Goal: Task Accomplishment & Management: Use online tool/utility

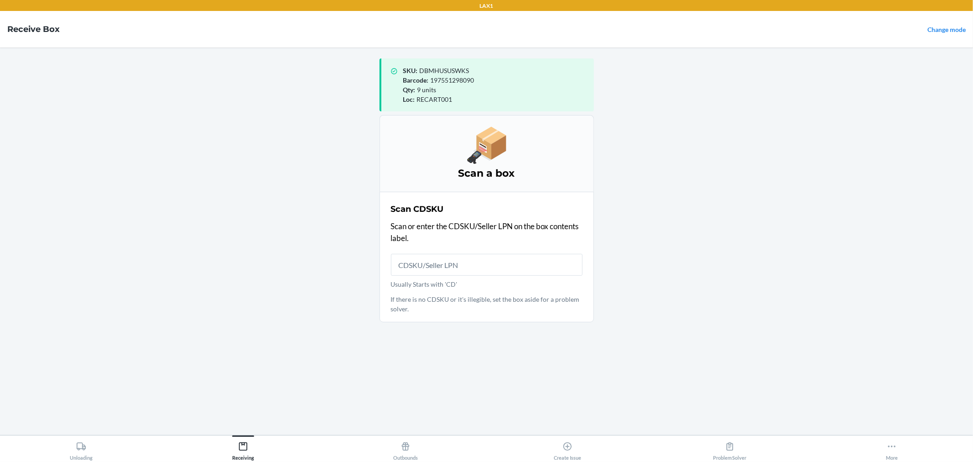
click at [507, 258] on input "Usually Starts with 'CD'" at bounding box center [487, 265] width 192 height 22
type input "CDN8D9QQ5YK"
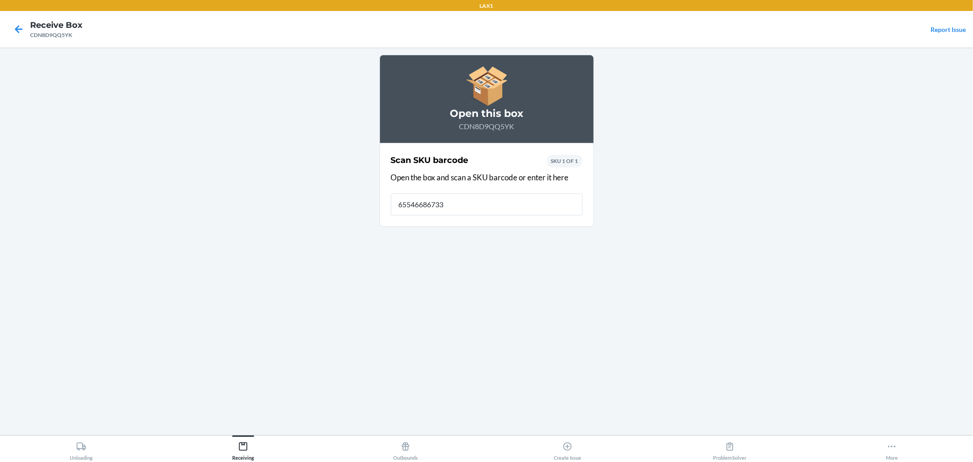
type input "655466867331"
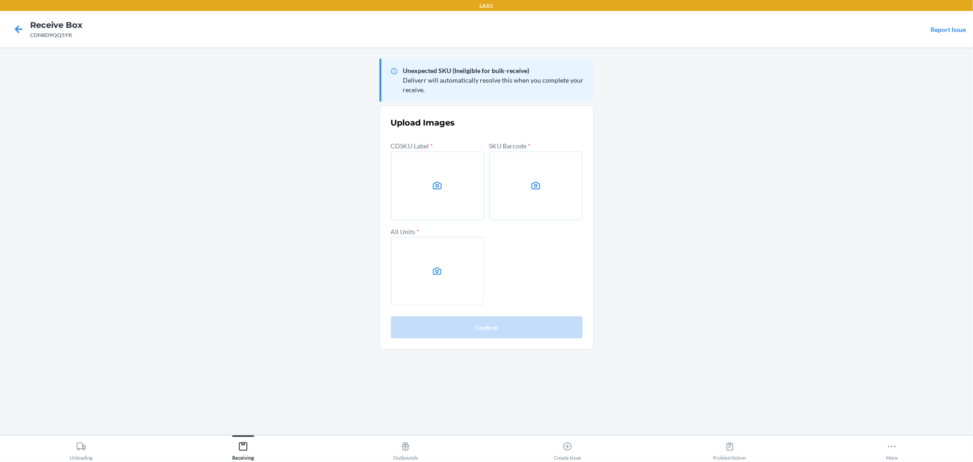
click at [746, 245] on main "Unexpected SKU (Ineligible for bulk-receive) Deliverr will automatically resolv…" at bounding box center [486, 240] width 973 height 387
click at [465, 288] on label at bounding box center [437, 271] width 93 height 68
click at [0, 0] on input "file" at bounding box center [0, 0] width 0 height 0
click at [573, 207] on label at bounding box center [536, 186] width 93 height 68
click at [0, 0] on input "file" at bounding box center [0, 0] width 0 height 0
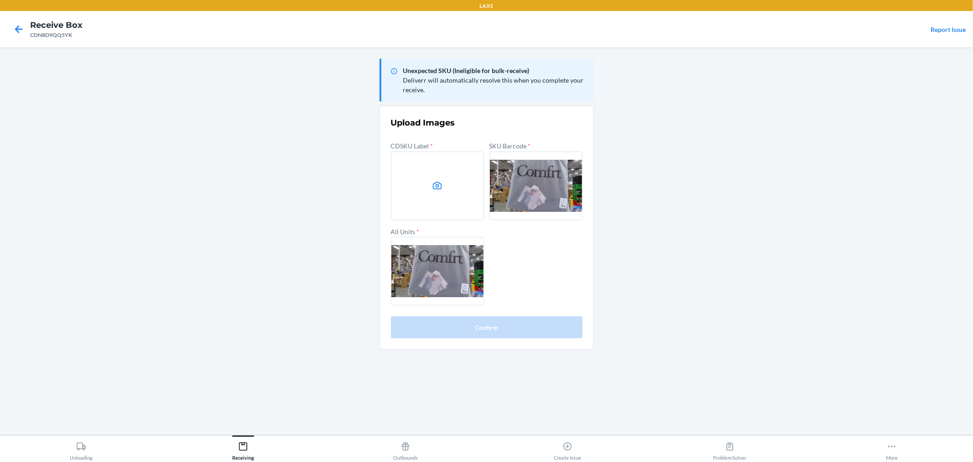
click at [804, 223] on main "Unexpected SKU (Ineligible for bulk-receive) Deliverr will automatically resolv…" at bounding box center [486, 240] width 973 height 387
click at [464, 180] on label at bounding box center [437, 186] width 93 height 68
click at [0, 0] on input "file" at bounding box center [0, 0] width 0 height 0
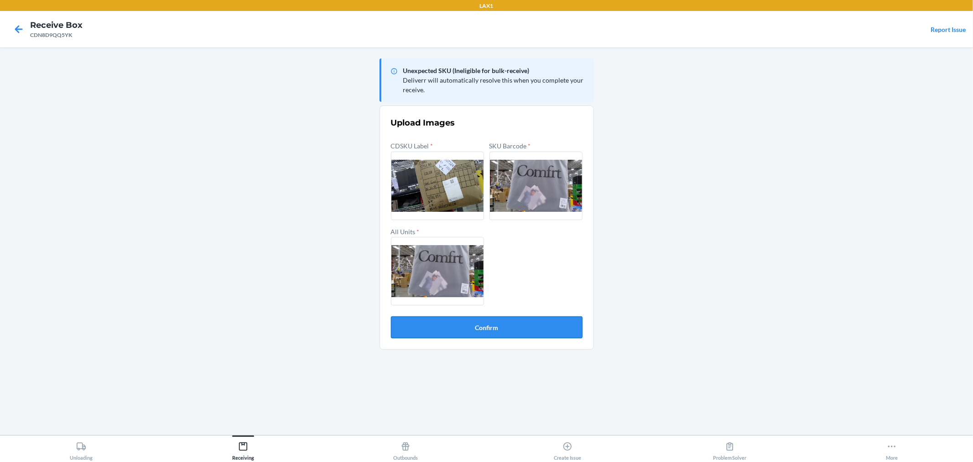
click at [495, 330] on button "Confirm" at bounding box center [487, 327] width 192 height 22
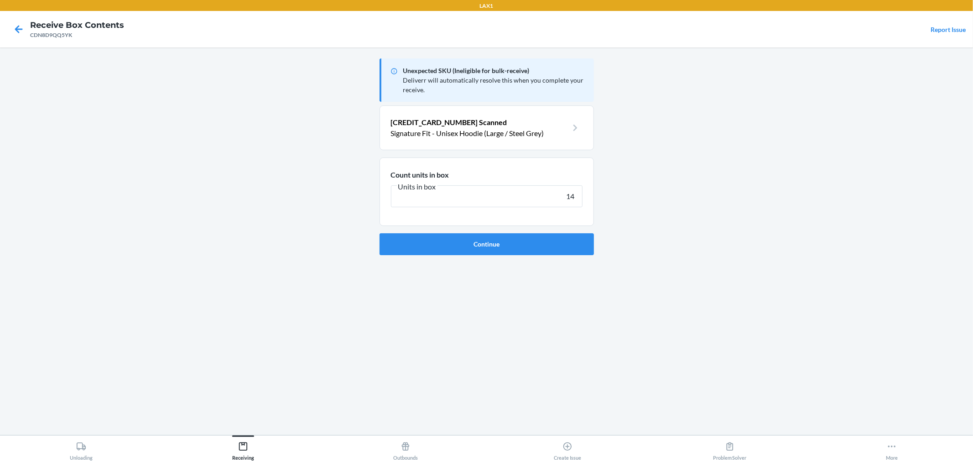
type input "14"
click at [380, 233] on button "Continue" at bounding box center [487, 244] width 214 height 22
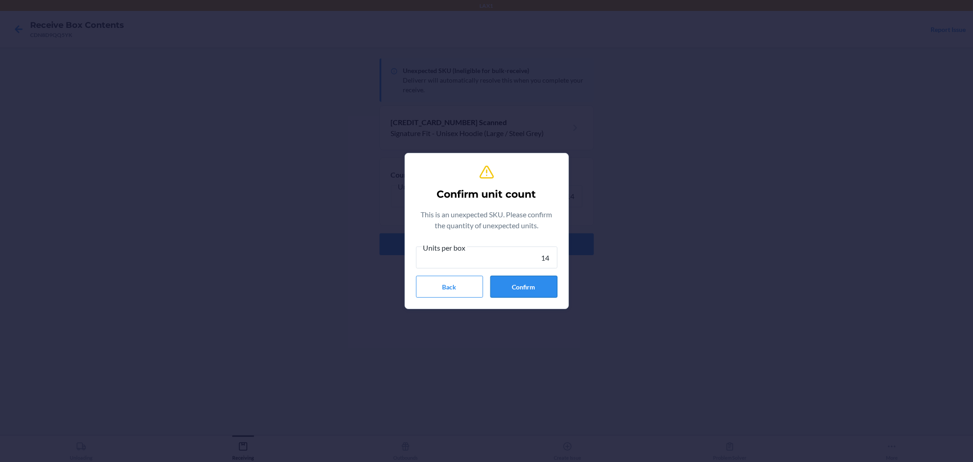
type input "14"
click at [521, 294] on button "Confirm" at bounding box center [524, 287] width 67 height 22
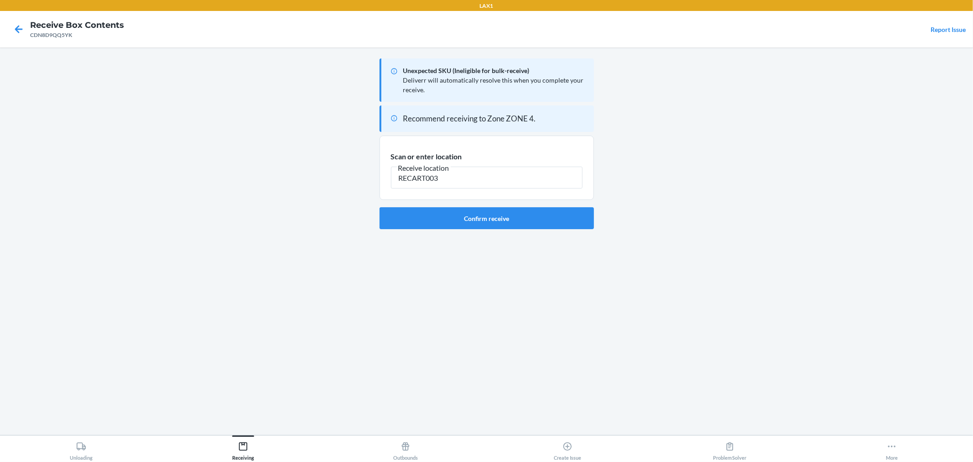
type input "RECART003"
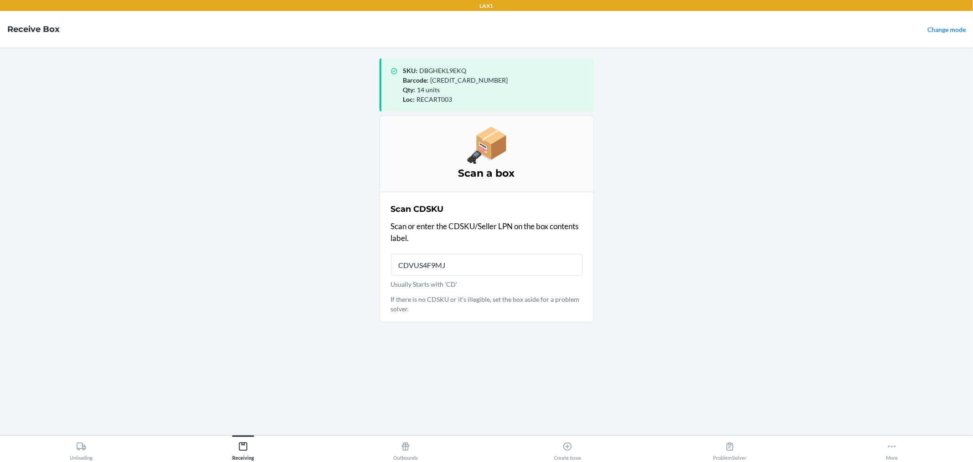
type input "CDVUS4F9MJF"
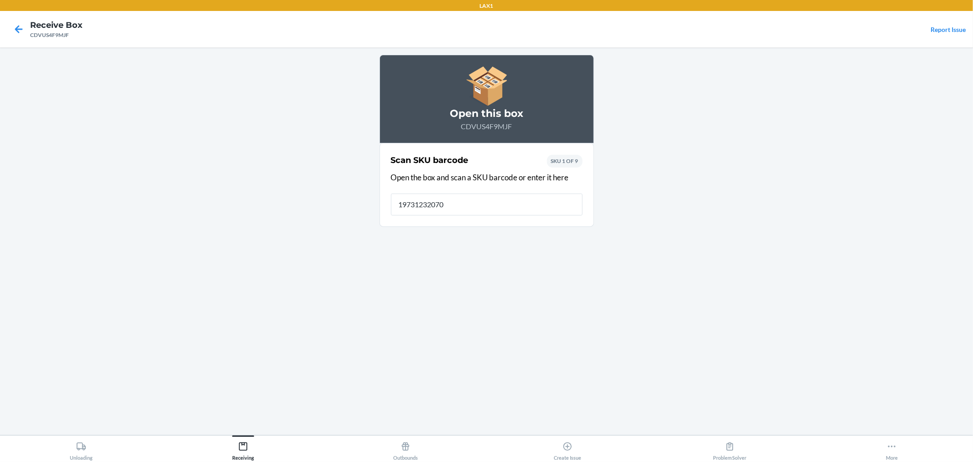
type input "197312320701"
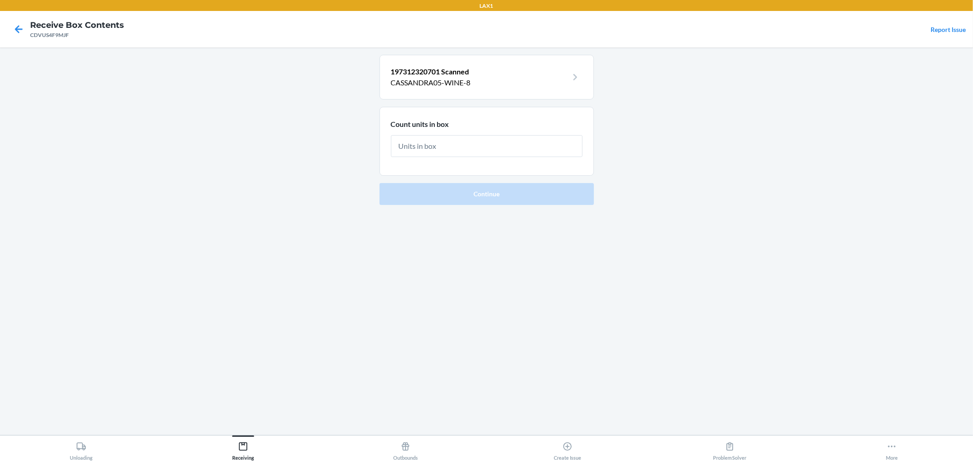
type input "2"
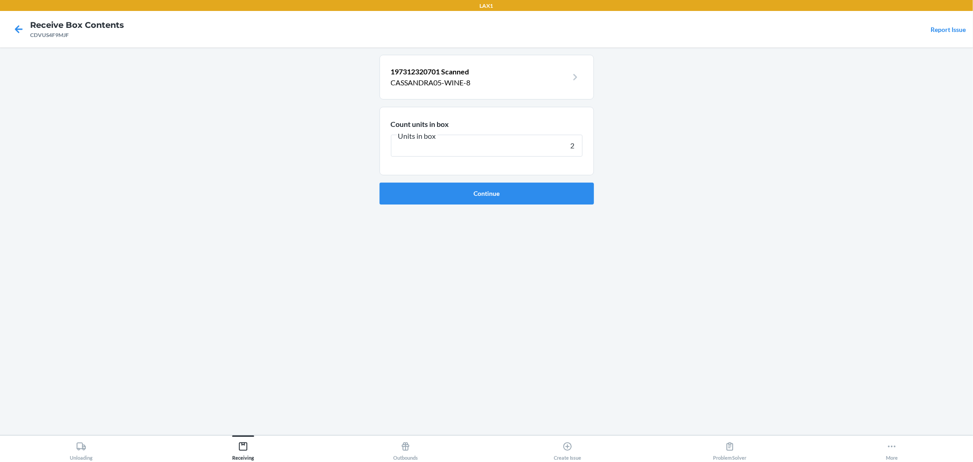
click button "Continue" at bounding box center [487, 194] width 214 height 22
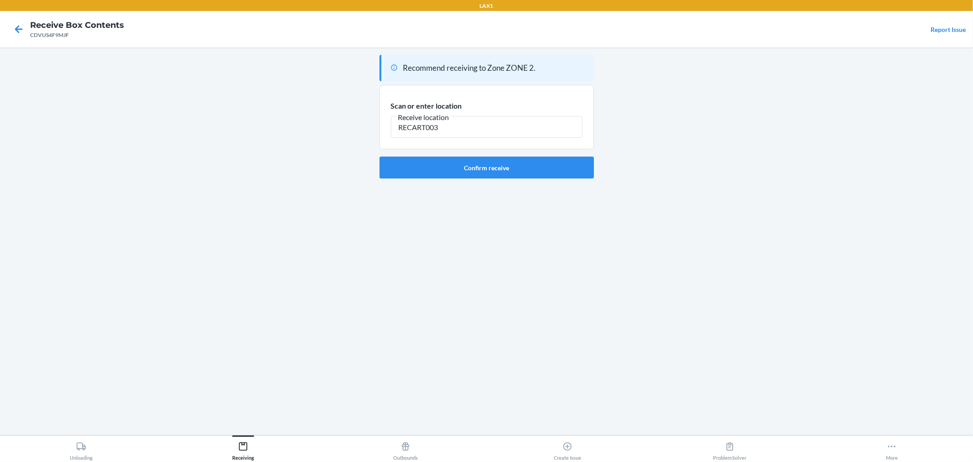
type input "RECART003"
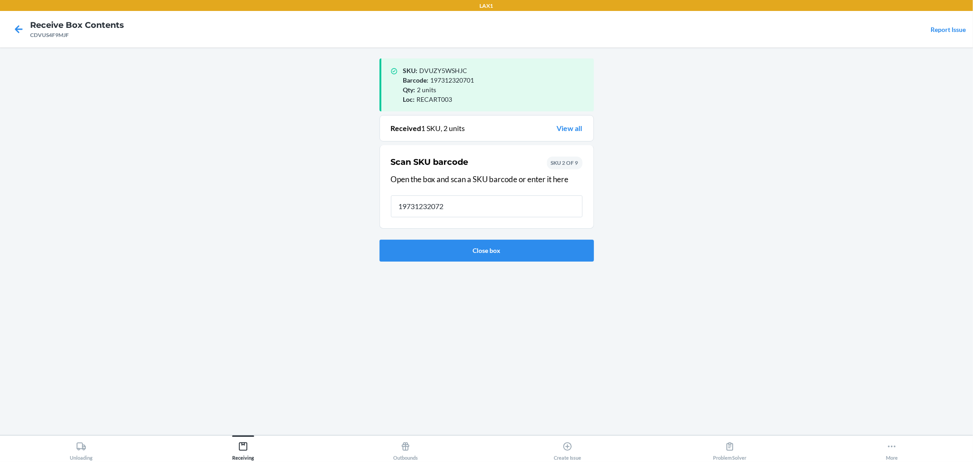
type input "197312320725"
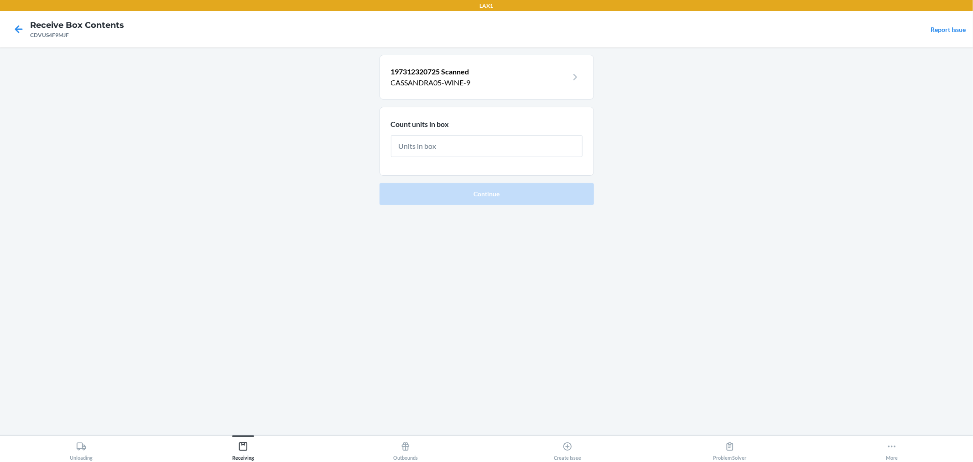
type input "2"
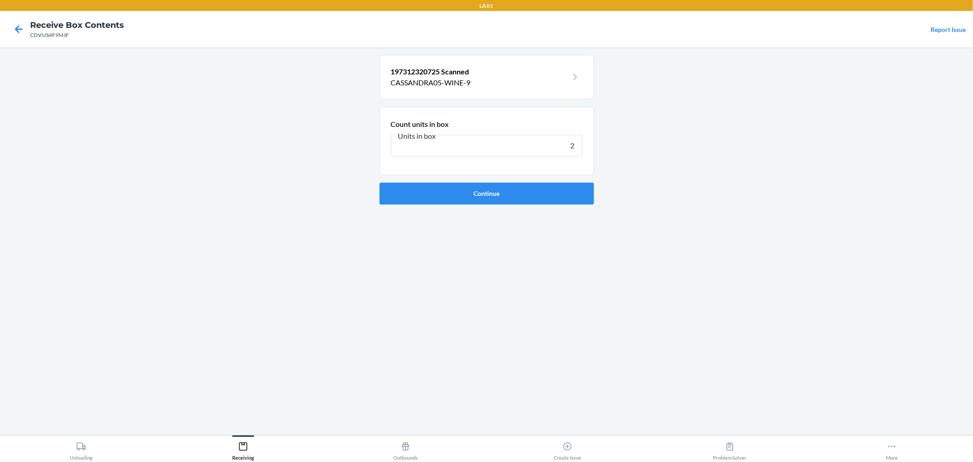
click button "Continue" at bounding box center [487, 194] width 214 height 22
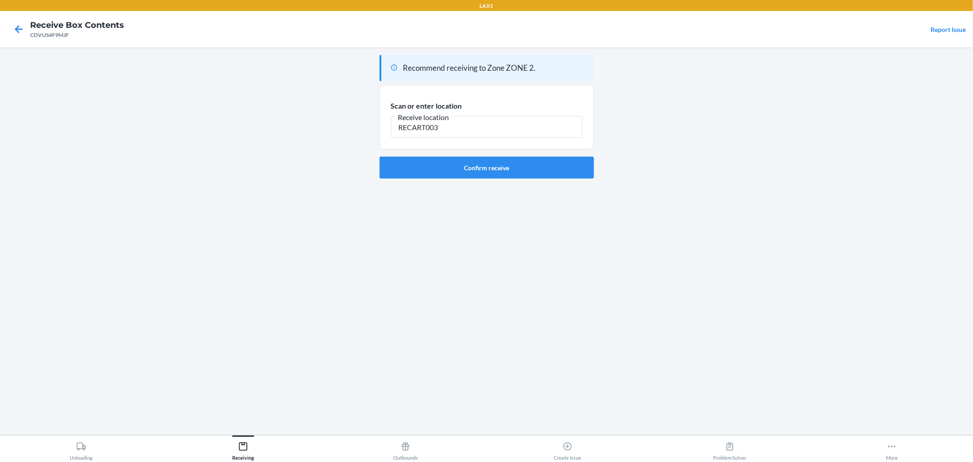
type input "RECART003"
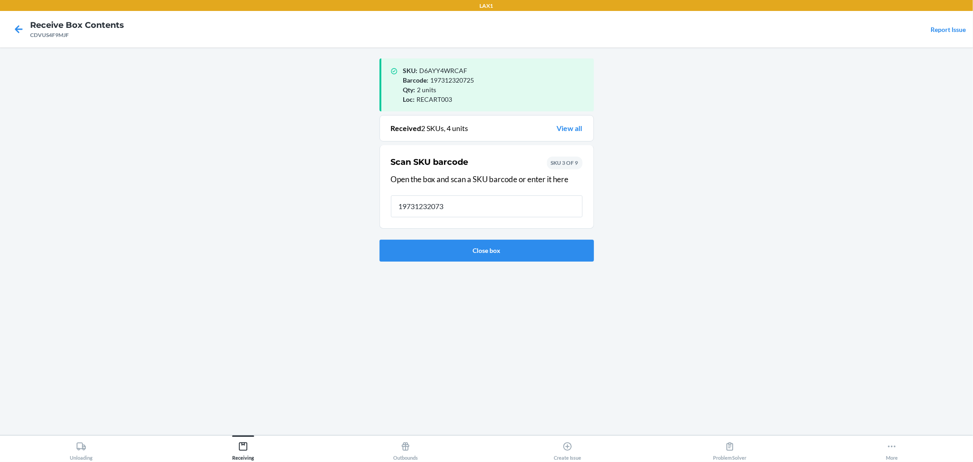
type input "197312320732"
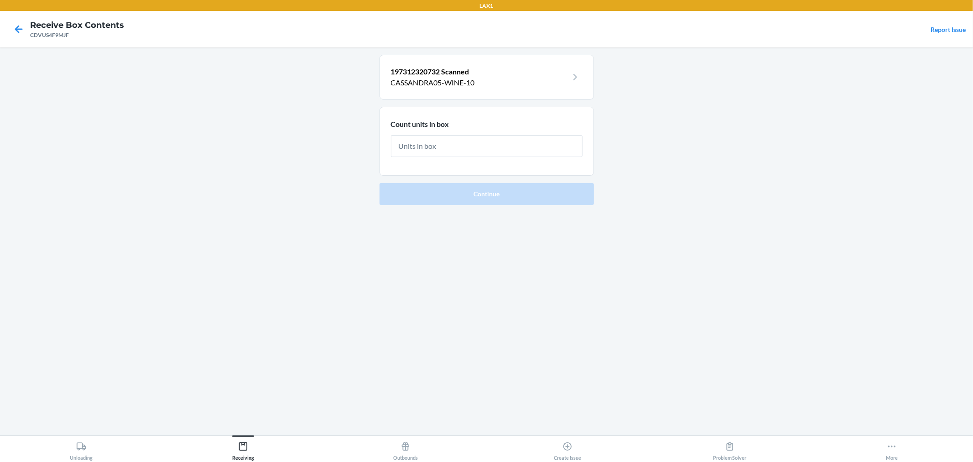
type input "2"
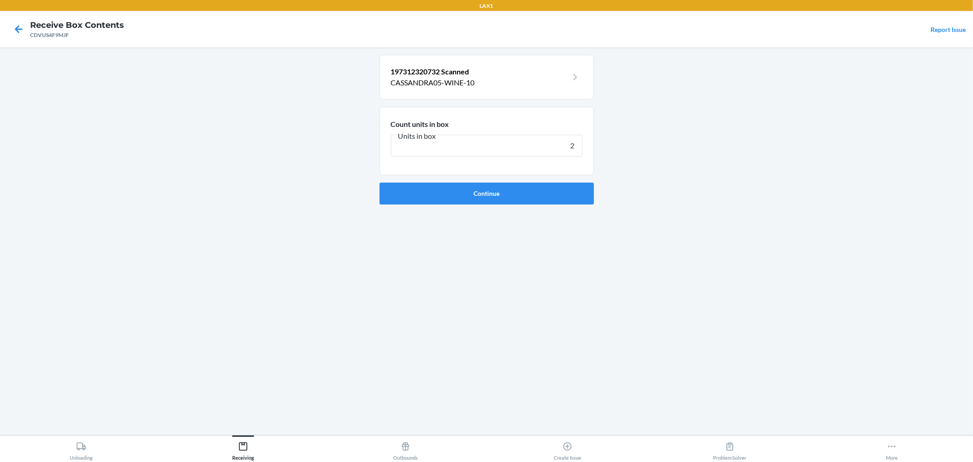
click button "Continue" at bounding box center [487, 194] width 214 height 22
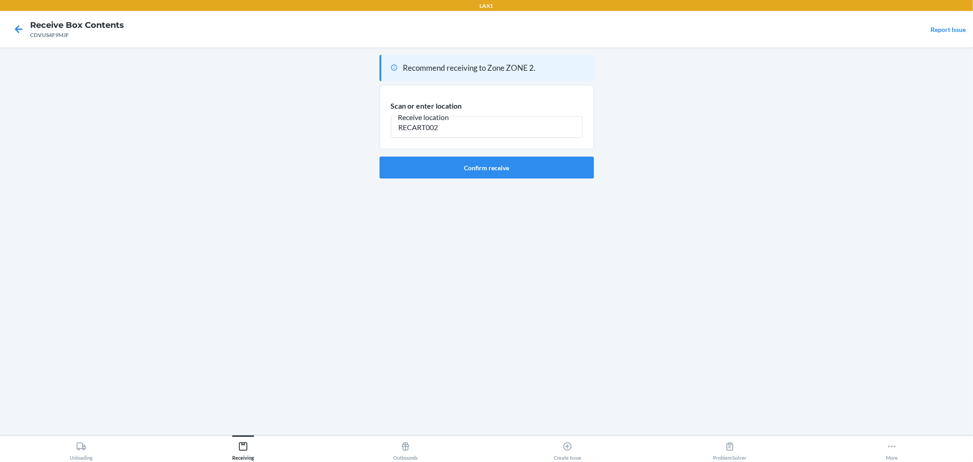
type input "RECART002"
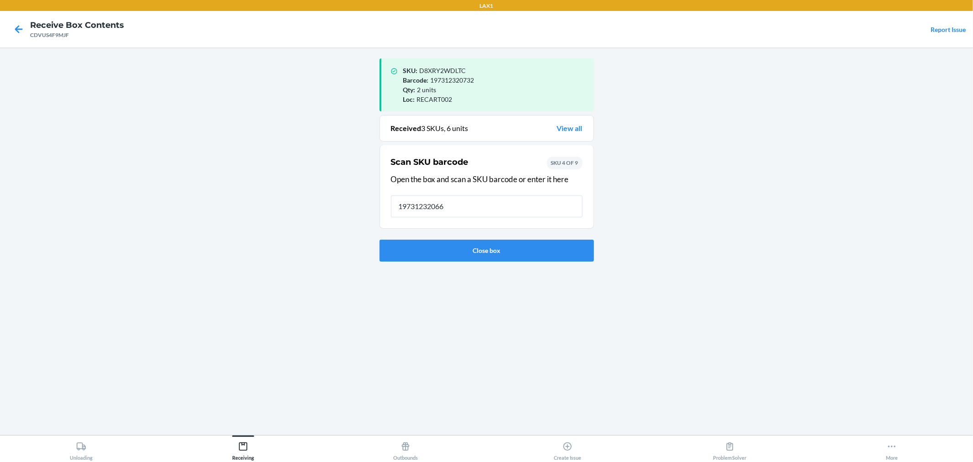
type input "197312320664"
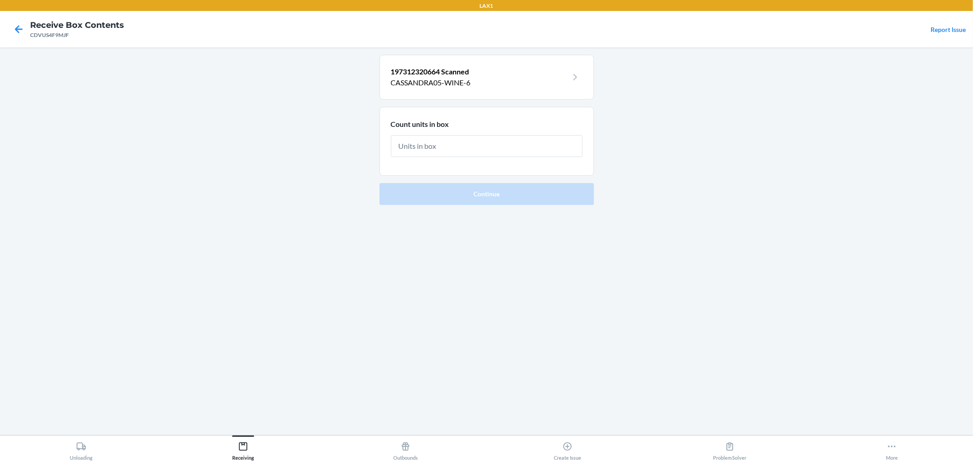
type input "1"
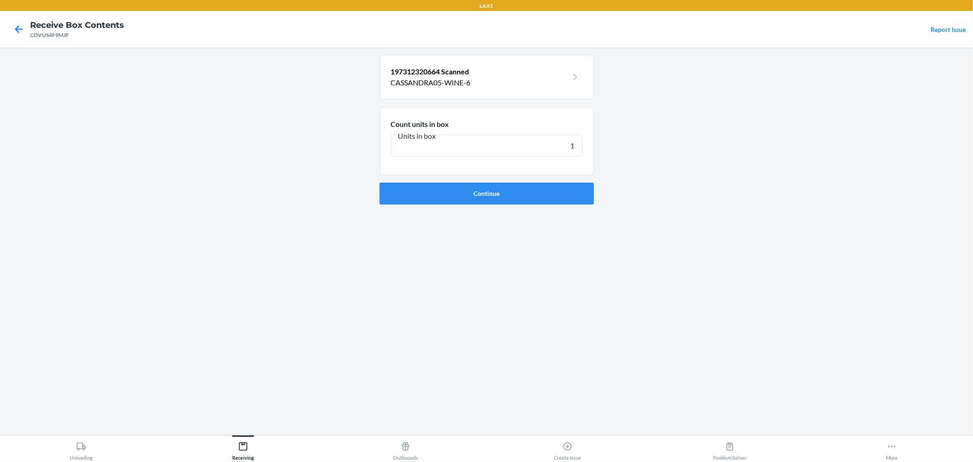
click button "Continue" at bounding box center [487, 194] width 214 height 22
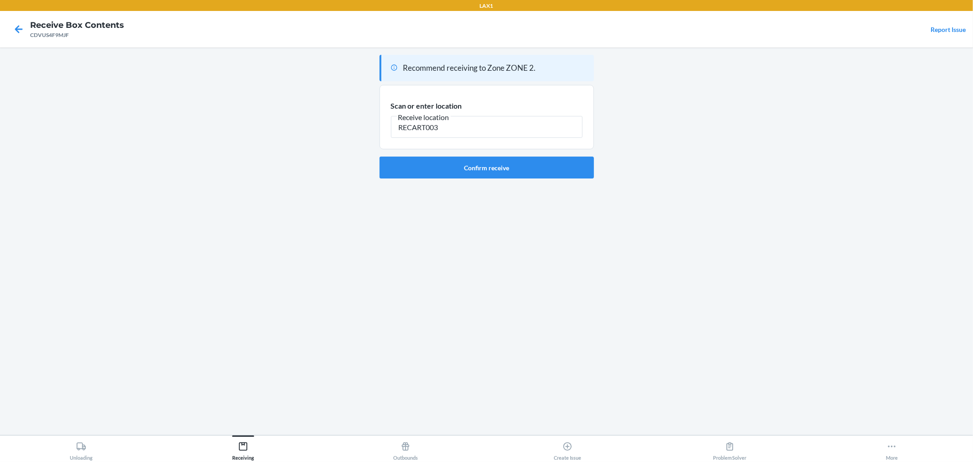
type input "RECART003"
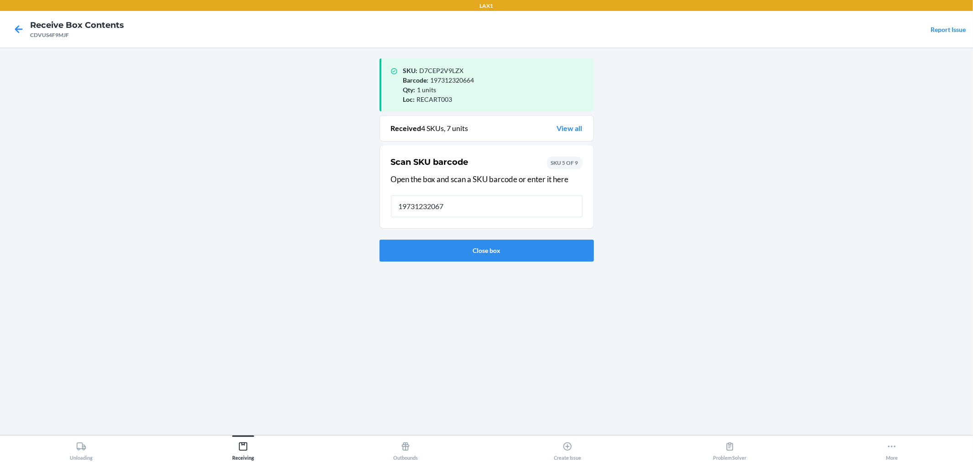
type input "197312320671"
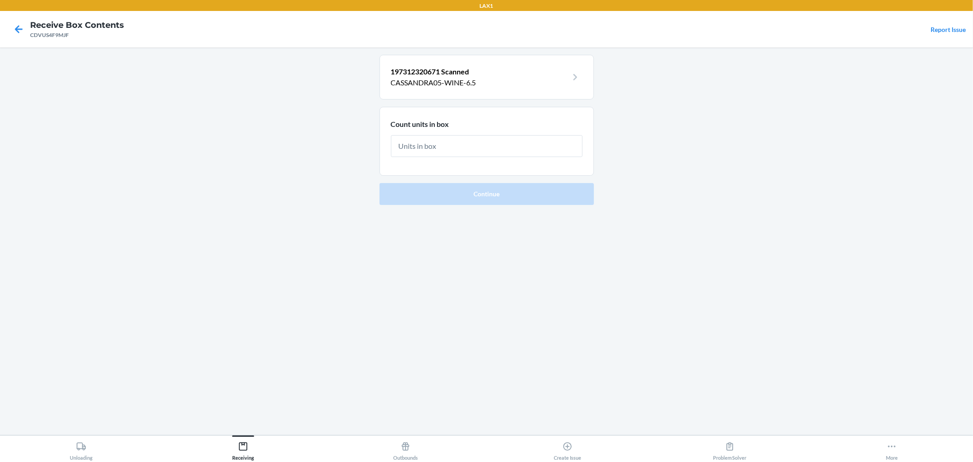
type input "1"
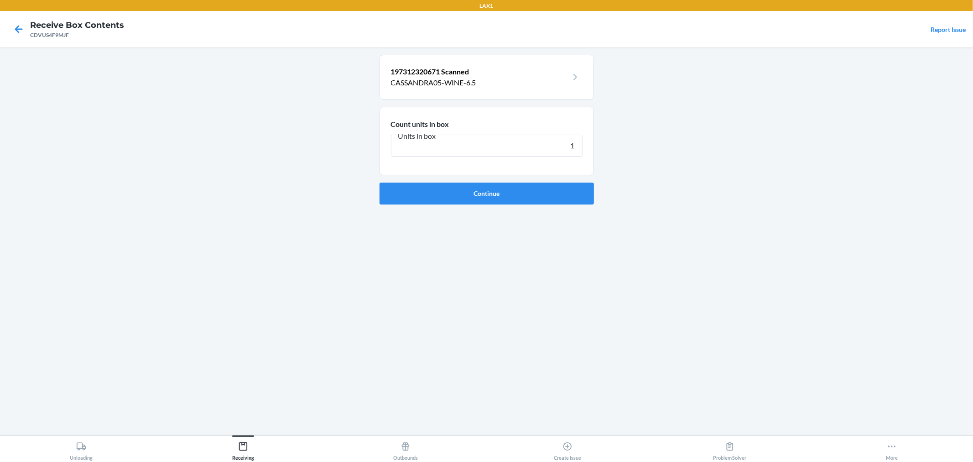
click button "Continue" at bounding box center [487, 194] width 214 height 22
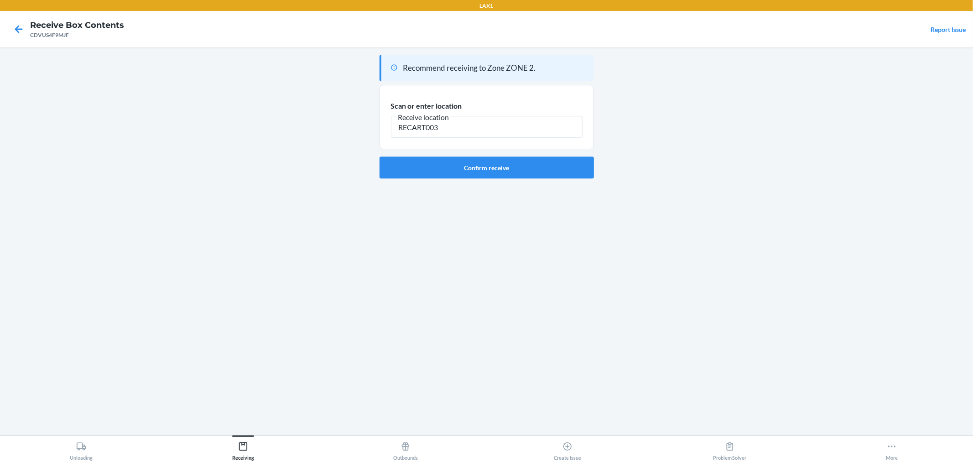
type input "RECART003"
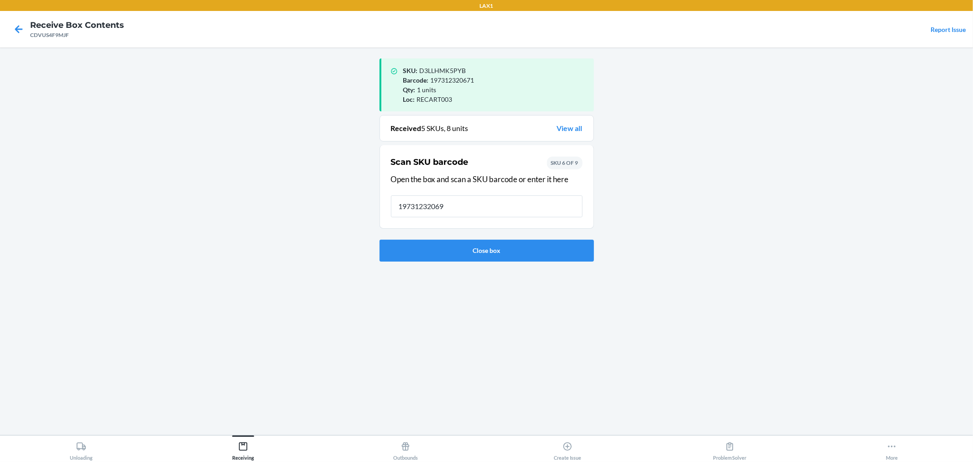
type input "197312320695"
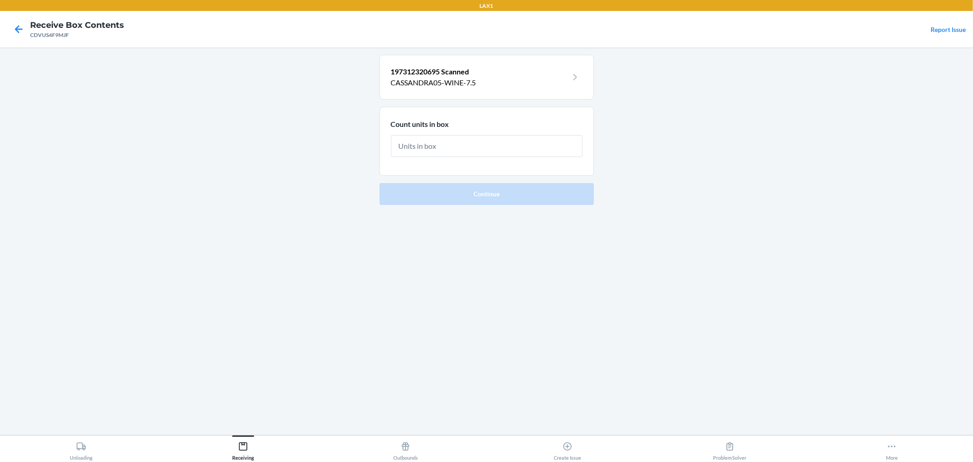
type input "1"
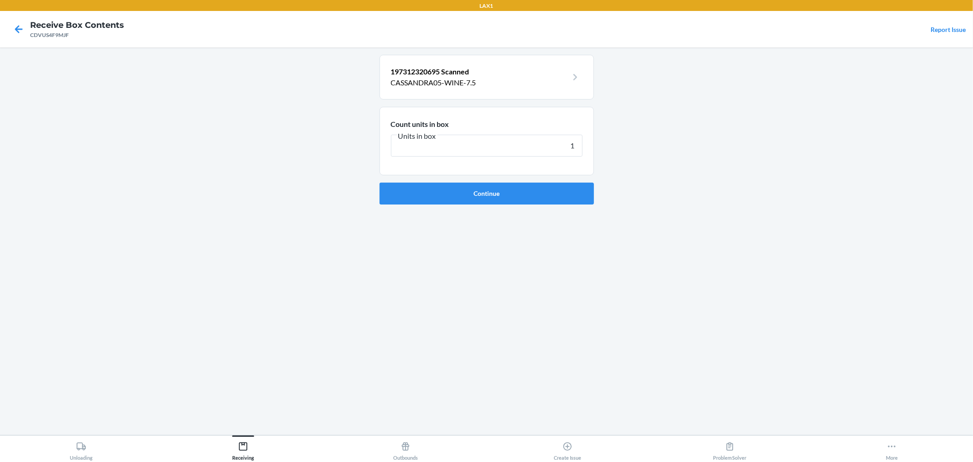
click button "Continue" at bounding box center [487, 194] width 214 height 22
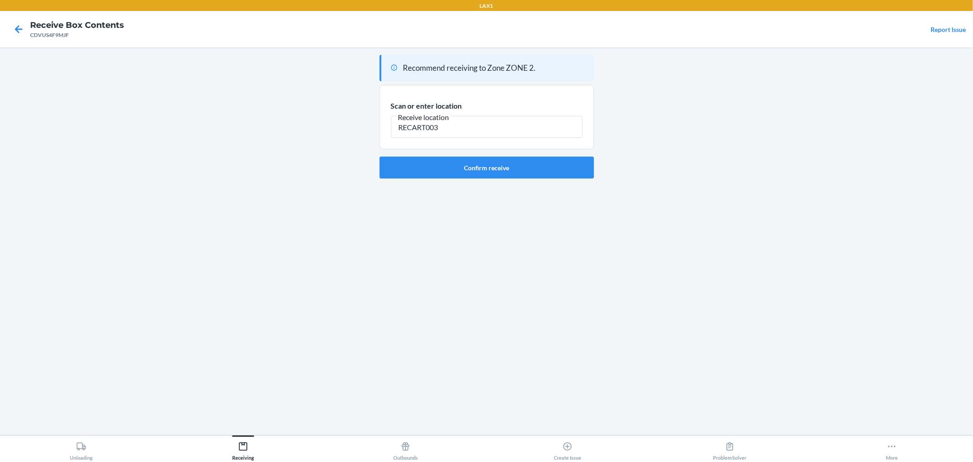
type input "RECART003"
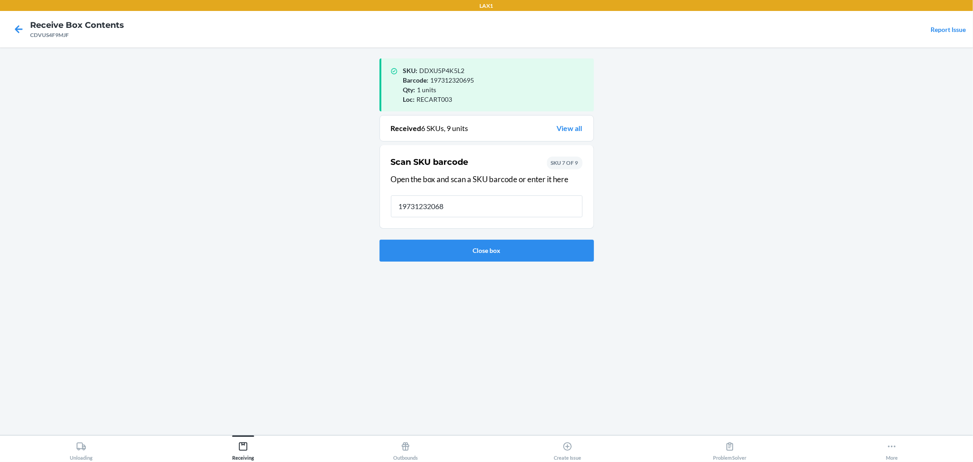
type input "197312320688"
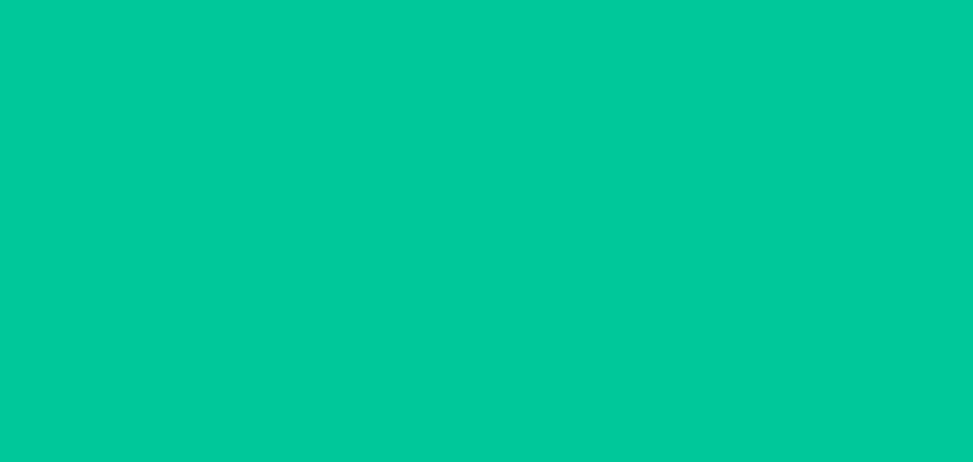
type input "1"
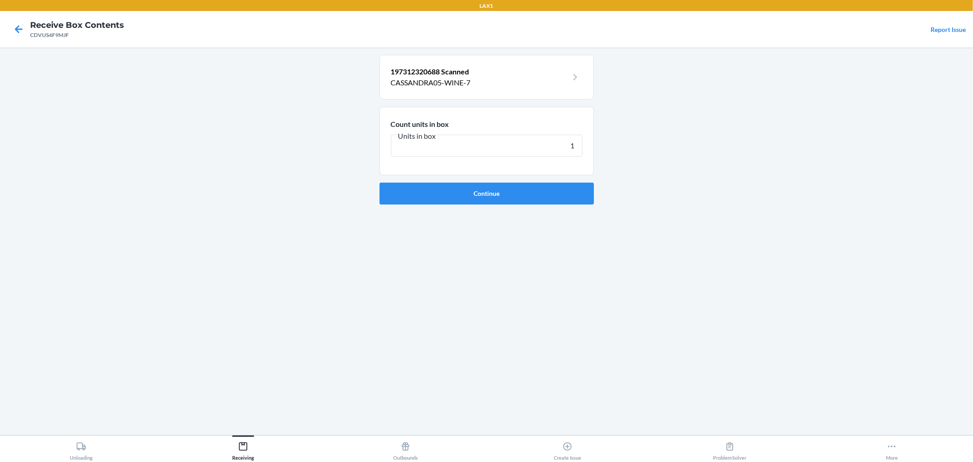
click button "Continue" at bounding box center [487, 194] width 214 height 22
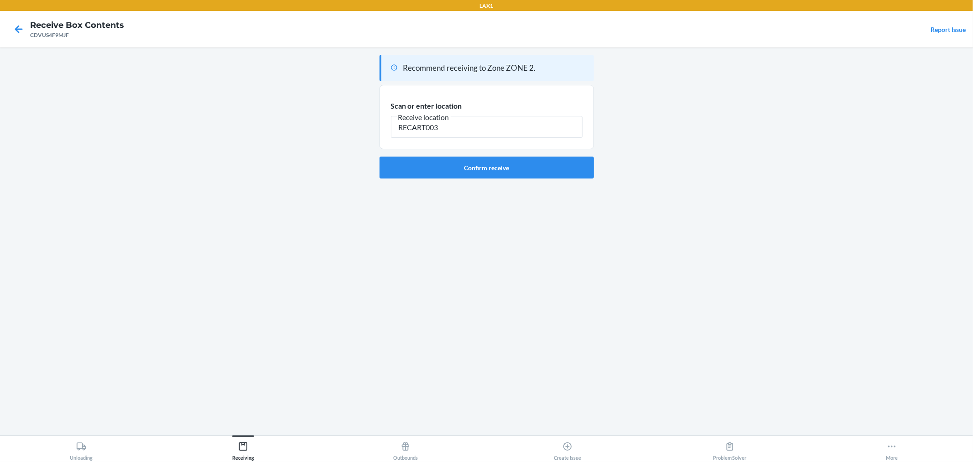
type input "RECART003"
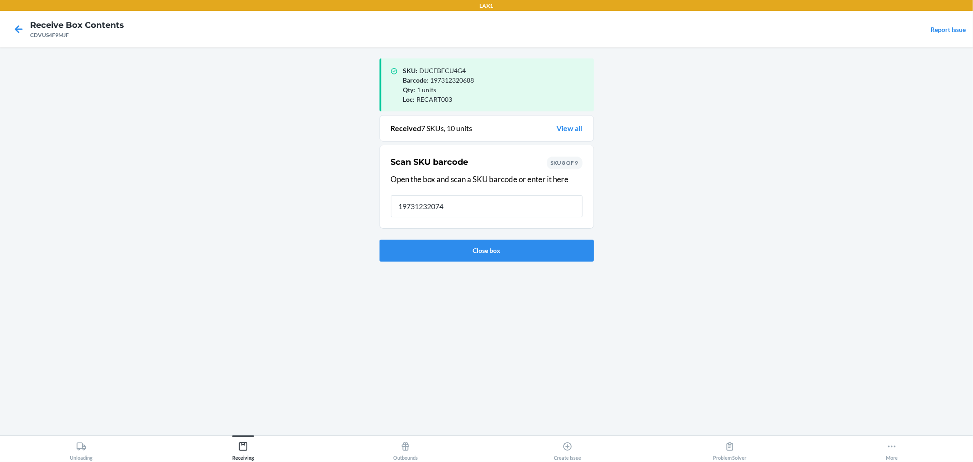
type input "197312320749"
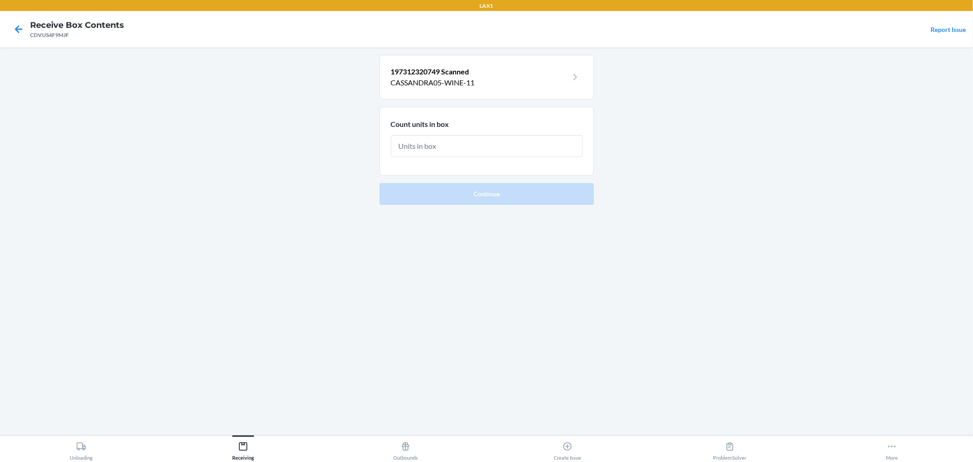
type input "1"
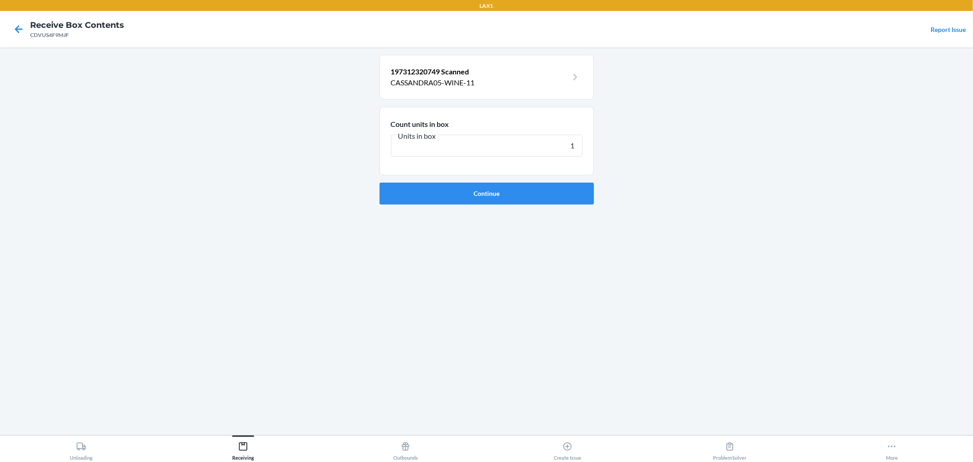
click button "Continue" at bounding box center [487, 194] width 214 height 22
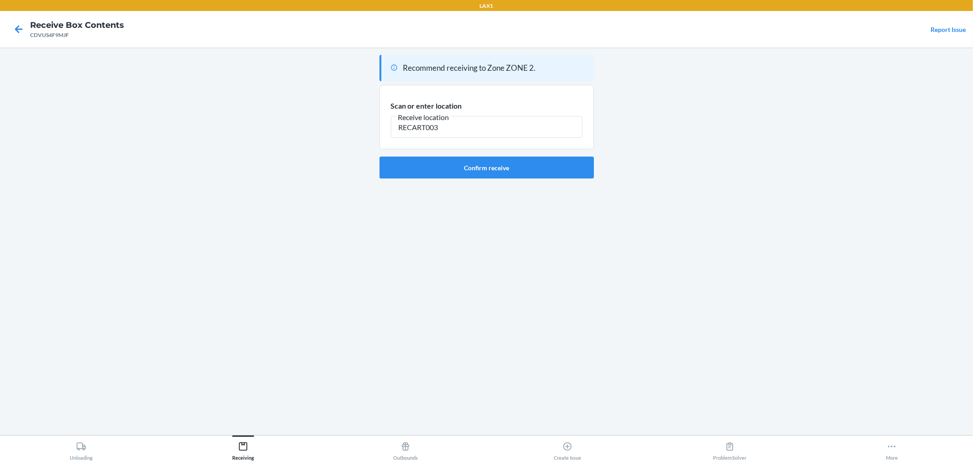
type input "RECART003"
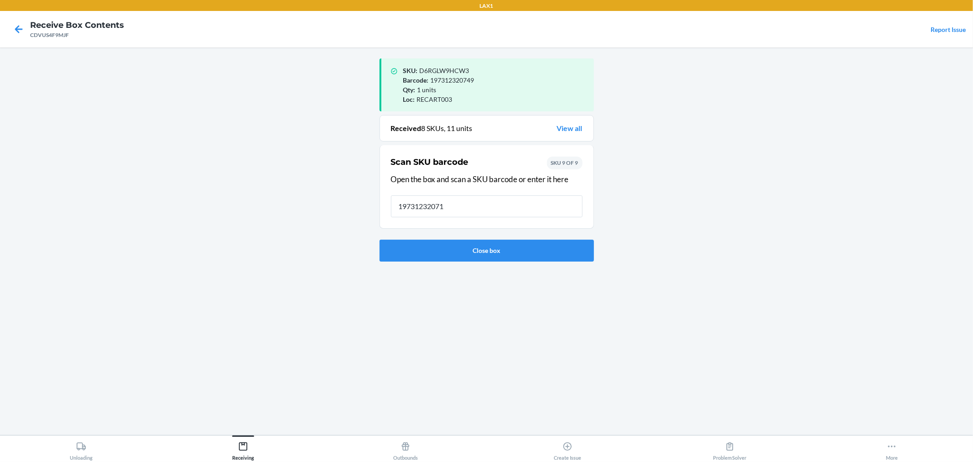
type input "197312320718"
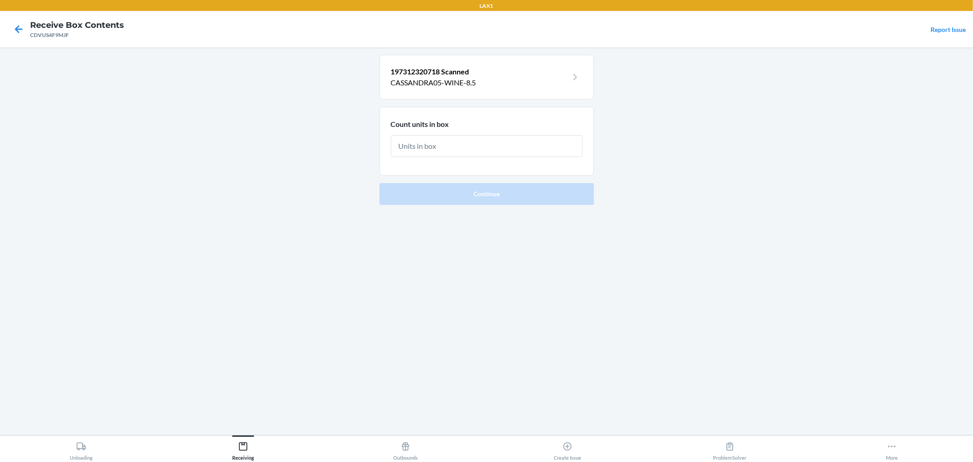
type input "1"
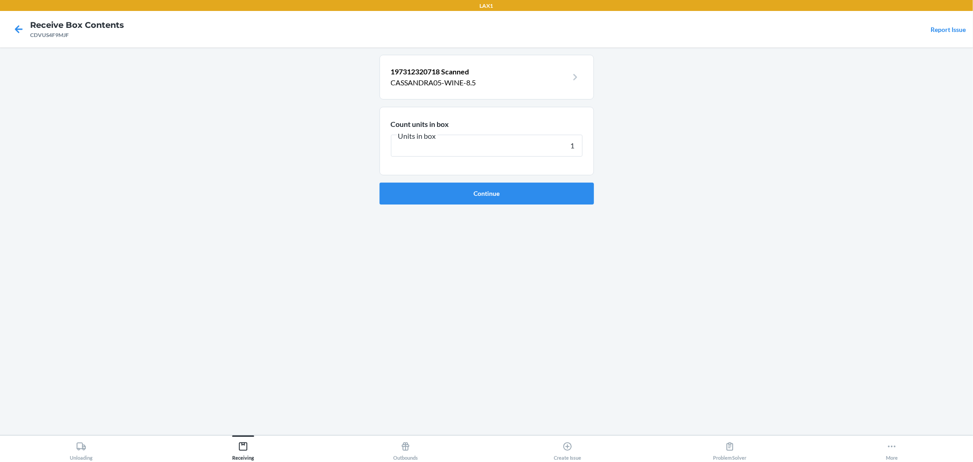
click button "Continue" at bounding box center [487, 194] width 214 height 22
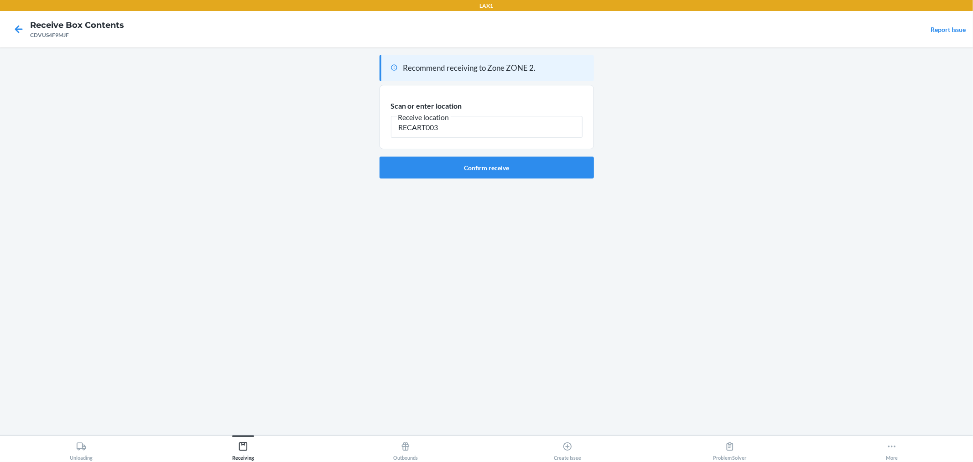
type input "RECART003"
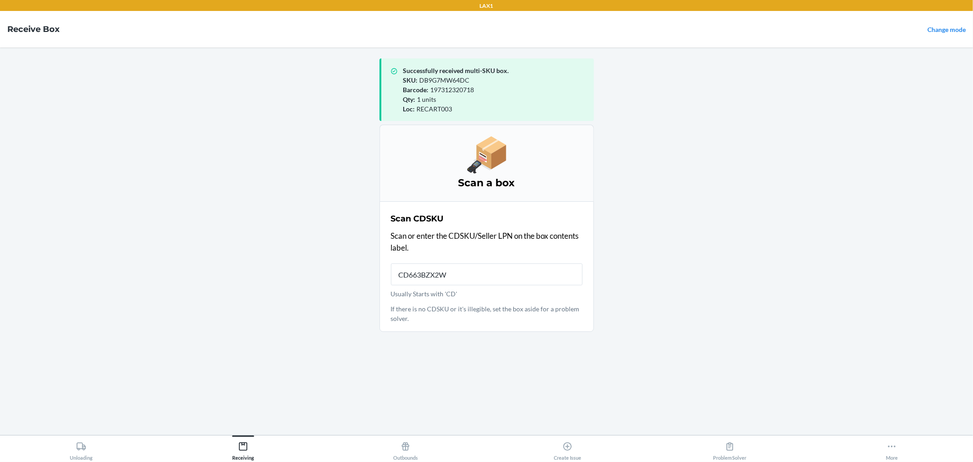
type input "CD663BZX2WC"
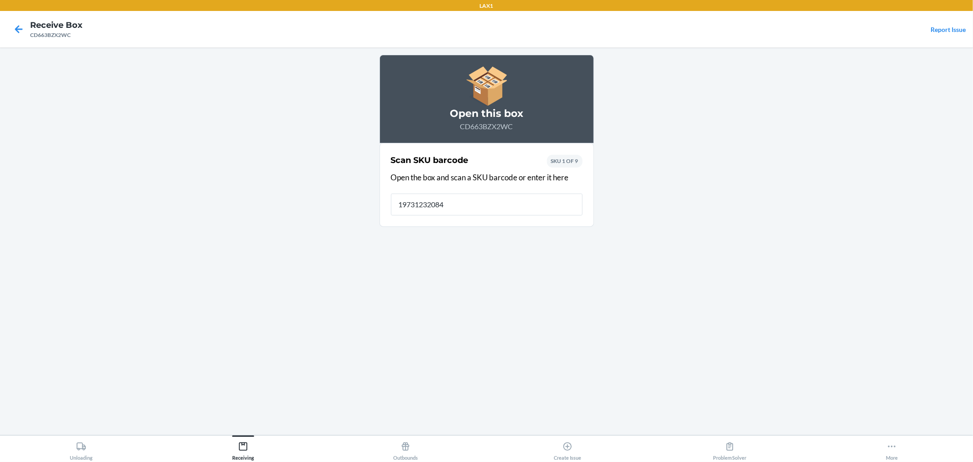
type input "197312320848"
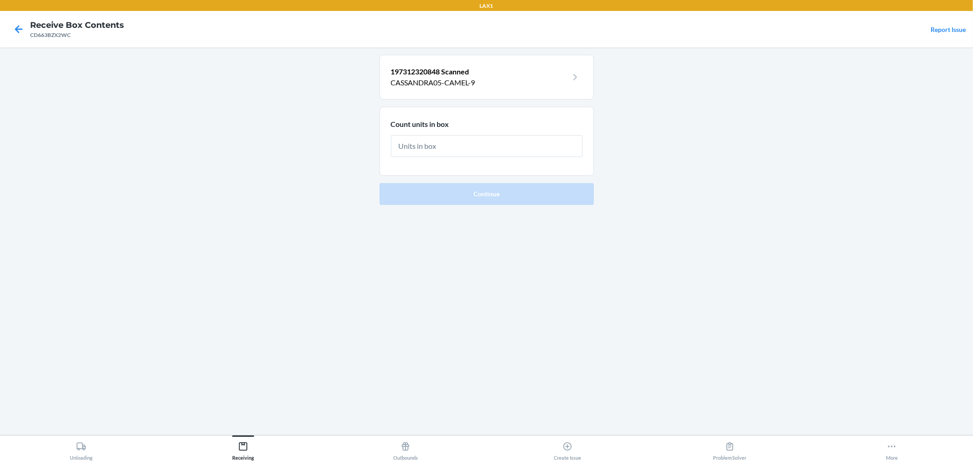
type input "2"
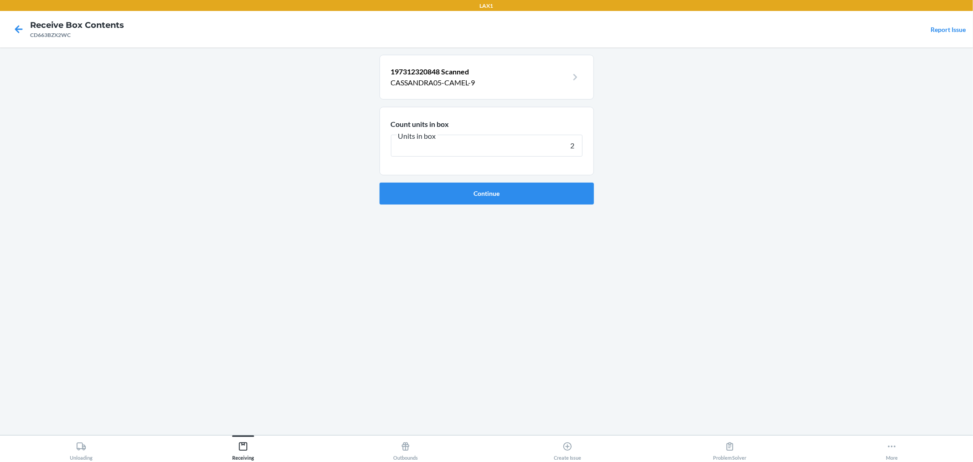
click button "Continue" at bounding box center [487, 194] width 214 height 22
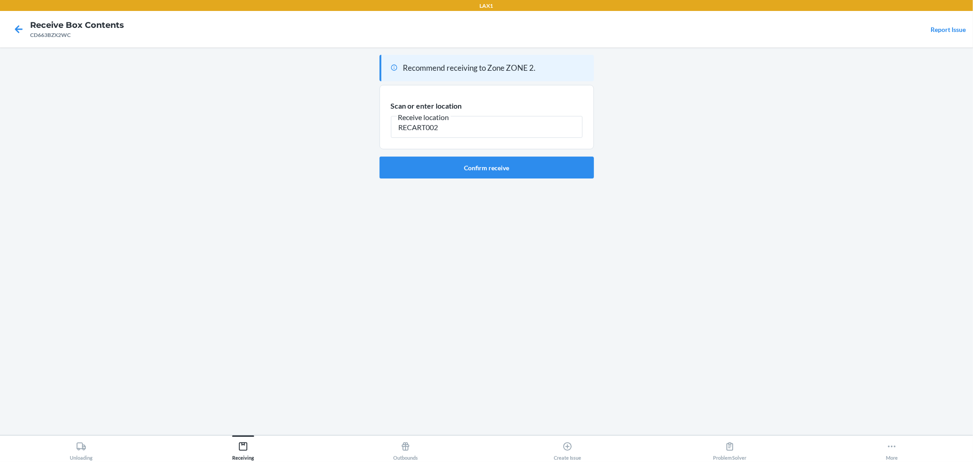
type input "RECART002"
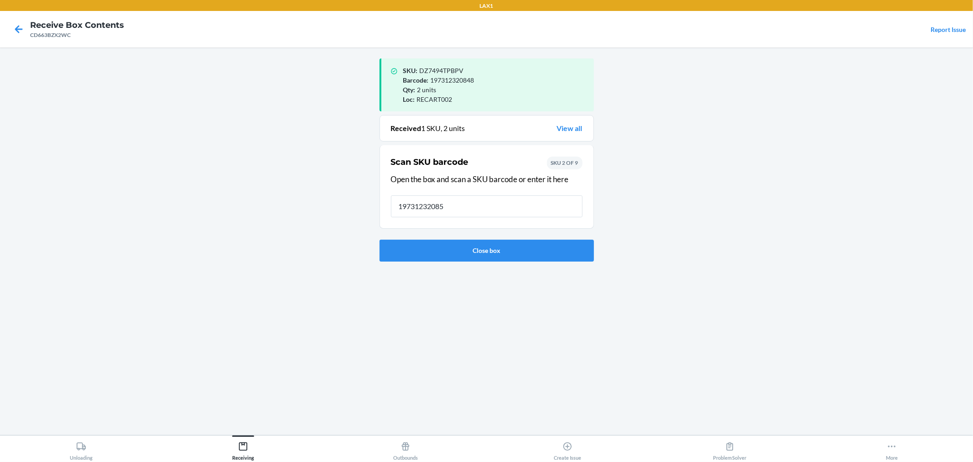
type input "197312320855"
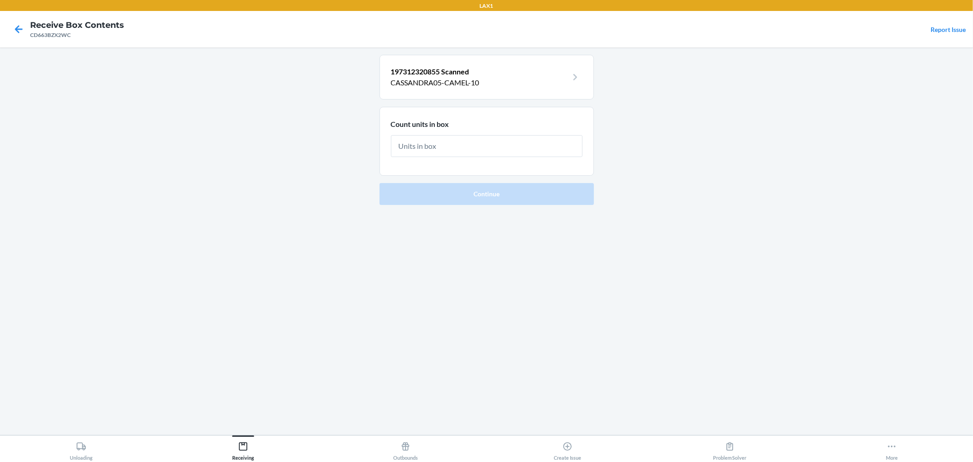
type input "2"
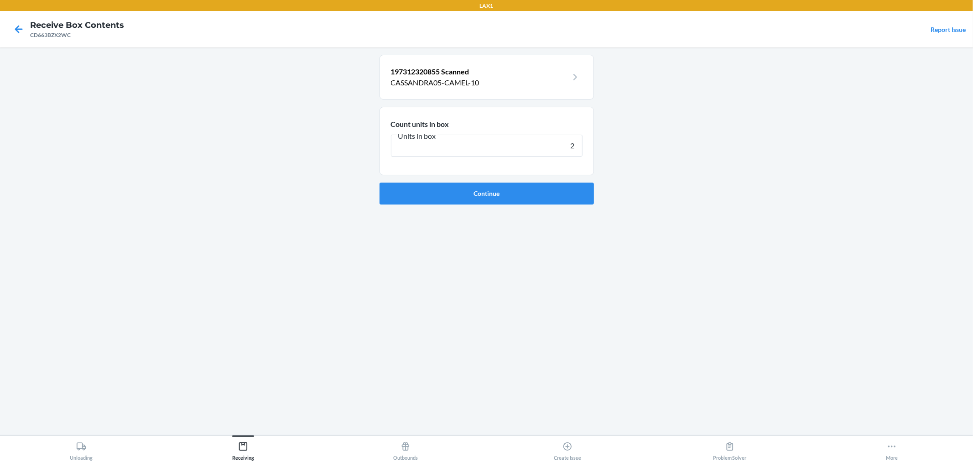
click button "Continue" at bounding box center [487, 194] width 214 height 22
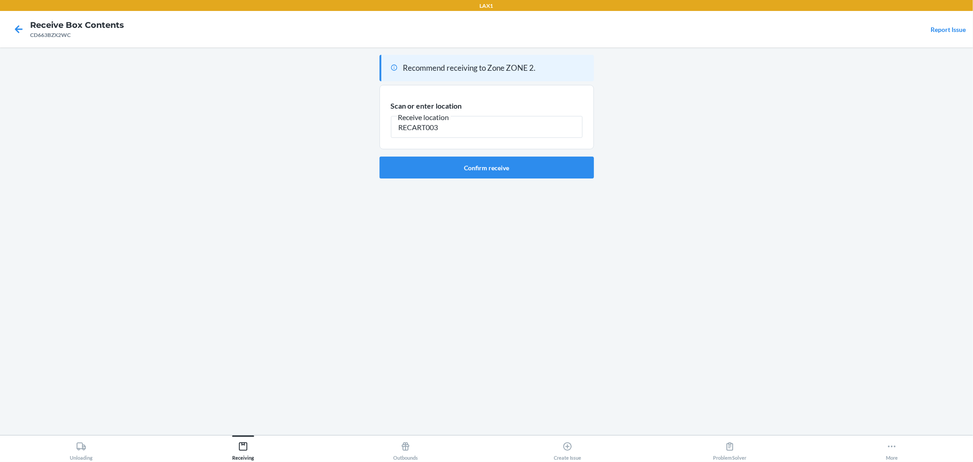
type input "RECART003"
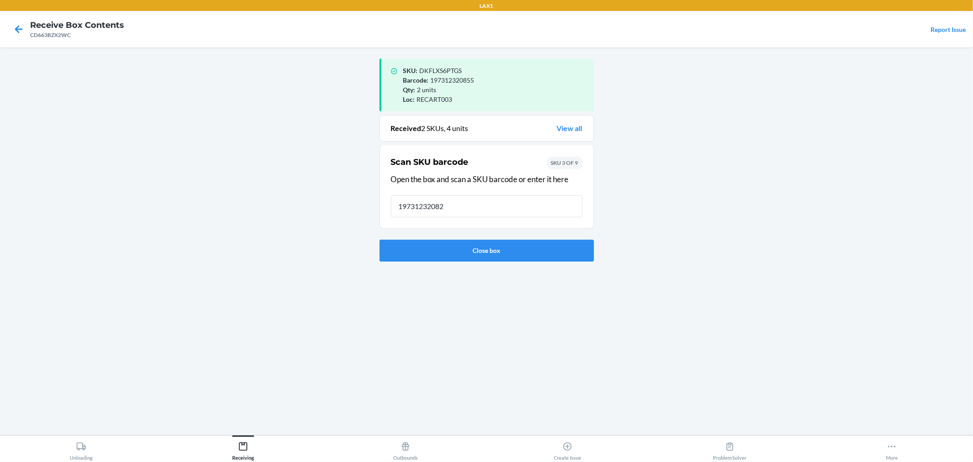
type input "197312320824"
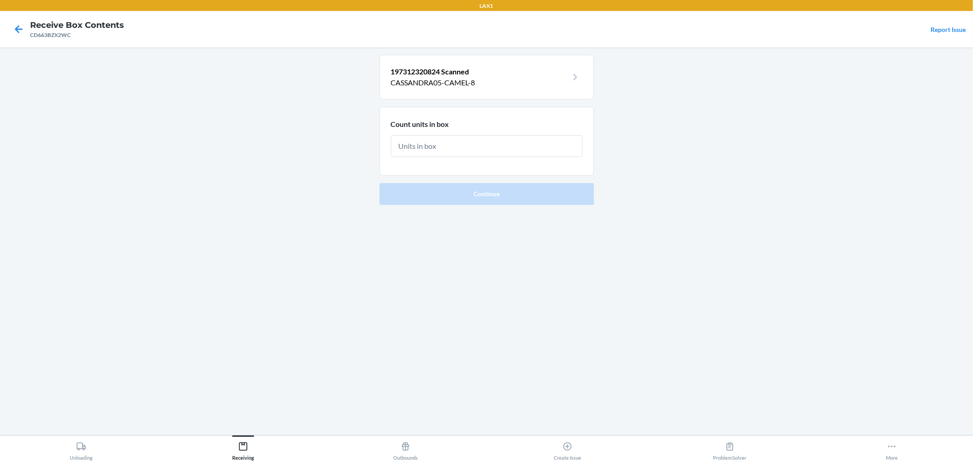
type input "2"
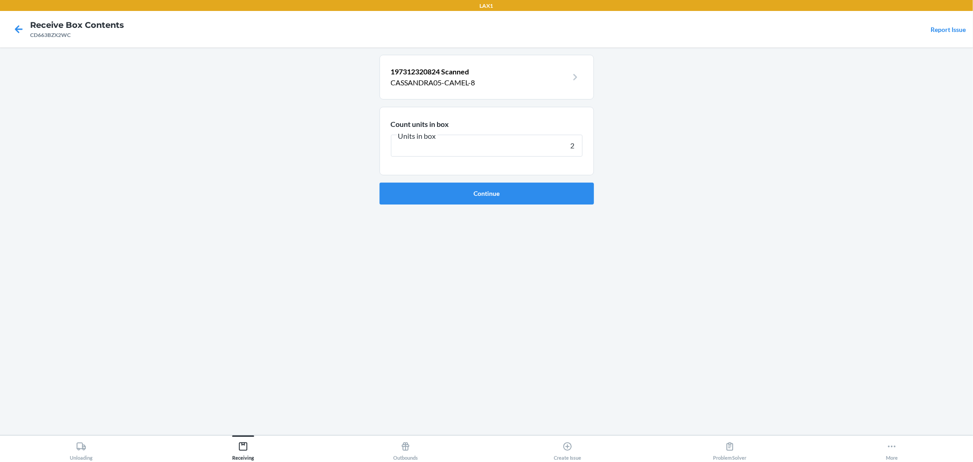
click button "Continue" at bounding box center [487, 194] width 214 height 22
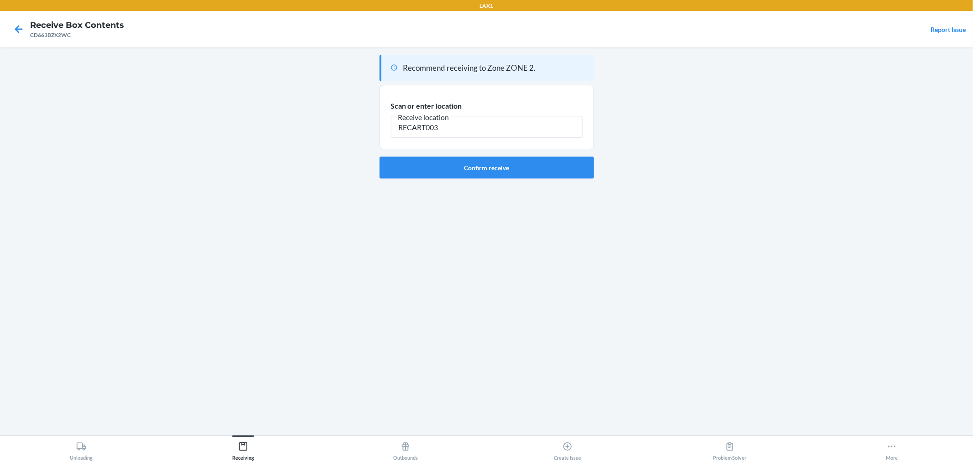
type input "RECART003"
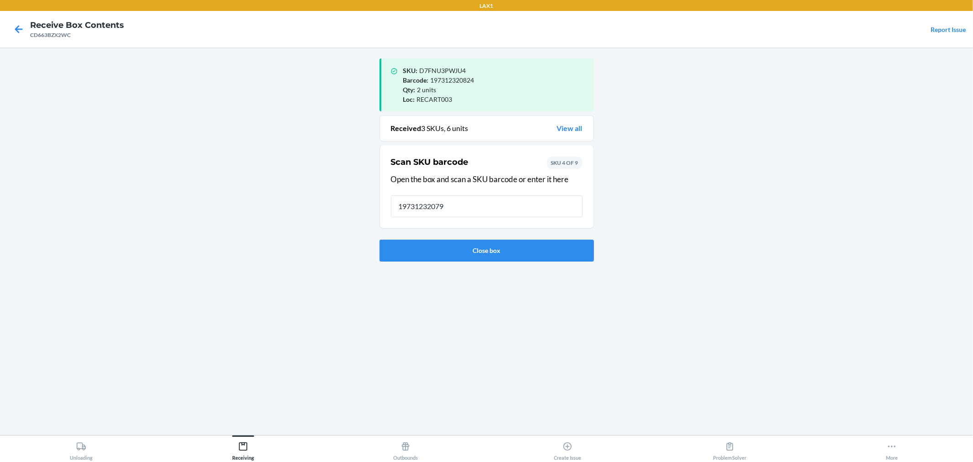
type input "197312320794"
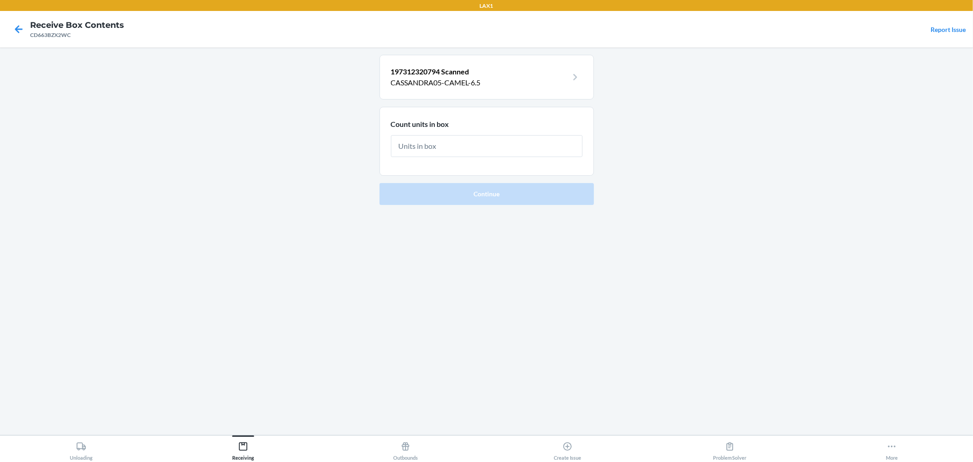
type input "1"
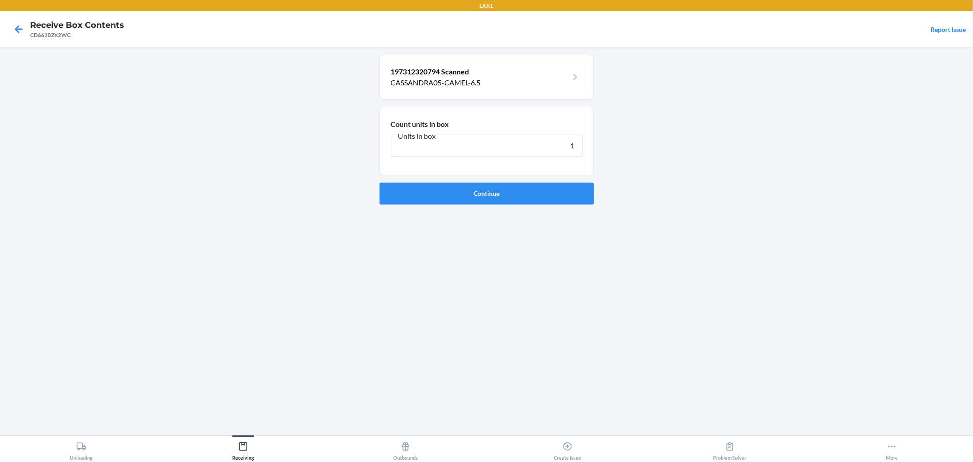
click button "Continue" at bounding box center [487, 194] width 214 height 22
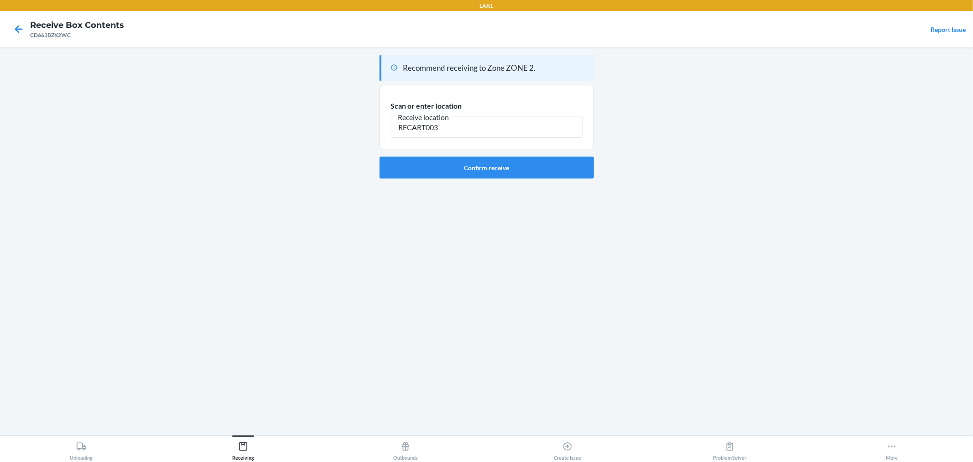
type input "RECART003"
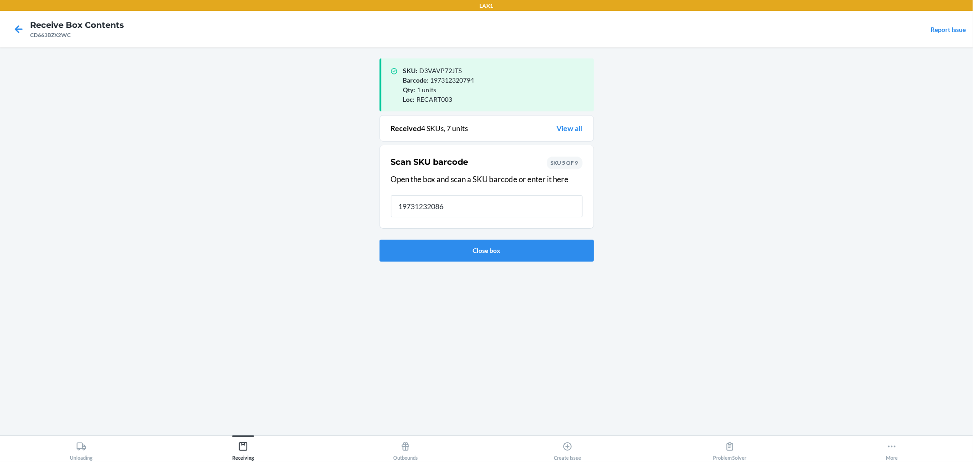
type input "197312320862"
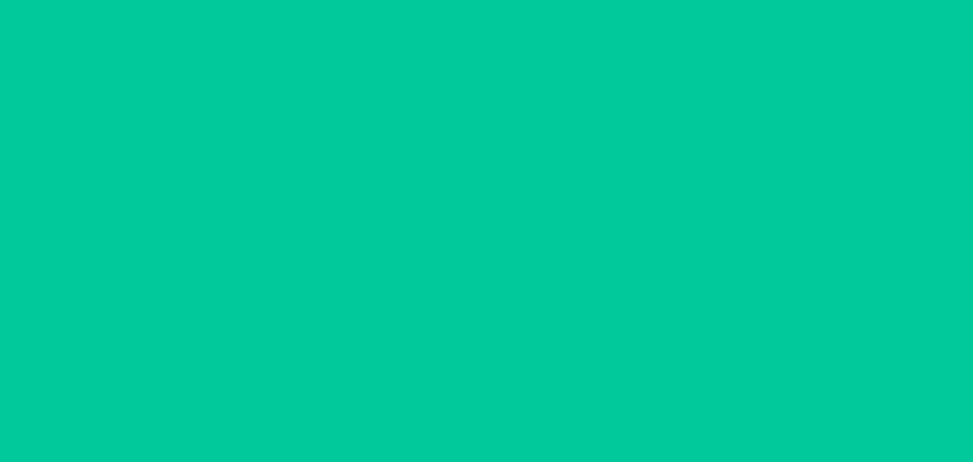
type input "1"
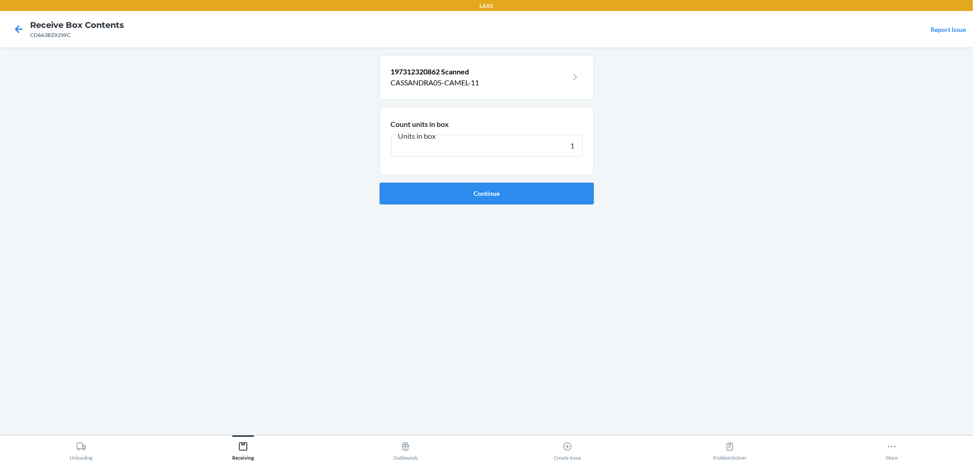
click button "Continue" at bounding box center [487, 194] width 214 height 22
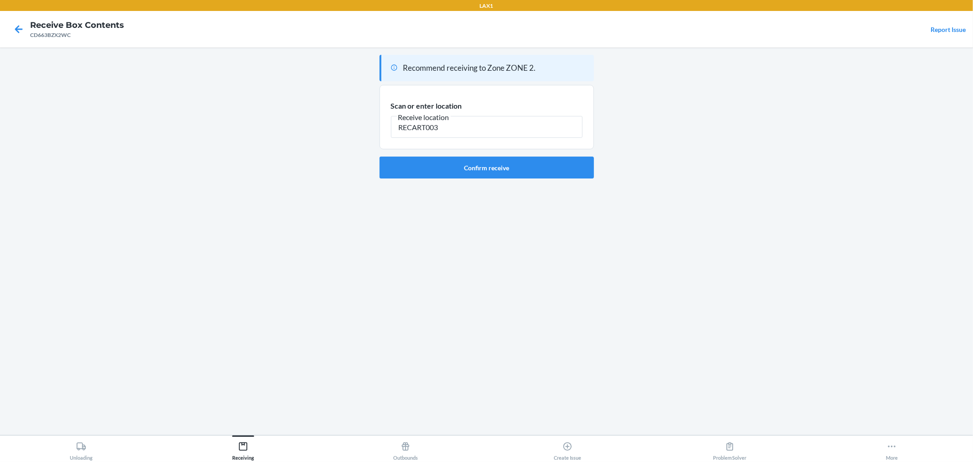
type input "RECART003"
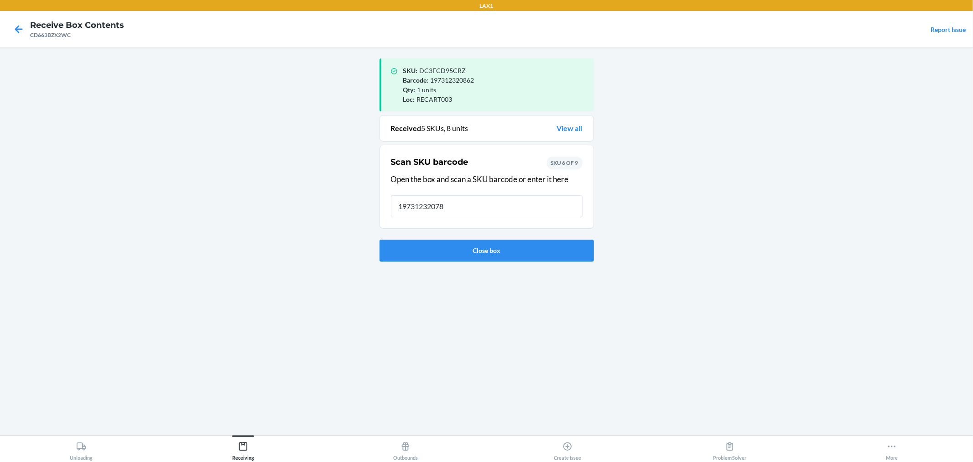
type input "197312320787"
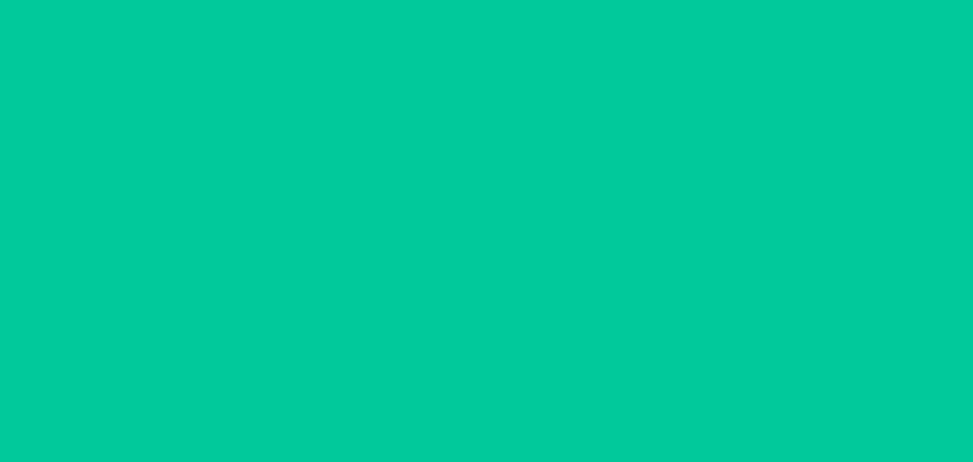
type input "1"
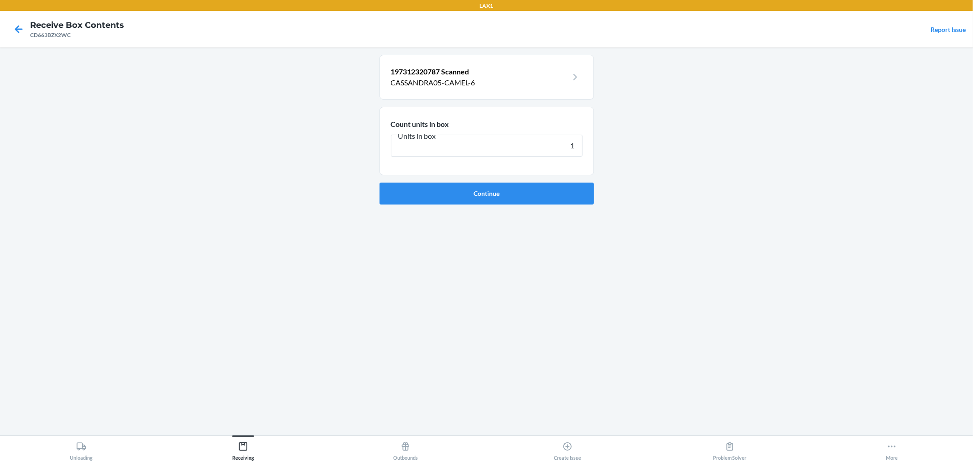
click button "Continue" at bounding box center [487, 194] width 214 height 22
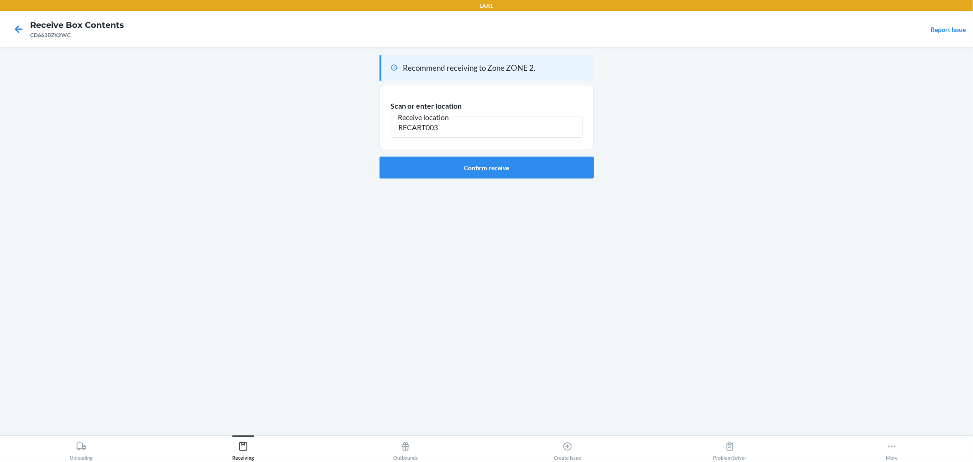
type input "RECART003"
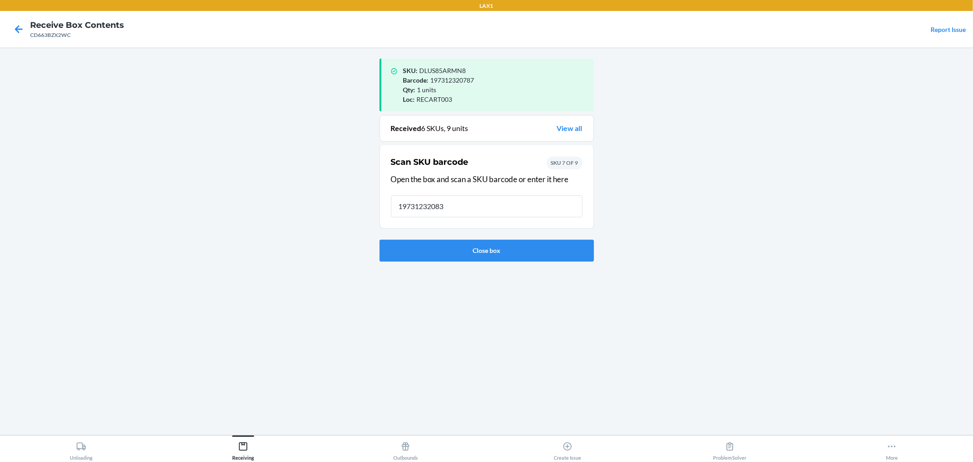
type input "197312320831"
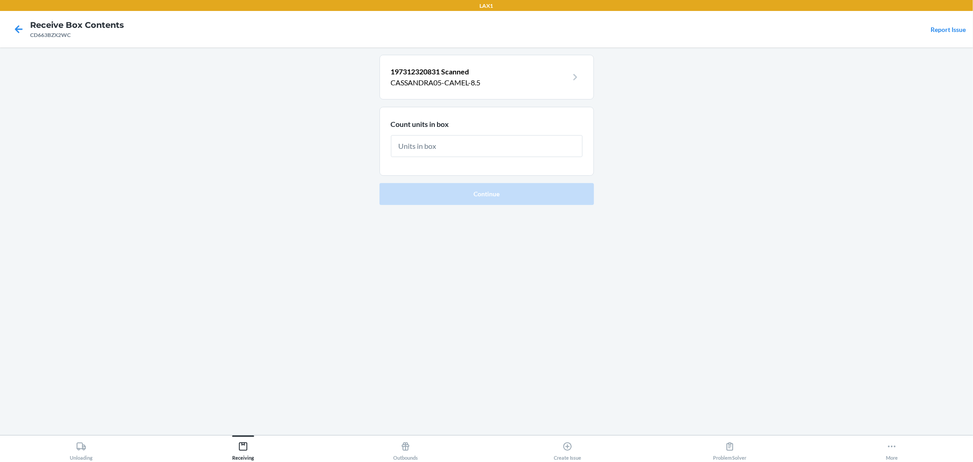
type input "1"
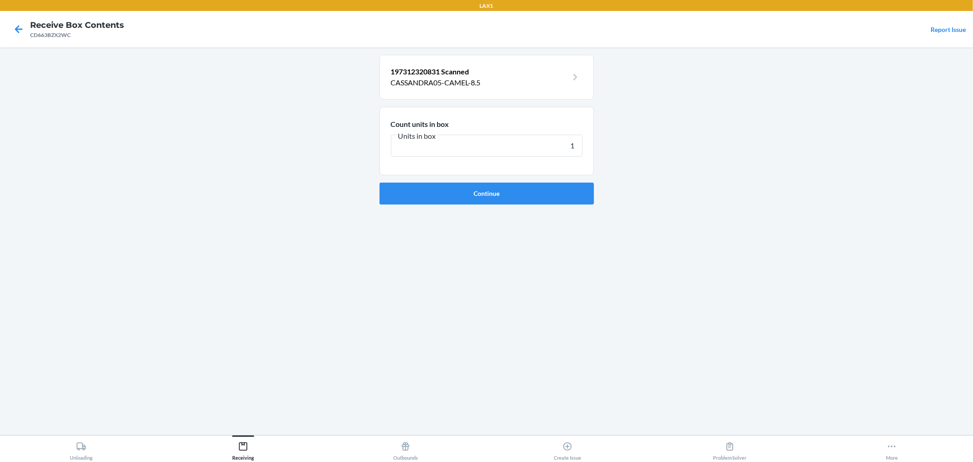
click button "Continue" at bounding box center [487, 194] width 214 height 22
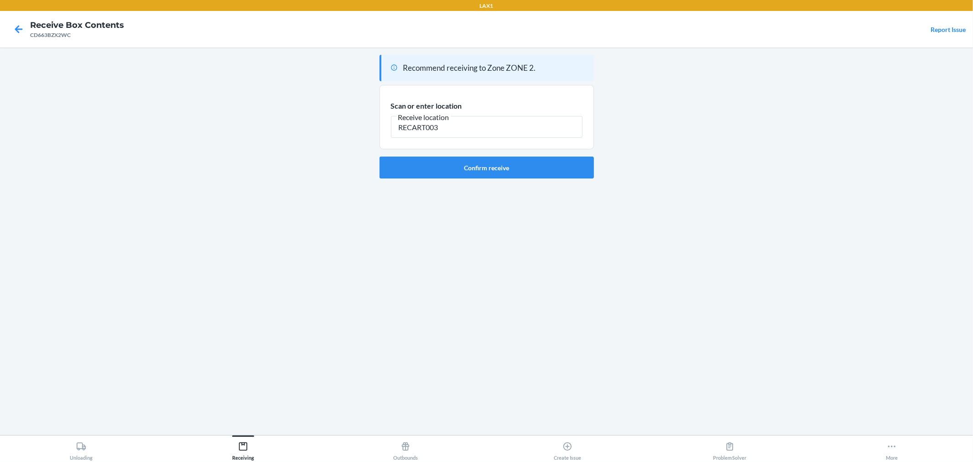
type input "RECART003"
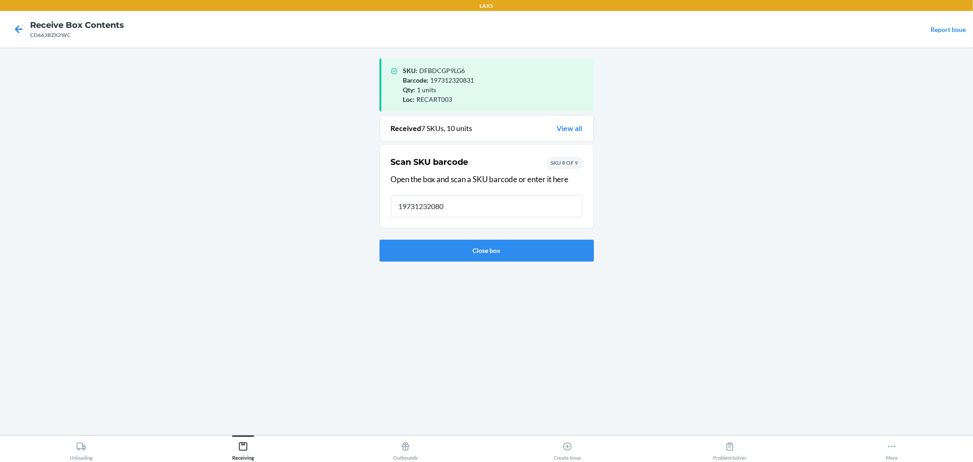
type input "197312320800"
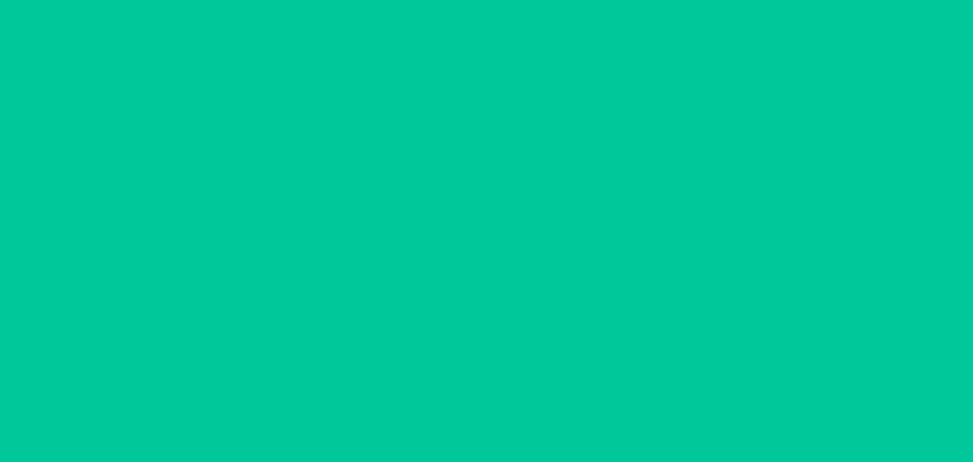
type input "1"
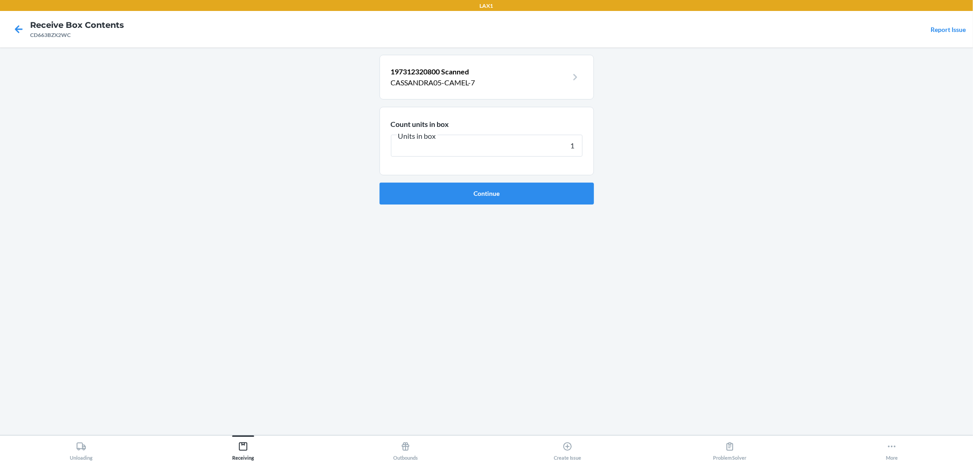
click button "Continue" at bounding box center [487, 194] width 214 height 22
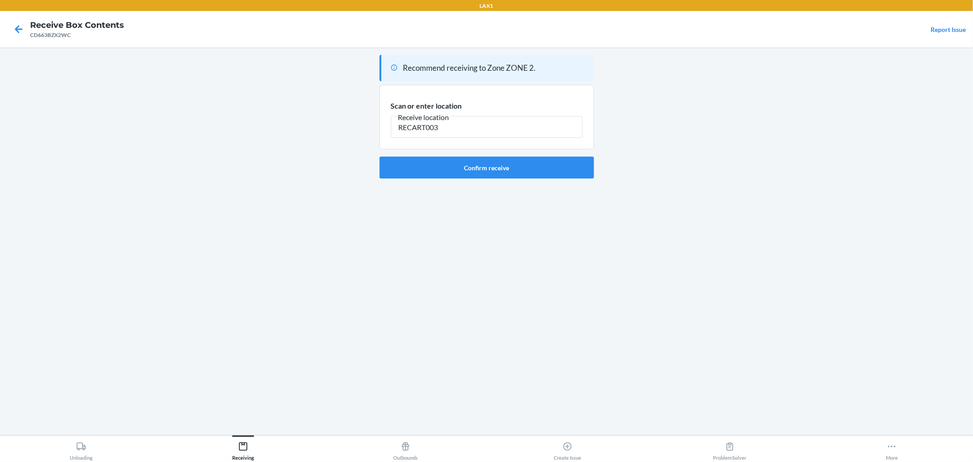
type input "RECART003"
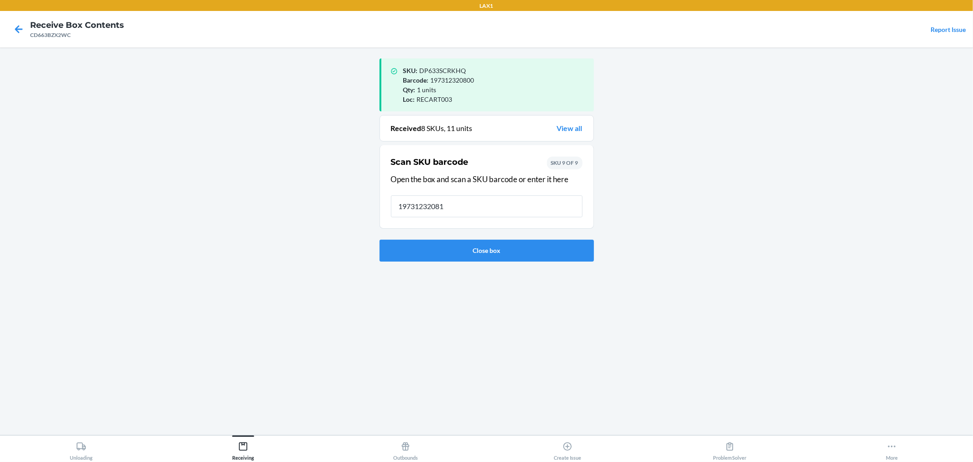
type input "197312320817"
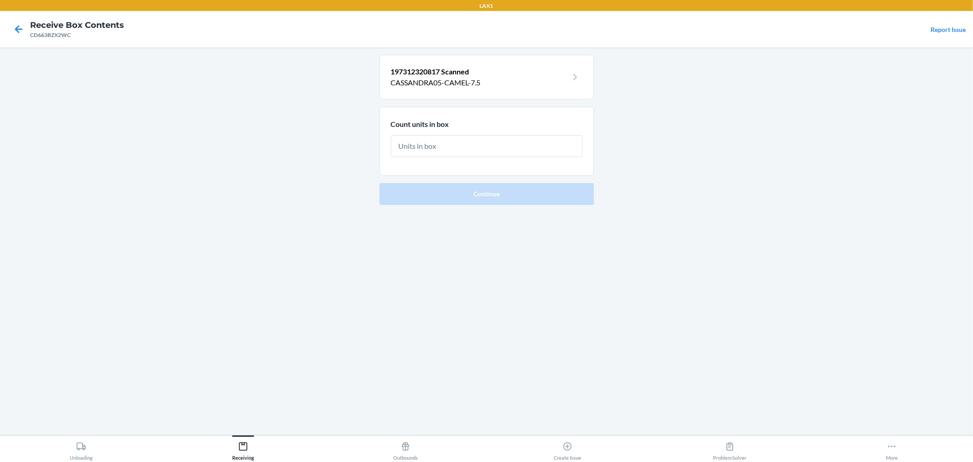
type input "1"
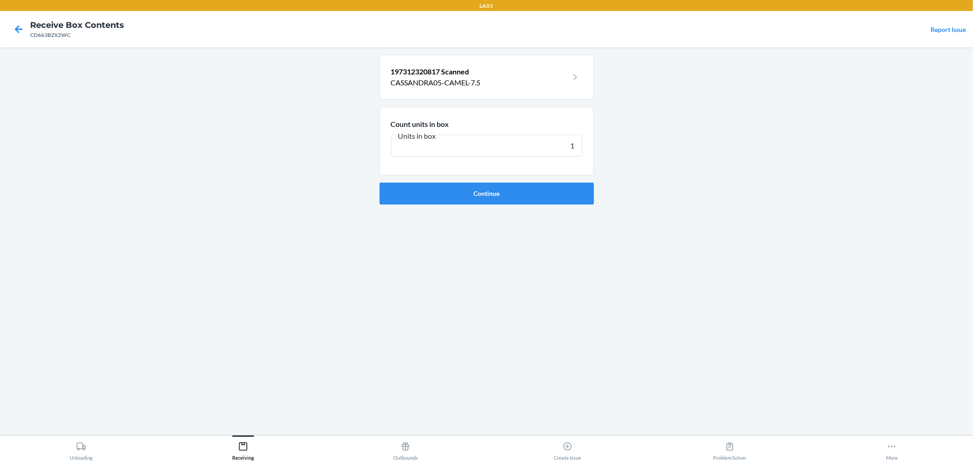
click button "Continue" at bounding box center [487, 194] width 214 height 22
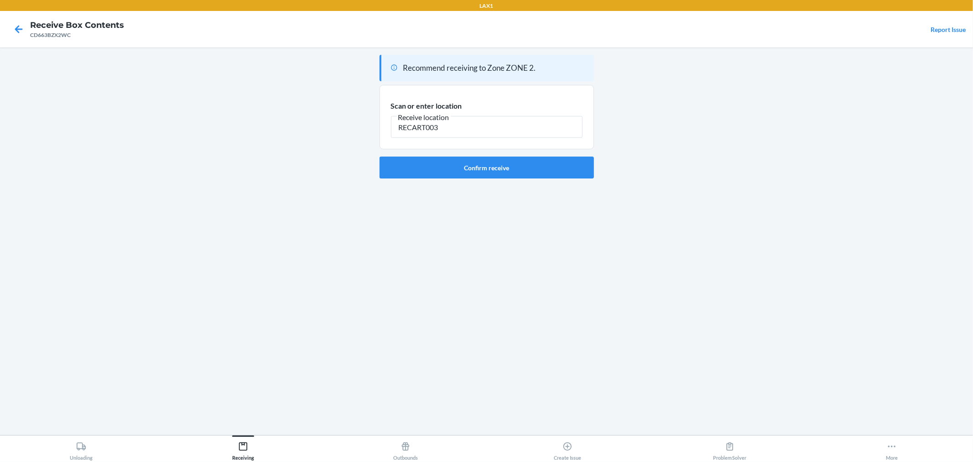
type input "RECART003"
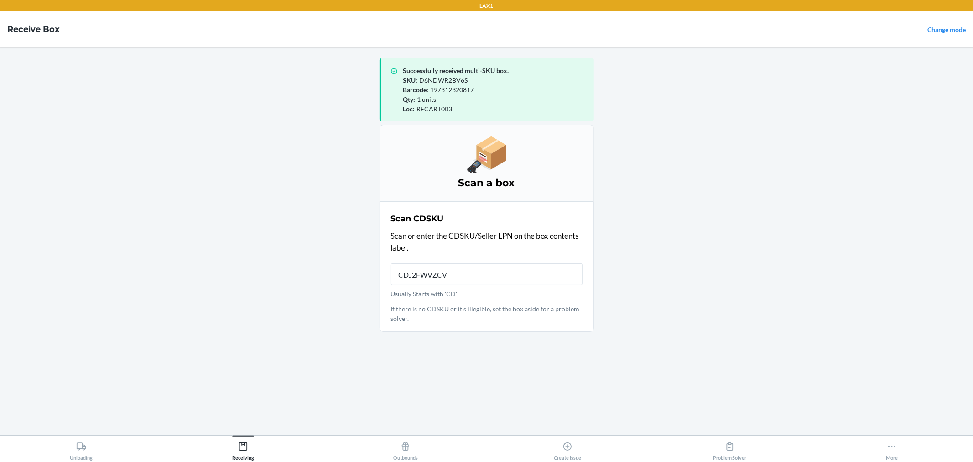
type input "CDJ2FWVZCV7"
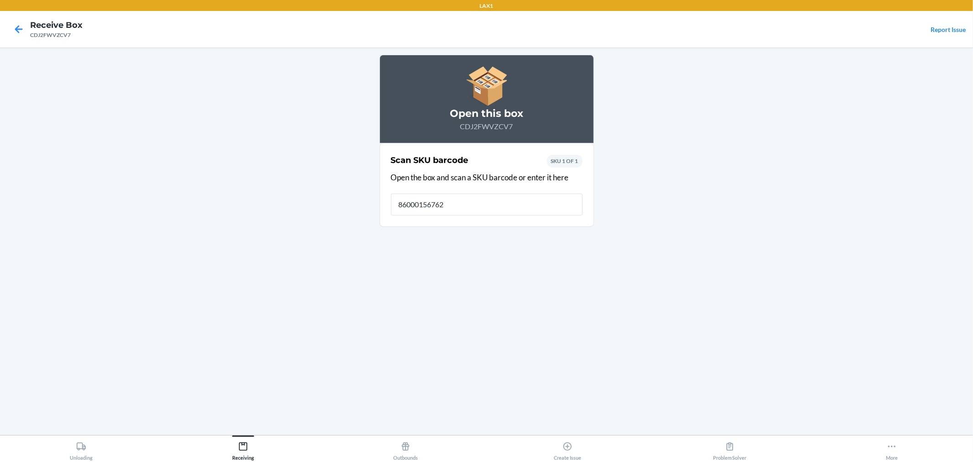
type input "860001567625"
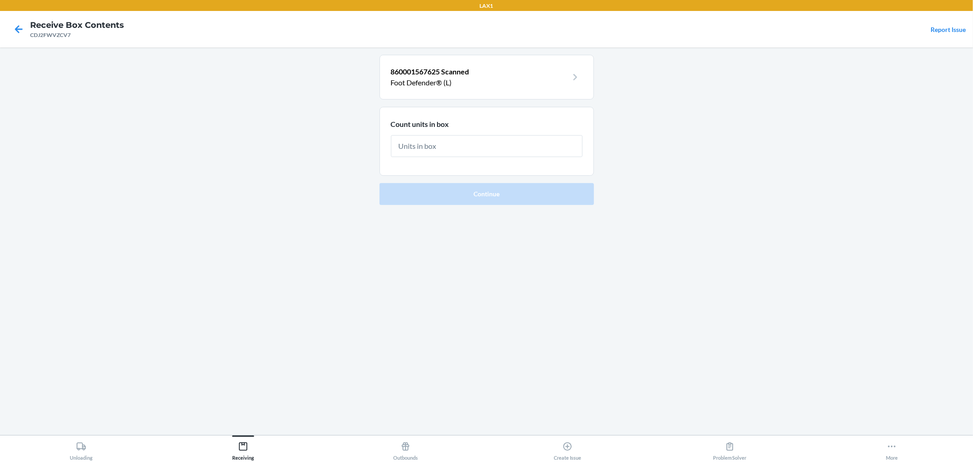
type input "6"
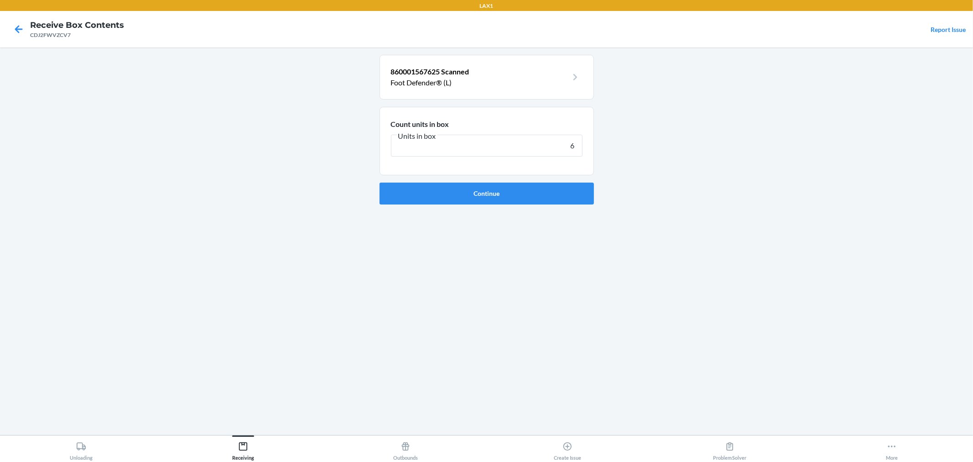
click button "Continue" at bounding box center [487, 194] width 214 height 22
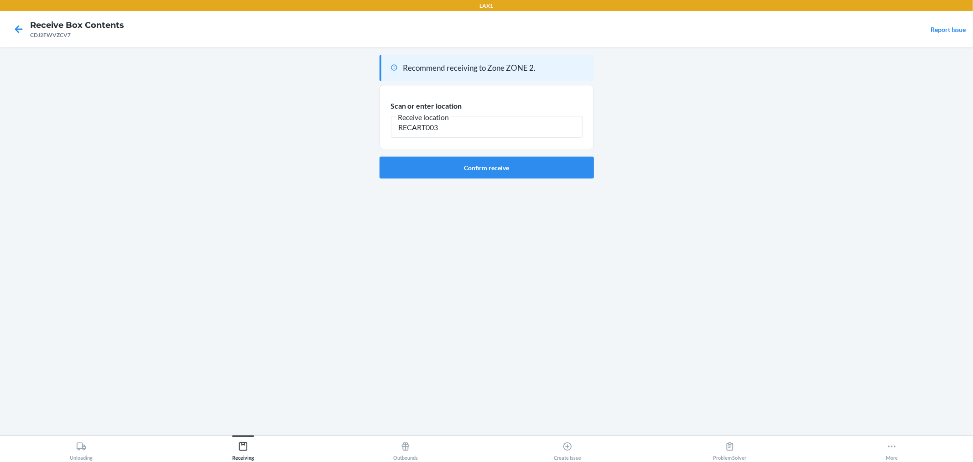
type input "RECART003"
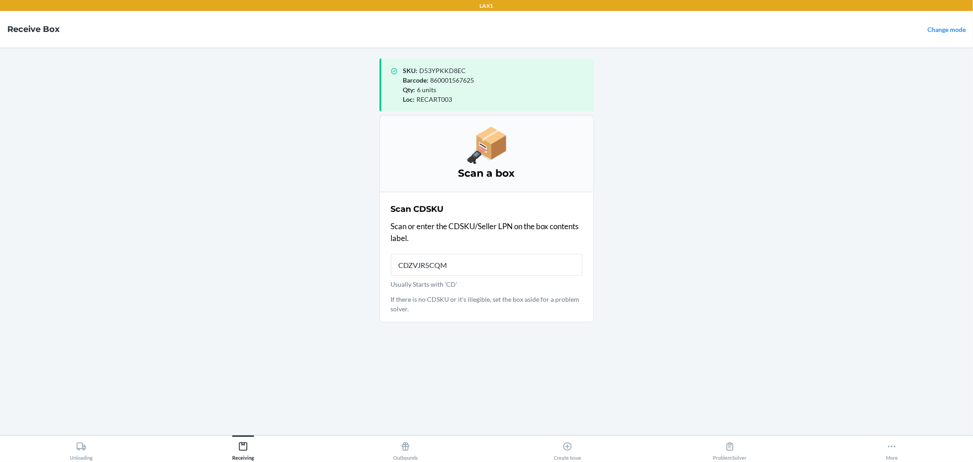
type input "CDZVJR5CQMW"
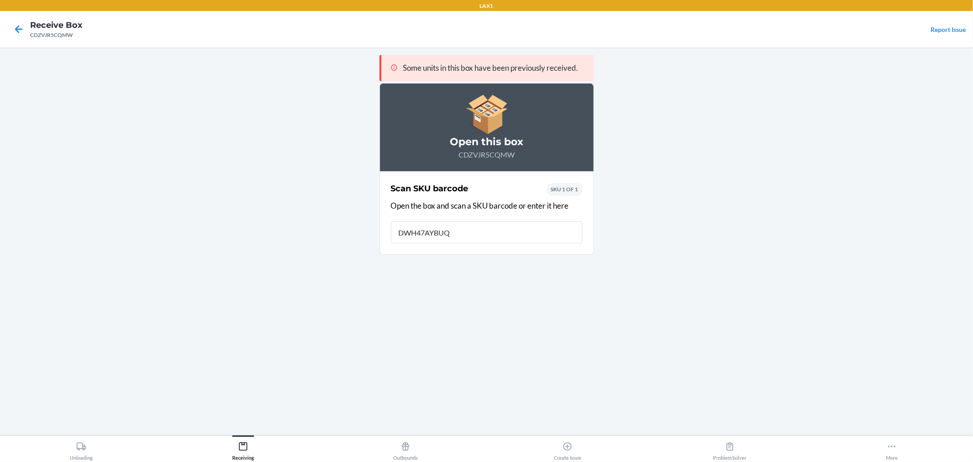
type input "DWH47AYBUQV"
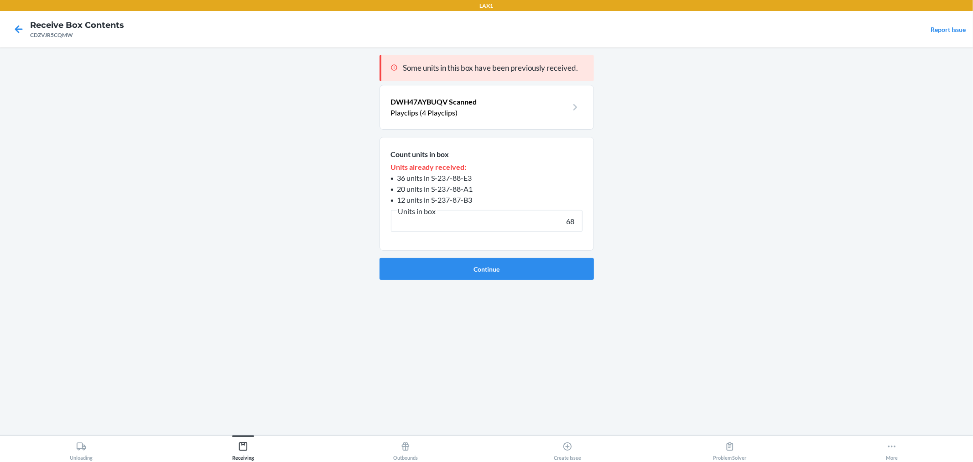
type input "68"
click at [380, 258] on button "Continue" at bounding box center [487, 269] width 214 height 22
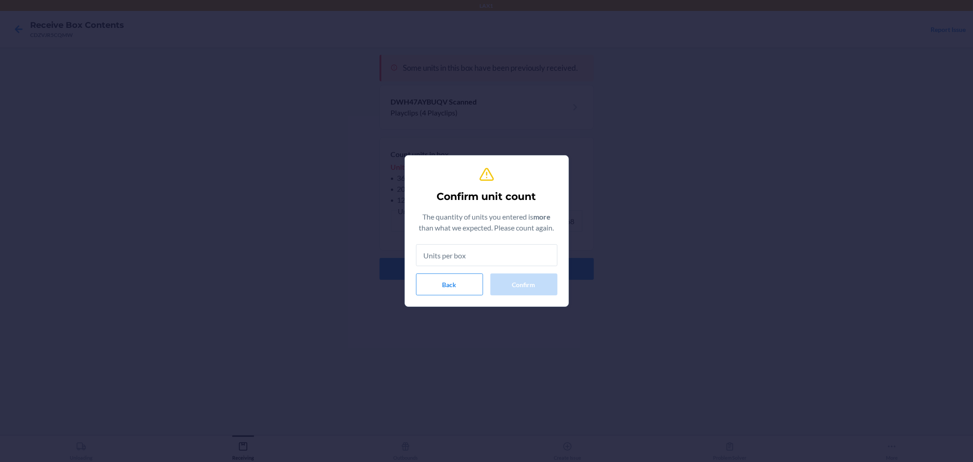
click at [464, 297] on div "Confirm unit count The quantity of units you entered is more than what we expec…" at bounding box center [486, 231] width 141 height 136
click at [461, 281] on button "Back" at bounding box center [449, 284] width 67 height 22
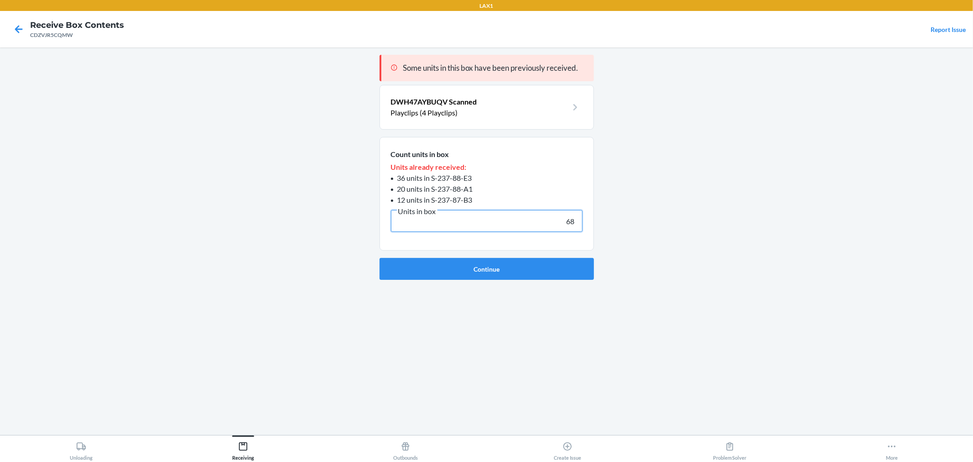
drag, startPoint x: 579, startPoint y: 220, endPoint x: 531, endPoint y: 220, distance: 47.5
click at [531, 220] on input "68" at bounding box center [487, 221] width 192 height 22
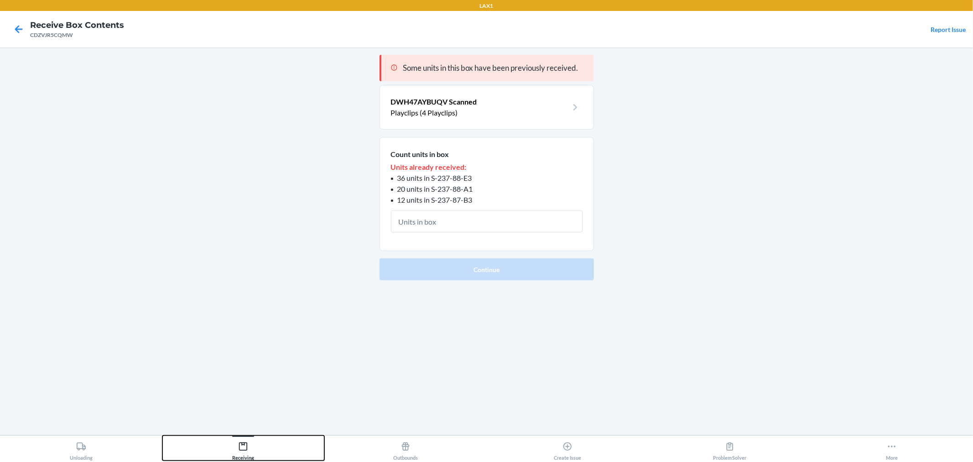
click at [261, 450] on button "Receiving" at bounding box center [243, 447] width 162 height 25
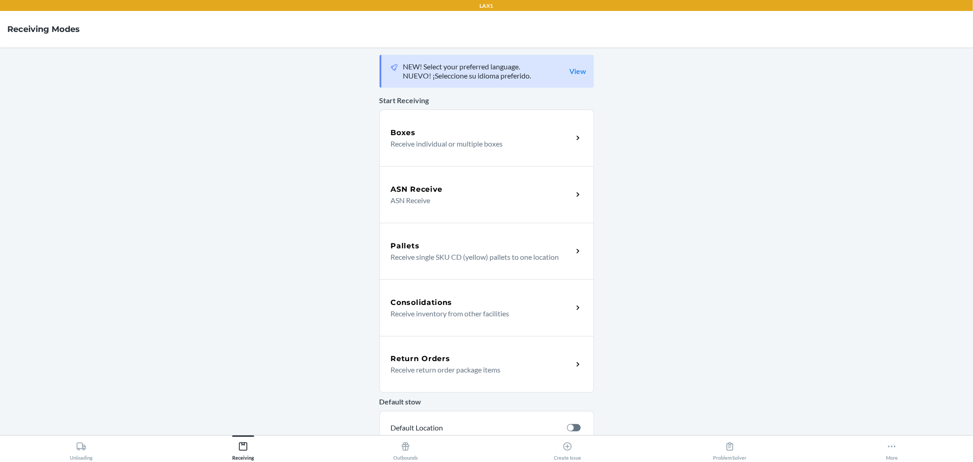
click at [499, 193] on div "ASN Receive" at bounding box center [482, 189] width 182 height 11
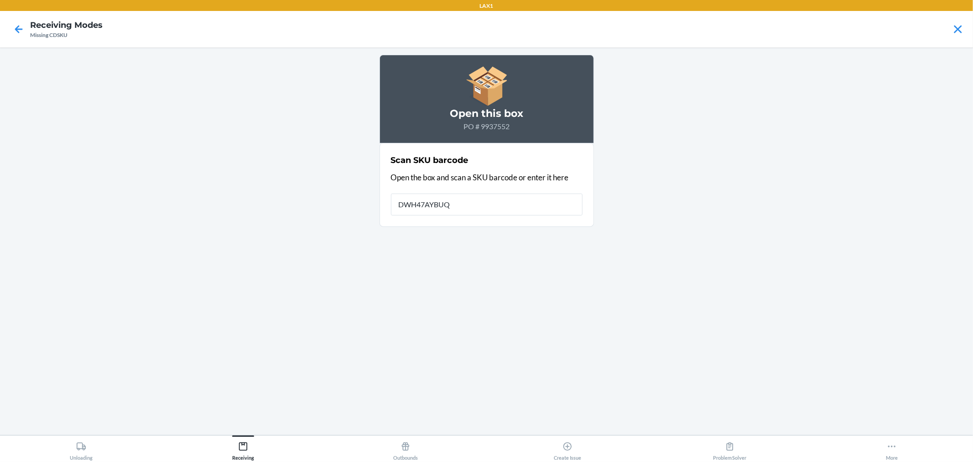
type input "DWH47AYBUQV"
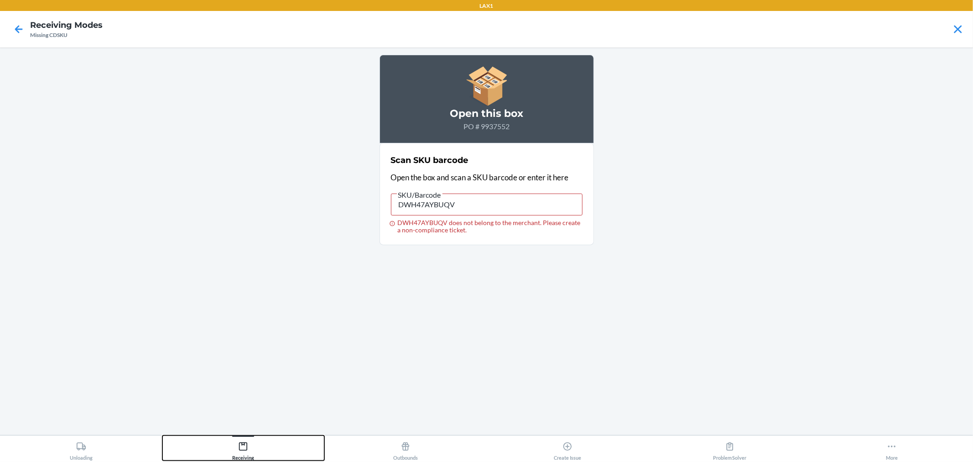
click at [249, 448] on div "Receiving" at bounding box center [243, 449] width 22 height 23
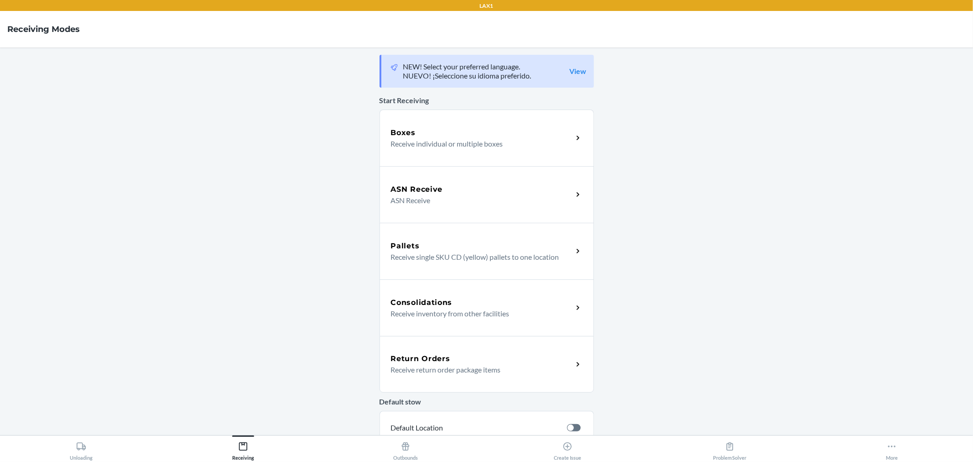
click at [430, 203] on p "ASN Receive" at bounding box center [478, 200] width 175 height 11
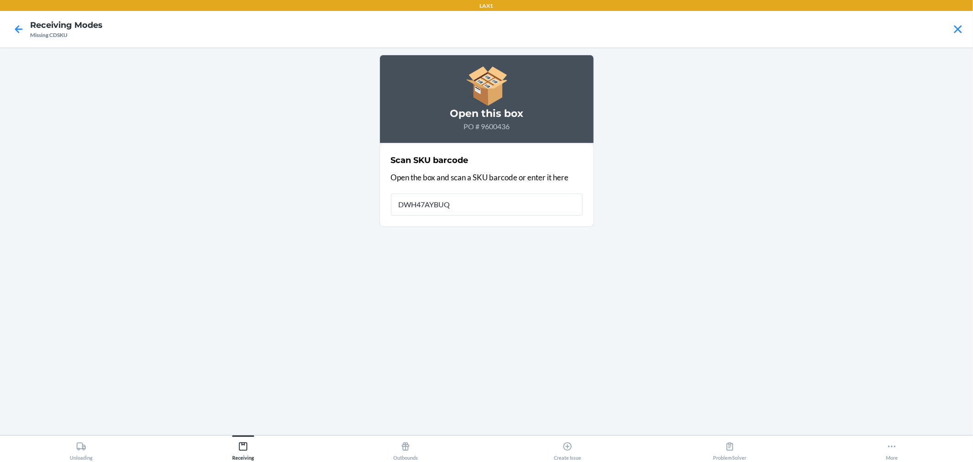
type input "DWH47AYBUQV"
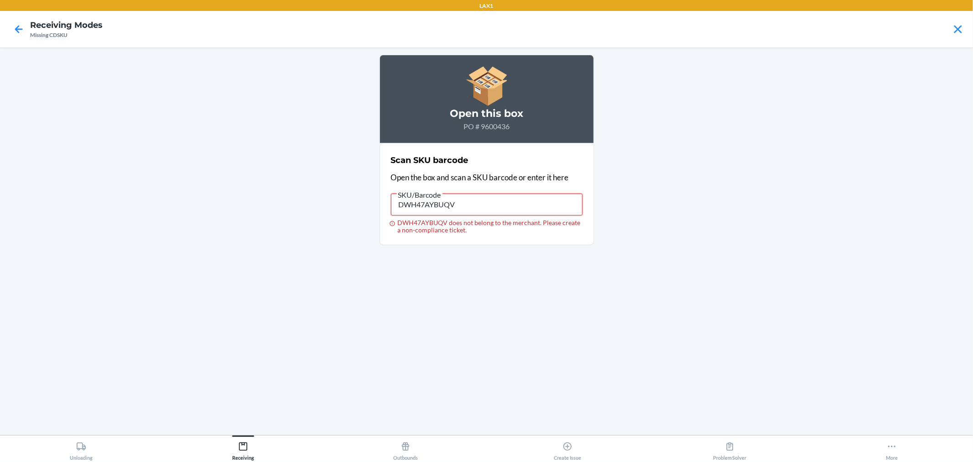
drag, startPoint x: 470, startPoint y: 203, endPoint x: 0, endPoint y: 57, distance: 492.4
click at [0, 65] on main "Open this box PO # 9600436 Scan SKU barcode Open the box and scan a SKU barcode…" at bounding box center [486, 240] width 973 height 387
click at [21, 34] on icon at bounding box center [19, 29] width 16 height 16
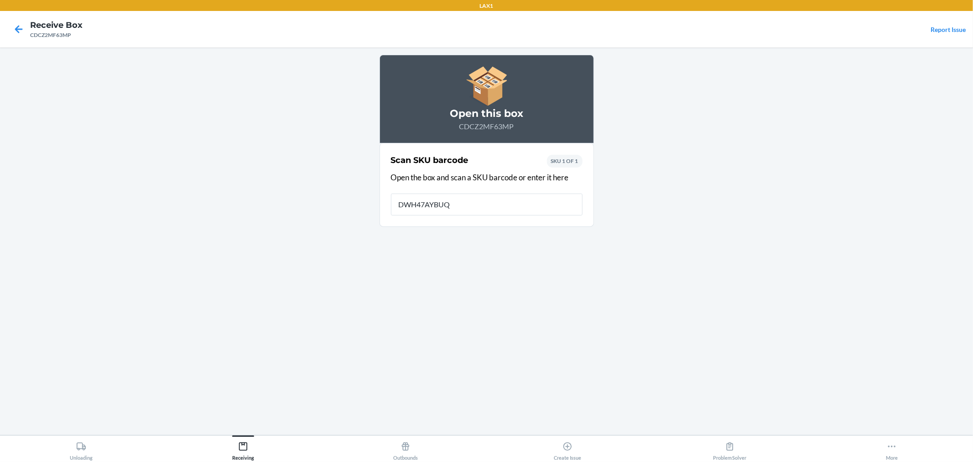
type input "DWH47AYBUQV"
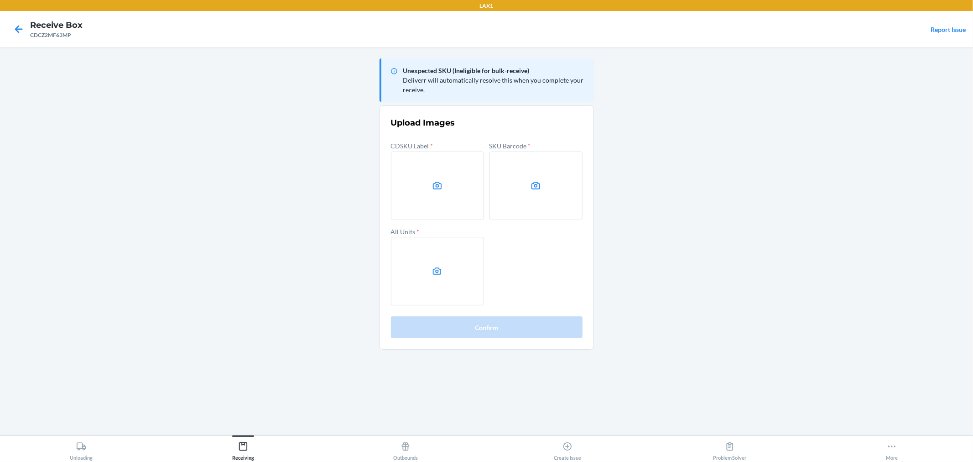
click at [523, 195] on label at bounding box center [536, 186] width 93 height 68
click at [0, 0] on input "file" at bounding box center [0, 0] width 0 height 0
click at [450, 272] on label at bounding box center [437, 271] width 93 height 68
click at [0, 0] on input "file" at bounding box center [0, 0] width 0 height 0
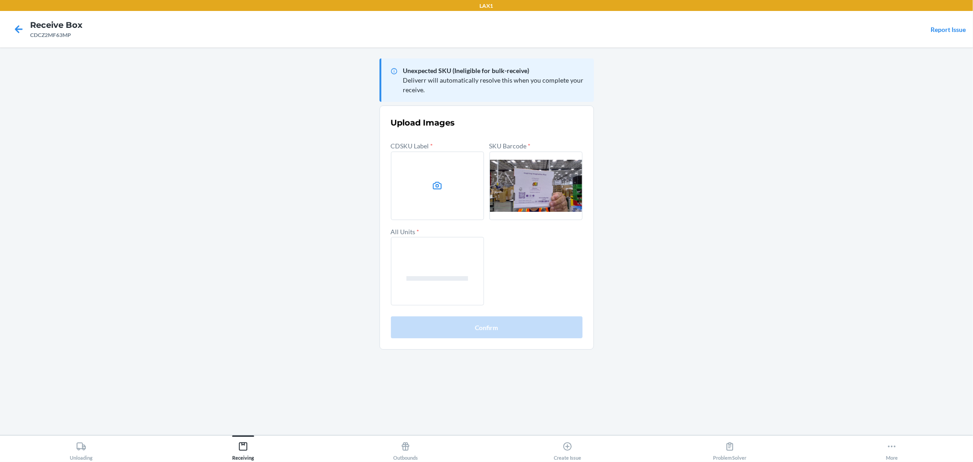
click at [456, 192] on label at bounding box center [437, 186] width 93 height 68
click at [0, 0] on input "file" at bounding box center [0, 0] width 0 height 0
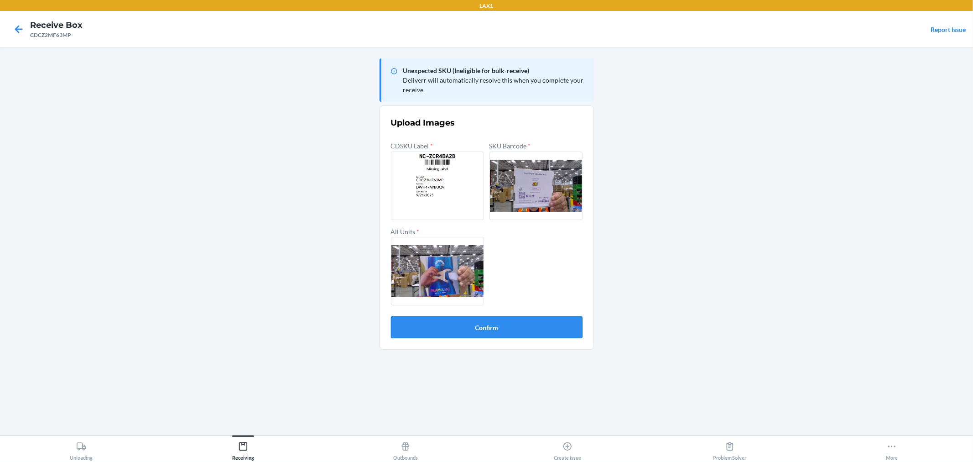
click at [542, 324] on button "Confirm" at bounding box center [487, 327] width 192 height 22
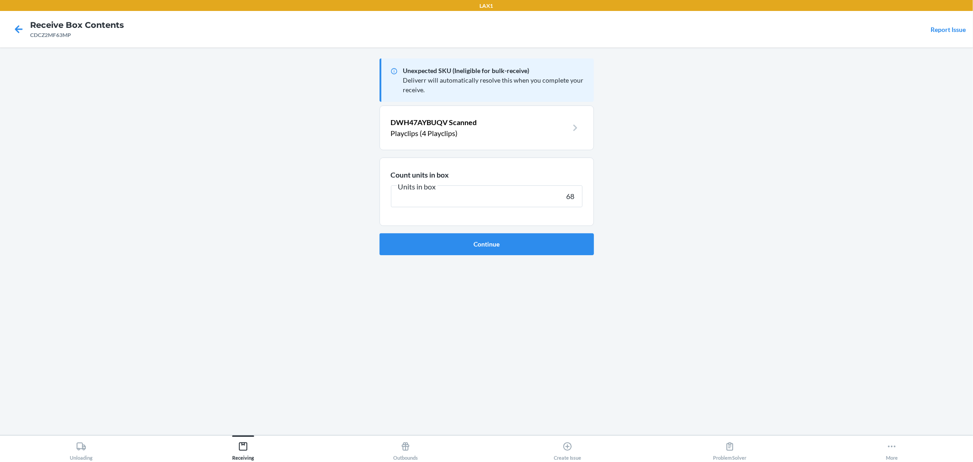
type input "68"
click at [380, 233] on button "Continue" at bounding box center [487, 244] width 214 height 22
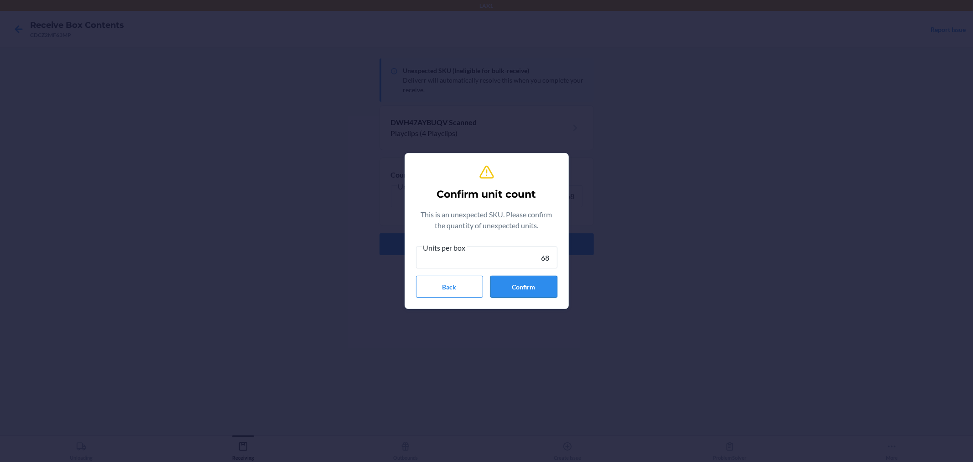
type input "68"
click at [513, 279] on button "Confirm" at bounding box center [524, 287] width 67 height 22
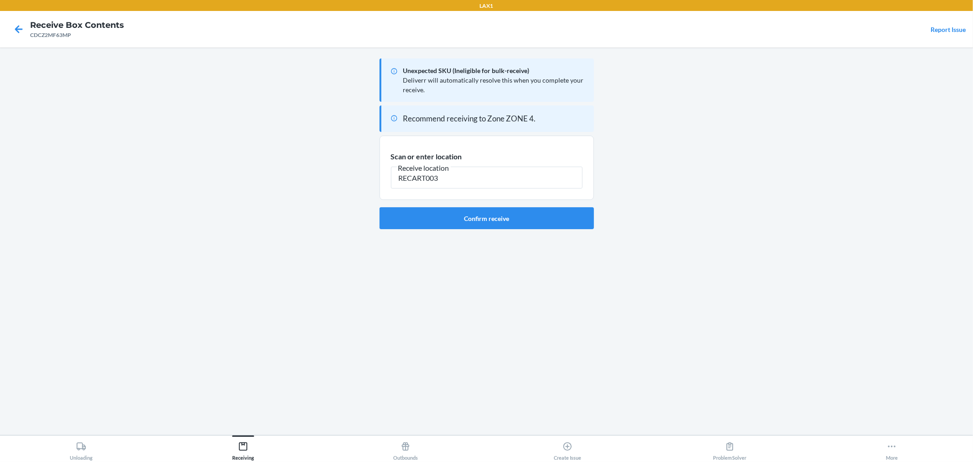
type input "RECART003"
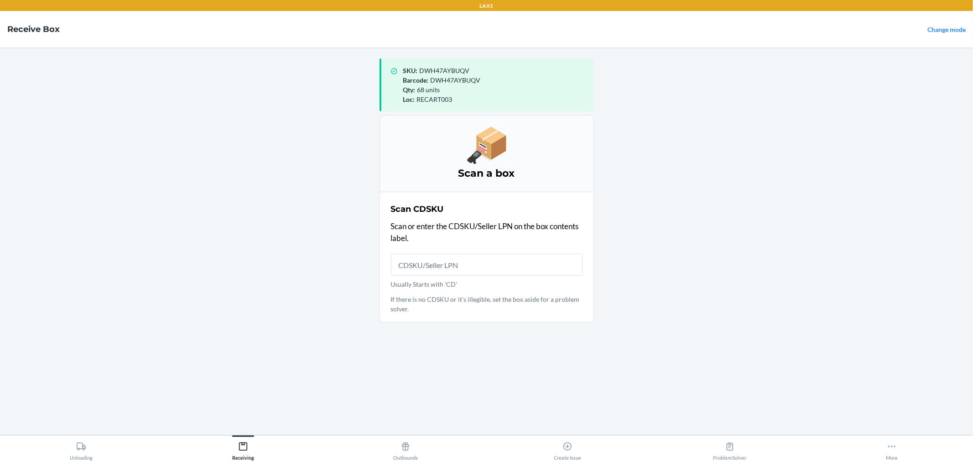
click at [484, 276] on label "Usually Starts with 'CD'" at bounding box center [487, 271] width 192 height 35
click at [484, 276] on input "Usually Starts with 'CD'" at bounding box center [487, 265] width 192 height 22
type input "CDXKPAVS9UU"
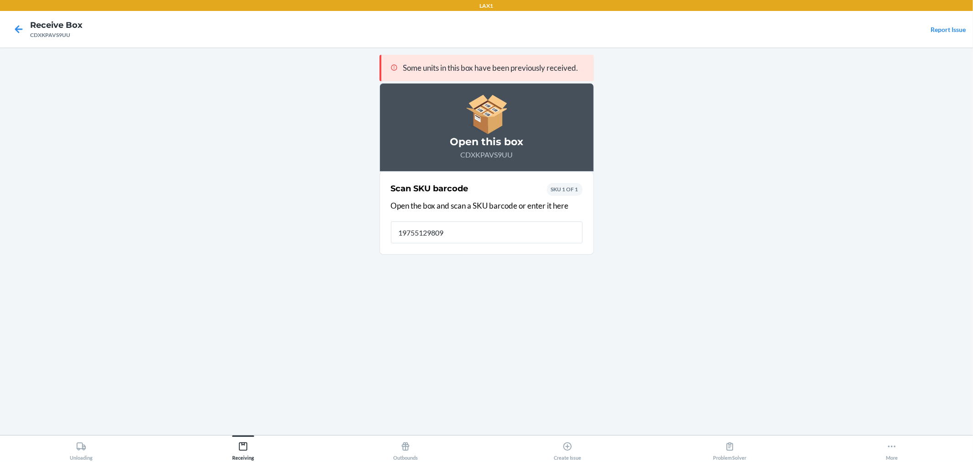
type input "197551298090"
click at [478, 224] on input "197551298090." at bounding box center [487, 232] width 192 height 22
type input "197551298090"
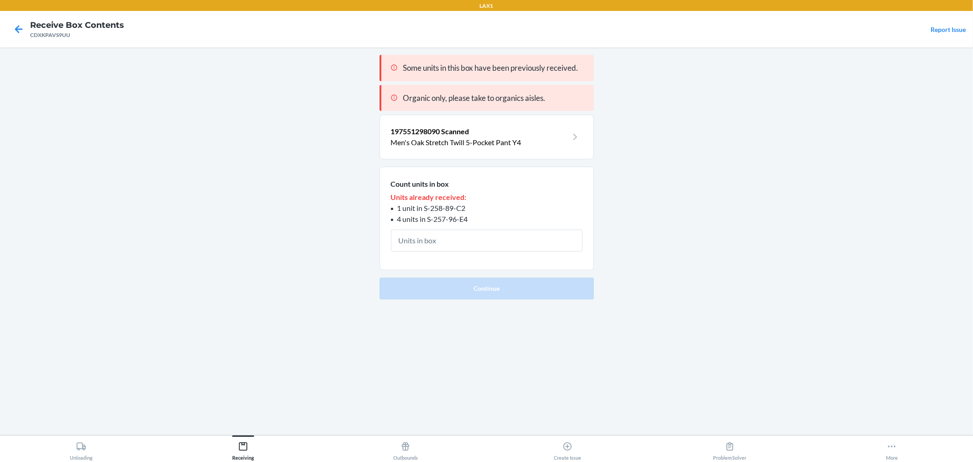
click at [700, 255] on main "Some units in this box have been previously received. Organic only, please take…" at bounding box center [486, 240] width 973 height 387
click at [476, 237] on input "text" at bounding box center [487, 241] width 192 height 22
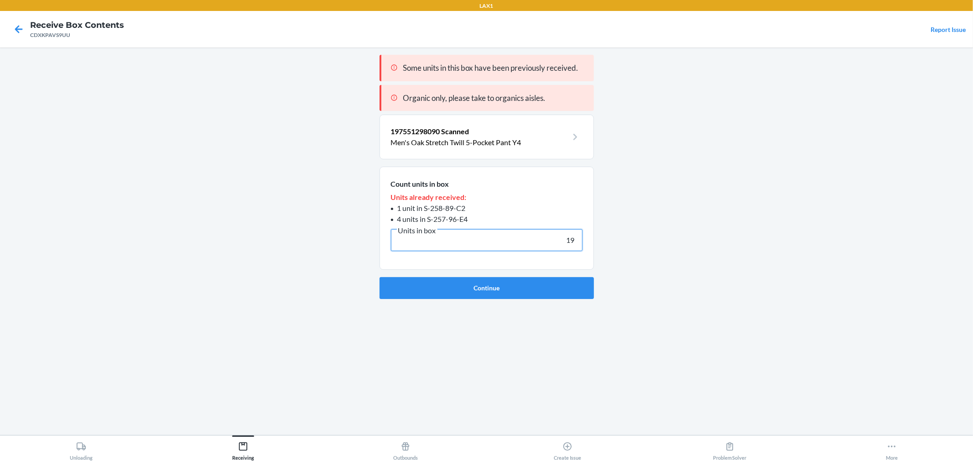
type input "19"
click at [380, 277] on button "Continue" at bounding box center [487, 288] width 214 height 22
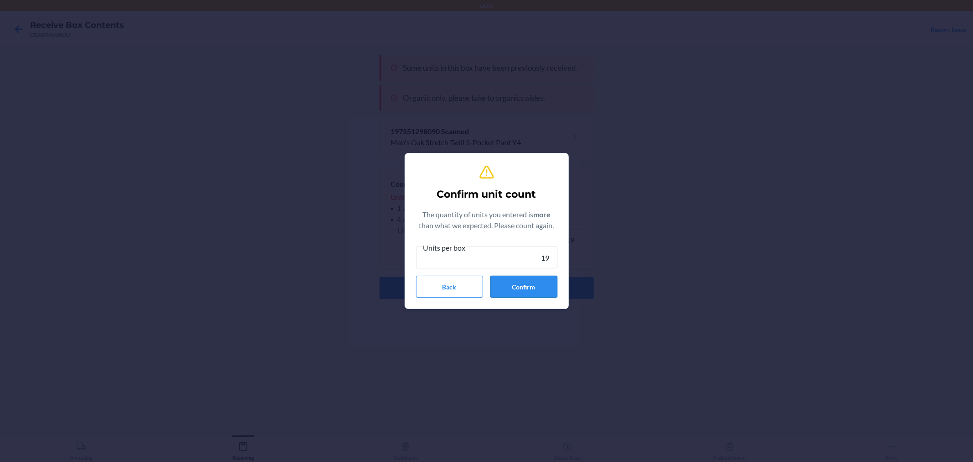
type input "19"
click at [528, 279] on button "Confirm" at bounding box center [524, 287] width 67 height 22
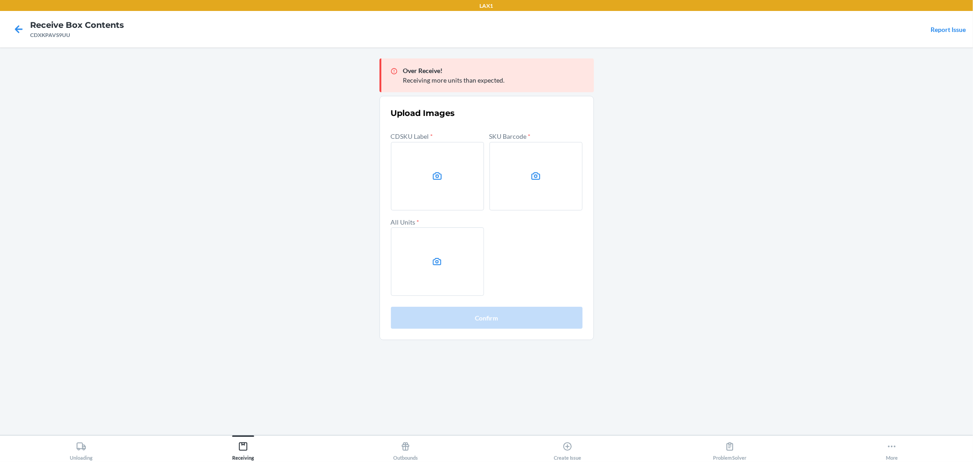
click at [866, 216] on main "Over Receive! Receiving more units than expected. Upload Images CDSKU Label * S…" at bounding box center [486, 240] width 973 height 387
click at [521, 193] on label at bounding box center [536, 176] width 93 height 68
click at [0, 0] on input "file" at bounding box center [0, 0] width 0 height 0
click at [481, 275] on label at bounding box center [437, 261] width 93 height 68
click at [0, 0] on input "file" at bounding box center [0, 0] width 0 height 0
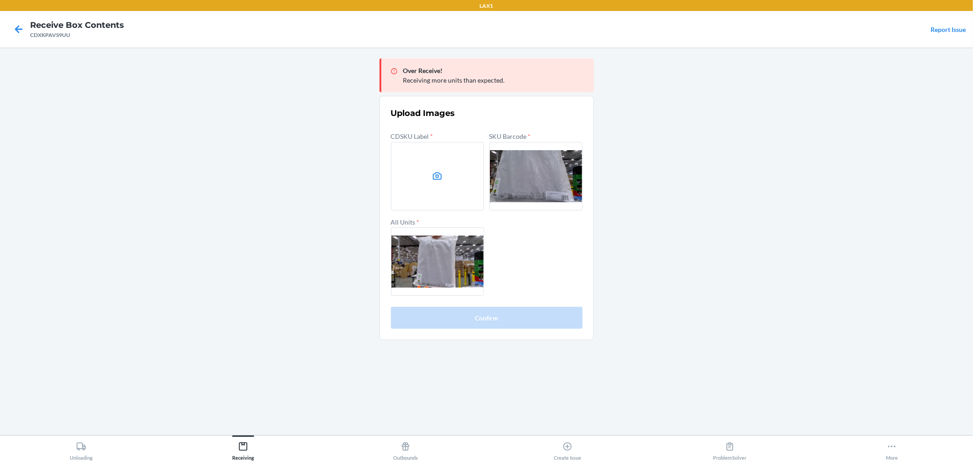
drag, startPoint x: 803, startPoint y: 282, endPoint x: 709, endPoint y: 235, distance: 105.7
click at [795, 274] on main "Over Receive! Receiving more units than expected. Upload Images CDSKU Label * S…" at bounding box center [486, 240] width 973 height 387
click at [391, 172] on label at bounding box center [437, 176] width 93 height 68
click at [0, 0] on input "file" at bounding box center [0, 0] width 0 height 0
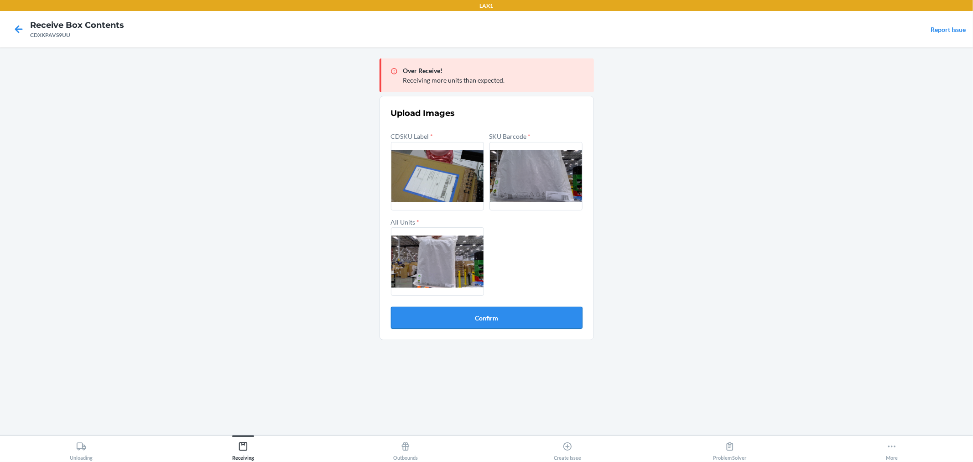
click at [526, 309] on button "Confirm" at bounding box center [487, 318] width 192 height 22
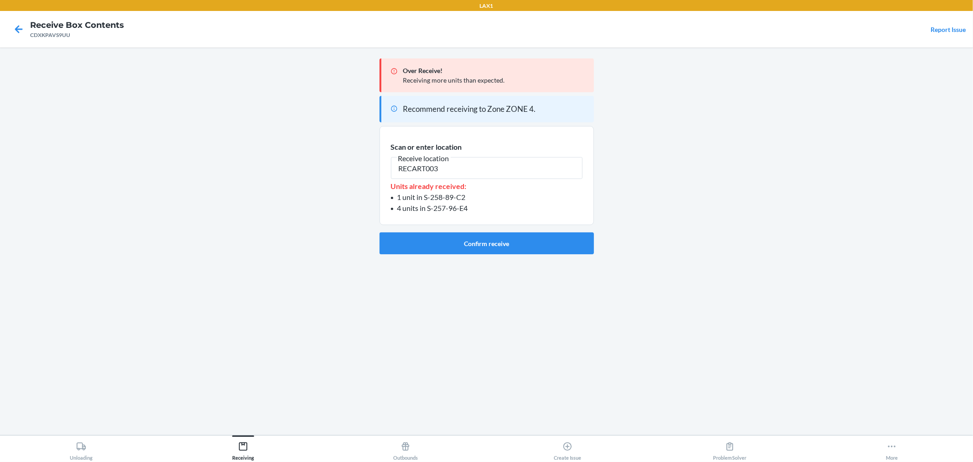
type input "RECART003"
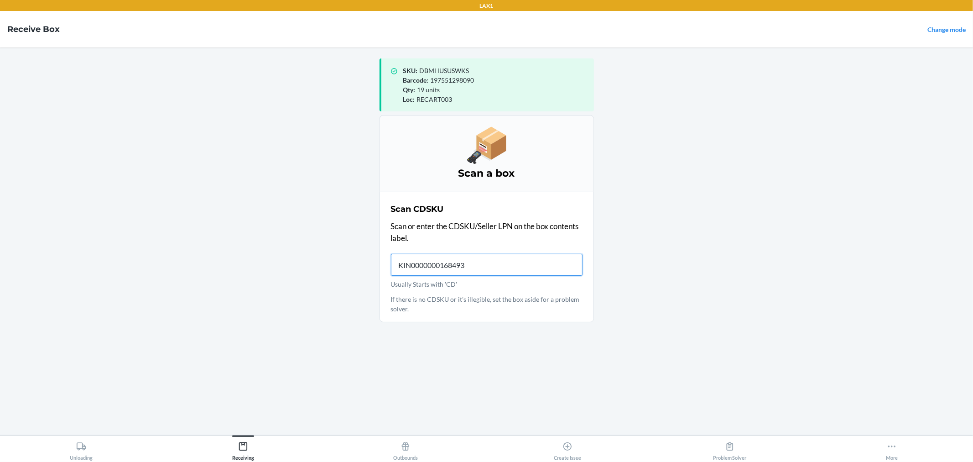
type input "KIN00000001684930"
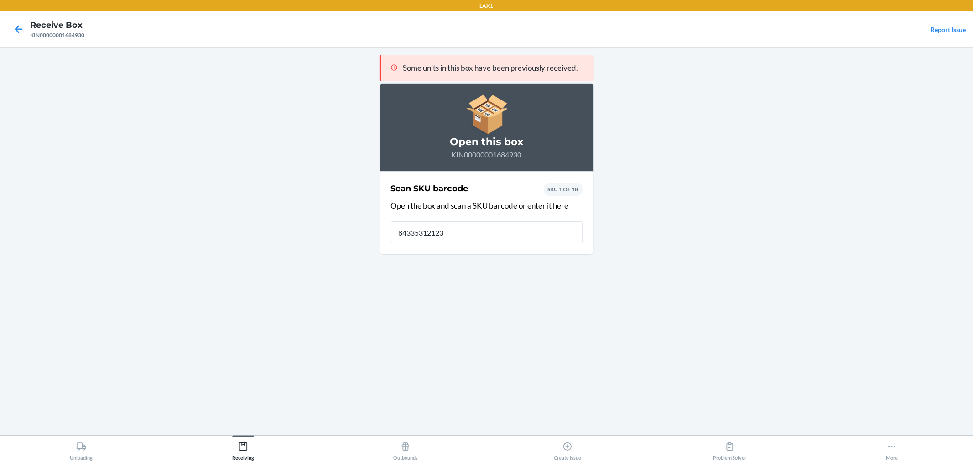
type input "843353121233"
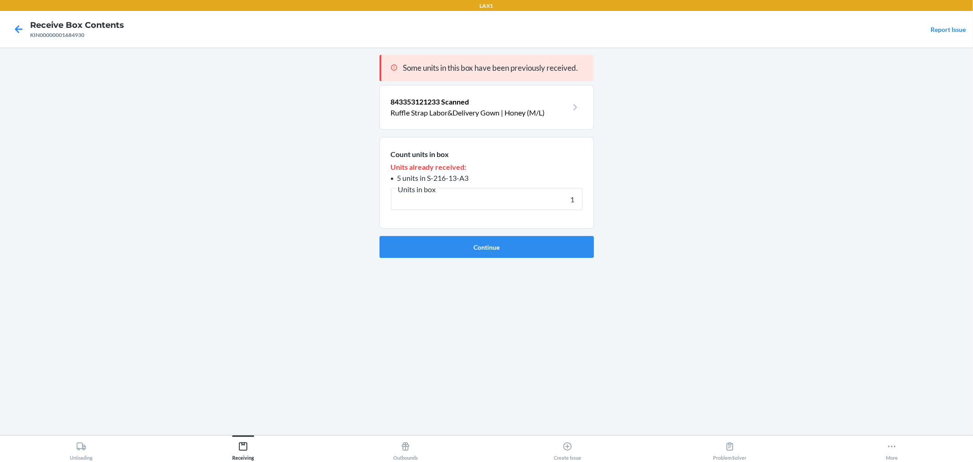
type input "1"
click at [380, 236] on button "Continue" at bounding box center [487, 247] width 214 height 22
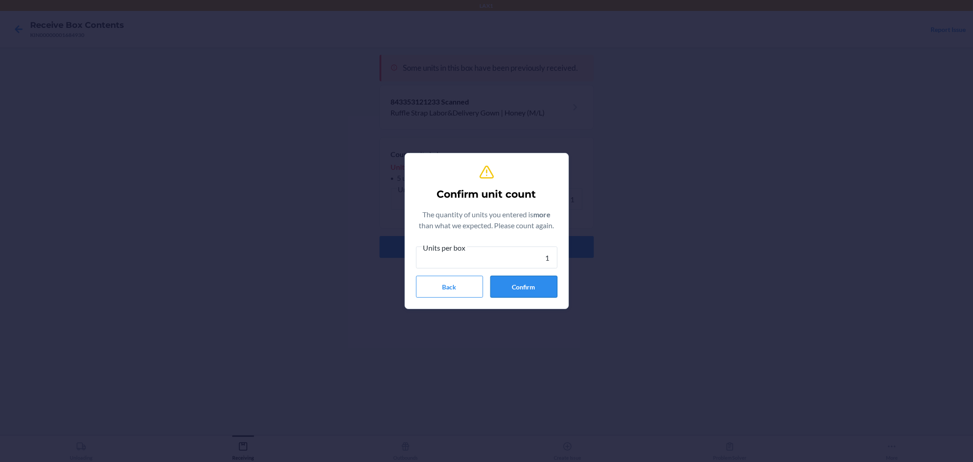
type input "1"
click at [540, 284] on button "Confirm" at bounding box center [524, 287] width 67 height 22
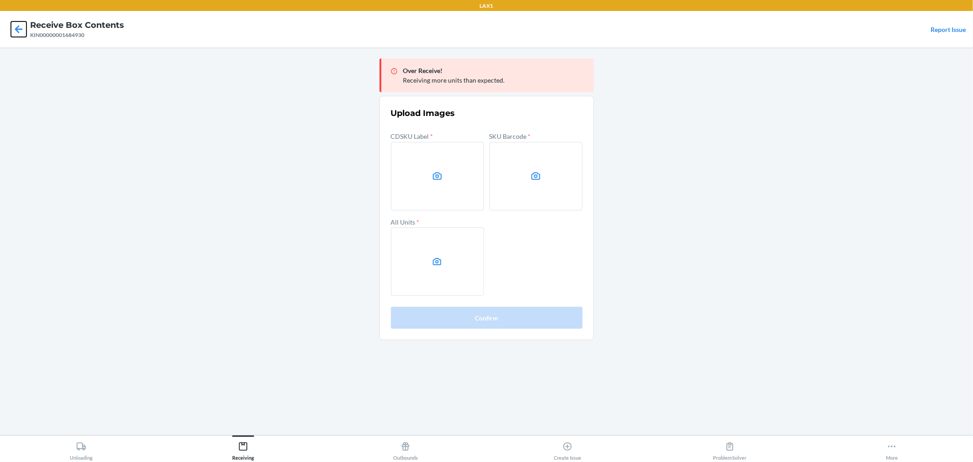
click at [22, 26] on icon at bounding box center [19, 29] width 16 height 16
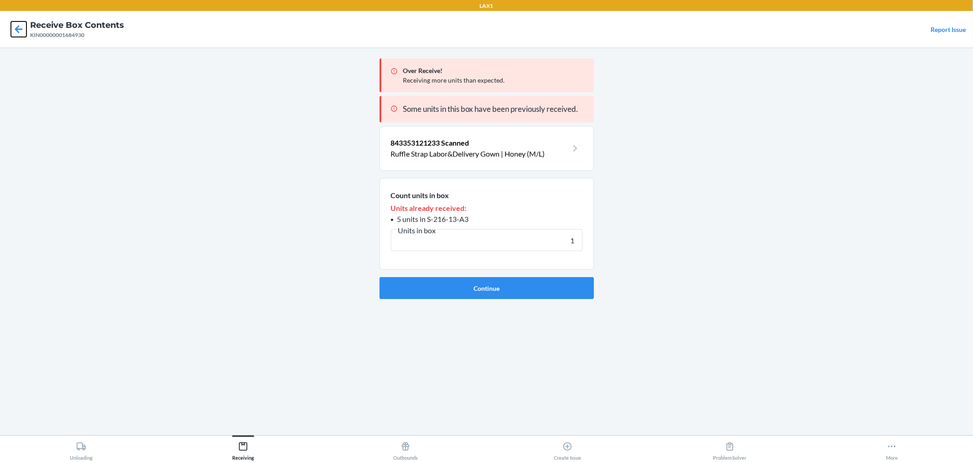
click at [22, 26] on icon at bounding box center [19, 29] width 16 height 16
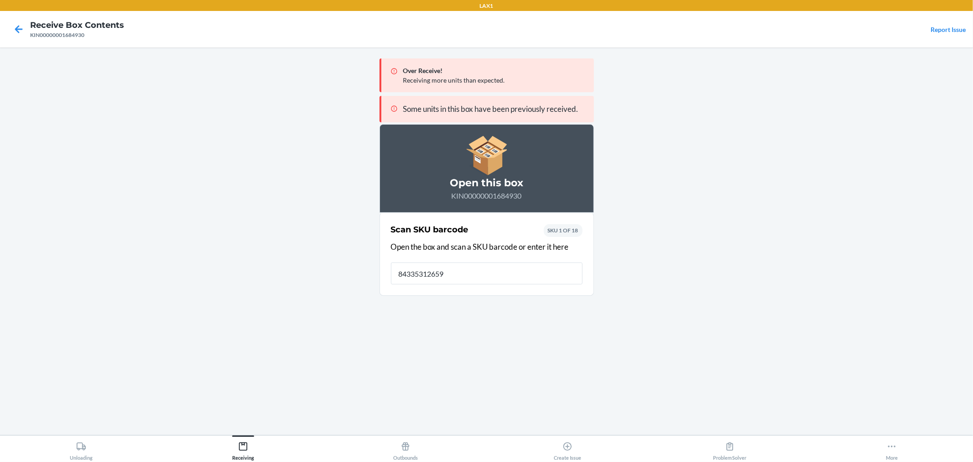
type input "843353126597"
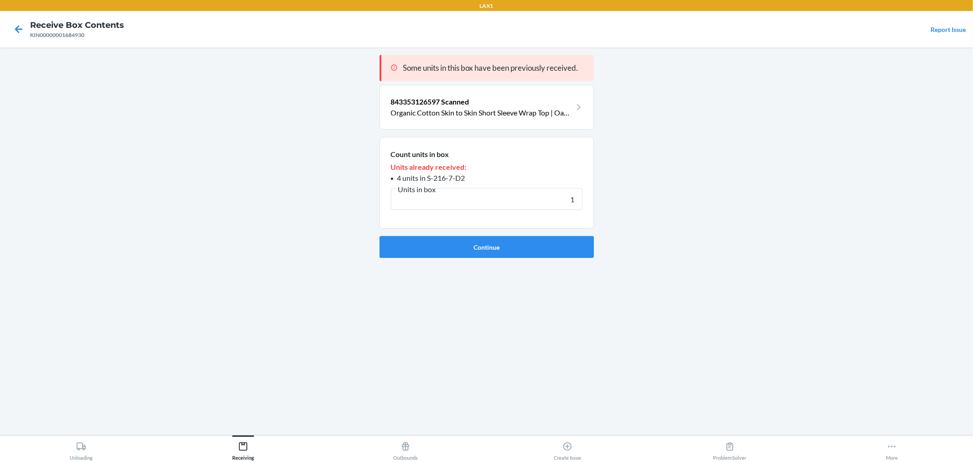
type input "1"
click at [380, 236] on button "Continue" at bounding box center [487, 247] width 214 height 22
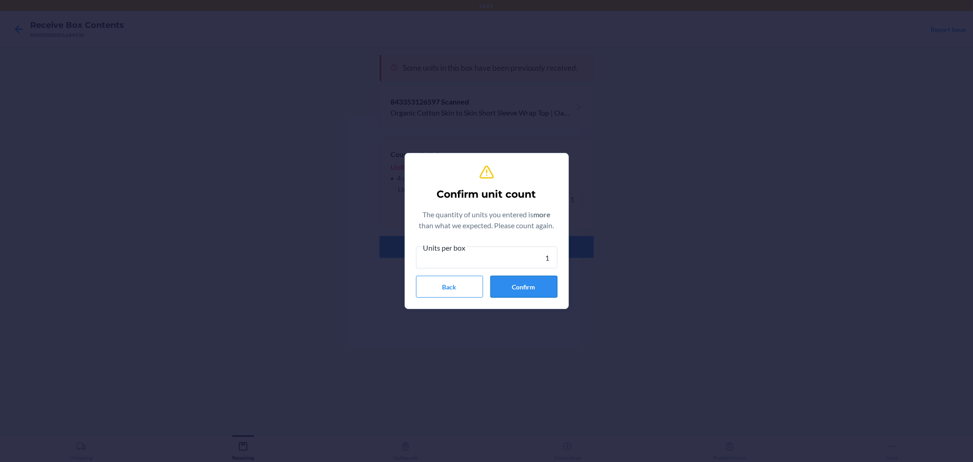
type input "1"
click at [512, 284] on button "Confirm" at bounding box center [524, 287] width 67 height 22
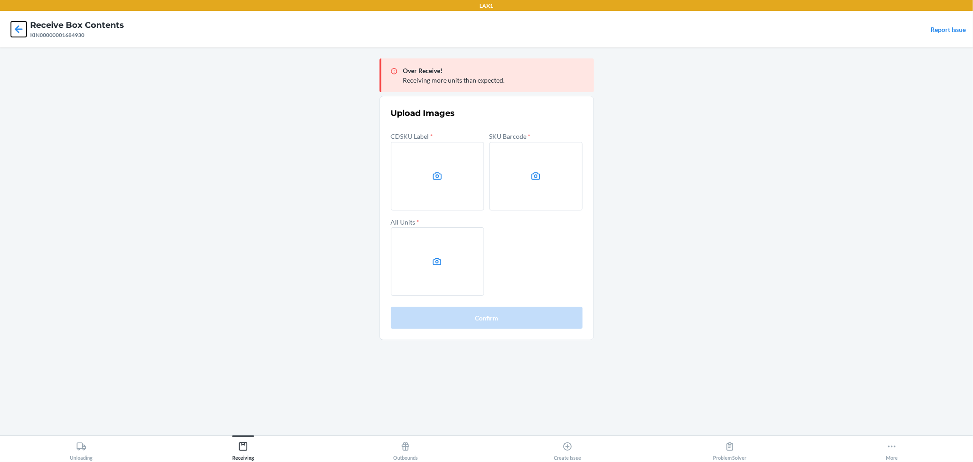
click at [11, 37] on icon at bounding box center [19, 29] width 16 height 16
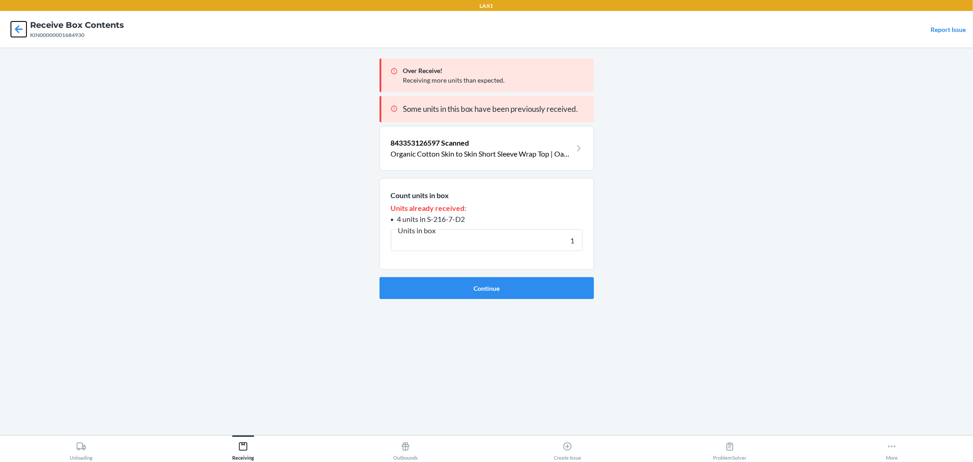
click at [11, 31] on icon at bounding box center [19, 29] width 16 height 16
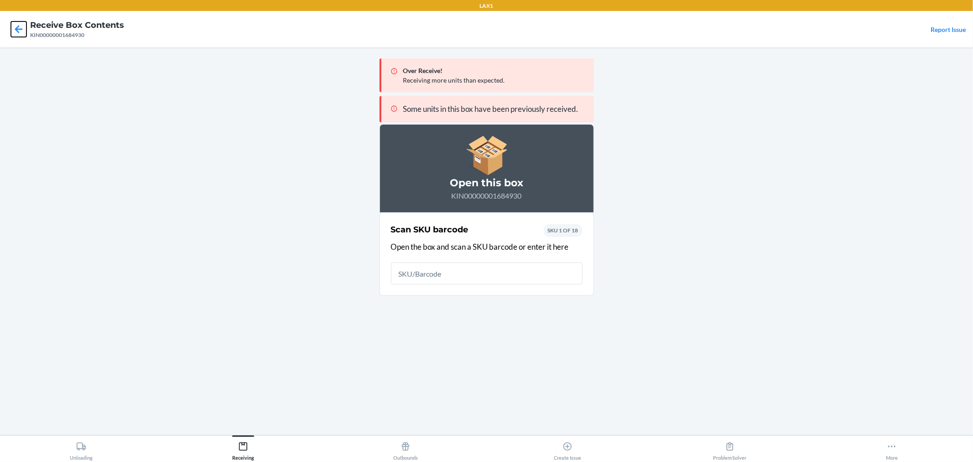
click at [11, 31] on icon at bounding box center [19, 29] width 16 height 16
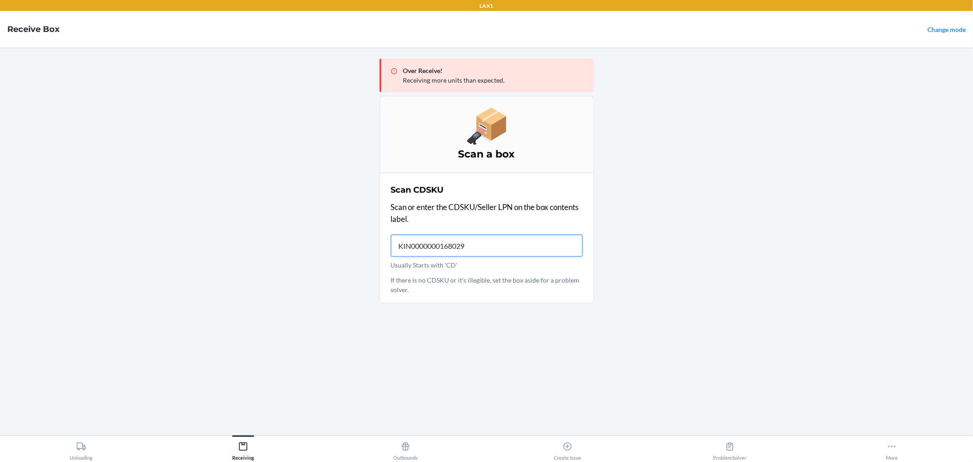
type input "KIN00000001680296"
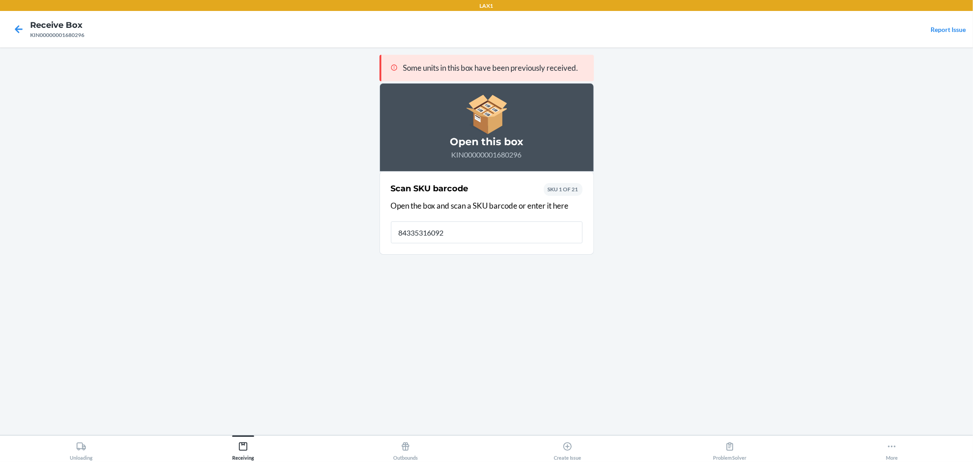
type input "843353160928"
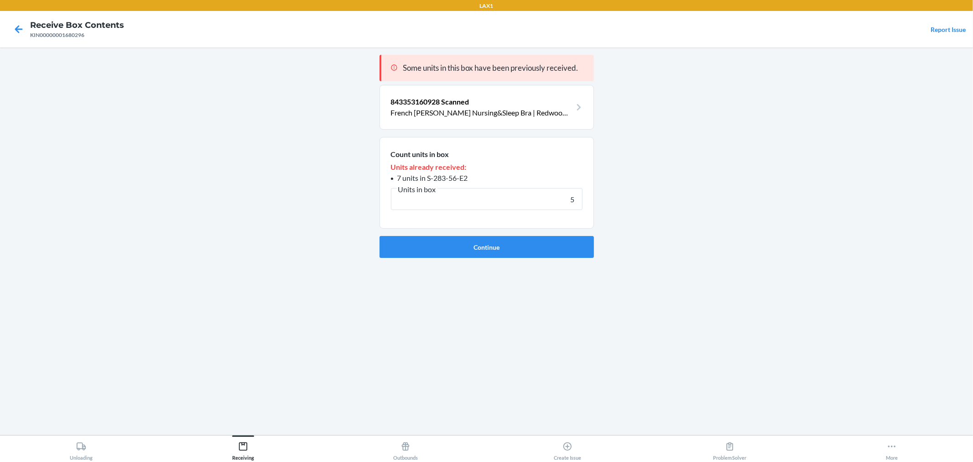
type input "5"
click at [380, 236] on button "Continue" at bounding box center [487, 247] width 214 height 22
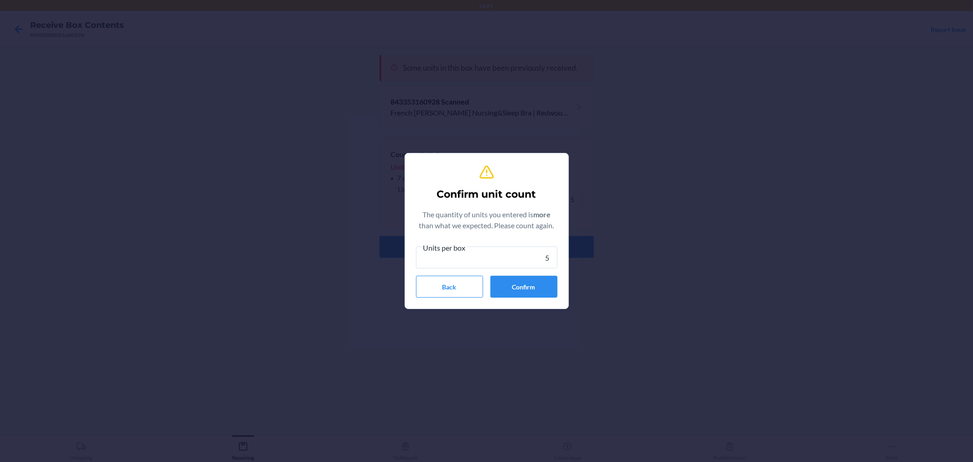
type input "5"
drag, startPoint x: 521, startPoint y: 270, endPoint x: 520, endPoint y: 285, distance: 15.5
click at [521, 277] on div "Units per box 5 Back Confirm" at bounding box center [486, 270] width 141 height 56
click at [520, 285] on button "Confirm" at bounding box center [524, 287] width 67 height 22
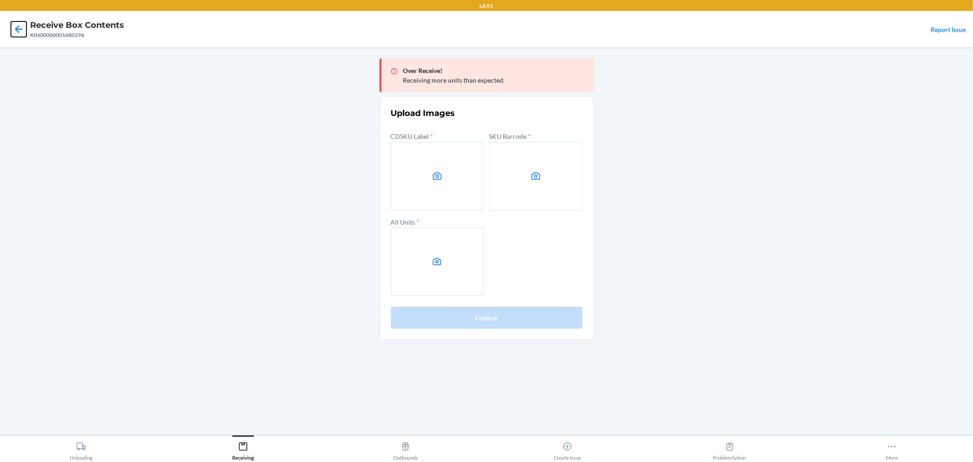
click at [17, 33] on icon at bounding box center [19, 29] width 16 height 16
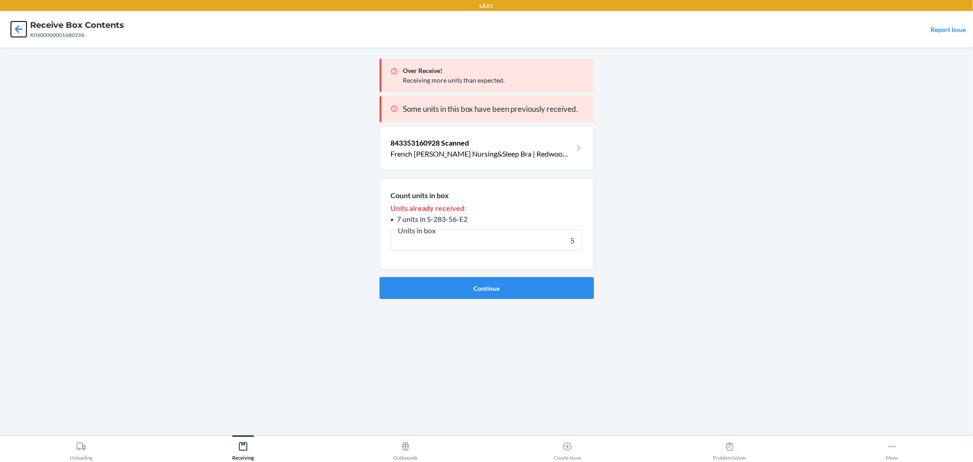
click at [17, 33] on icon at bounding box center [19, 29] width 16 height 16
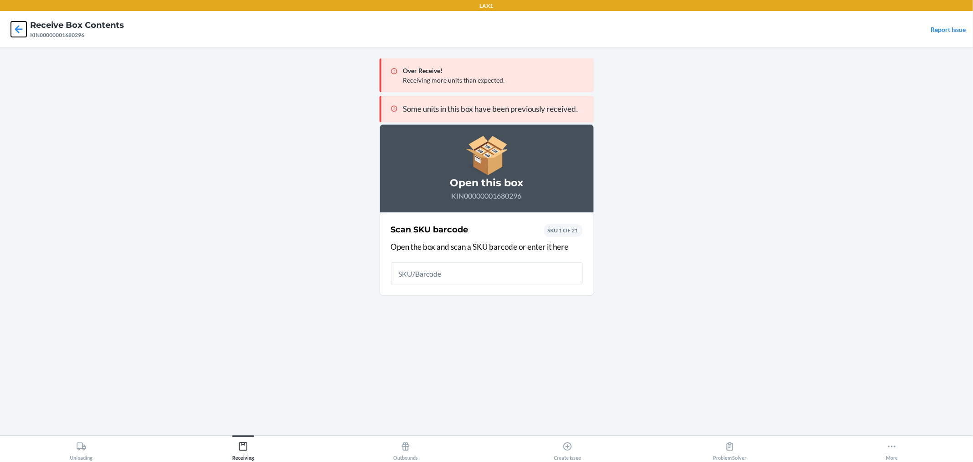
click at [11, 28] on icon at bounding box center [19, 29] width 16 height 16
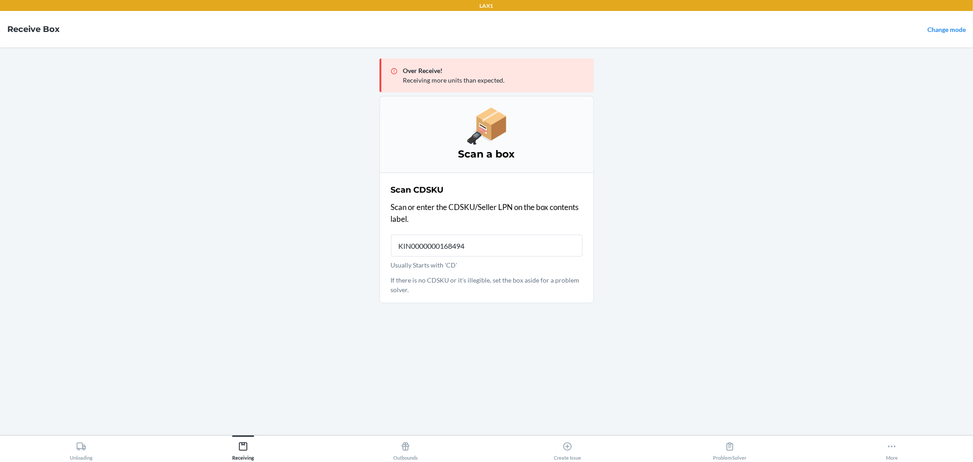
type input "KIN00000001684948"
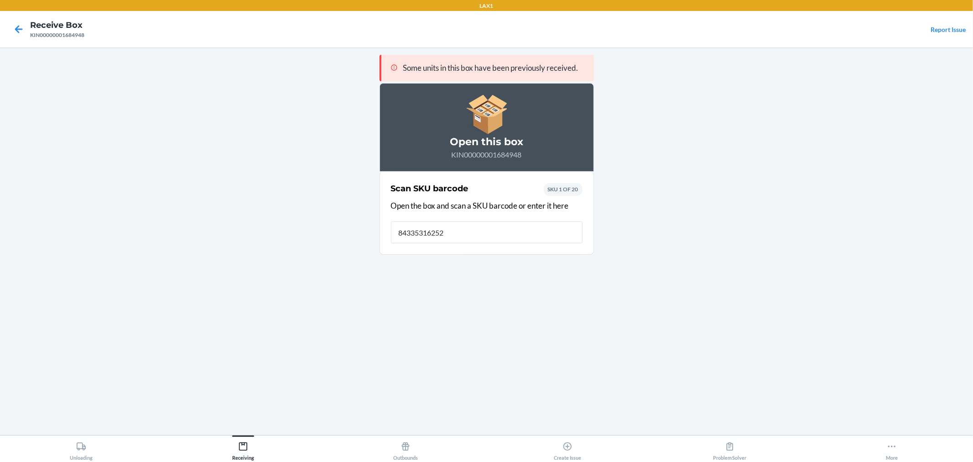
type input "843353162526"
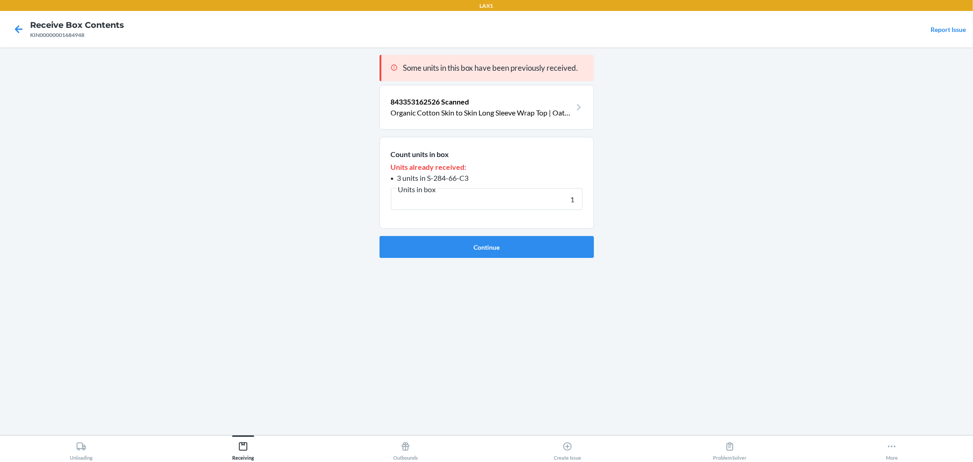
type input "1"
click at [380, 236] on button "Continue" at bounding box center [487, 247] width 214 height 22
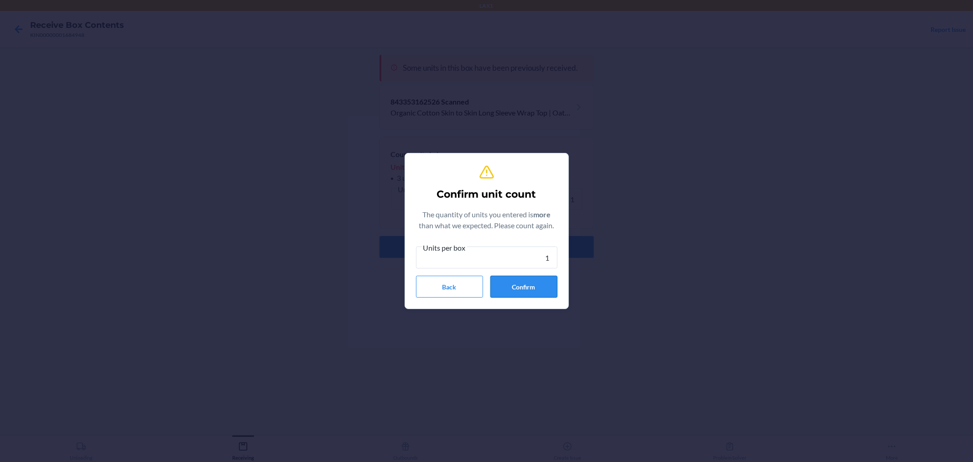
type input "1"
click at [492, 293] on button "Confirm" at bounding box center [524, 287] width 67 height 22
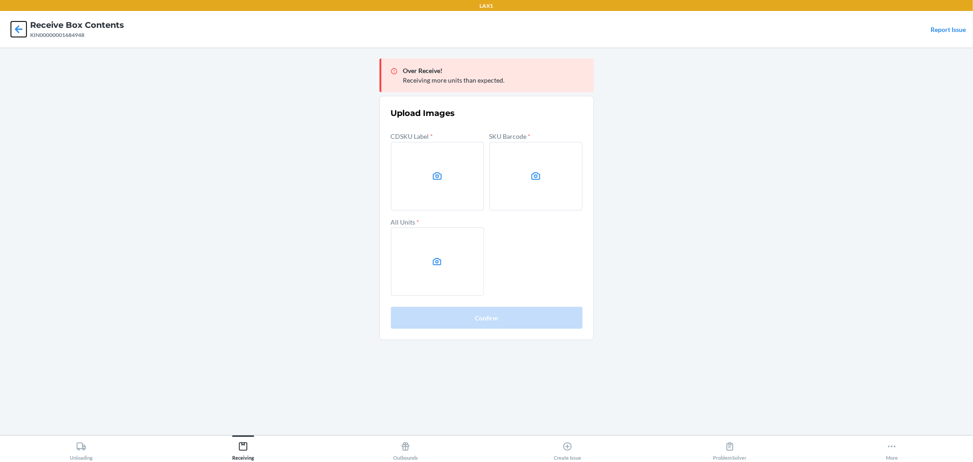
click at [18, 30] on icon at bounding box center [19, 29] width 16 height 16
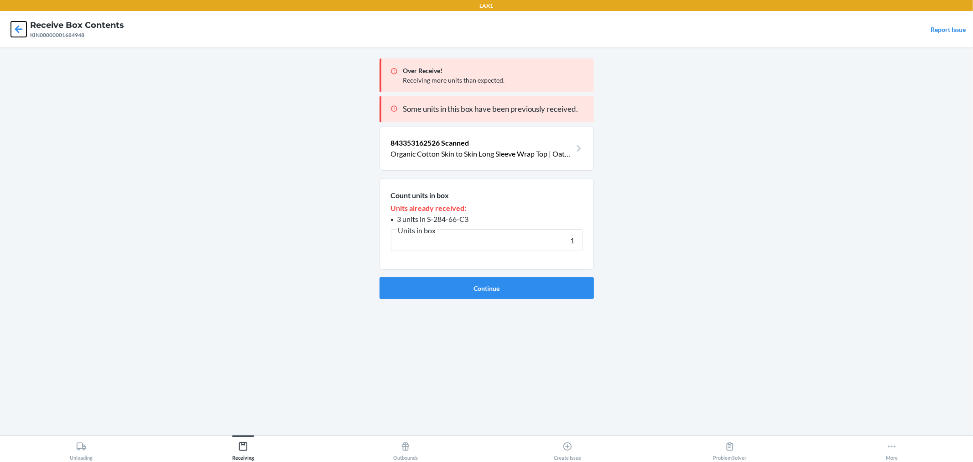
click at [18, 30] on icon at bounding box center [19, 29] width 16 height 16
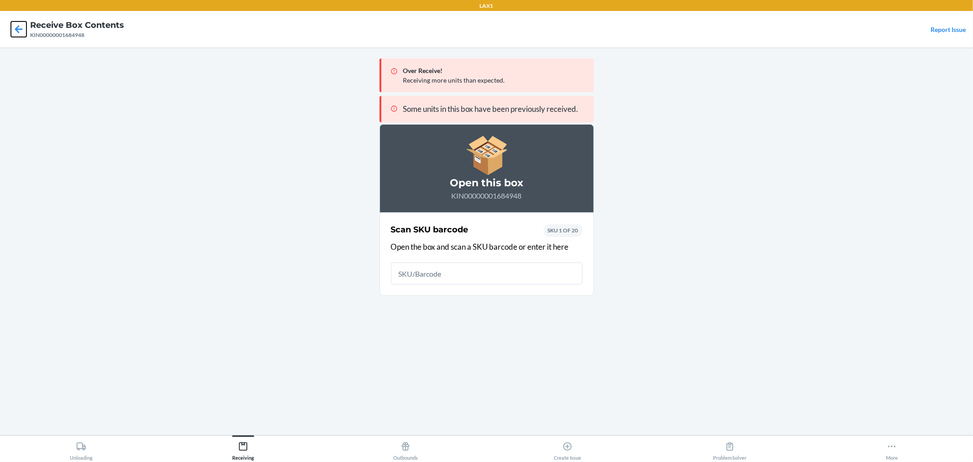
click at [18, 30] on icon at bounding box center [19, 29] width 16 height 16
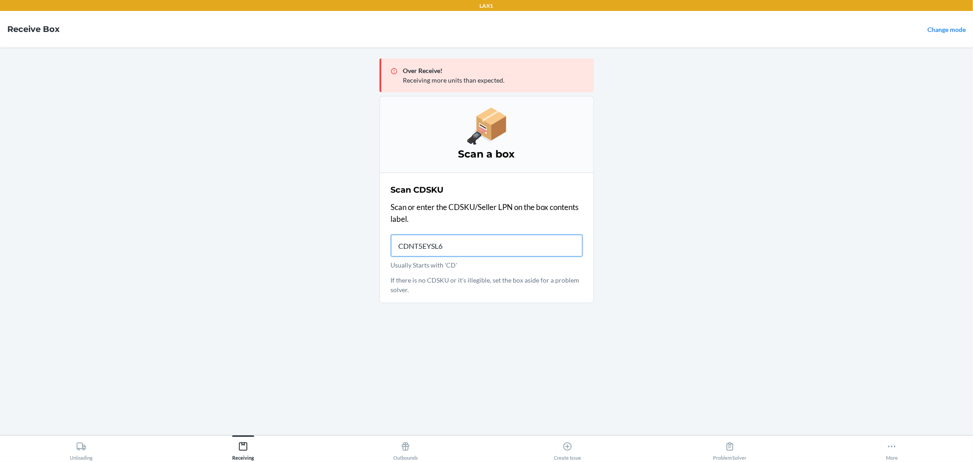
type input "CDNT5EYSL66"
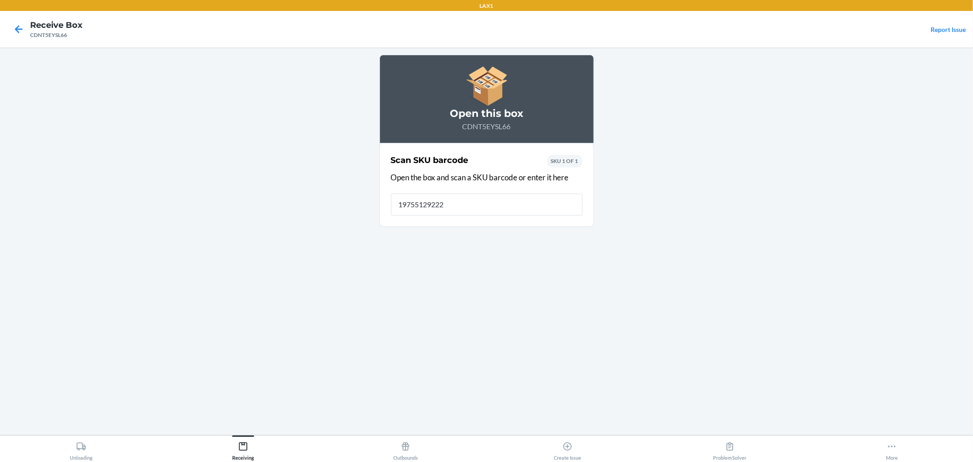
type input "197551292227"
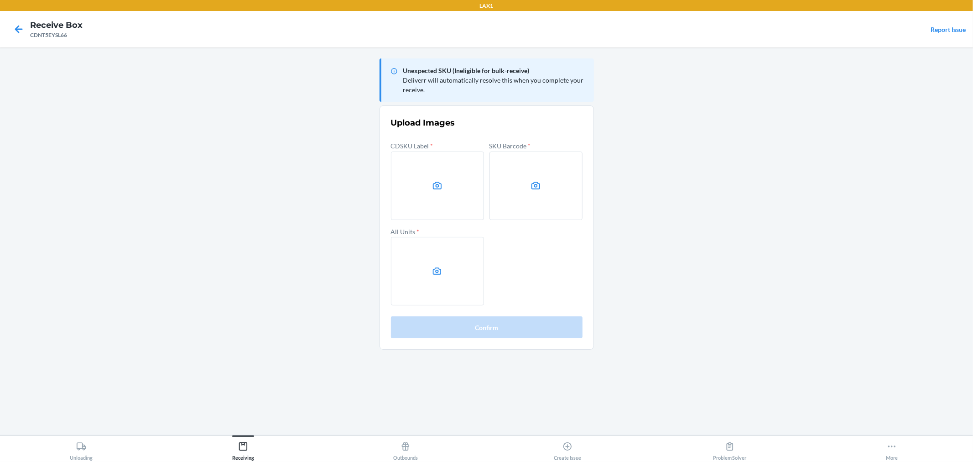
click at [432, 179] on label at bounding box center [437, 186] width 93 height 68
click at [0, 0] on input "file" at bounding box center [0, 0] width 0 height 0
click at [521, 185] on label at bounding box center [536, 186] width 93 height 68
click at [0, 0] on input "file" at bounding box center [0, 0] width 0 height 0
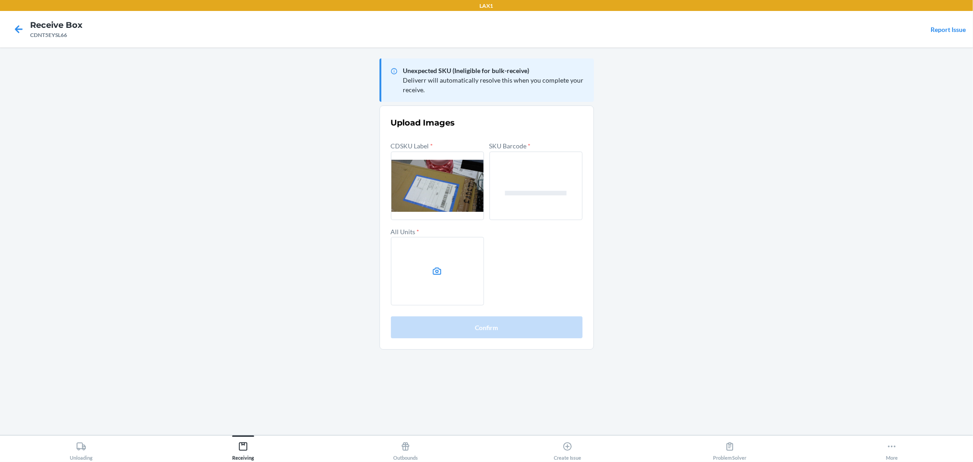
click at [440, 272] on icon at bounding box center [437, 271] width 10 height 10
click at [0, 0] on input "file" at bounding box center [0, 0] width 0 height 0
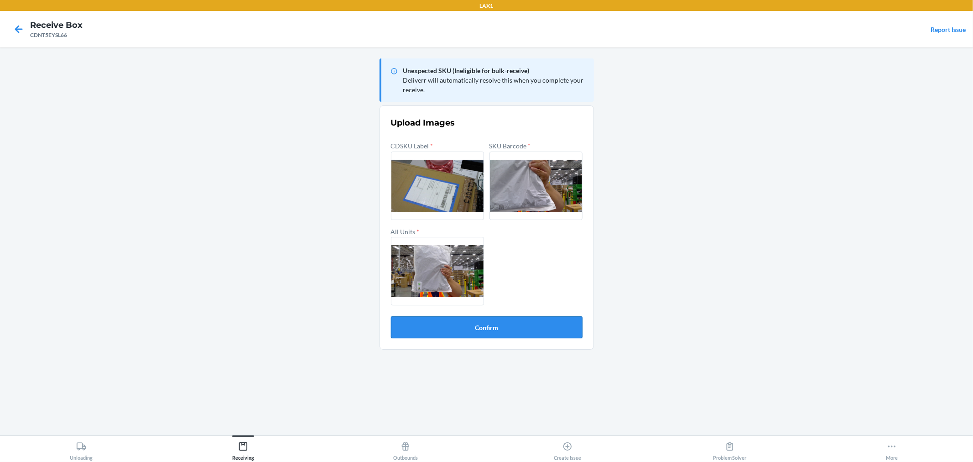
click at [505, 336] on button "Confirm" at bounding box center [487, 327] width 192 height 22
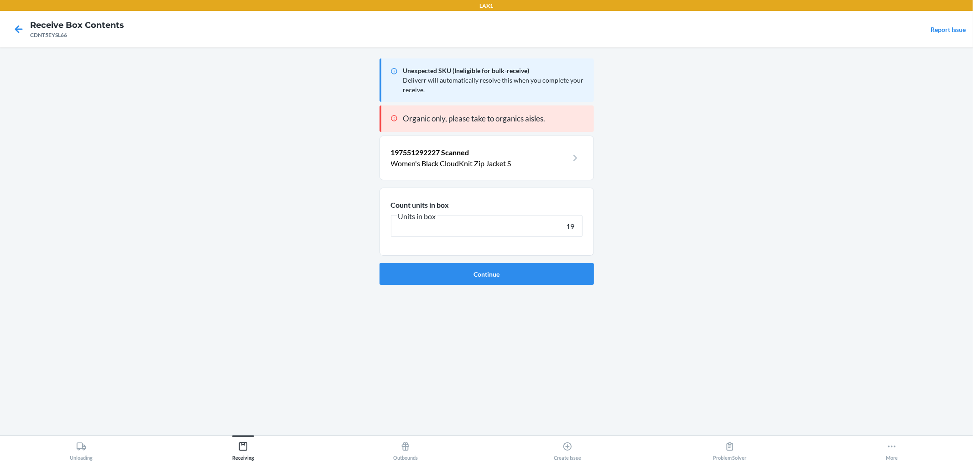
type input "19"
click at [380, 263] on button "Continue" at bounding box center [487, 274] width 214 height 22
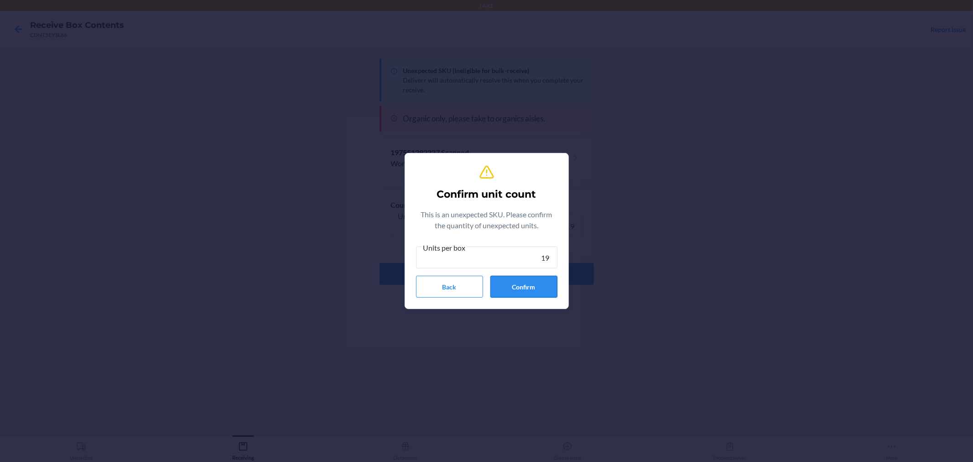
type input "19"
click at [516, 280] on button "Confirm" at bounding box center [524, 287] width 67 height 22
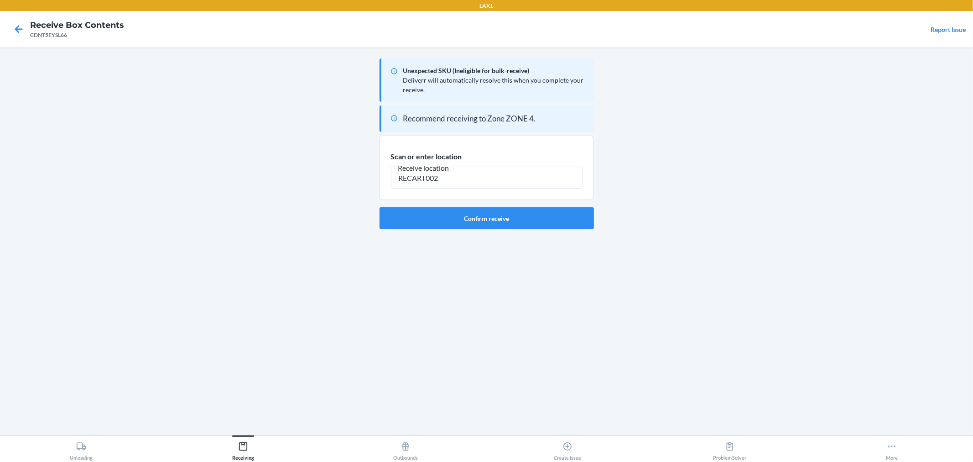
type input "RECART002"
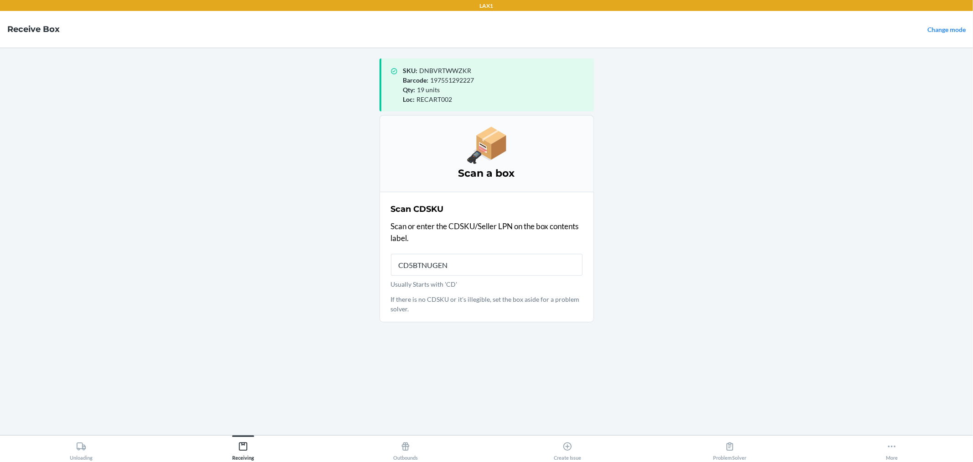
type input "CD5BTNUGENL"
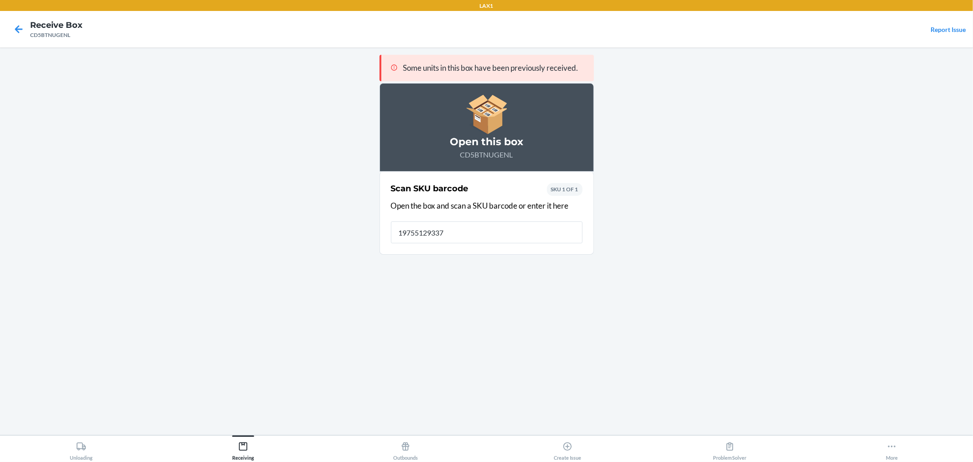
type input "197551293378"
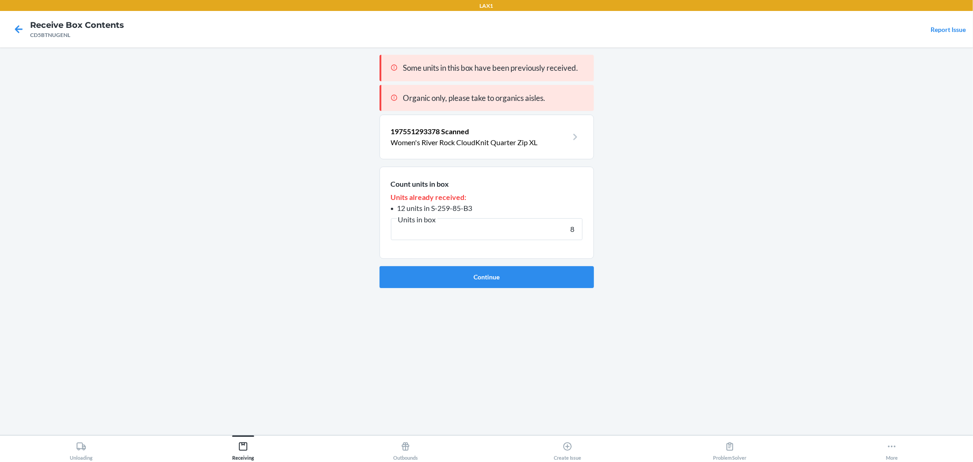
click at [380, 266] on button "Continue" at bounding box center [487, 277] width 214 height 22
type input "8"
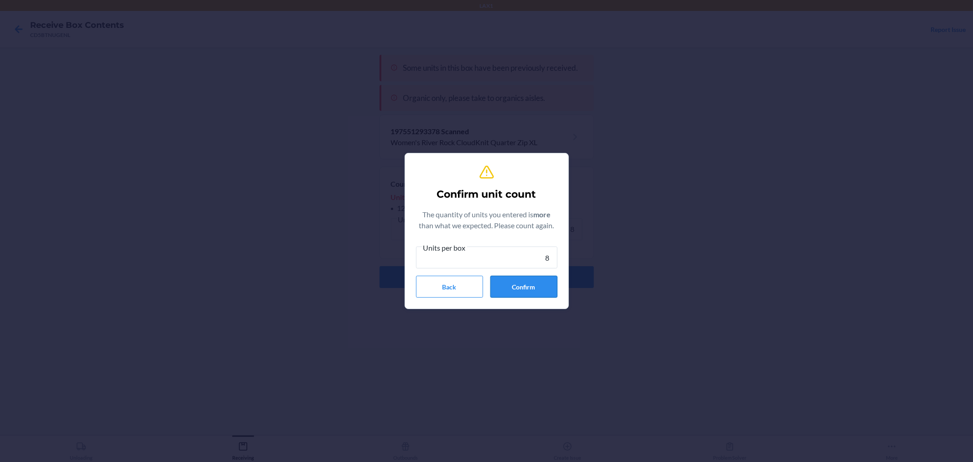
type input "8"
click at [539, 294] on button "Confirm" at bounding box center [524, 287] width 67 height 22
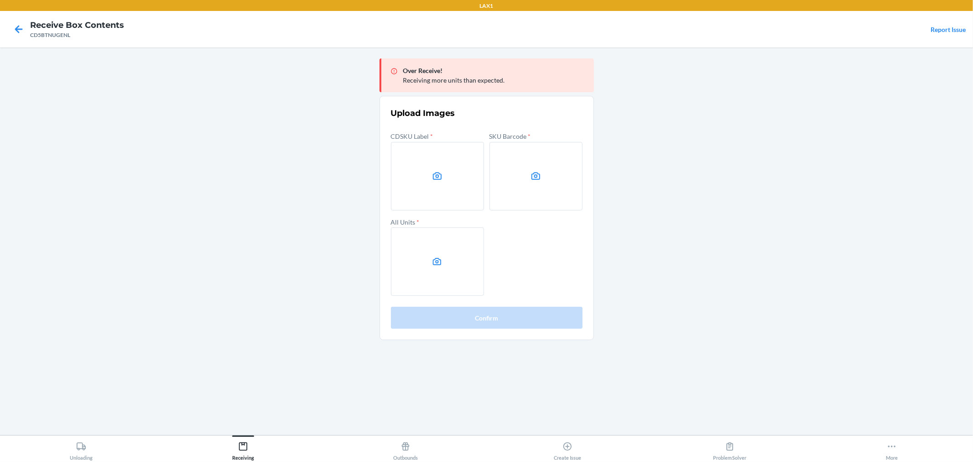
click at [659, 220] on main "Over Receive! Receiving more units than expected. Upload Images CDSKU Label * S…" at bounding box center [486, 240] width 973 height 387
click at [462, 190] on label at bounding box center [437, 176] width 93 height 68
click at [0, 0] on input "file" at bounding box center [0, 0] width 0 height 0
click at [525, 178] on label at bounding box center [536, 176] width 93 height 68
click at [0, 0] on input "file" at bounding box center [0, 0] width 0 height 0
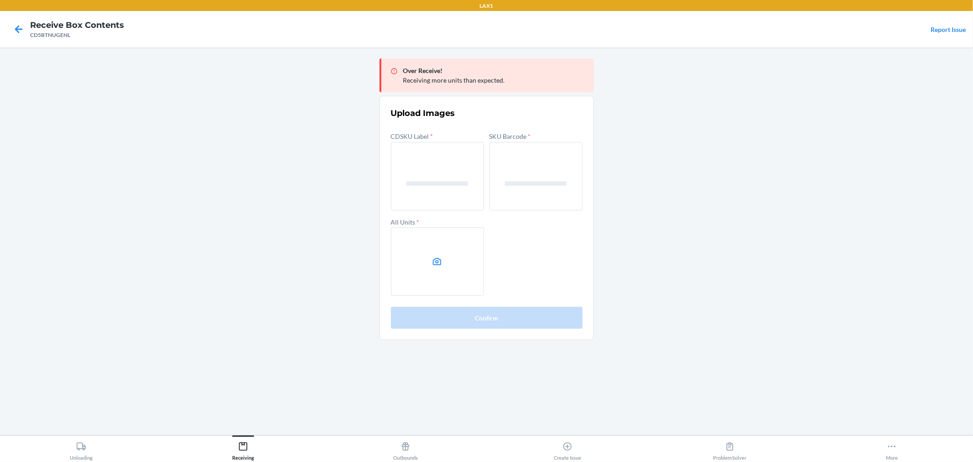
click at [450, 261] on label at bounding box center [437, 261] width 93 height 68
click at [0, 0] on input "file" at bounding box center [0, 0] width 0 height 0
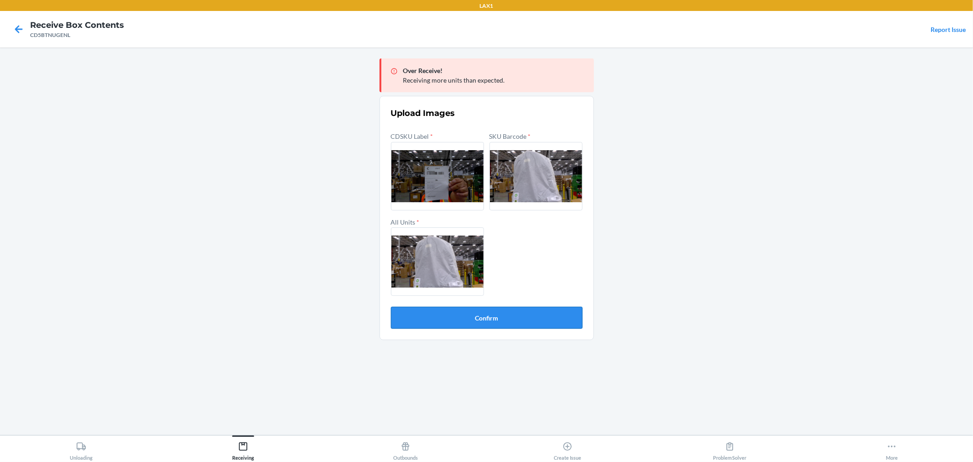
click at [537, 316] on button "Confirm" at bounding box center [487, 318] width 192 height 22
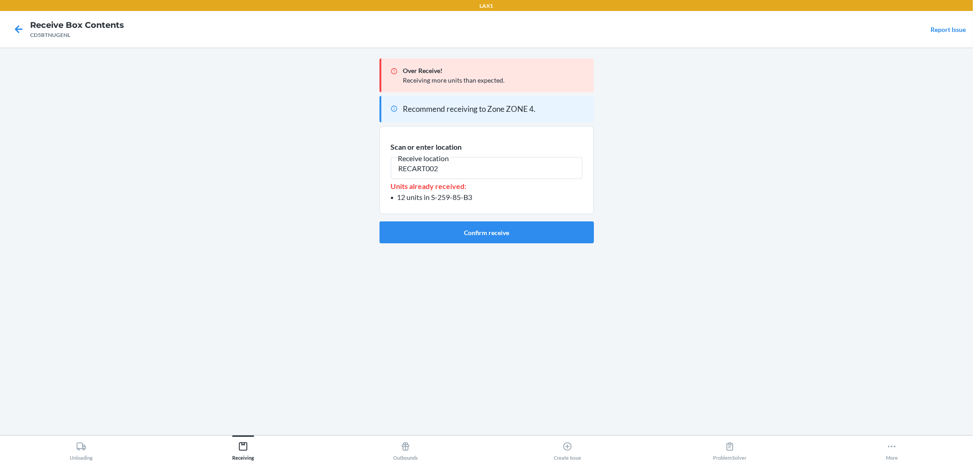
type input "RECART002"
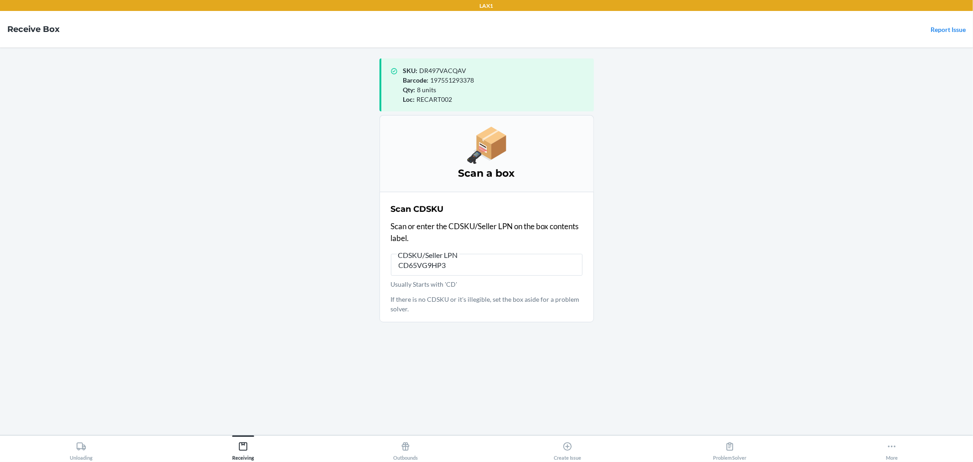
type input "CD65VG9HP3G"
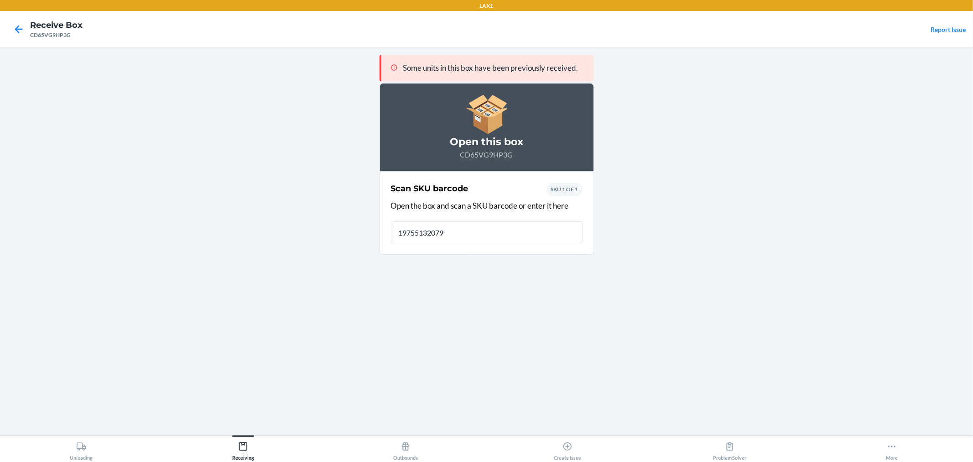
type input "197551320791"
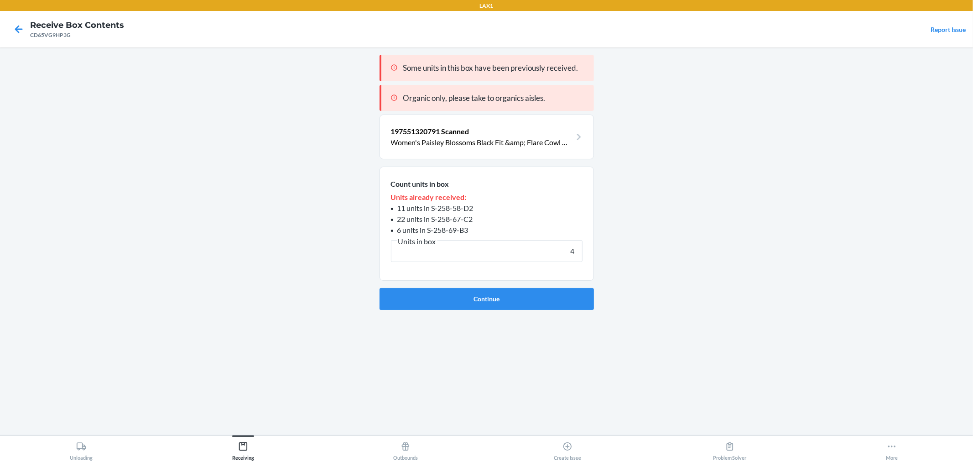
type input "4"
click at [380, 288] on button "Continue" at bounding box center [487, 299] width 214 height 22
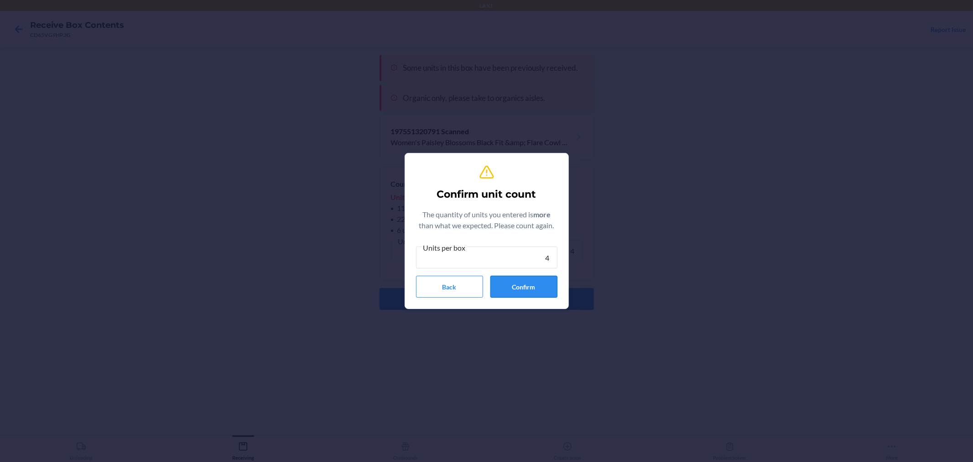
type input "4"
click at [537, 289] on button "Confirm" at bounding box center [524, 287] width 67 height 22
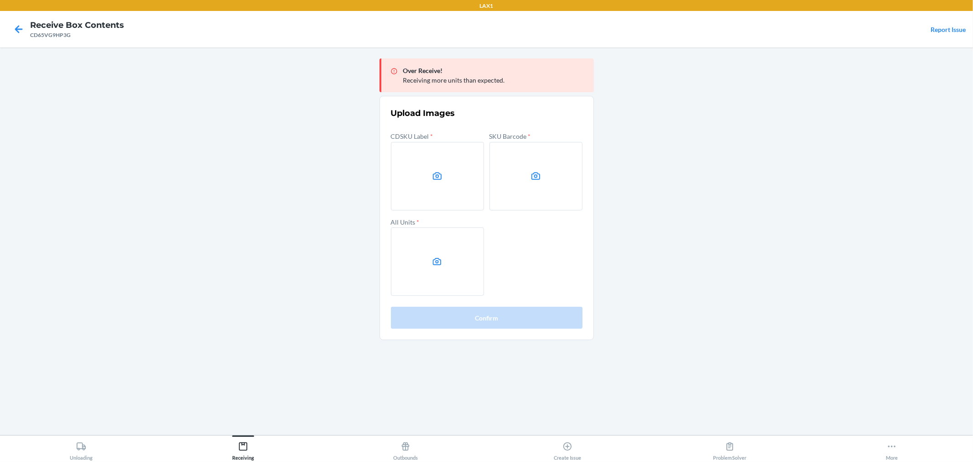
drag, startPoint x: 738, startPoint y: 293, endPoint x: 715, endPoint y: 282, distance: 25.3
click at [738, 293] on main "Over Receive! Receiving more units than expected. Upload Images CDSKU Label * S…" at bounding box center [486, 240] width 973 height 387
click at [421, 171] on label at bounding box center [437, 176] width 93 height 68
click at [0, 0] on input "file" at bounding box center [0, 0] width 0 height 0
click at [540, 172] on icon at bounding box center [536, 176] width 10 height 10
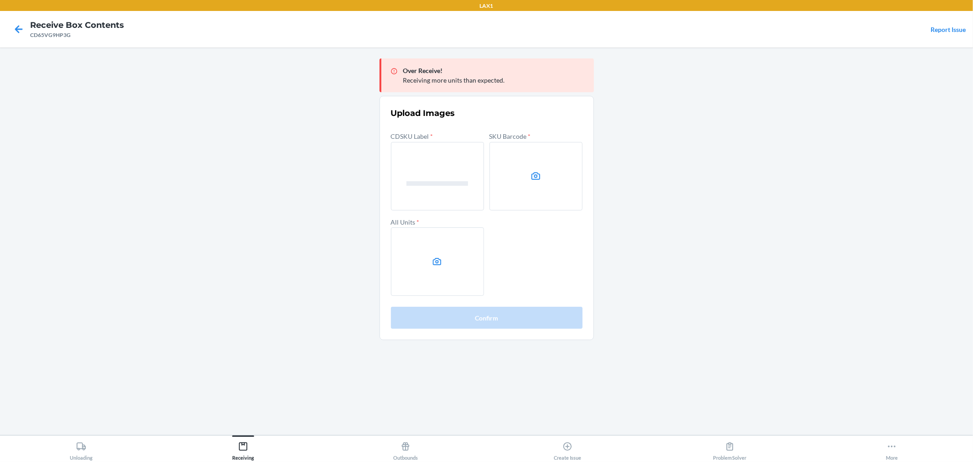
click at [0, 0] on input "file" at bounding box center [0, 0] width 0 height 0
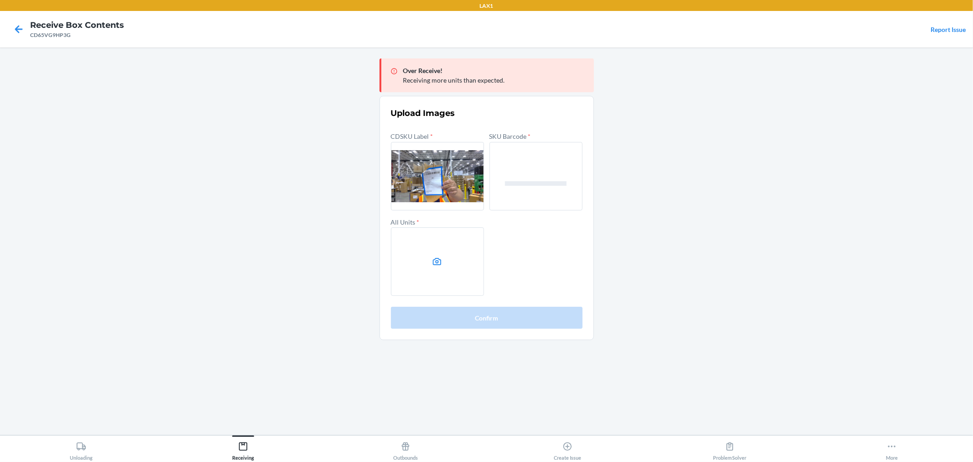
click at [442, 259] on icon at bounding box center [437, 261] width 10 height 10
click at [0, 0] on input "file" at bounding box center [0, 0] width 0 height 0
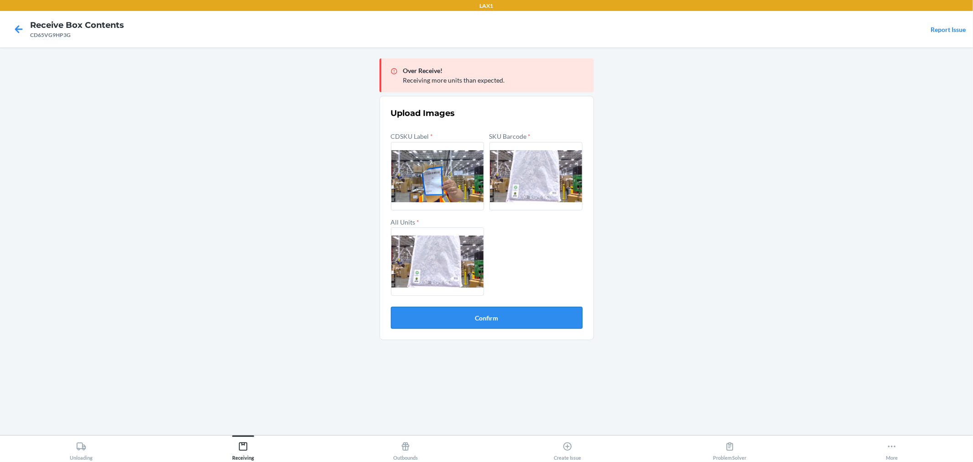
click at [514, 308] on button "Confirm" at bounding box center [487, 318] width 192 height 22
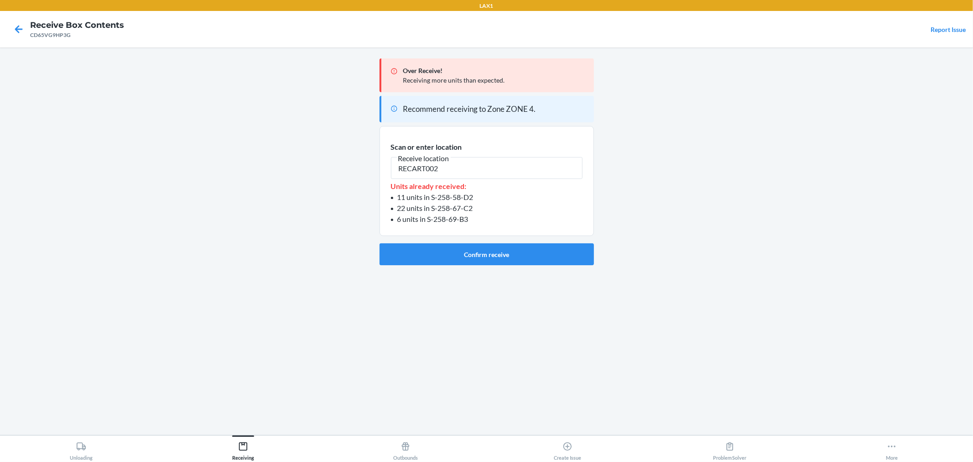
type input "RECART002"
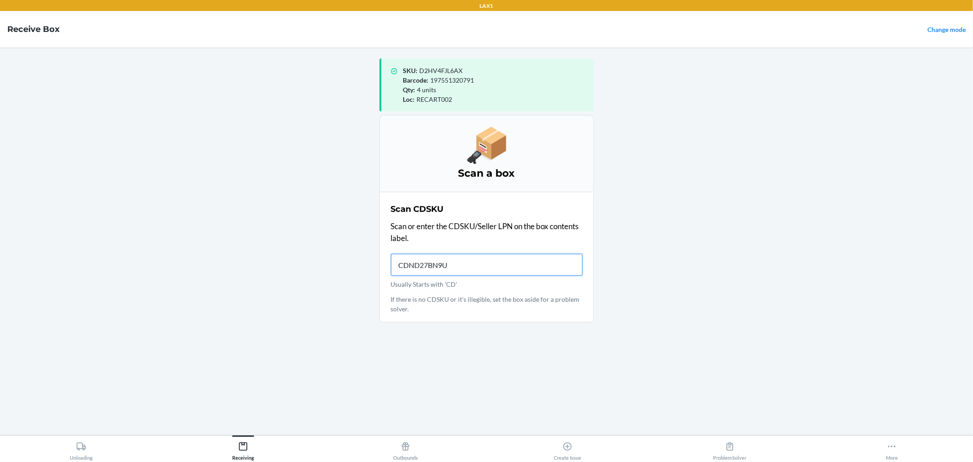
type input "CDND27BN9UP"
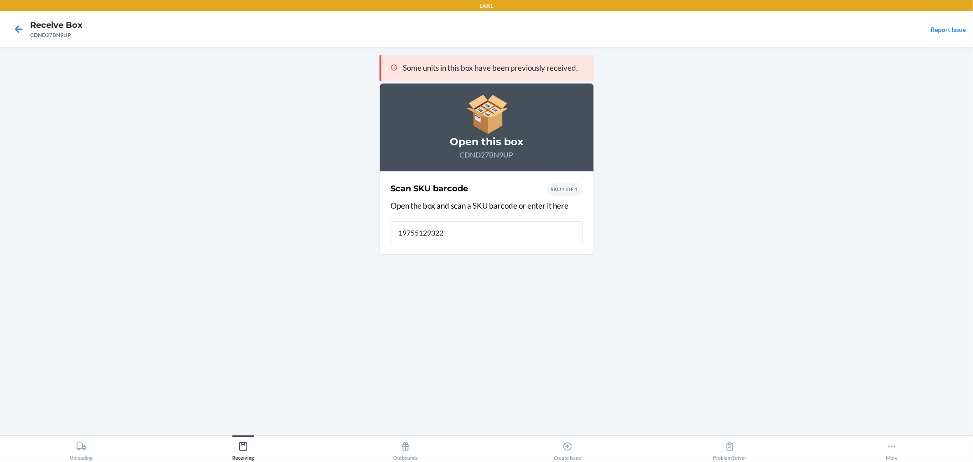
type input "197551293224"
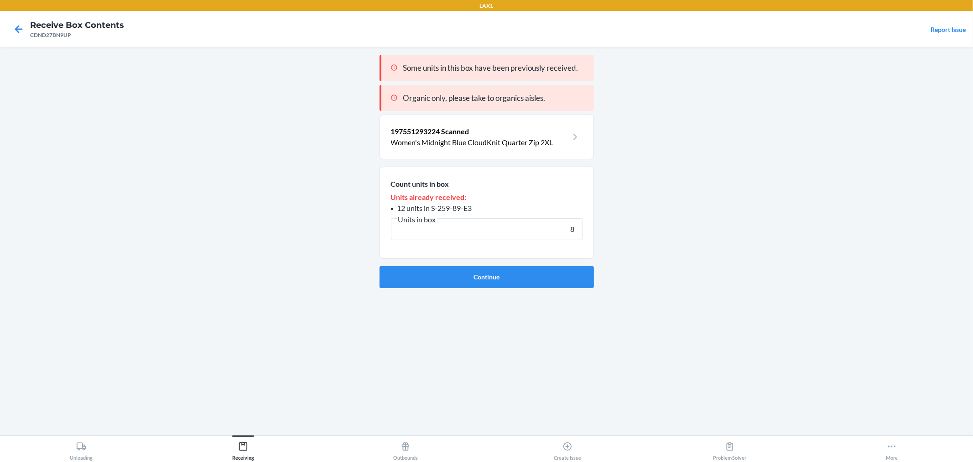
type input "8"
click at [380, 266] on button "Continue" at bounding box center [487, 277] width 214 height 22
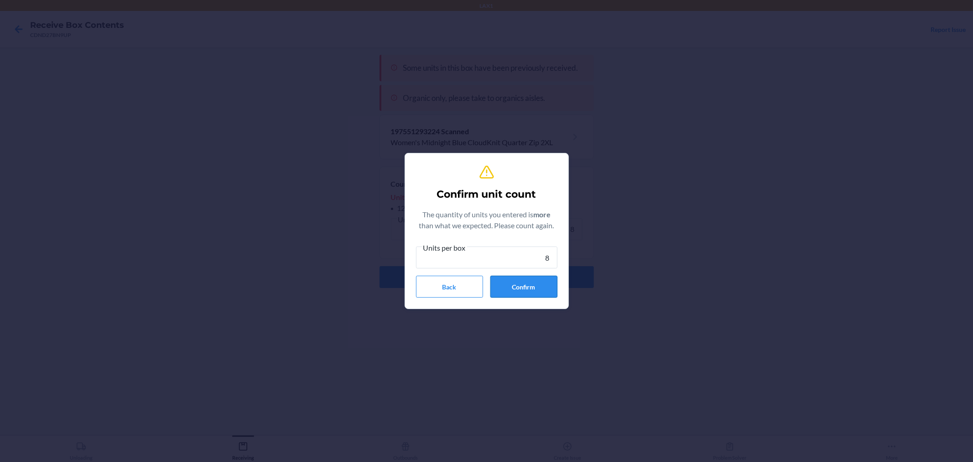
type input "8"
click at [554, 289] on button "Confirm" at bounding box center [524, 287] width 67 height 22
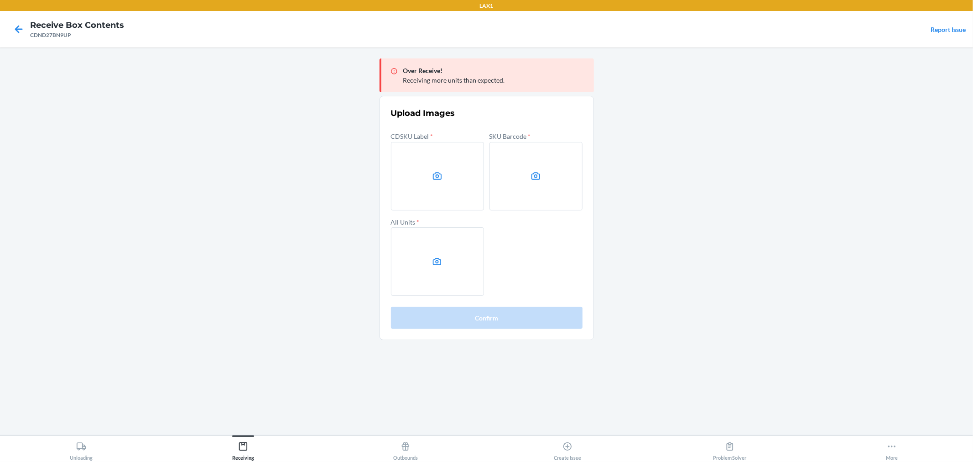
click at [816, 215] on main "Over Receive! Receiving more units than expected. Upload Images CDSKU Label * S…" at bounding box center [486, 240] width 973 height 387
click at [679, 234] on main "Over Receive! Receiving more units than expected. Upload Images CDSKU Label * S…" at bounding box center [486, 240] width 973 height 387
click at [413, 174] on label at bounding box center [437, 176] width 93 height 68
click at [0, 0] on input "file" at bounding box center [0, 0] width 0 height 0
click at [530, 169] on label at bounding box center [536, 176] width 93 height 68
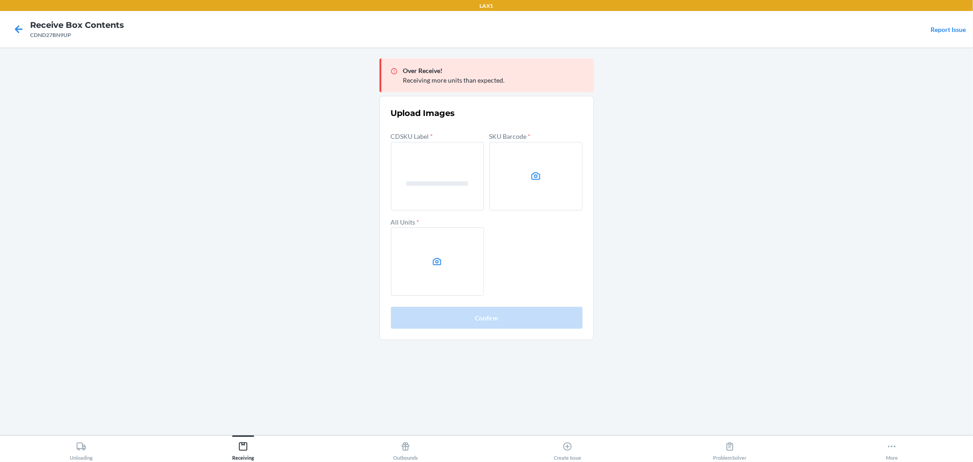
click at [0, 0] on input "file" at bounding box center [0, 0] width 0 height 0
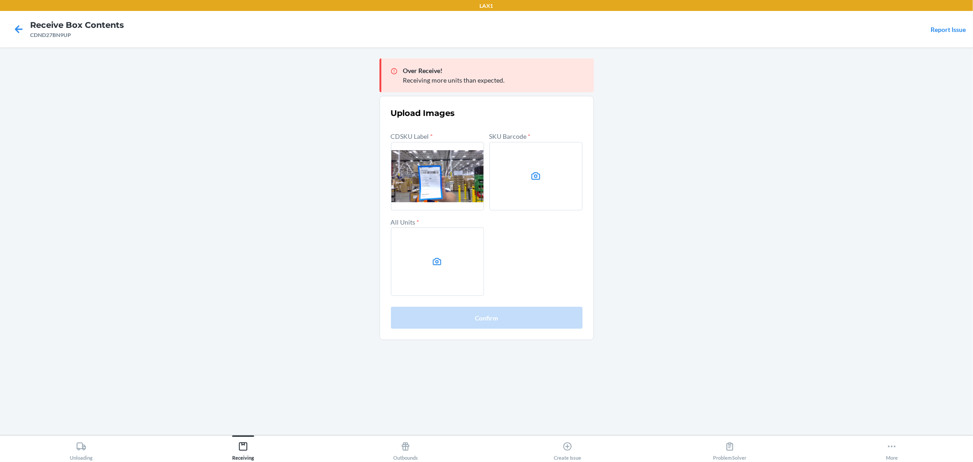
click at [440, 264] on icon at bounding box center [437, 261] width 10 height 10
click at [0, 0] on input "file" at bounding box center [0, 0] width 0 height 0
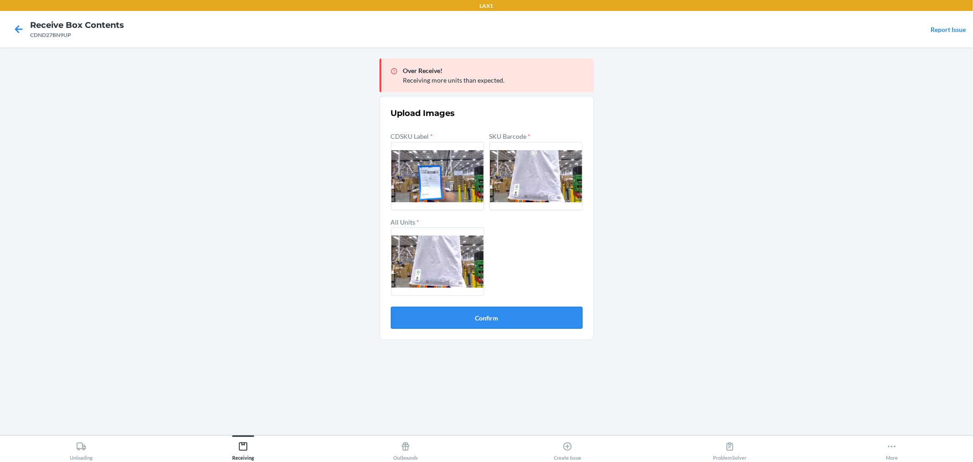
click at [542, 308] on button "Confirm" at bounding box center [487, 318] width 192 height 22
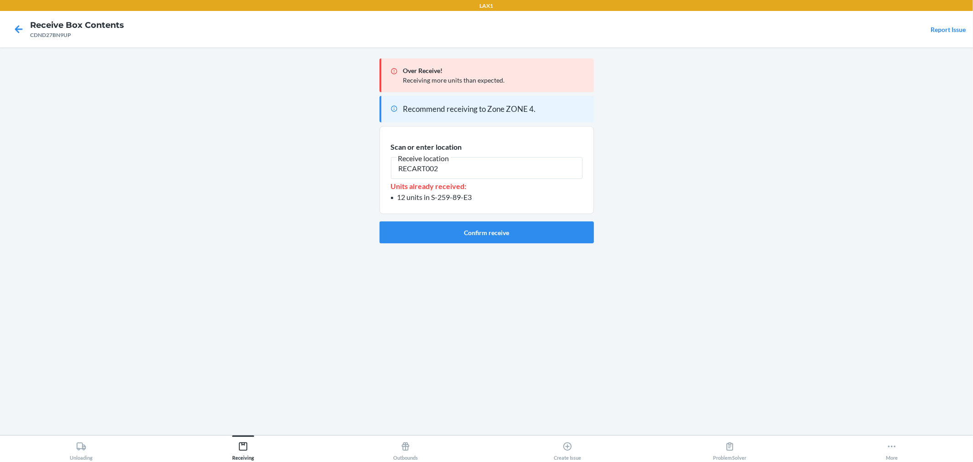
type input "RECART002"
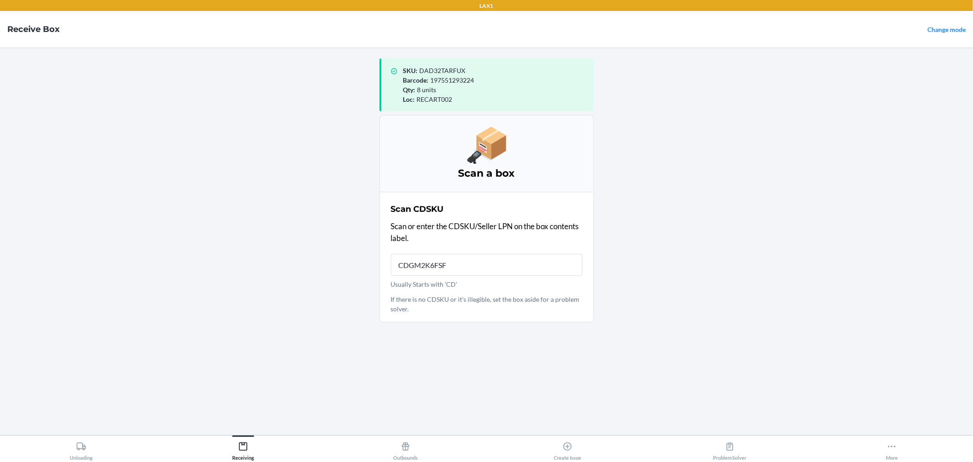
type input "CDGM2K6FSFN"
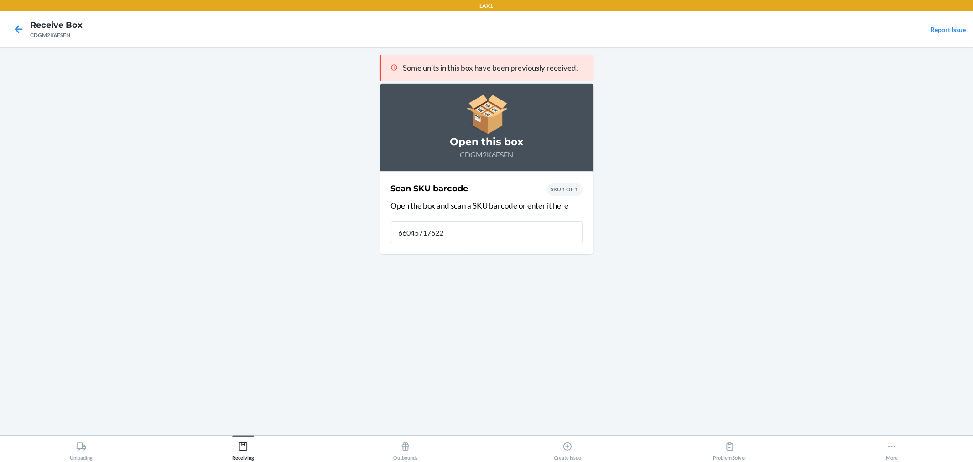
type input "660457176224"
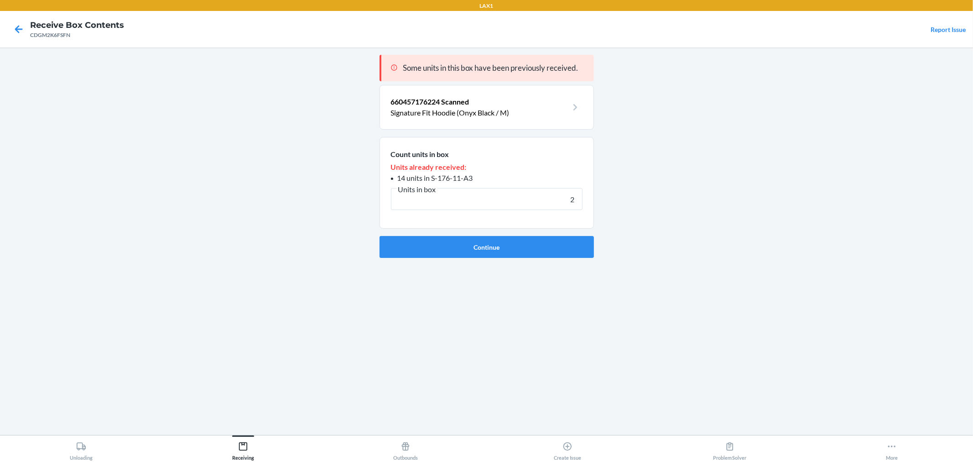
type input "2"
click at [380, 236] on button "Continue" at bounding box center [487, 247] width 214 height 22
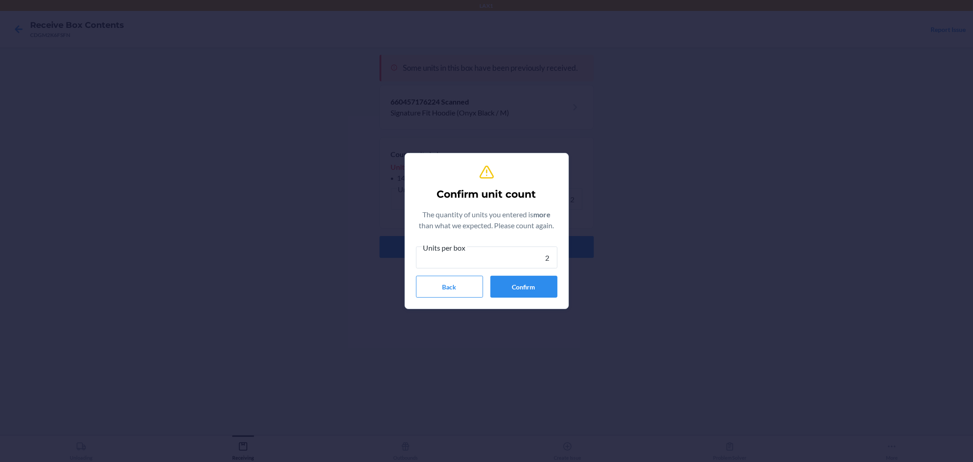
type input "2"
click at [528, 286] on button "Confirm" at bounding box center [524, 287] width 67 height 22
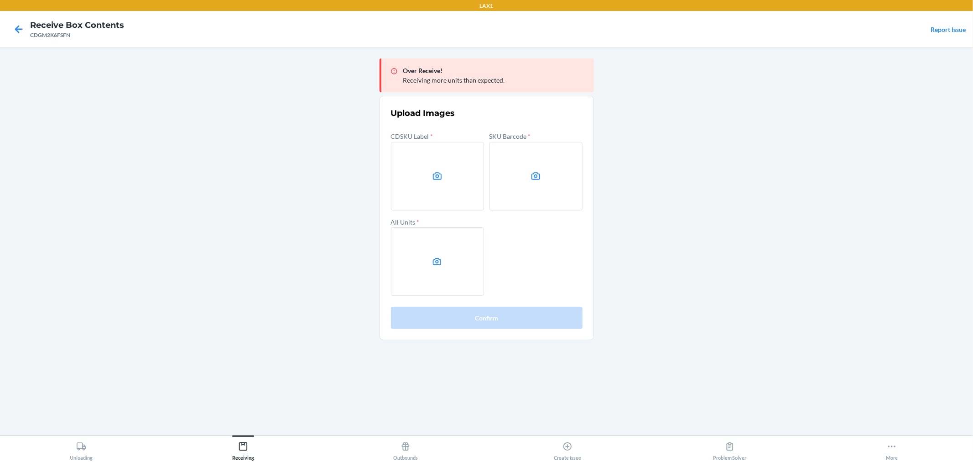
click at [729, 256] on main "Over Receive! Receiving more units than expected. Upload Images CDSKU Label * S…" at bounding box center [486, 240] width 973 height 387
click at [413, 194] on label at bounding box center [437, 176] width 93 height 68
click at [0, 0] on input "file" at bounding box center [0, 0] width 0 height 0
click at [536, 190] on label at bounding box center [536, 176] width 93 height 68
click at [0, 0] on input "file" at bounding box center [0, 0] width 0 height 0
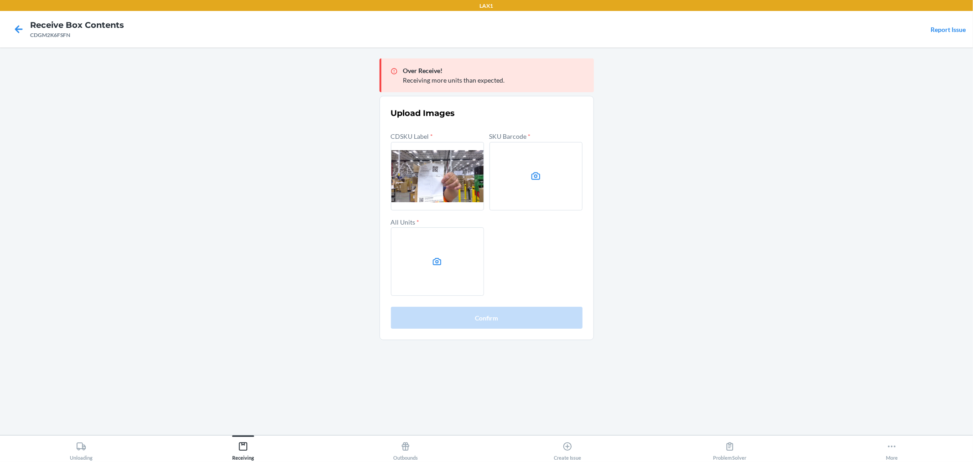
click at [541, 188] on label at bounding box center [536, 176] width 93 height 68
click at [0, 0] on input "file" at bounding box center [0, 0] width 0 height 0
click at [434, 258] on icon at bounding box center [437, 261] width 10 height 10
click at [0, 0] on input "file" at bounding box center [0, 0] width 0 height 0
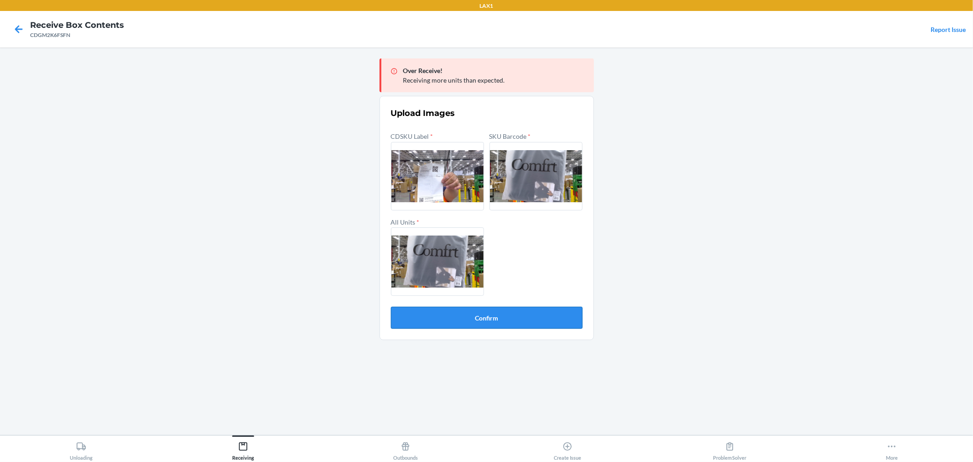
click at [477, 309] on button "Confirm" at bounding box center [487, 318] width 192 height 22
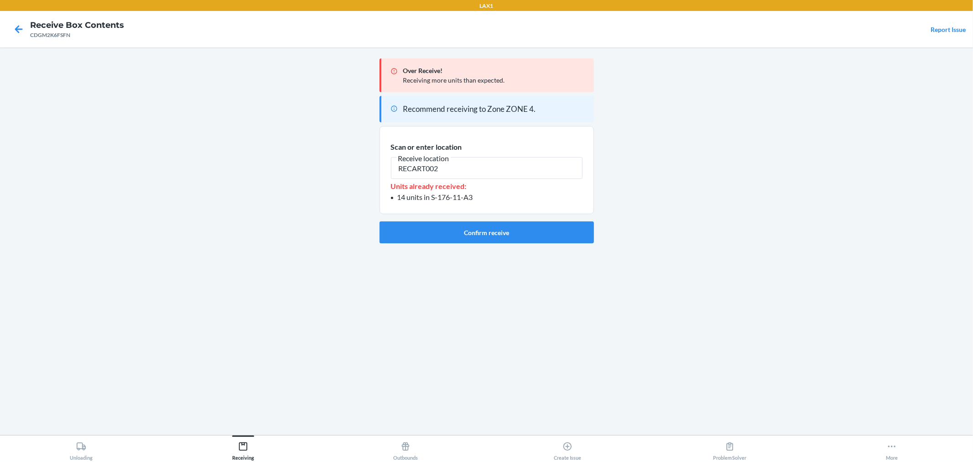
type input "RECART002"
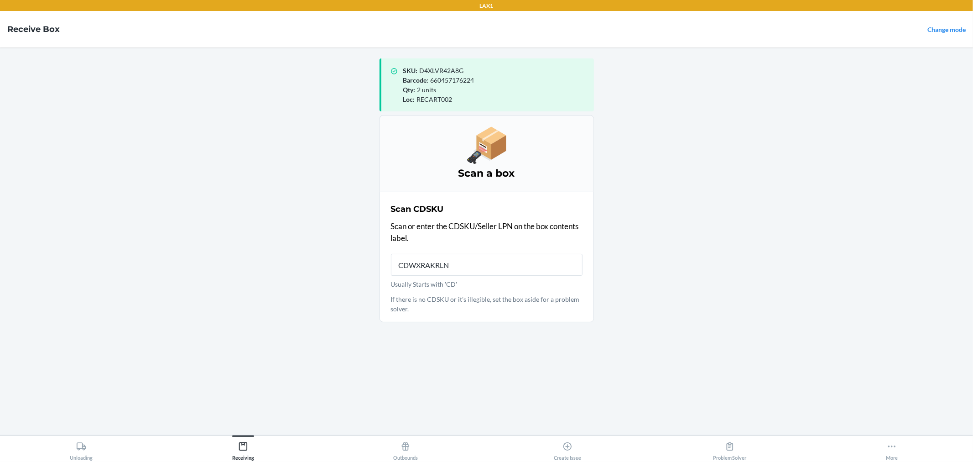
type input "CDWXRAKRLNH"
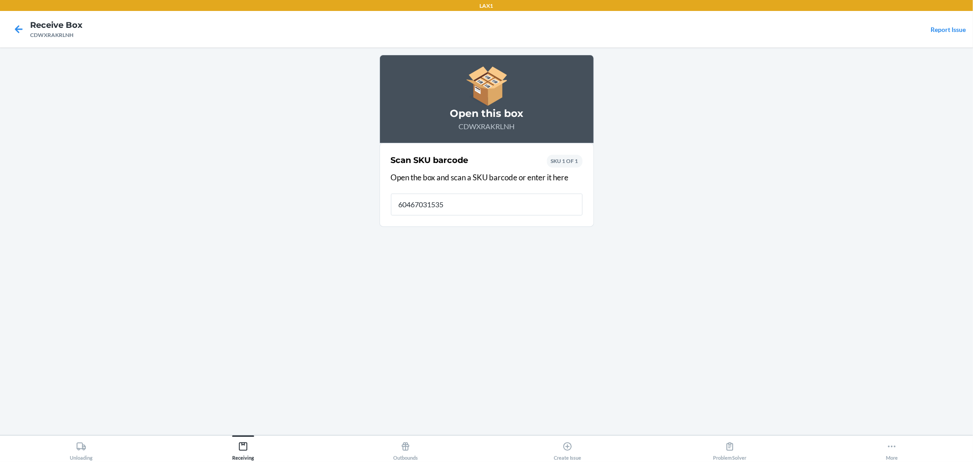
type input "604670315350"
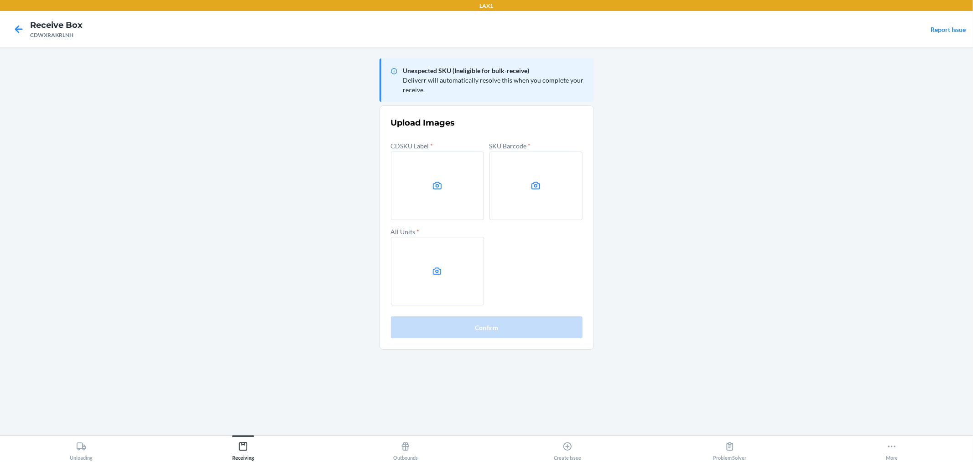
click at [514, 179] on label at bounding box center [536, 186] width 93 height 68
click at [0, 0] on input "file" at bounding box center [0, 0] width 0 height 0
click at [417, 259] on label at bounding box center [437, 271] width 93 height 68
click at [0, 0] on input "file" at bounding box center [0, 0] width 0 height 0
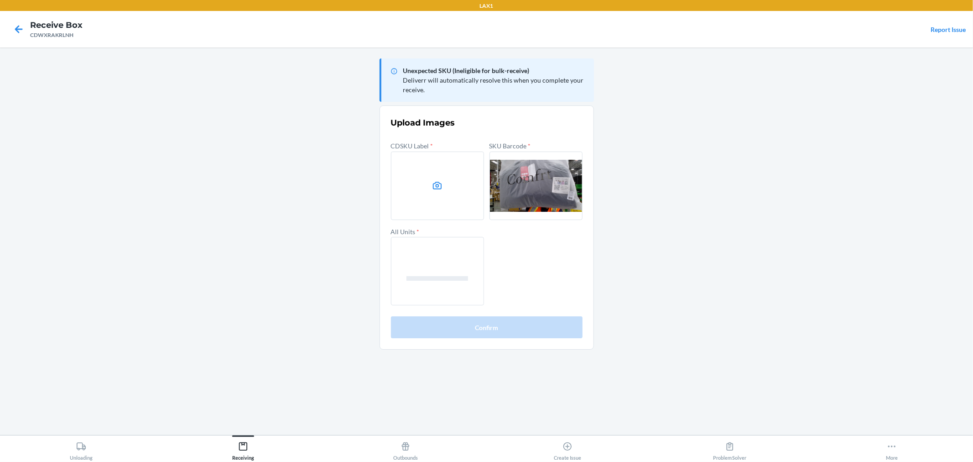
click at [452, 178] on label at bounding box center [437, 186] width 93 height 68
click at [0, 0] on input "file" at bounding box center [0, 0] width 0 height 0
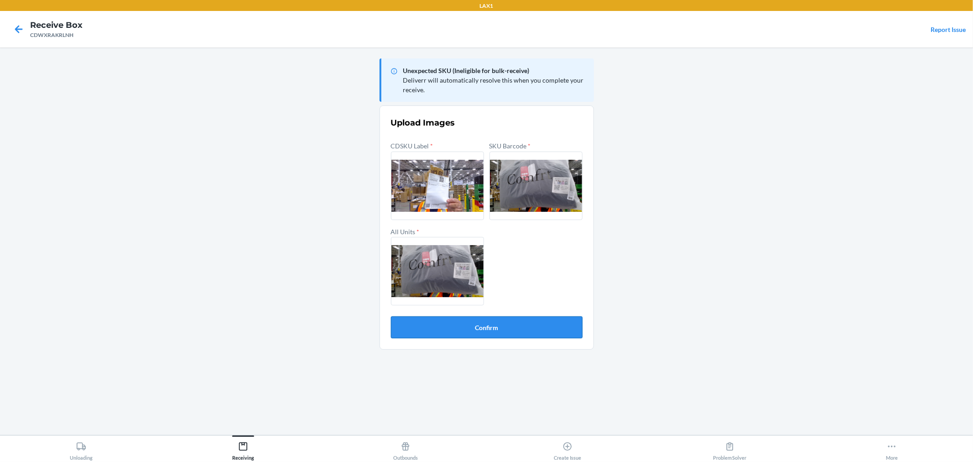
click at [518, 324] on button "Confirm" at bounding box center [487, 327] width 192 height 22
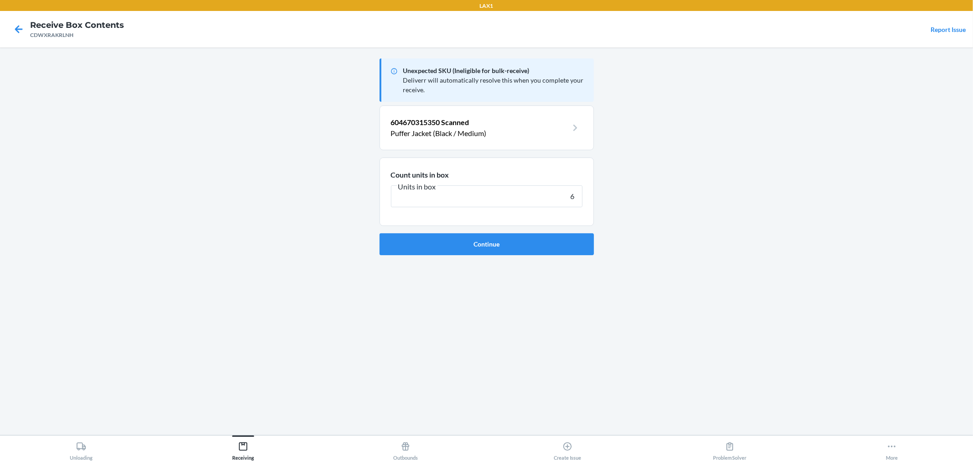
type input "6"
click at [380, 233] on button "Continue" at bounding box center [487, 244] width 214 height 22
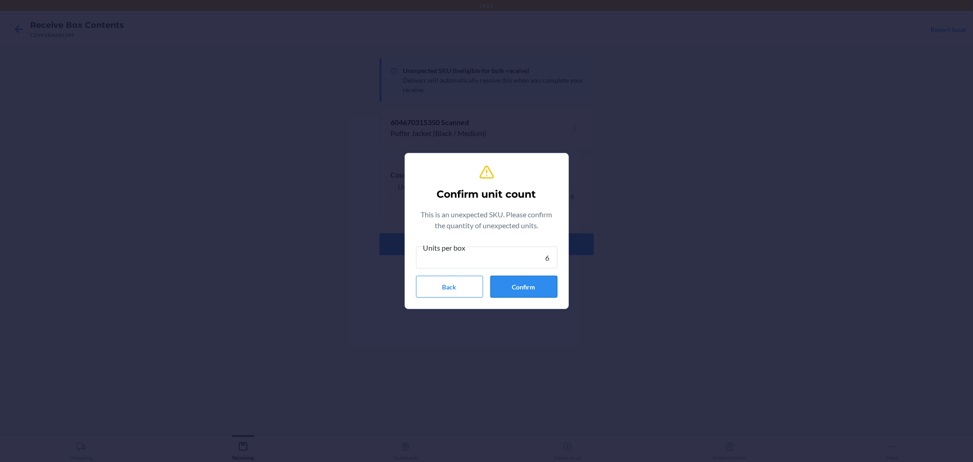
type input "6"
click at [545, 282] on button "Confirm" at bounding box center [524, 287] width 67 height 22
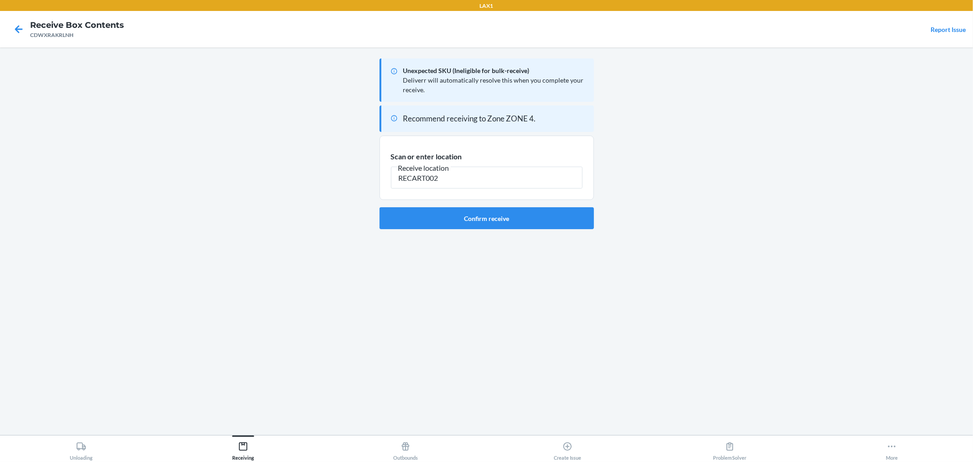
type input "RECART002"
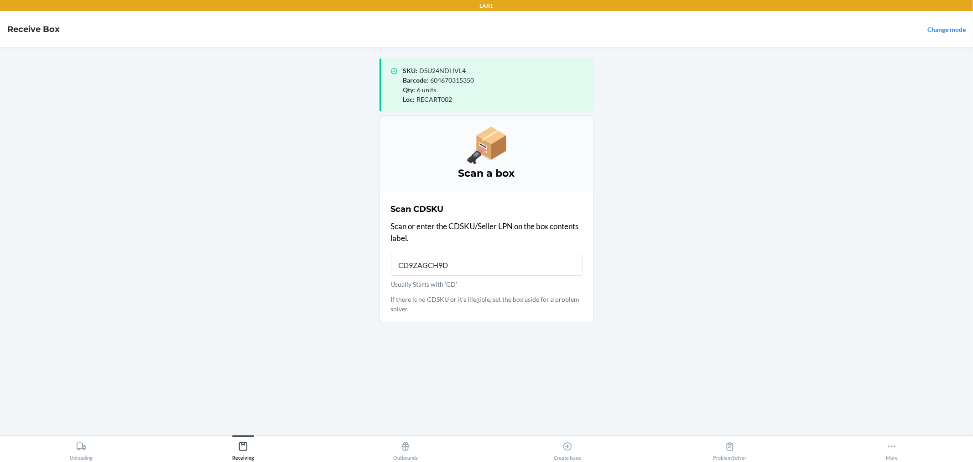
type input "CD9ZAGCH9DA"
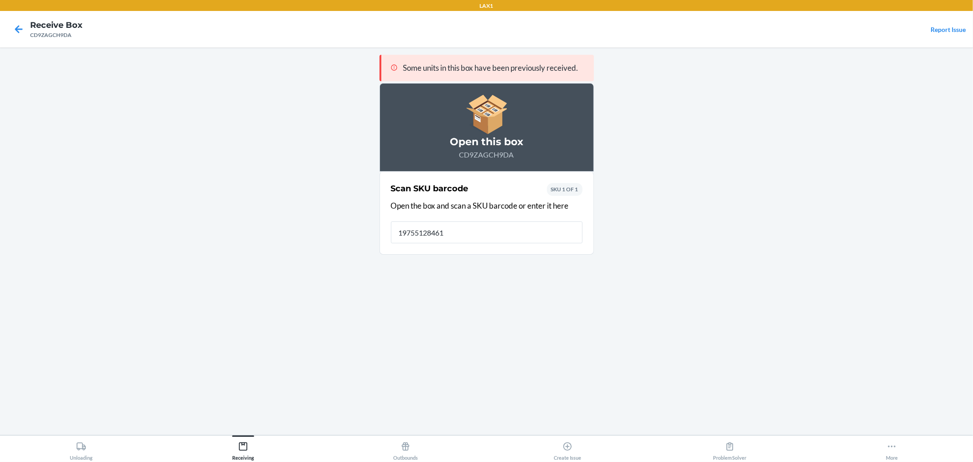
type input "197551284611"
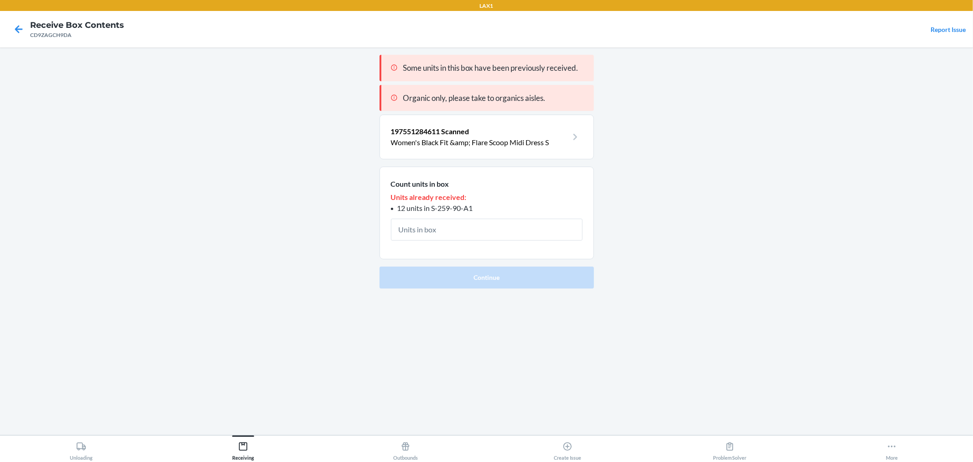
click at [728, 217] on main "Some units in this box have been previously received. Organic only, please take…" at bounding box center [486, 240] width 973 height 387
click at [561, 236] on input "text" at bounding box center [487, 230] width 192 height 22
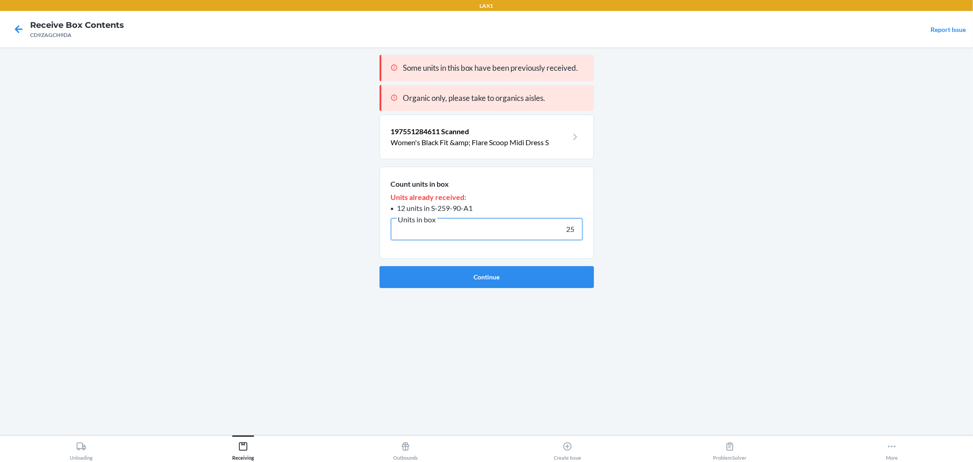
type input "25"
click at [380, 266] on button "Continue" at bounding box center [487, 277] width 214 height 22
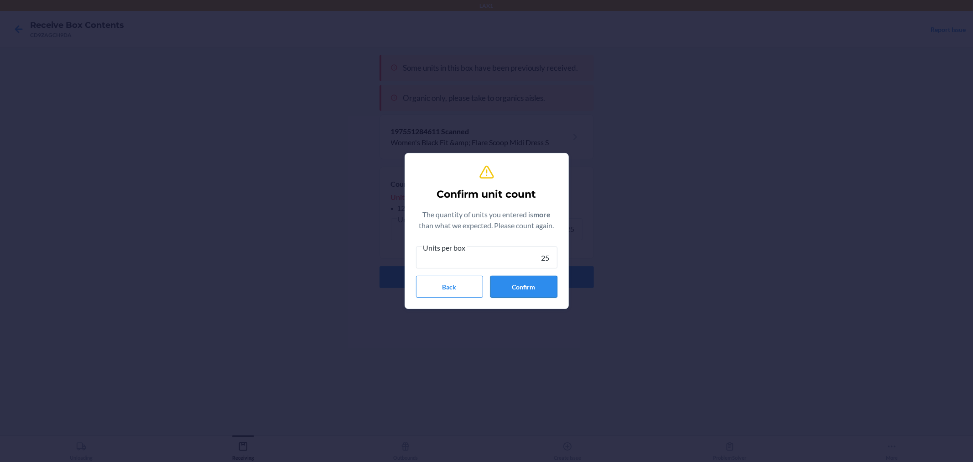
type input "25"
click at [545, 293] on button "Confirm" at bounding box center [524, 287] width 67 height 22
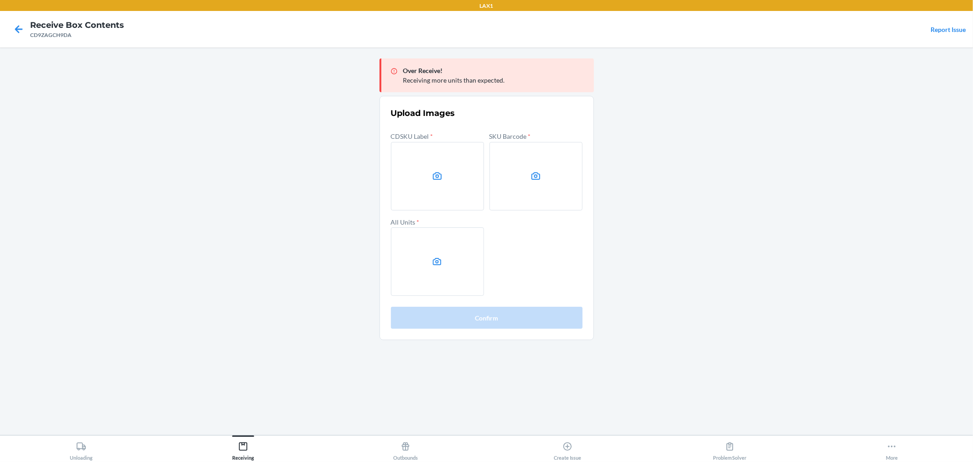
drag, startPoint x: 831, startPoint y: 144, endPoint x: 778, endPoint y: 155, distance: 54.6
click at [831, 144] on main "Over Receive! Receiving more units than expected. Upload Images CDSKU Label * S…" at bounding box center [486, 240] width 973 height 387
click at [461, 176] on label at bounding box center [437, 176] width 93 height 68
click at [0, 0] on input "file" at bounding box center [0, 0] width 0 height 0
click at [552, 197] on label at bounding box center [536, 176] width 93 height 68
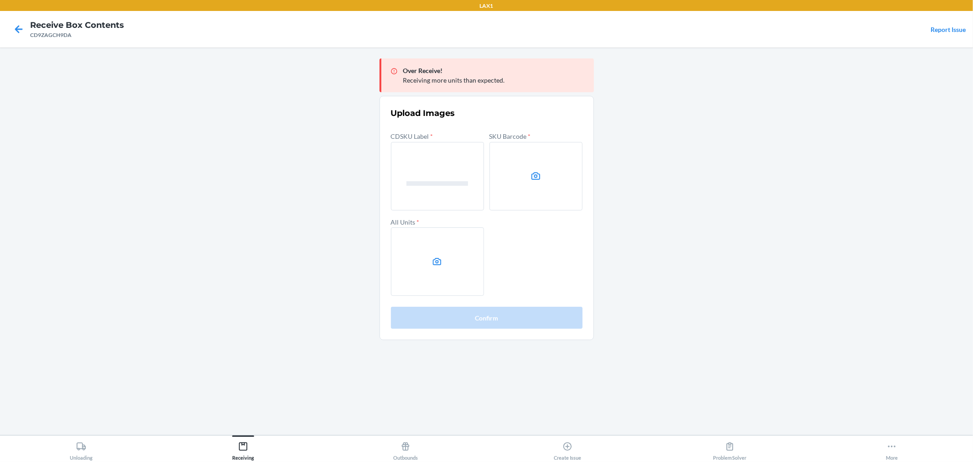
click at [0, 0] on input "file" at bounding box center [0, 0] width 0 height 0
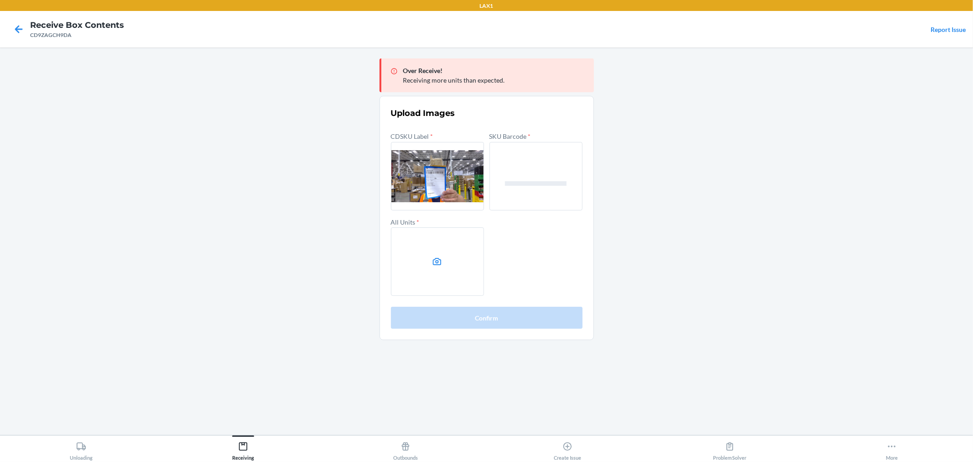
click at [421, 290] on label at bounding box center [437, 261] width 93 height 68
click at [0, 0] on input "file" at bounding box center [0, 0] width 0 height 0
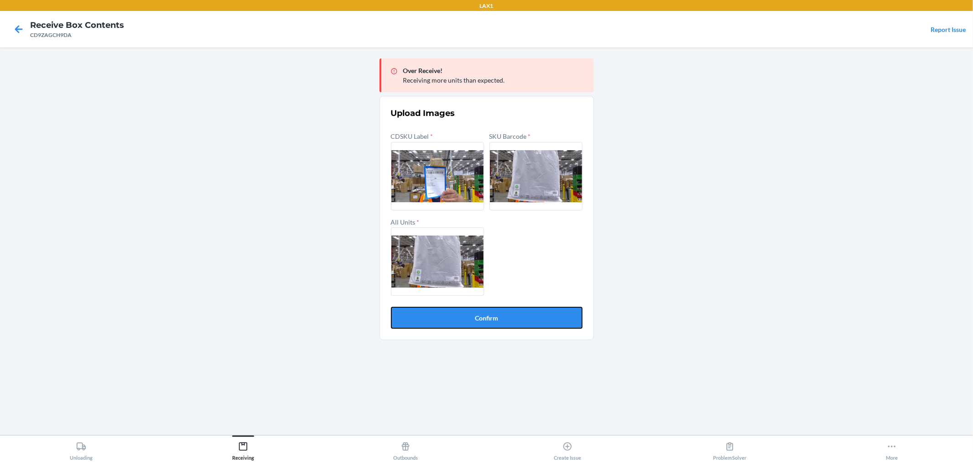
click at [485, 312] on button "Confirm" at bounding box center [487, 318] width 192 height 22
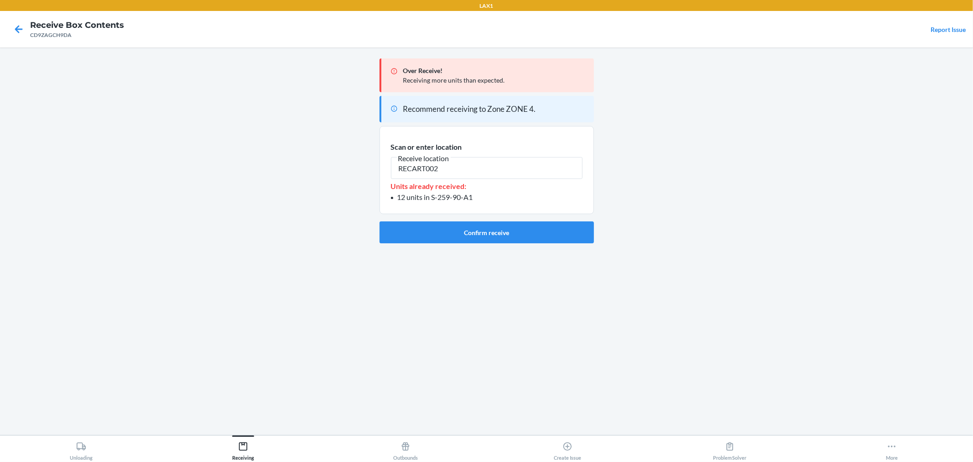
type input "RECART002"
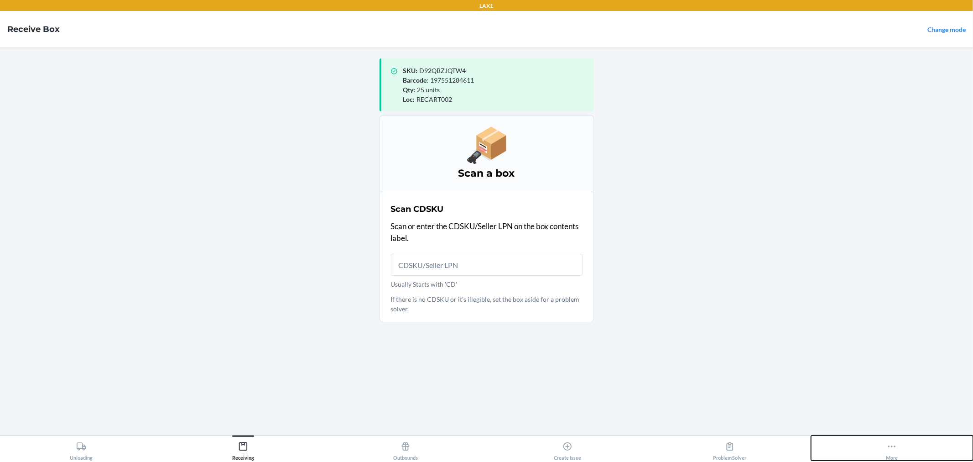
click at [910, 449] on button "More" at bounding box center [892, 447] width 162 height 25
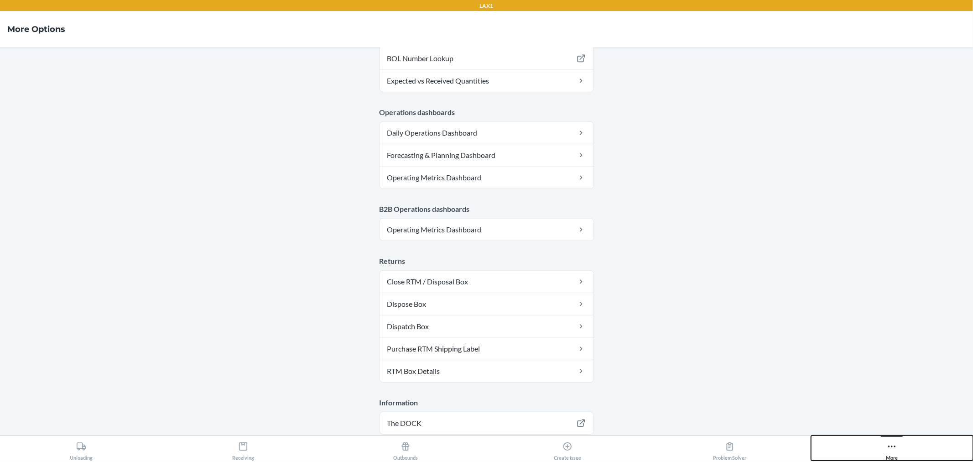
scroll to position [439, 0]
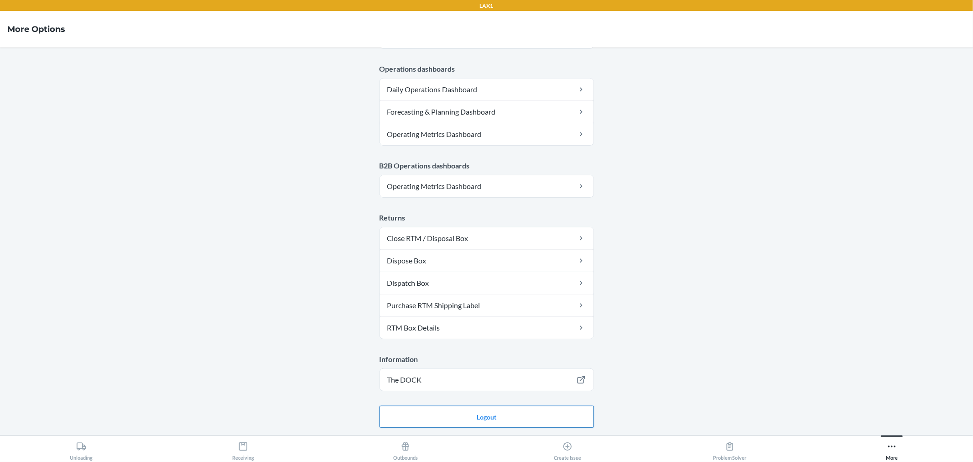
click at [532, 413] on button "Logout" at bounding box center [487, 417] width 214 height 22
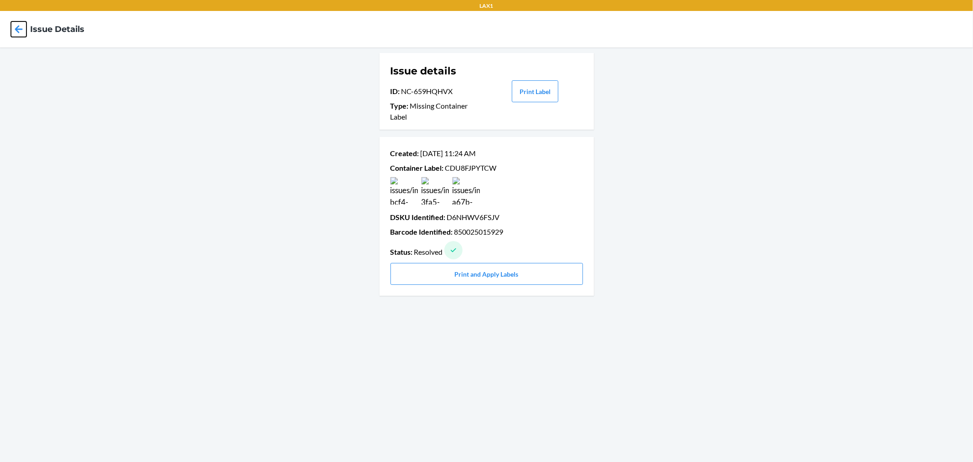
click at [24, 32] on icon at bounding box center [19, 29] width 16 height 16
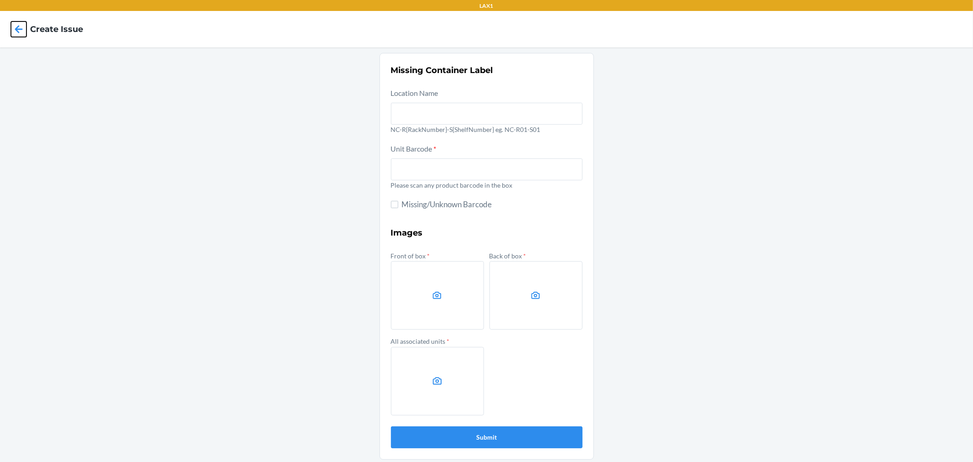
click at [14, 33] on icon at bounding box center [19, 29] width 16 height 16
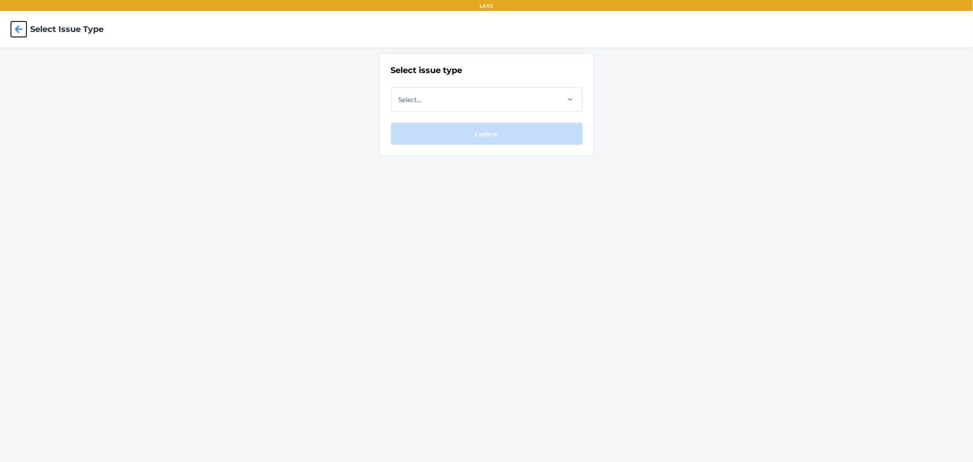
click at [11, 31] on icon at bounding box center [19, 29] width 16 height 16
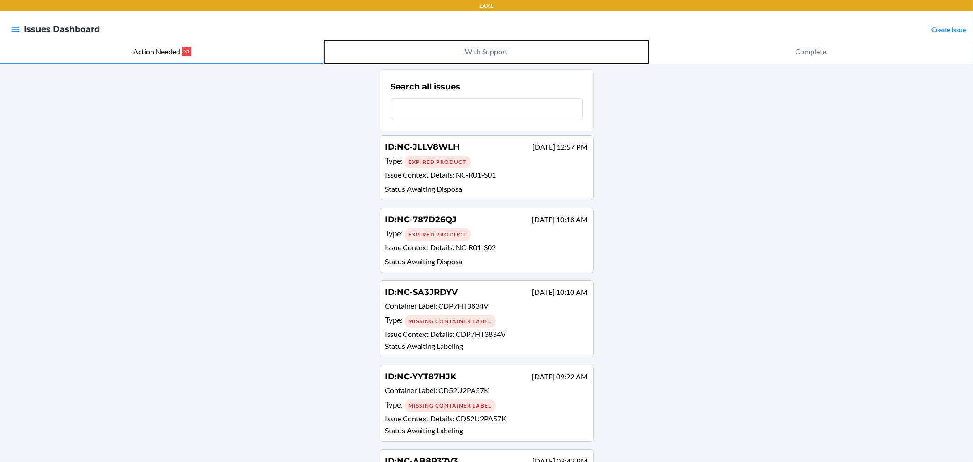
click at [481, 56] on p "With Support" at bounding box center [486, 51] width 43 height 11
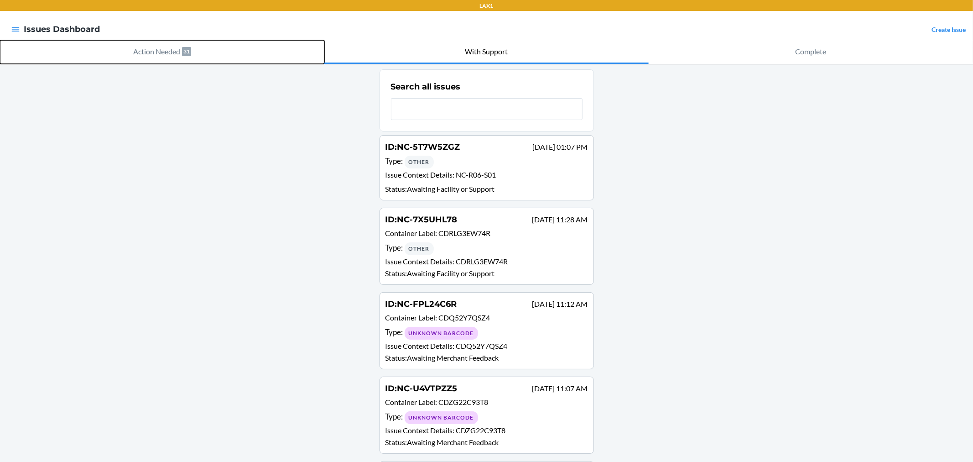
click at [148, 56] on p "Action Needed" at bounding box center [156, 51] width 47 height 11
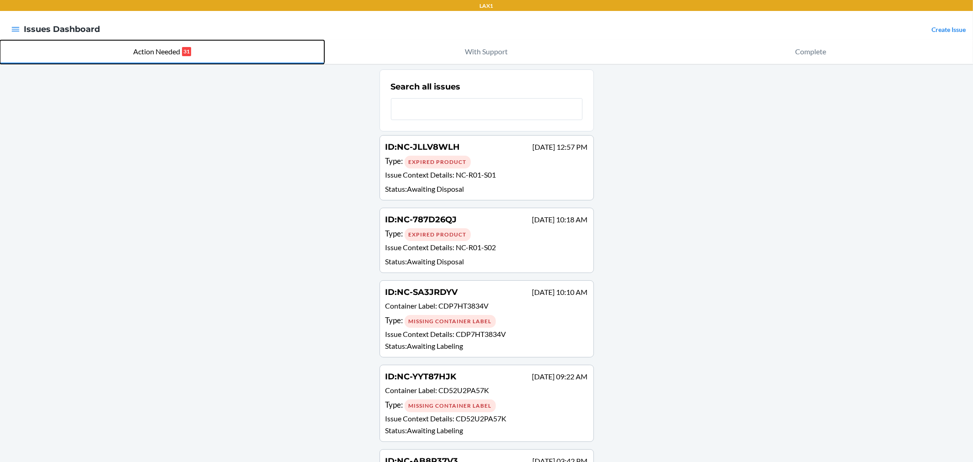
scroll to position [51, 0]
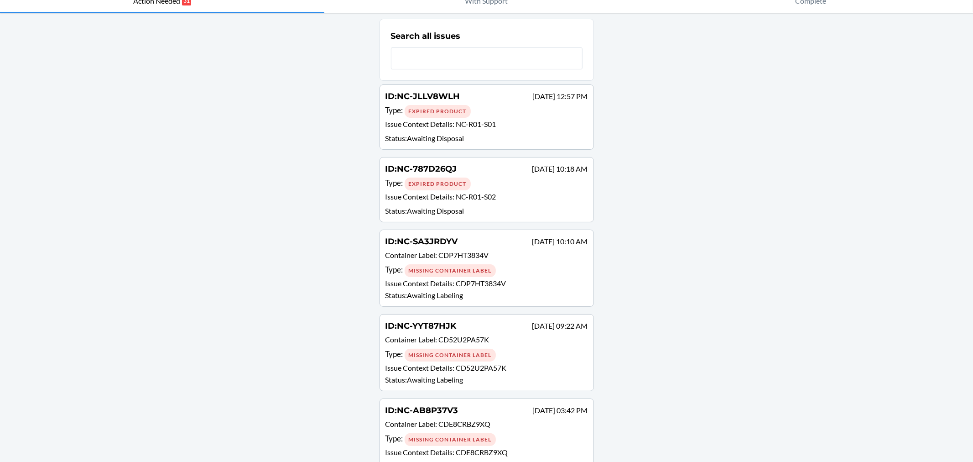
click at [525, 279] on p "Issue Context Details : CDP7HT3834V" at bounding box center [487, 283] width 203 height 11
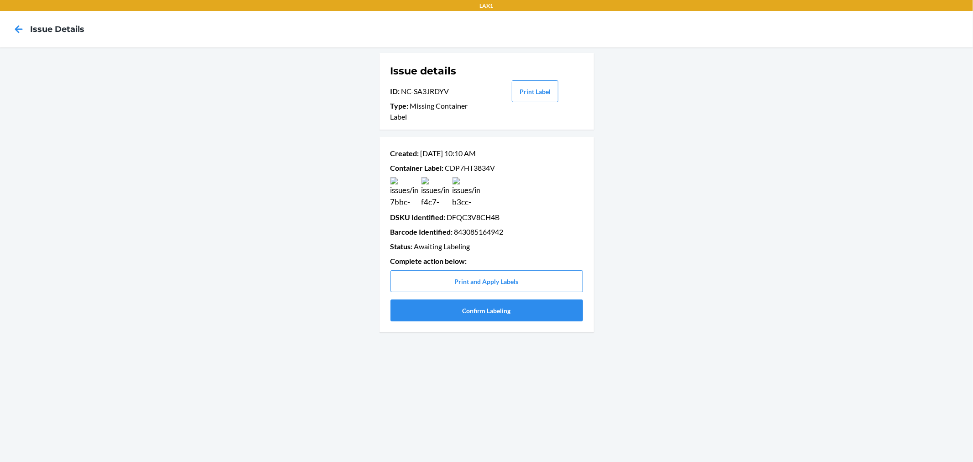
click at [466, 198] on img at bounding box center [466, 190] width 27 height 27
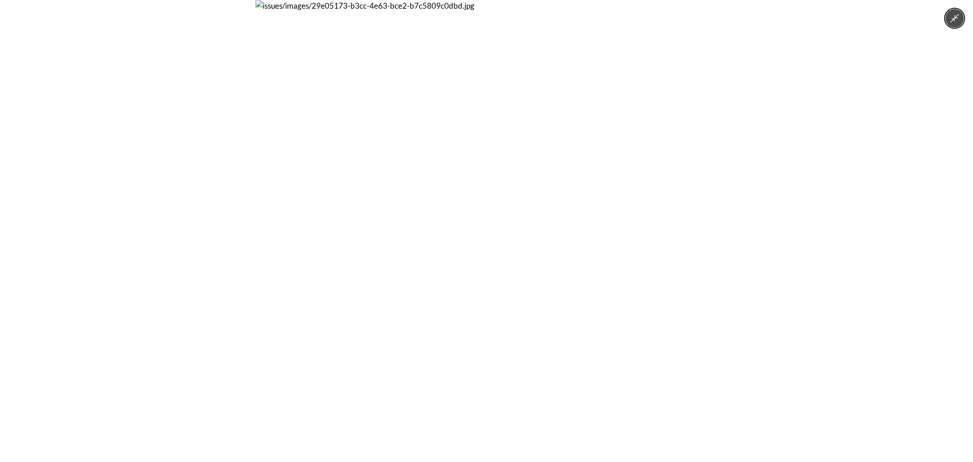
click at [111, 189] on div at bounding box center [486, 231] width 973 height 462
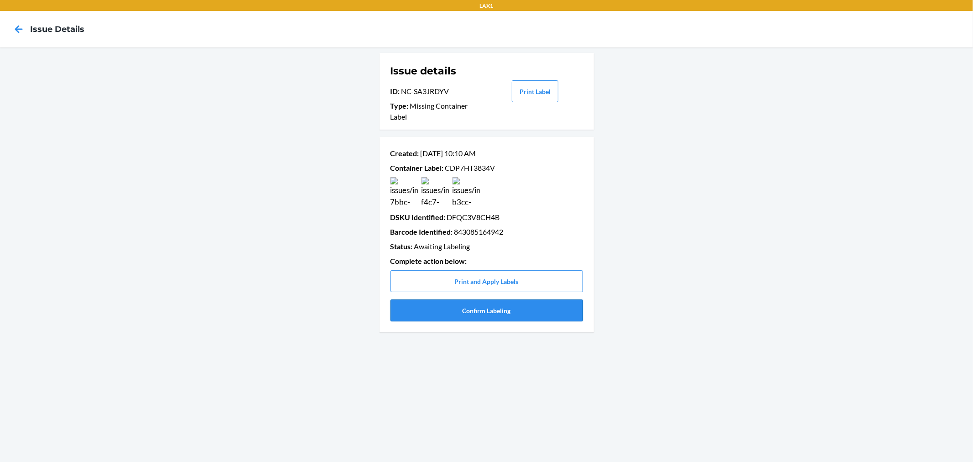
click at [514, 308] on button "Confirm Labeling" at bounding box center [487, 310] width 193 height 22
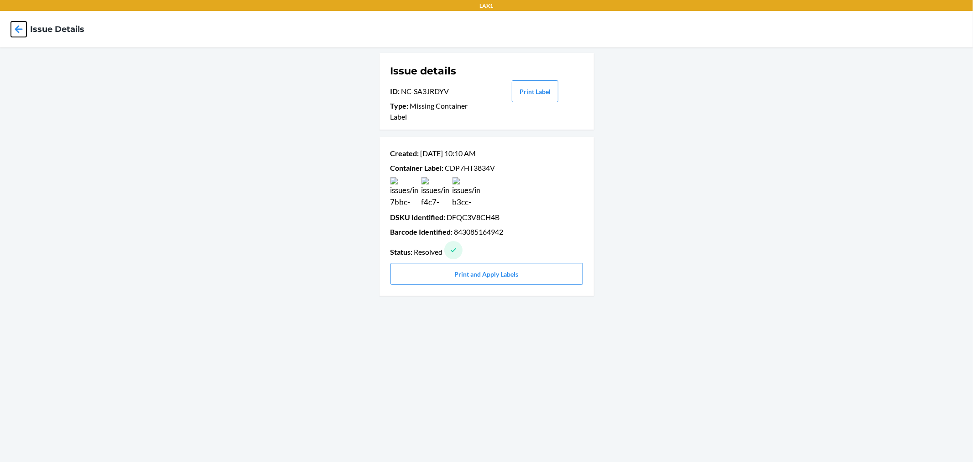
click at [16, 30] on icon at bounding box center [19, 29] width 8 height 8
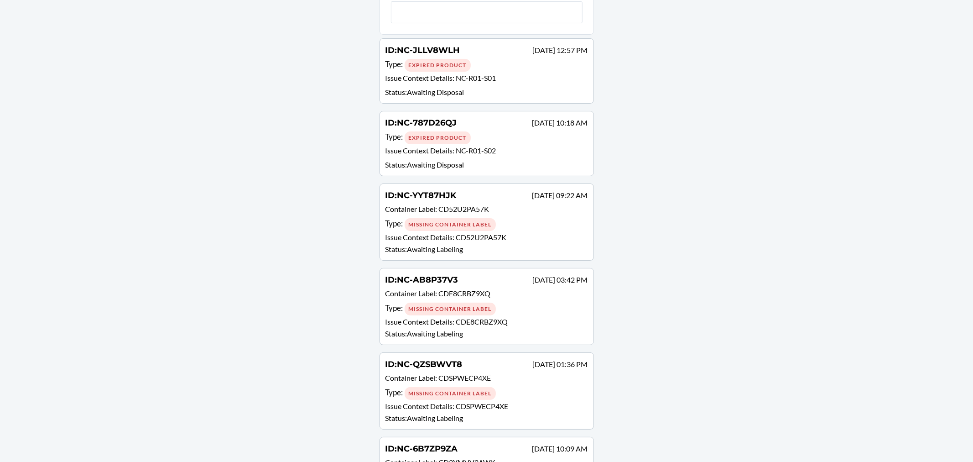
scroll to position [101, 0]
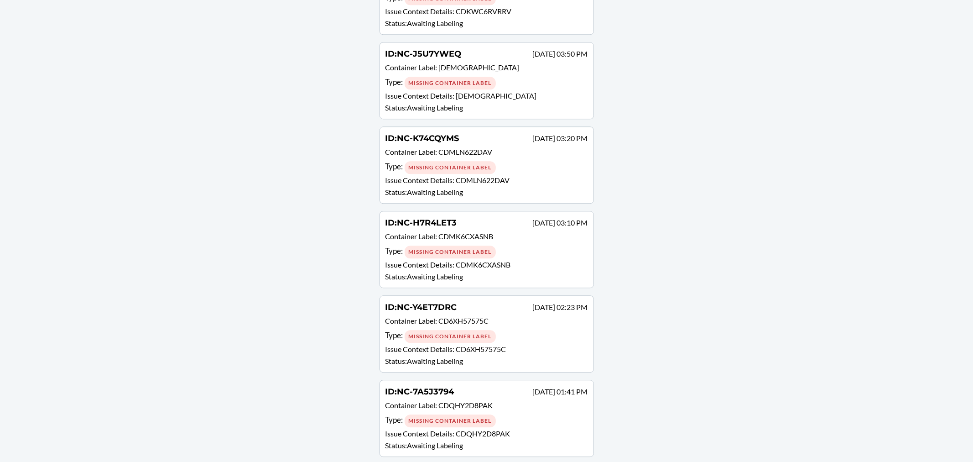
scroll to position [2176, 0]
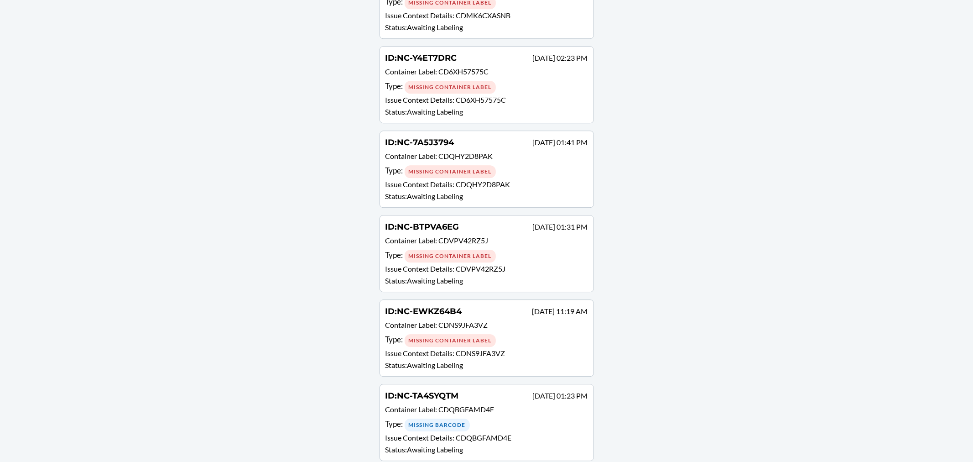
click at [448, 348] on p "Issue Context Details : CDNS9JFA3VZ" at bounding box center [487, 353] width 203 height 11
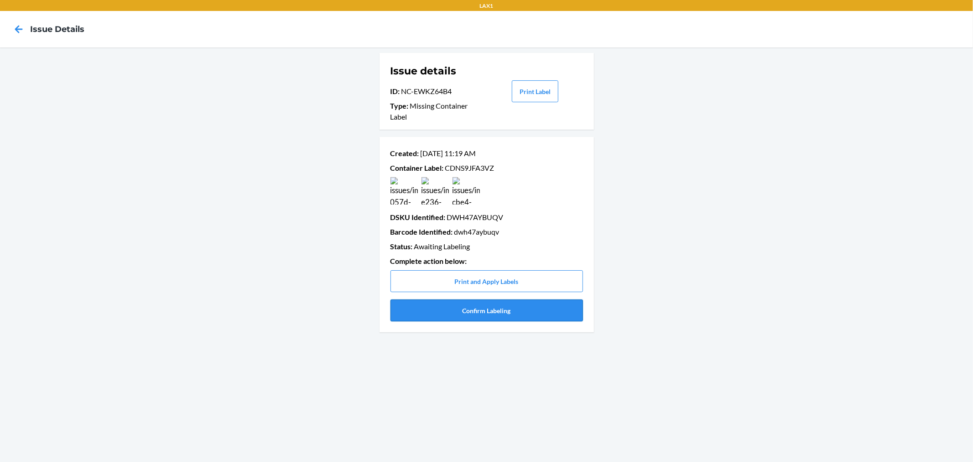
click at [481, 308] on button "Confirm Labeling" at bounding box center [487, 310] width 193 height 22
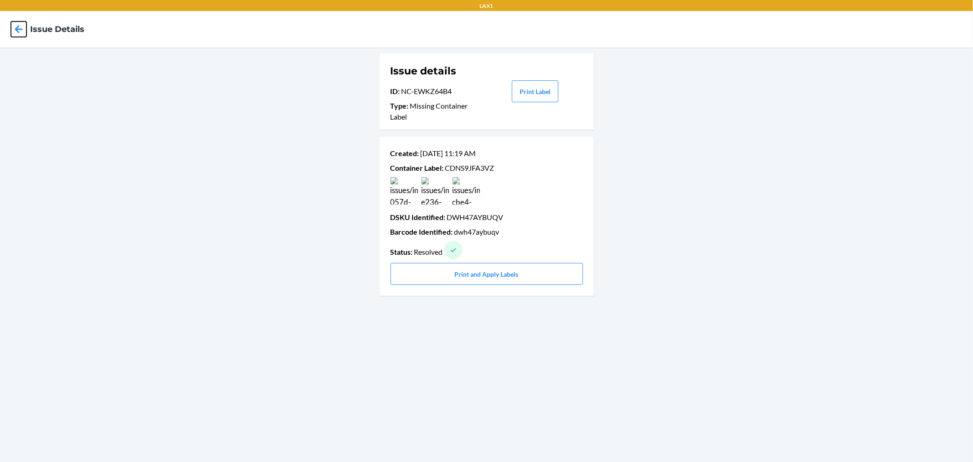
click at [19, 33] on icon at bounding box center [19, 29] width 16 height 16
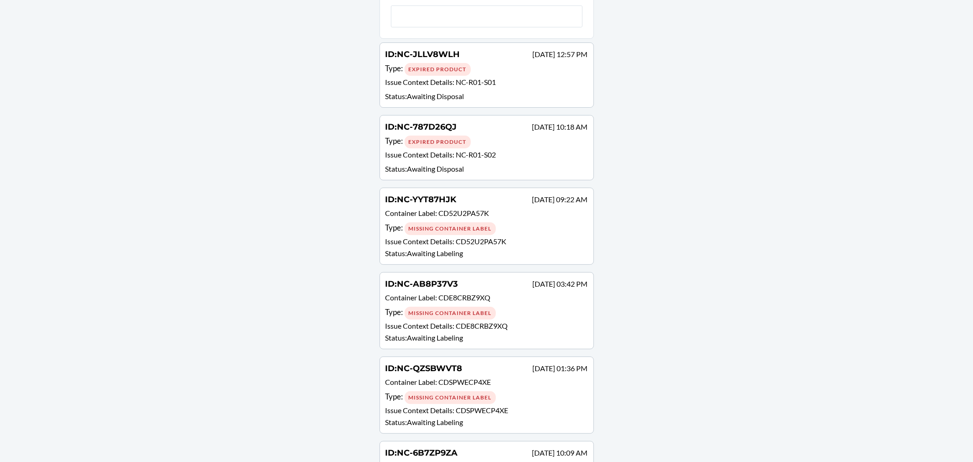
scroll to position [101, 0]
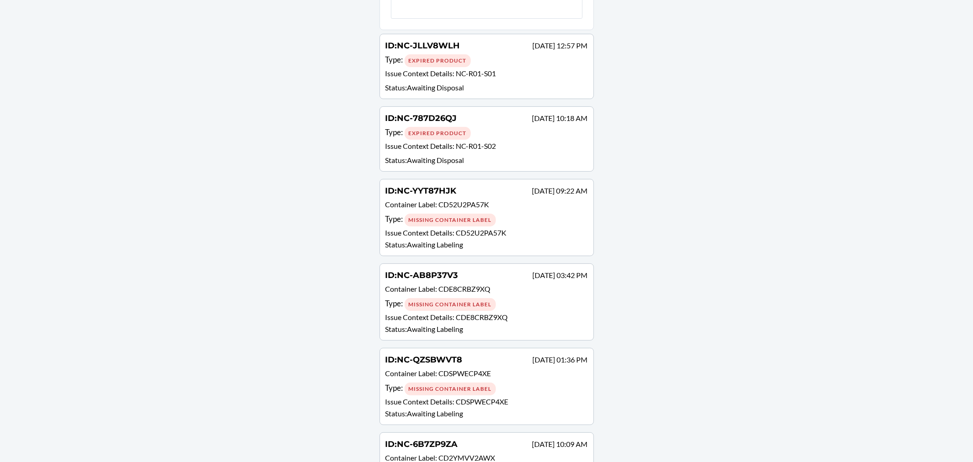
click at [479, 228] on span "CD52U2PA57K" at bounding box center [481, 232] width 51 height 9
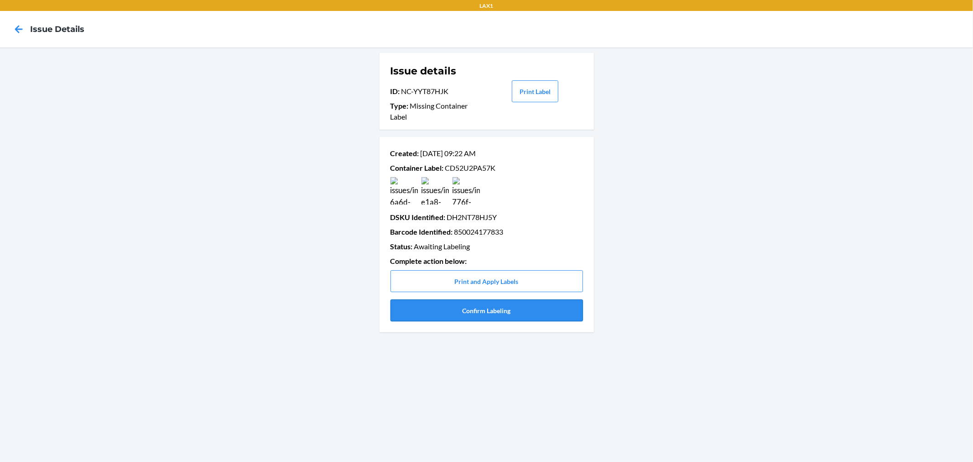
click at [490, 306] on button "Confirm Labeling" at bounding box center [487, 310] width 193 height 22
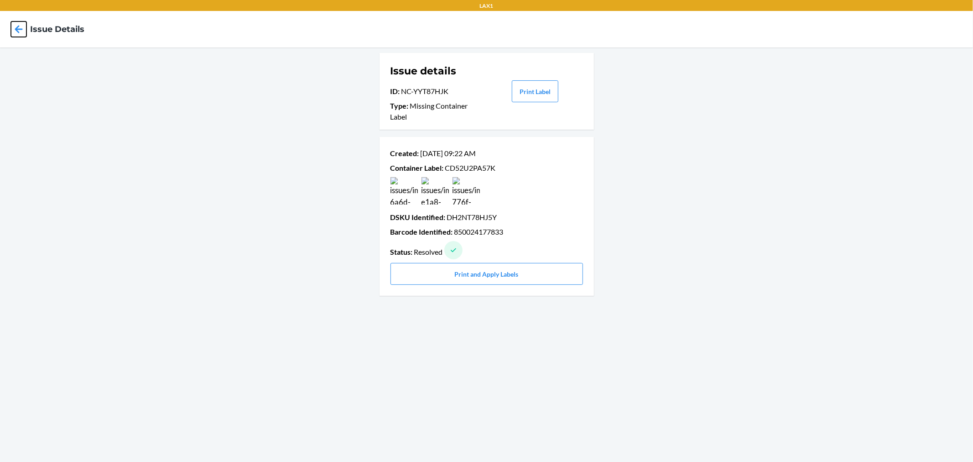
click at [20, 32] on icon at bounding box center [19, 29] width 16 height 16
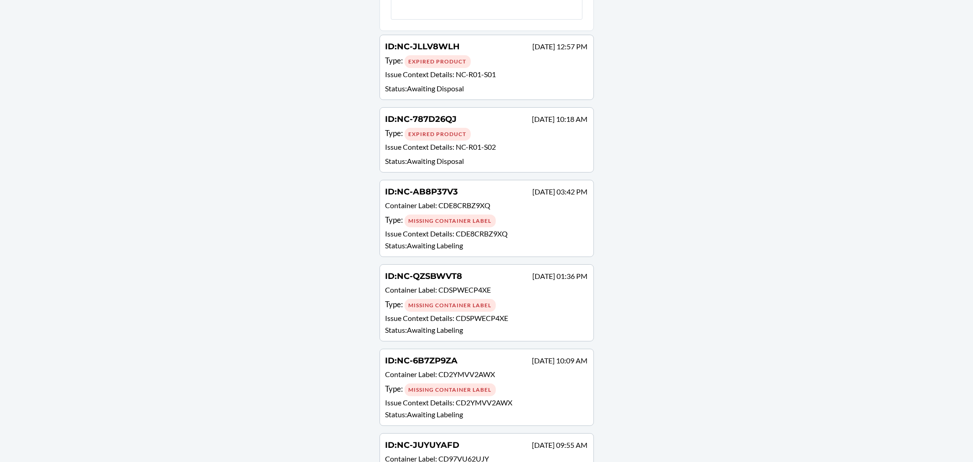
scroll to position [101, 0]
click at [482, 218] on div "Missing Container Label" at bounding box center [450, 220] width 91 height 13
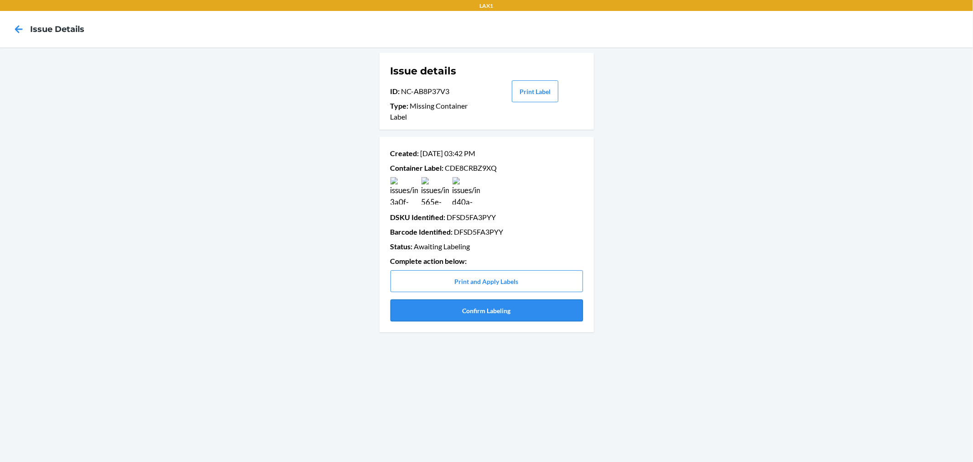
click at [510, 312] on button "Confirm Labeling" at bounding box center [487, 310] width 193 height 22
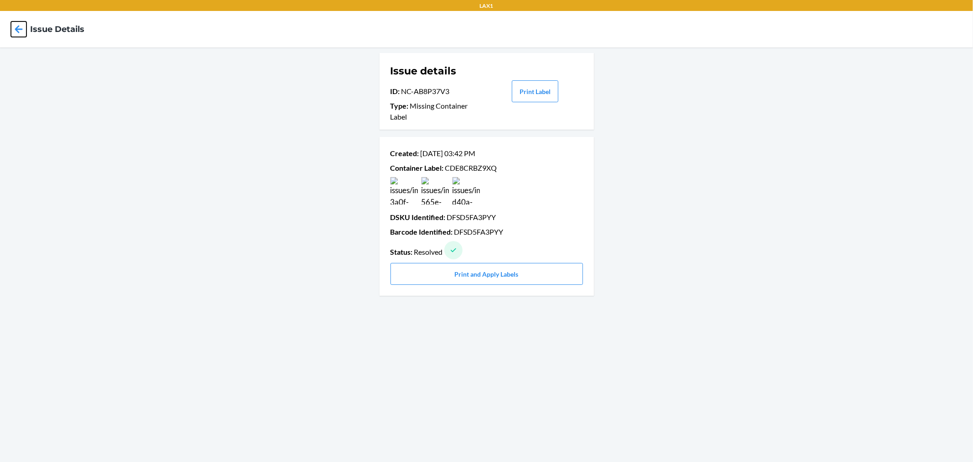
click at [14, 37] on icon at bounding box center [19, 29] width 16 height 16
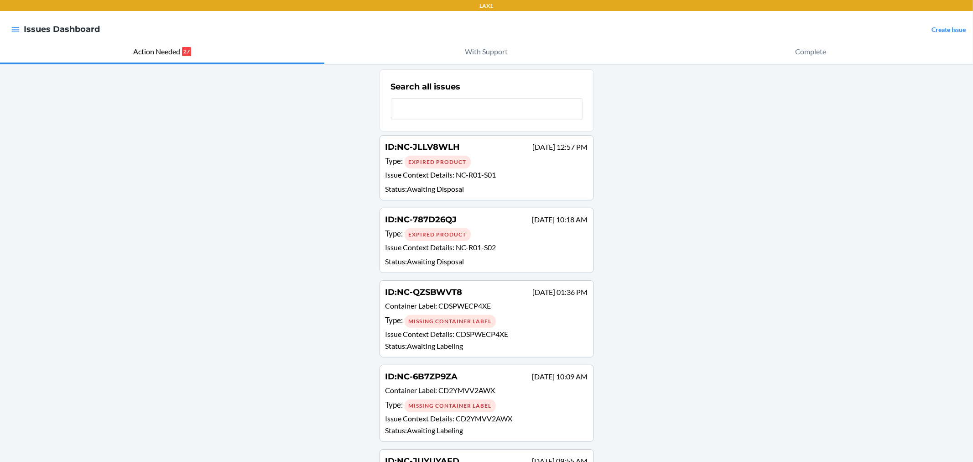
scroll to position [51, 0]
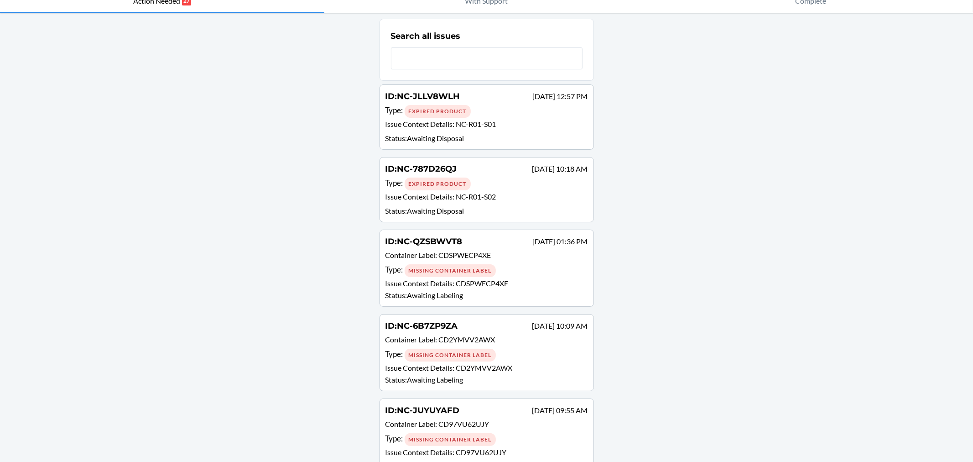
click at [531, 260] on p "Container Label : CDSPWECP4XE" at bounding box center [487, 256] width 203 height 13
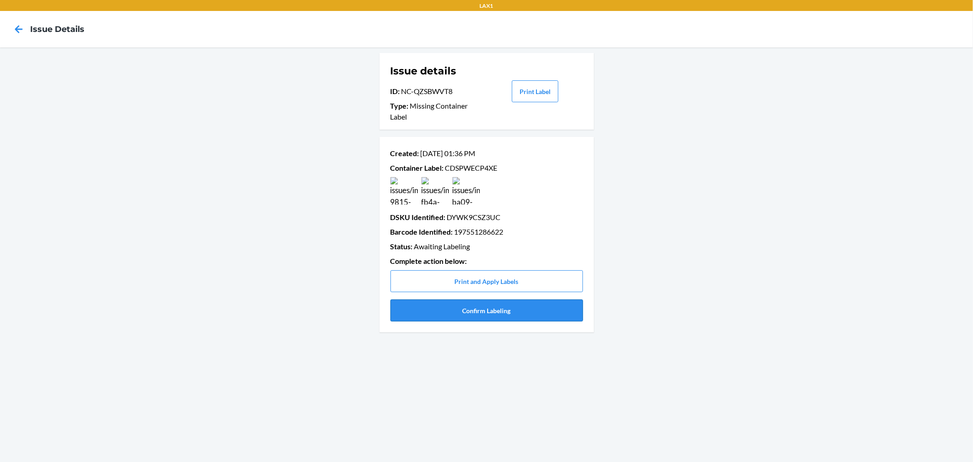
click at [517, 312] on button "Confirm Labeling" at bounding box center [487, 310] width 193 height 22
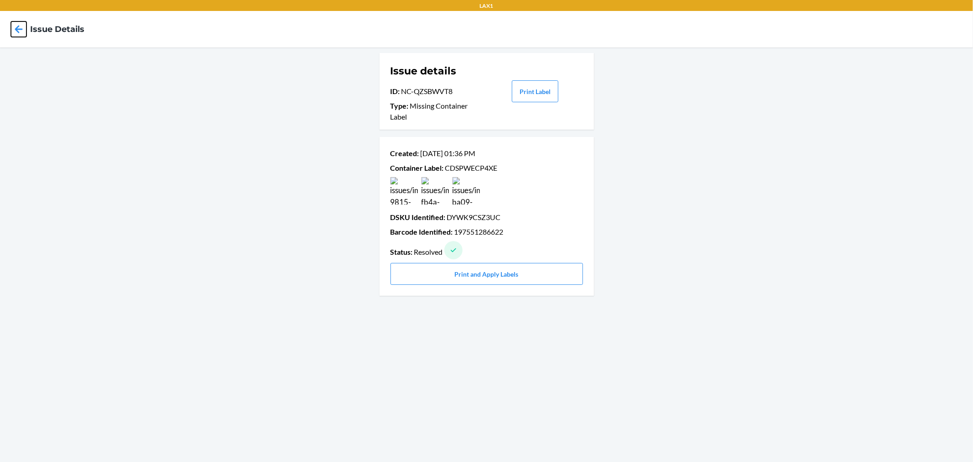
click at [18, 27] on icon at bounding box center [19, 29] width 16 height 16
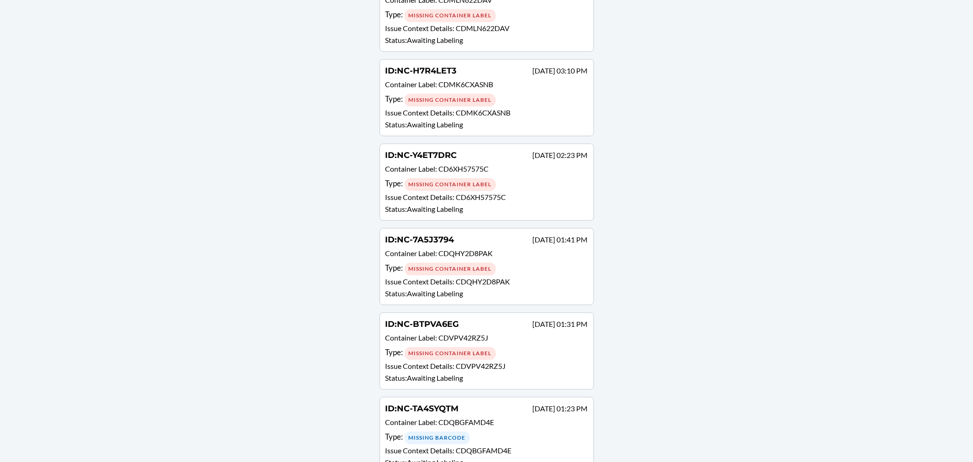
scroll to position [1840, 0]
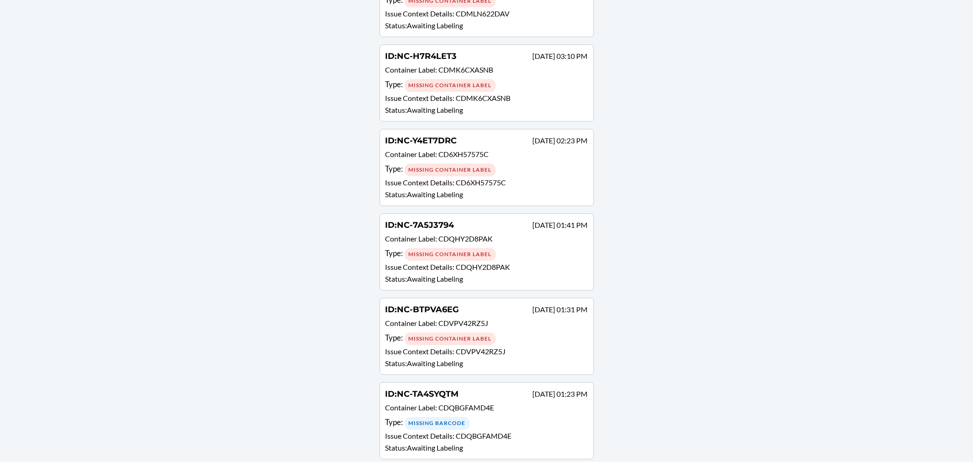
click at [475, 358] on p "Status : Awaiting Labeling" at bounding box center [487, 363] width 203 height 11
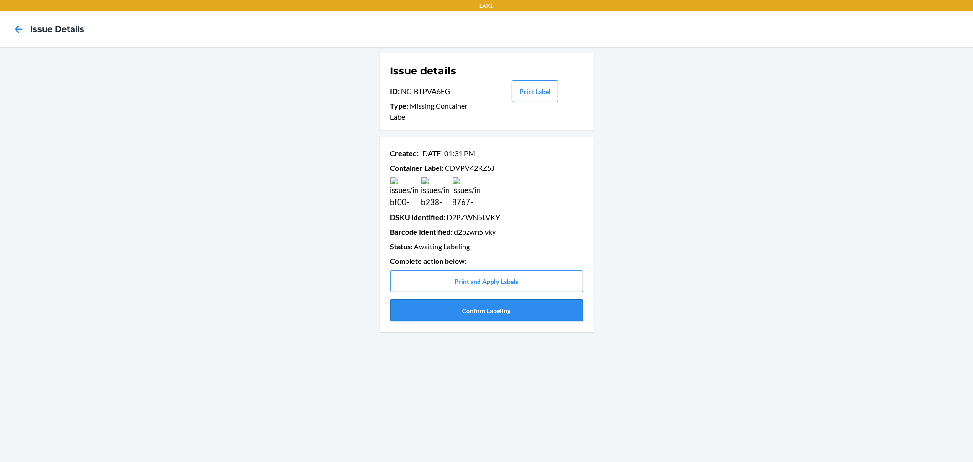
click at [487, 311] on button "Confirm Labeling" at bounding box center [487, 310] width 193 height 22
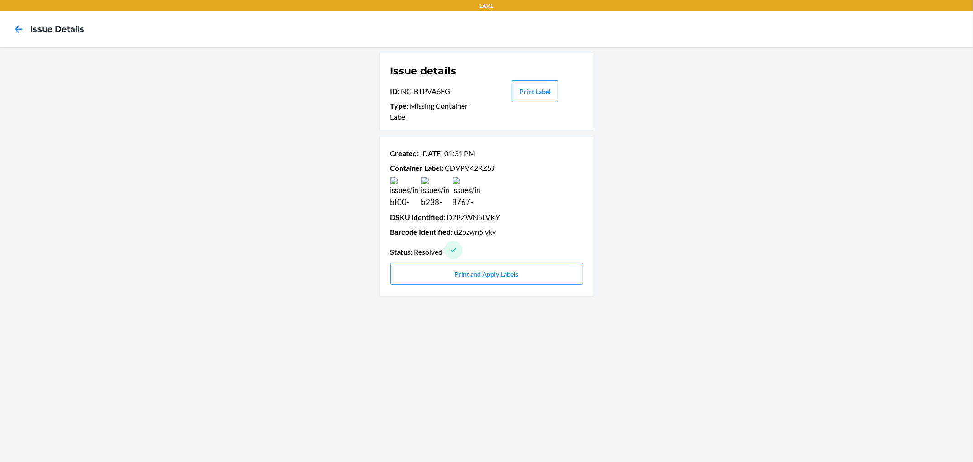
click at [26, 34] on div at bounding box center [18, 29] width 23 height 23
click at [22, 35] on icon at bounding box center [19, 29] width 16 height 16
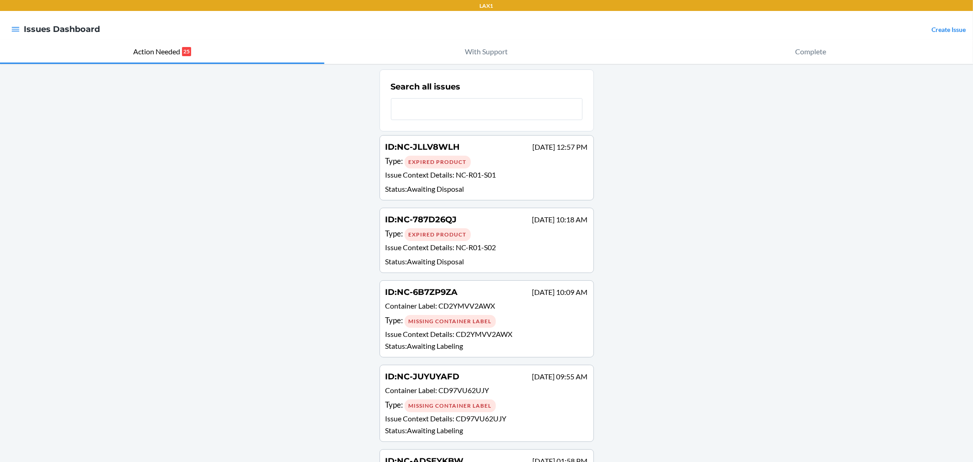
click at [447, 317] on div "Missing Container Label" at bounding box center [450, 321] width 91 height 13
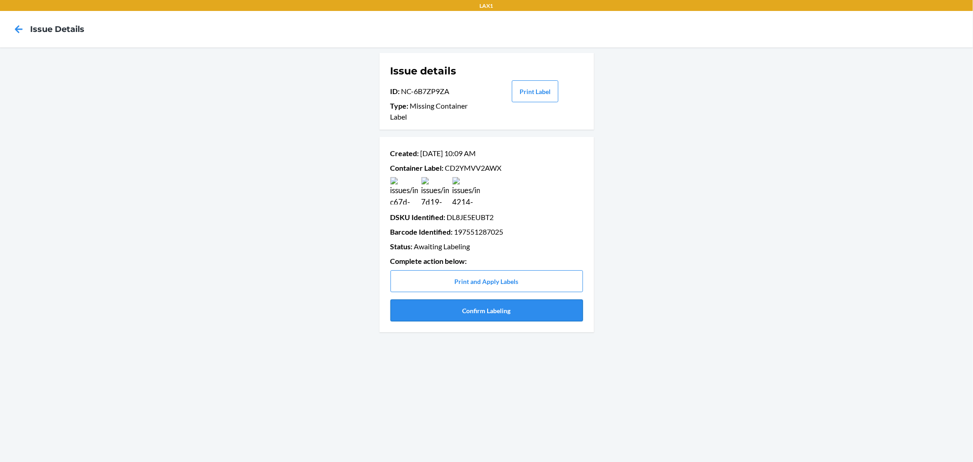
click at [459, 302] on button "Confirm Labeling" at bounding box center [487, 310] width 193 height 22
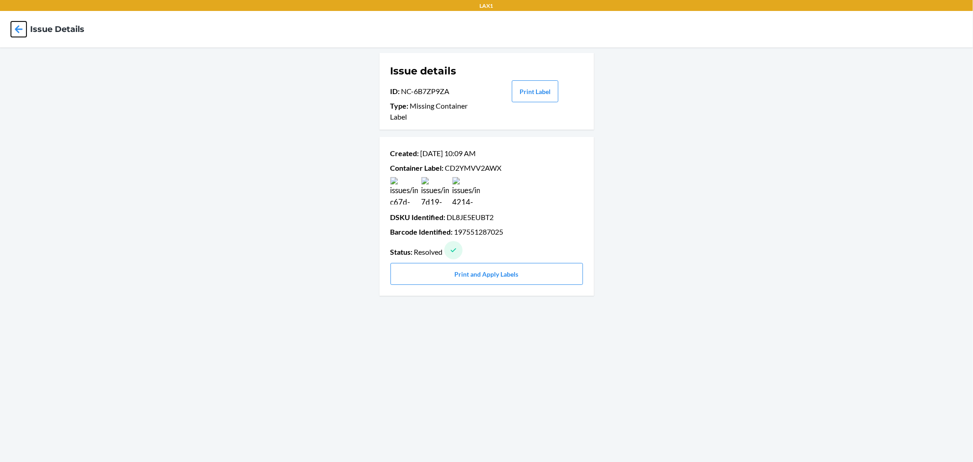
click at [18, 26] on icon at bounding box center [19, 29] width 8 height 8
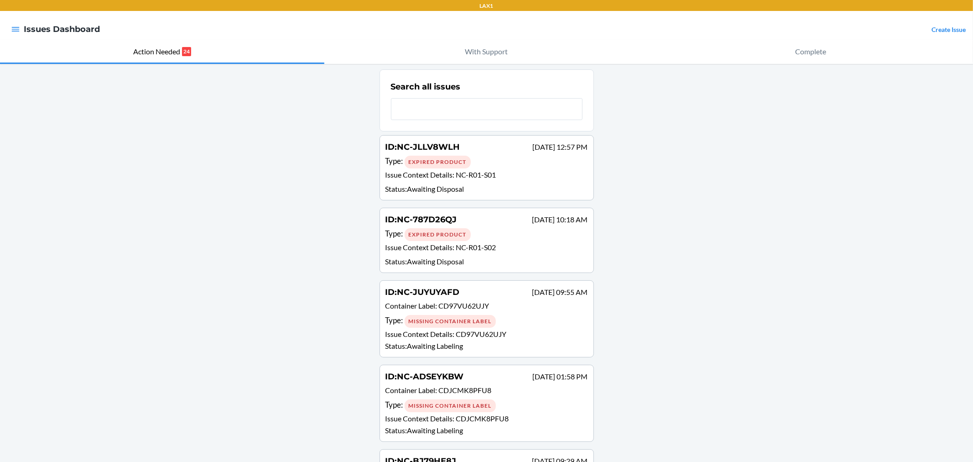
click at [483, 318] on div "Missing Container Label" at bounding box center [450, 321] width 91 height 13
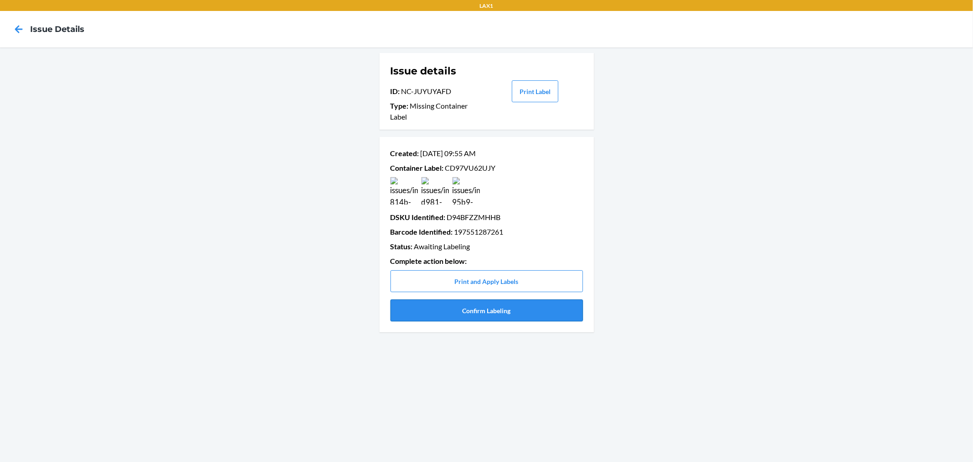
click at [546, 313] on button "Confirm Labeling" at bounding box center [487, 310] width 193 height 22
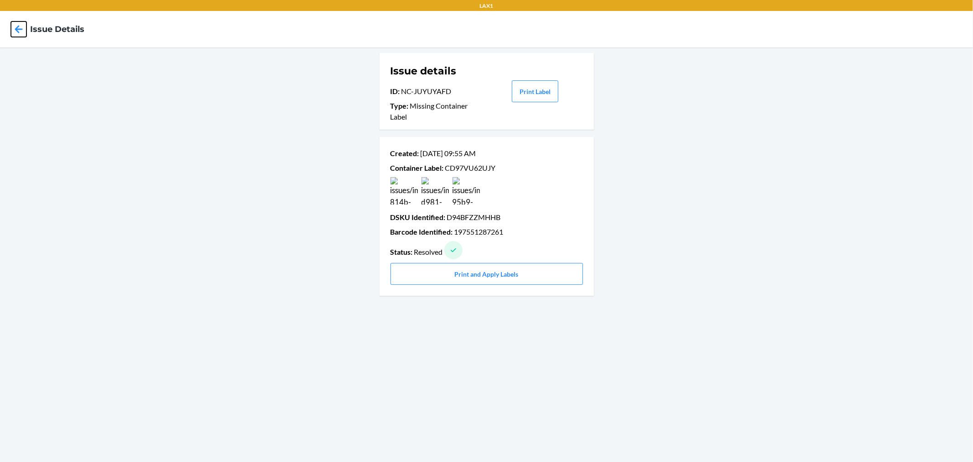
click at [21, 31] on icon at bounding box center [19, 29] width 16 height 16
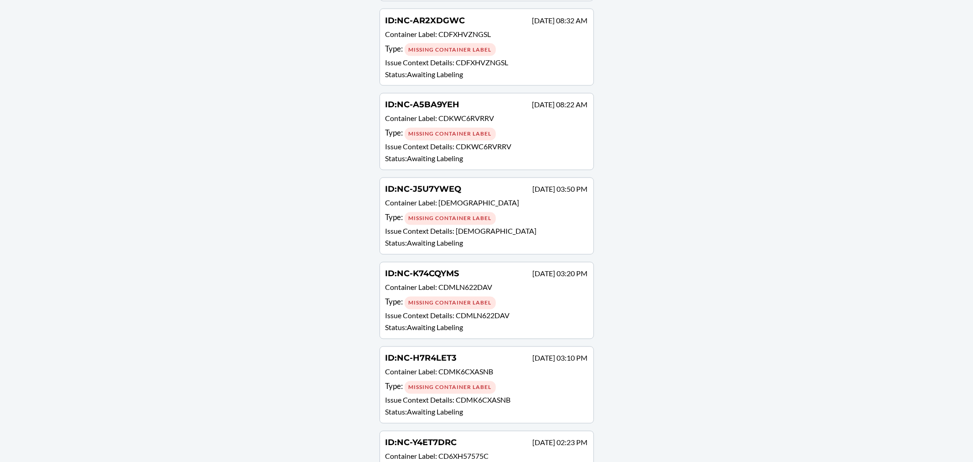
scroll to position [1587, 0]
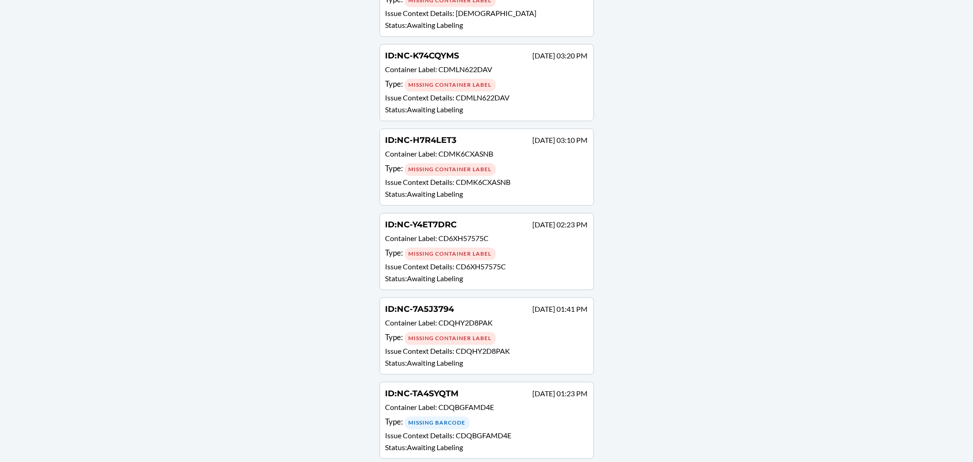
click at [452, 317] on p "Container Label : CDQHY2D8PAK" at bounding box center [487, 323] width 203 height 13
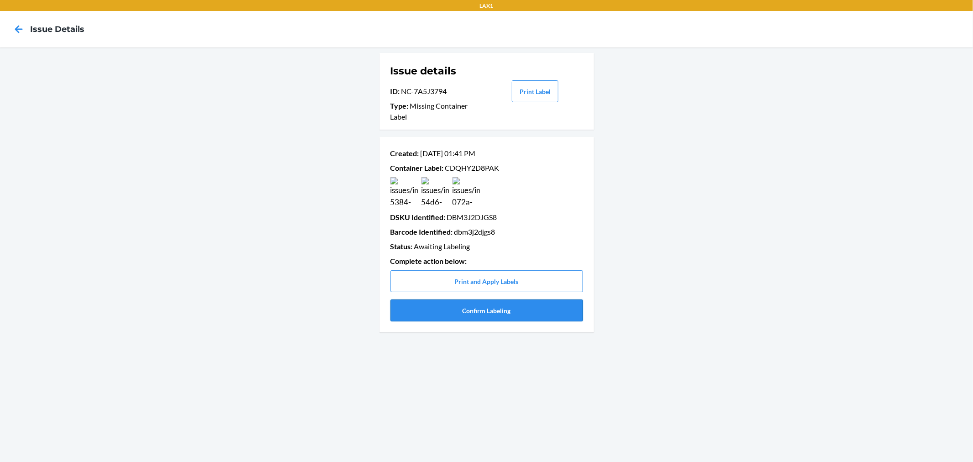
click at [508, 304] on button "Confirm Labeling" at bounding box center [487, 310] width 193 height 22
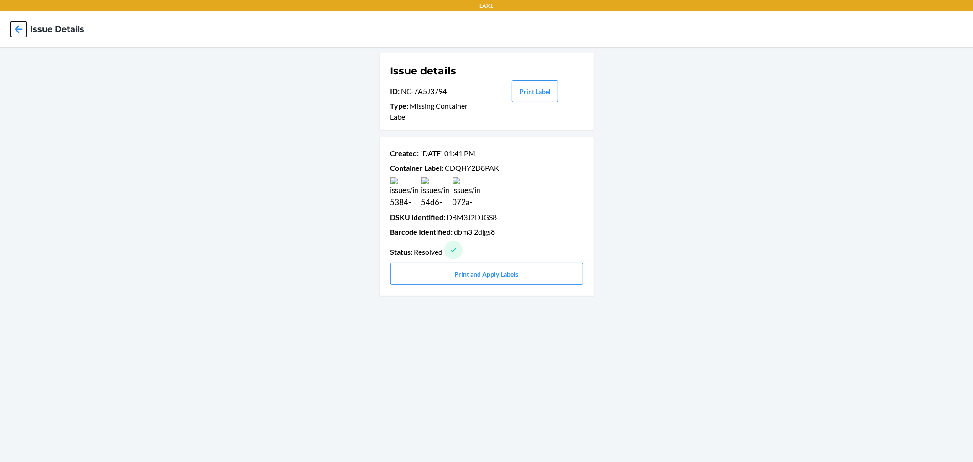
click at [23, 30] on icon at bounding box center [19, 29] width 16 height 16
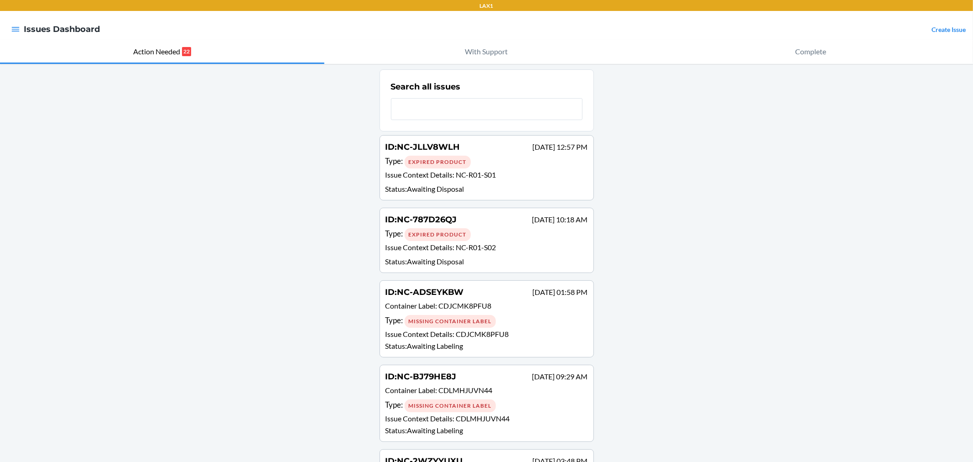
click at [507, 324] on div "Type : Missing Container Label" at bounding box center [487, 320] width 203 height 13
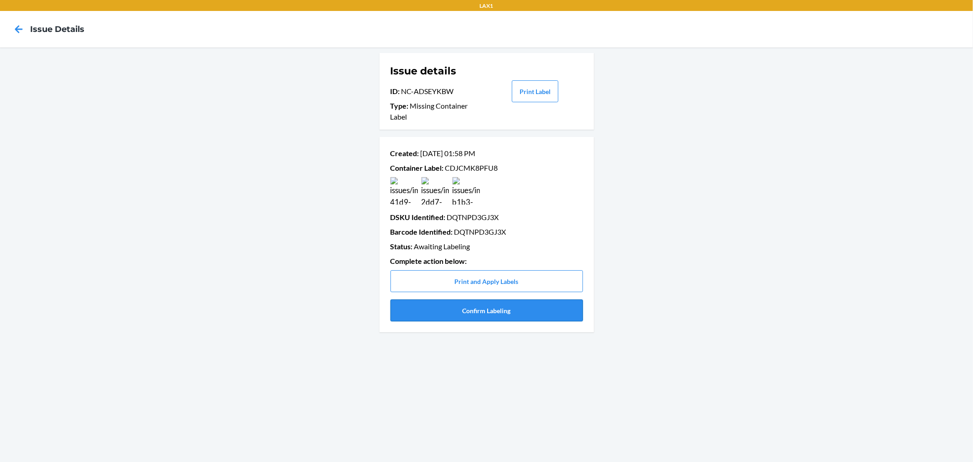
click at [497, 308] on button "Confirm Labeling" at bounding box center [487, 310] width 193 height 22
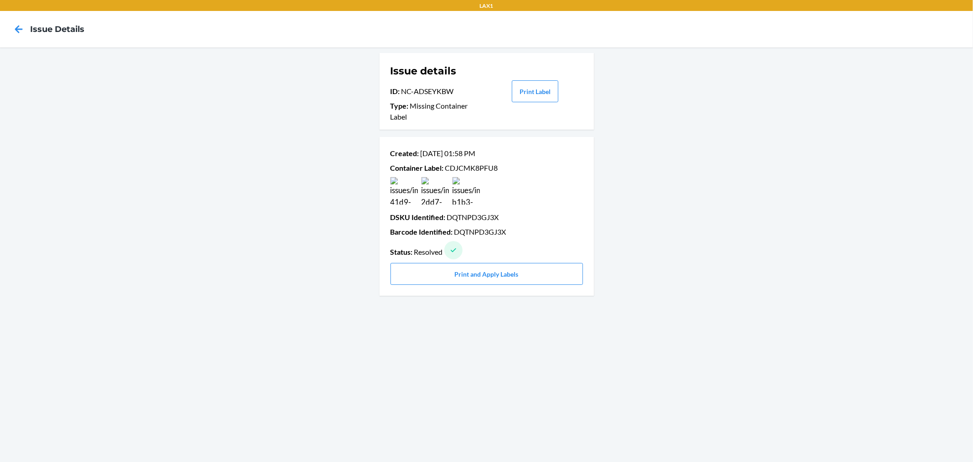
click at [34, 37] on nav "Issue details" at bounding box center [486, 29] width 973 height 37
click at [24, 34] on div at bounding box center [18, 29] width 23 height 23
click at [21, 34] on icon at bounding box center [19, 29] width 16 height 16
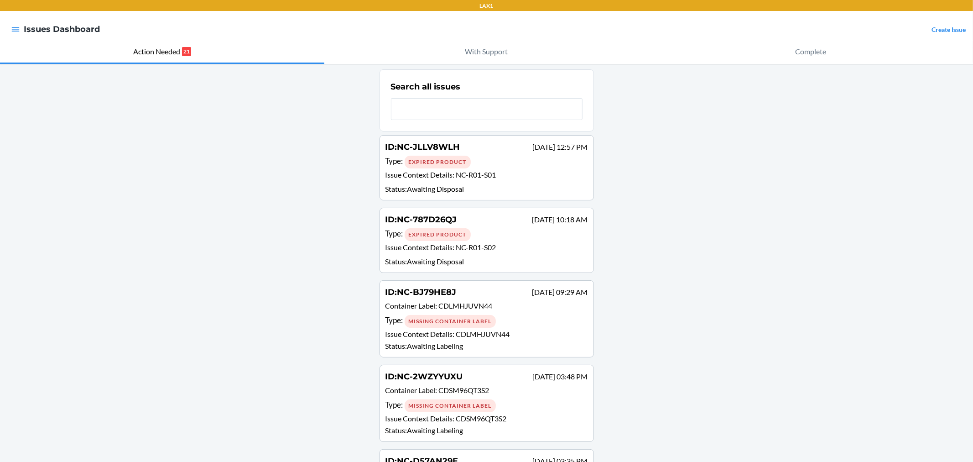
click at [518, 315] on div "Type : Missing Container Label" at bounding box center [487, 320] width 203 height 13
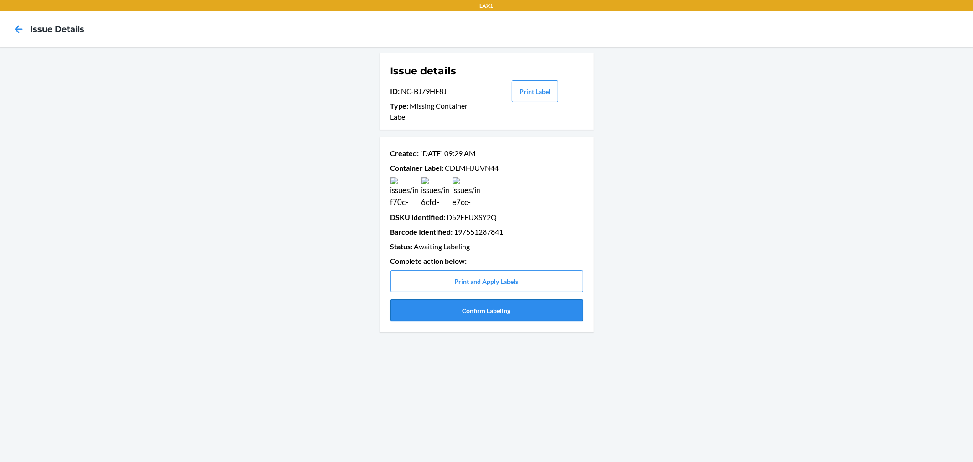
click at [506, 309] on button "Confirm Labeling" at bounding box center [487, 310] width 193 height 22
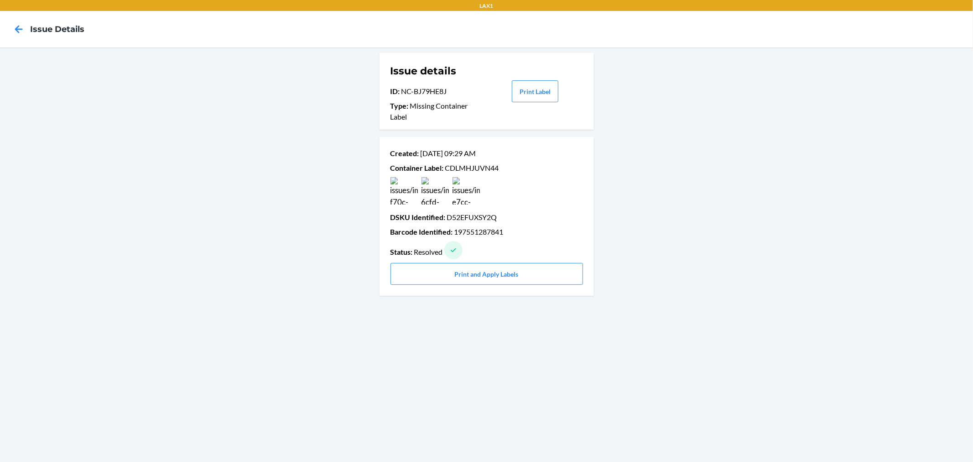
click at [7, 31] on div at bounding box center [18, 29] width 23 height 23
click at [20, 34] on icon at bounding box center [19, 29] width 16 height 16
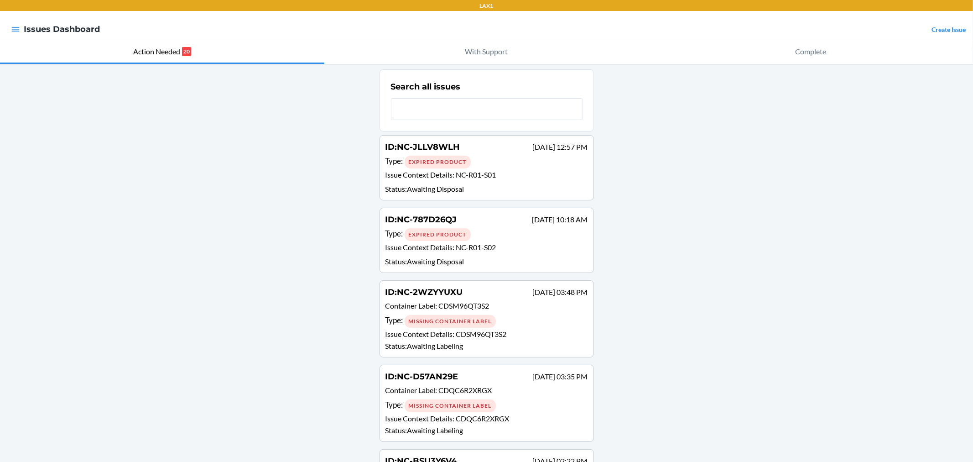
click at [488, 329] on p "Issue Context Details : CDSM96QT3S2" at bounding box center [487, 334] width 203 height 11
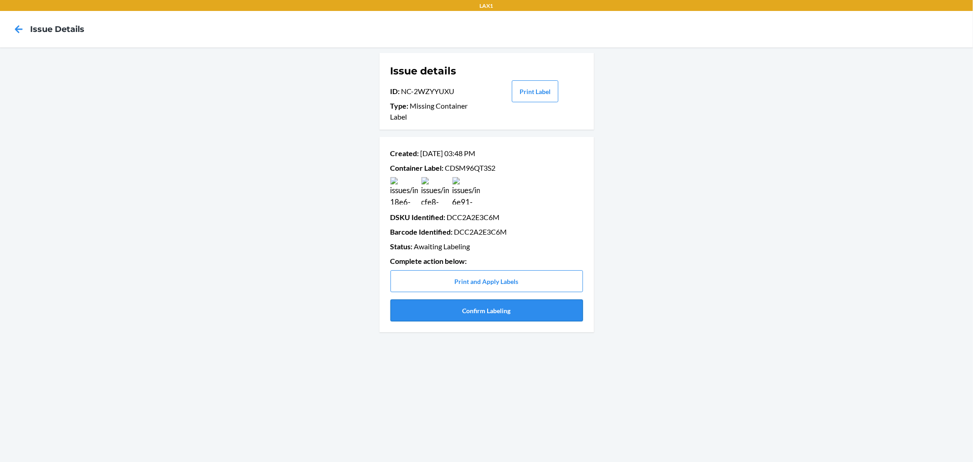
click at [491, 315] on button "Confirm Labeling" at bounding box center [487, 310] width 193 height 22
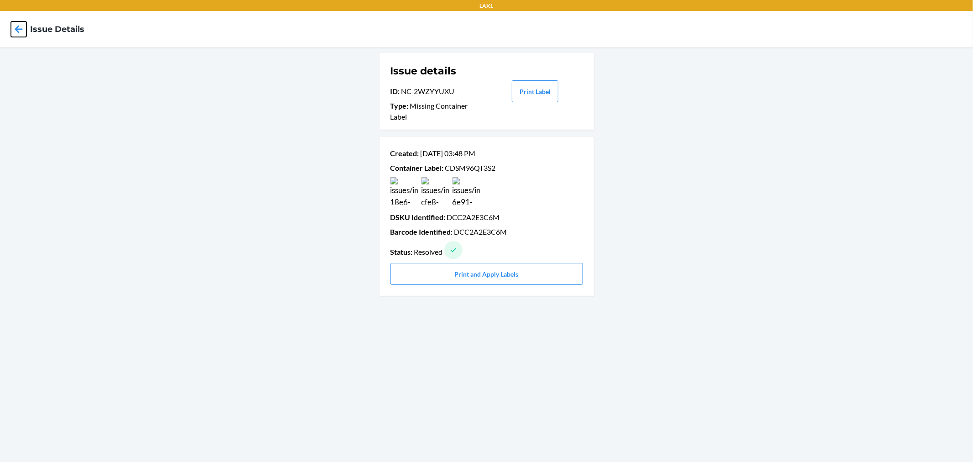
click at [16, 29] on icon at bounding box center [19, 29] width 8 height 8
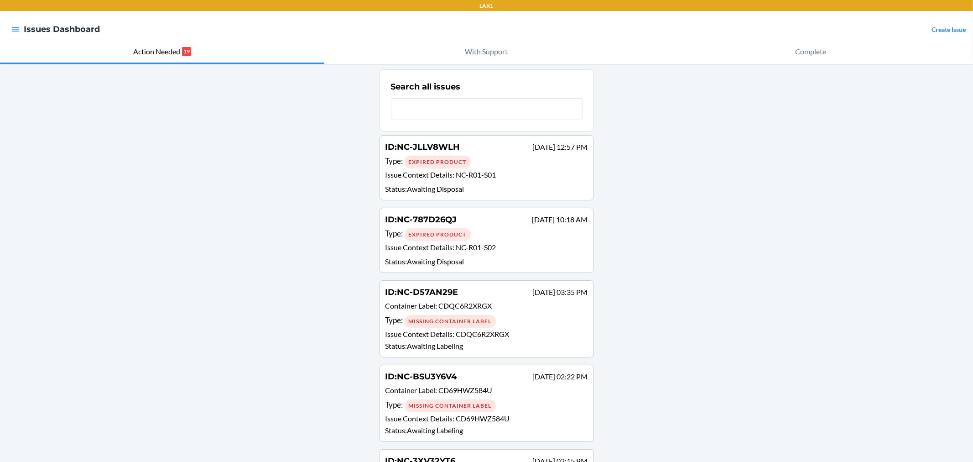
click at [496, 320] on div "Type : Missing Container Label" at bounding box center [487, 320] width 203 height 13
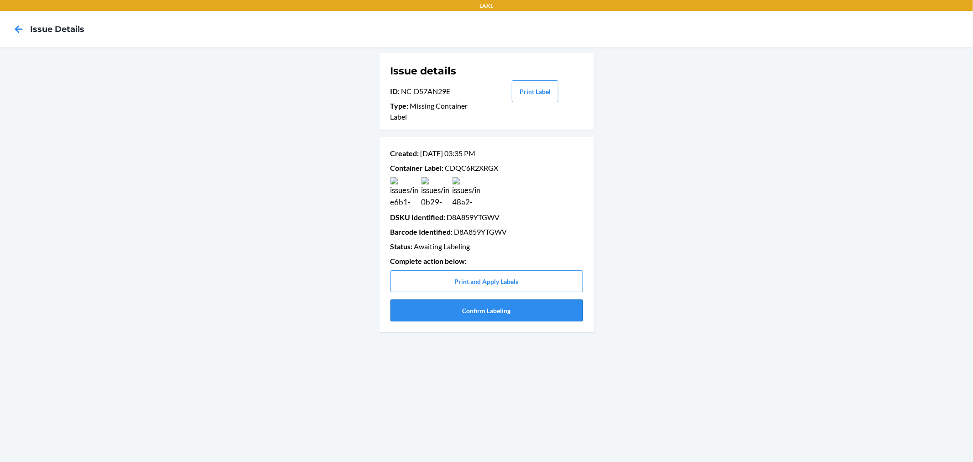
click at [493, 315] on button "Confirm Labeling" at bounding box center [487, 310] width 193 height 22
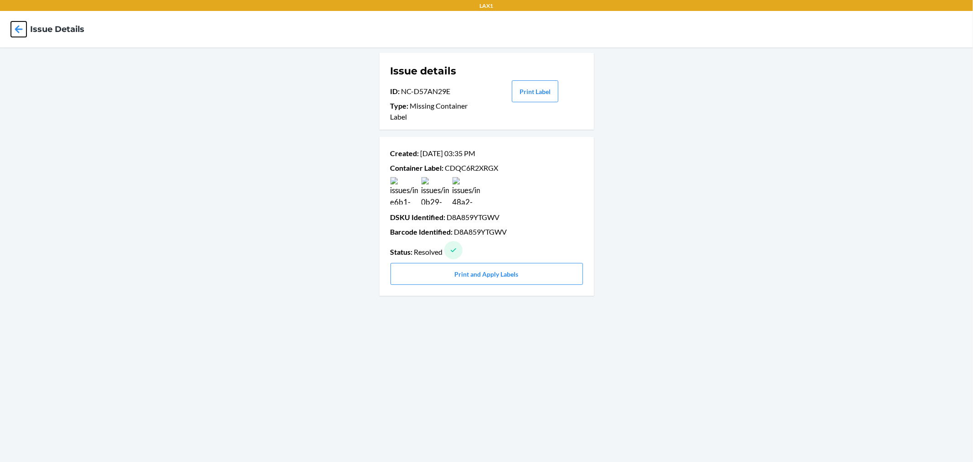
click at [16, 26] on icon at bounding box center [19, 29] width 16 height 16
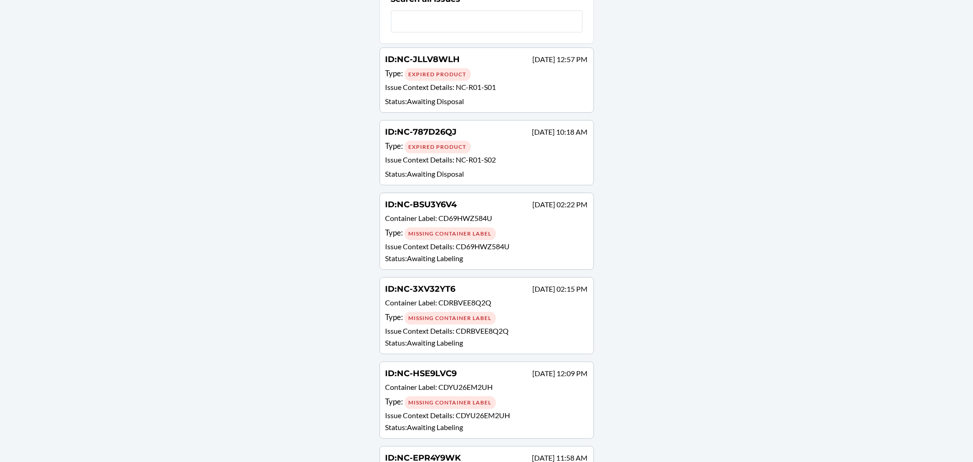
scroll to position [101, 0]
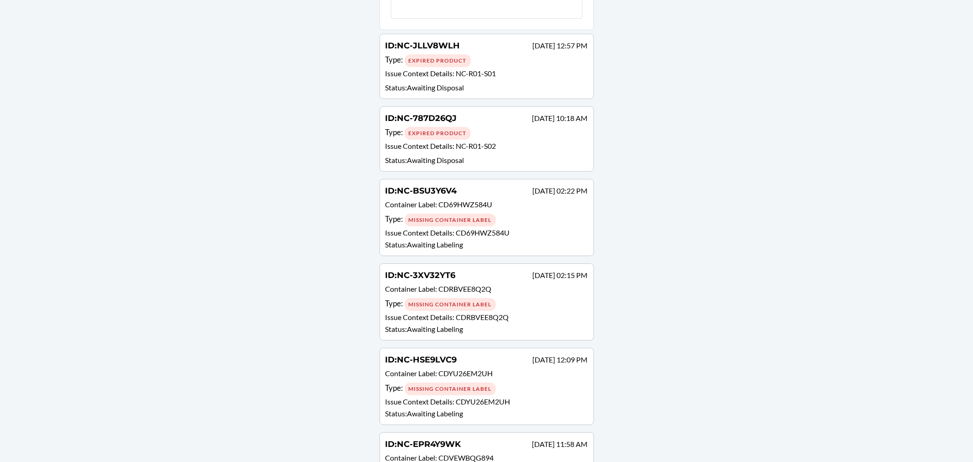
click at [501, 213] on div "Type : Missing Container Label" at bounding box center [487, 219] width 203 height 13
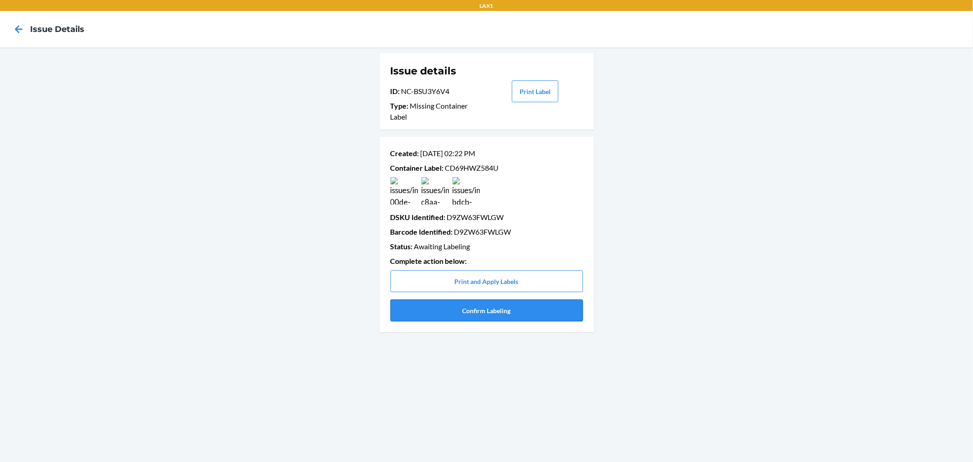
click at [562, 316] on button "Confirm Labeling" at bounding box center [487, 310] width 193 height 22
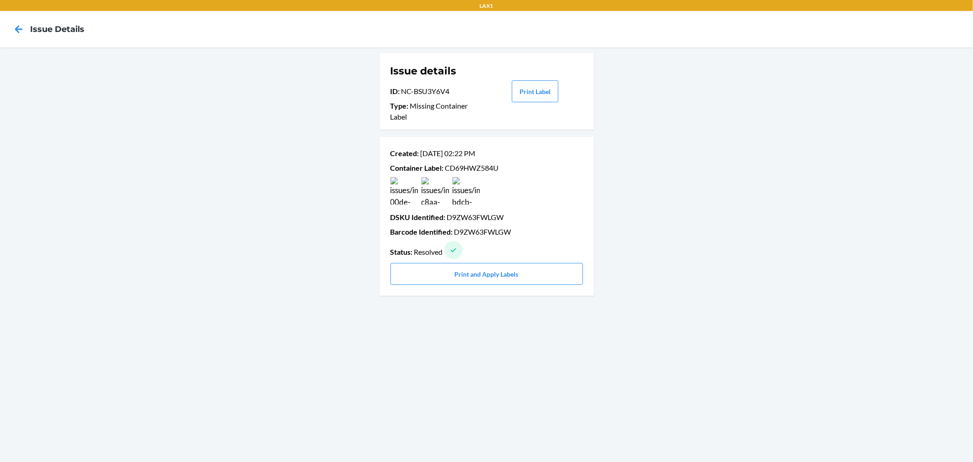
click at [37, 34] on h4 "Issue details" at bounding box center [57, 29] width 54 height 12
click at [16, 28] on icon at bounding box center [19, 29] width 8 height 8
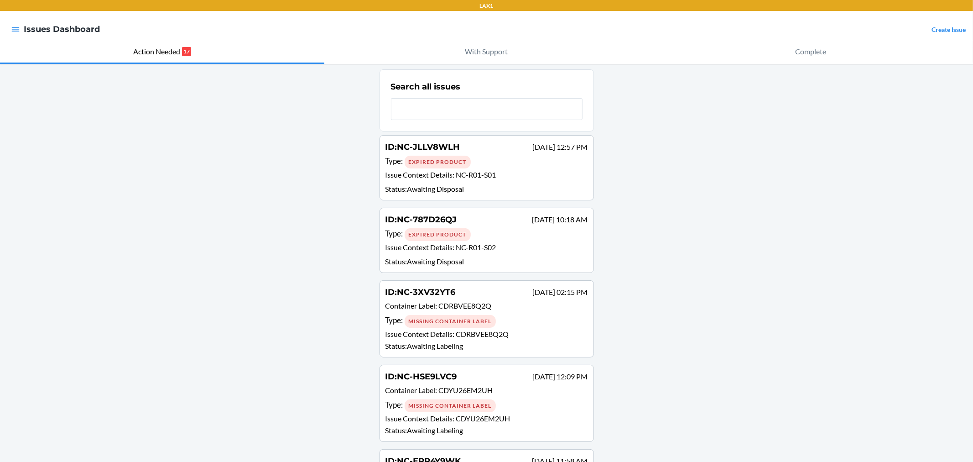
click at [476, 329] on span "CDRBVEE8Q2Q" at bounding box center [482, 333] width 53 height 9
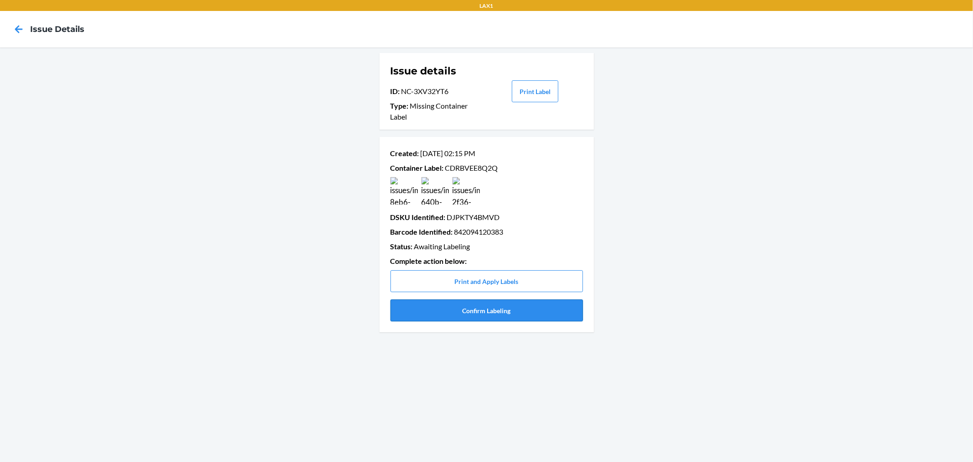
click at [521, 303] on button "Confirm Labeling" at bounding box center [487, 310] width 193 height 22
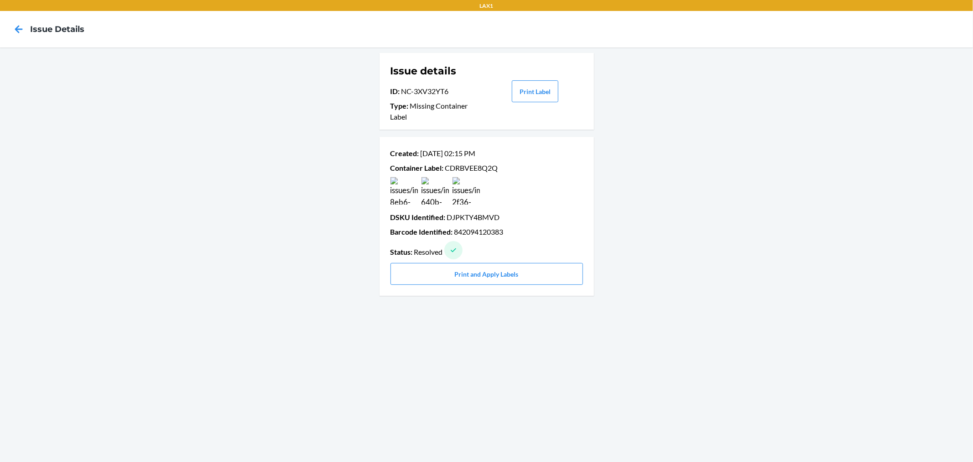
click at [28, 30] on div at bounding box center [18, 29] width 23 height 23
click at [22, 31] on icon at bounding box center [19, 29] width 16 height 16
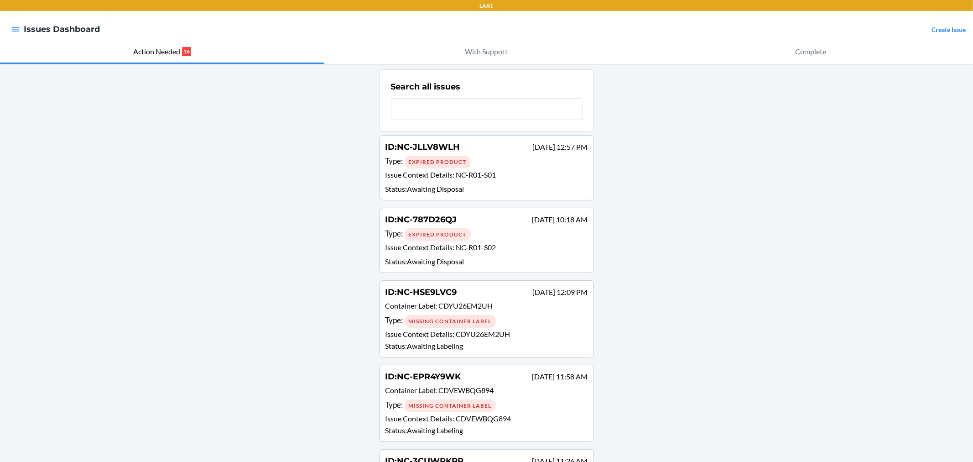
click at [509, 314] on div "Type : Missing Container Label" at bounding box center [487, 320] width 203 height 13
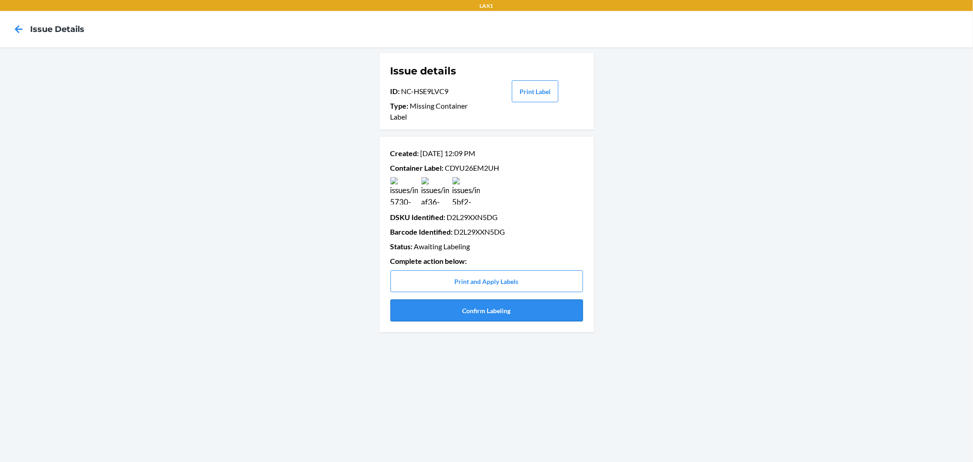
click at [519, 308] on button "Confirm Labeling" at bounding box center [487, 310] width 193 height 22
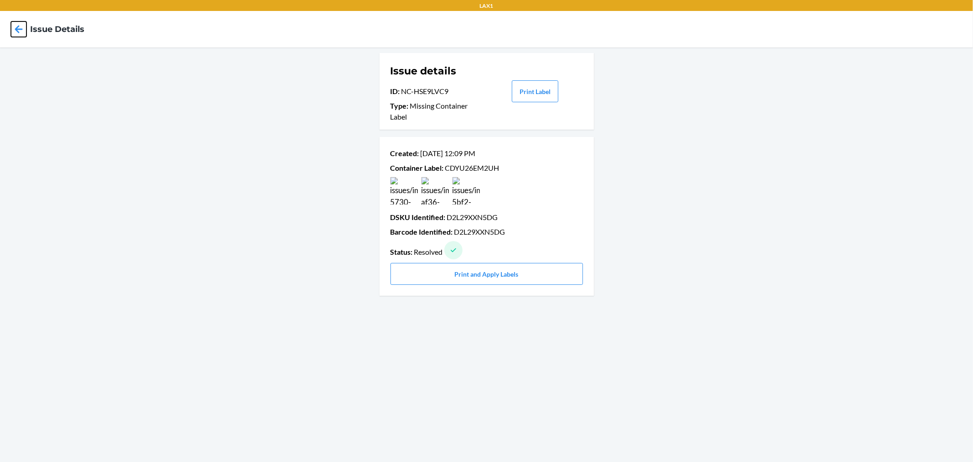
click at [17, 26] on icon at bounding box center [19, 29] width 16 height 16
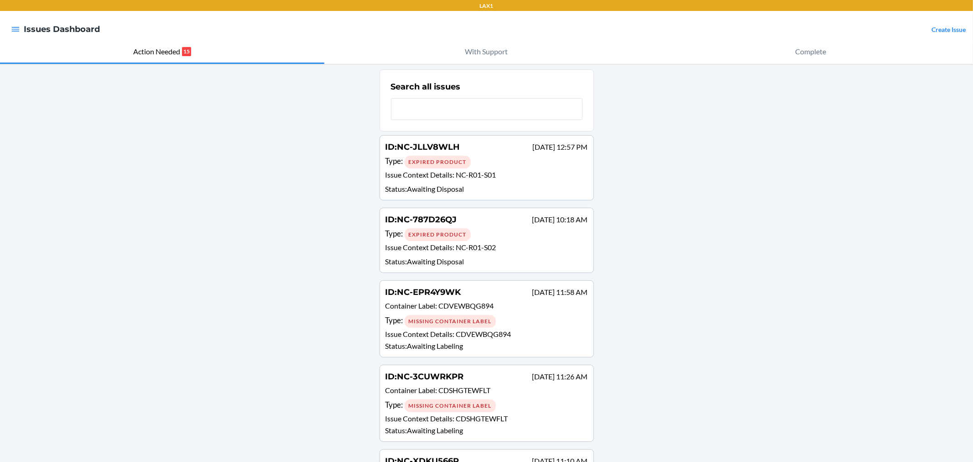
click at [466, 338] on p "Issue Context Details : CDVEWBQG894" at bounding box center [487, 334] width 203 height 11
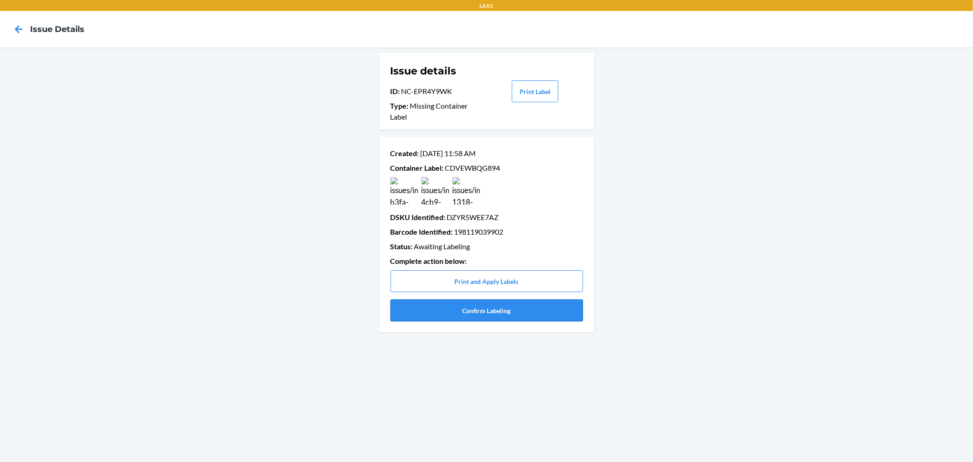
click at [502, 309] on button "Confirm Labeling" at bounding box center [487, 310] width 193 height 22
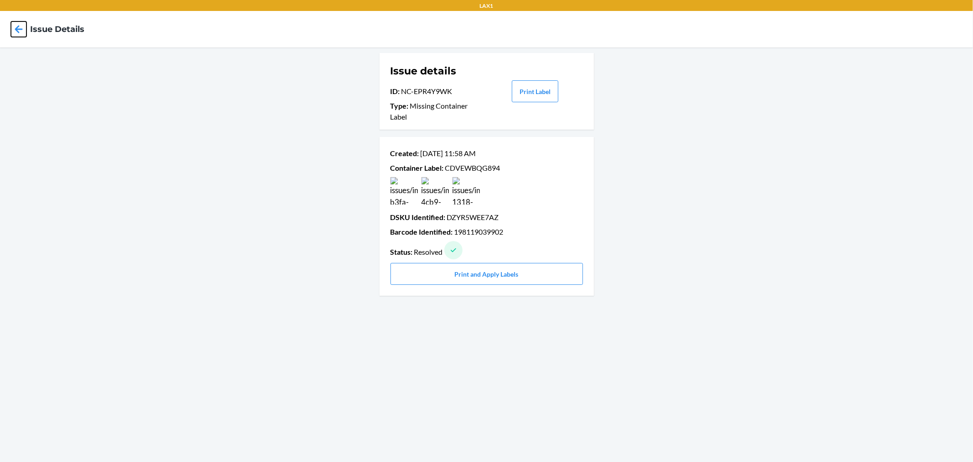
drag, startPoint x: 23, startPoint y: 31, endPoint x: 23, endPoint y: 26, distance: 5.0
click at [23, 26] on icon at bounding box center [19, 29] width 16 height 16
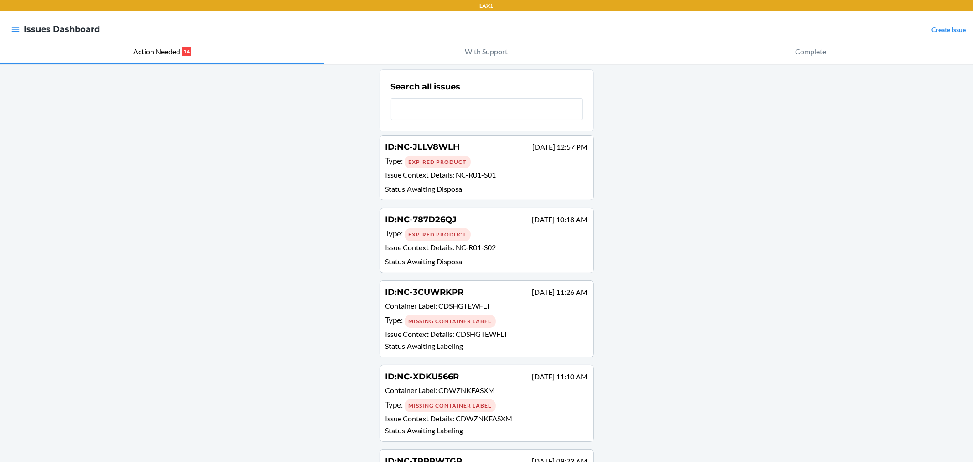
click at [504, 330] on span "CDSHGTEWFLT" at bounding box center [482, 333] width 52 height 9
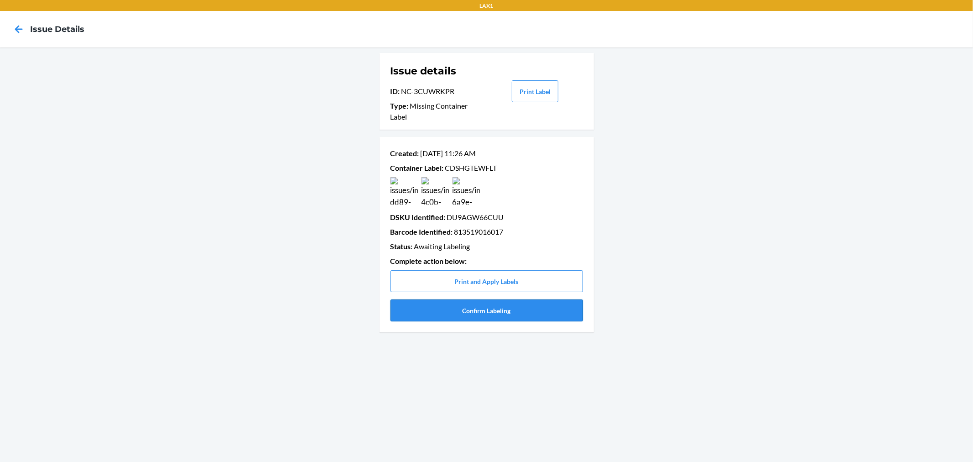
click at [509, 310] on button "Confirm Labeling" at bounding box center [487, 310] width 193 height 22
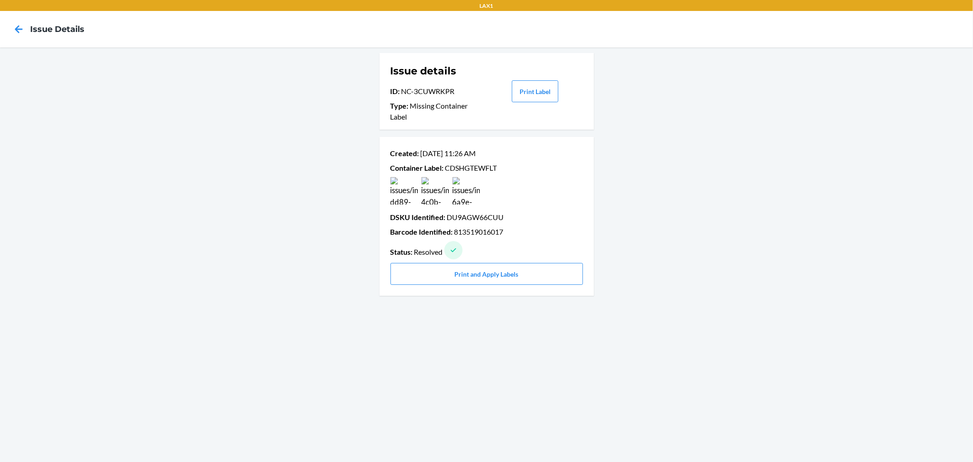
click at [30, 41] on nav "Issue details" at bounding box center [486, 29] width 973 height 37
click at [24, 30] on icon at bounding box center [19, 29] width 16 height 16
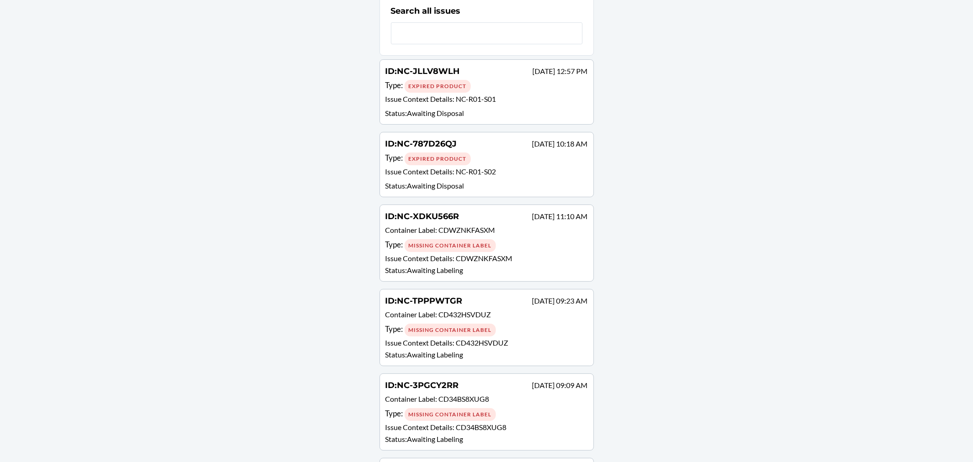
scroll to position [152, 0]
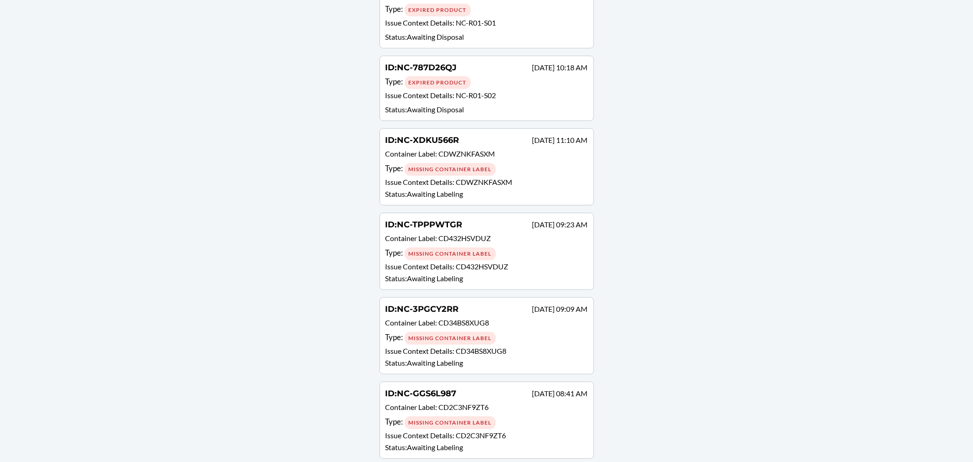
click at [533, 178] on p "Issue Context Details : CDWZNKFASXM" at bounding box center [487, 182] width 203 height 11
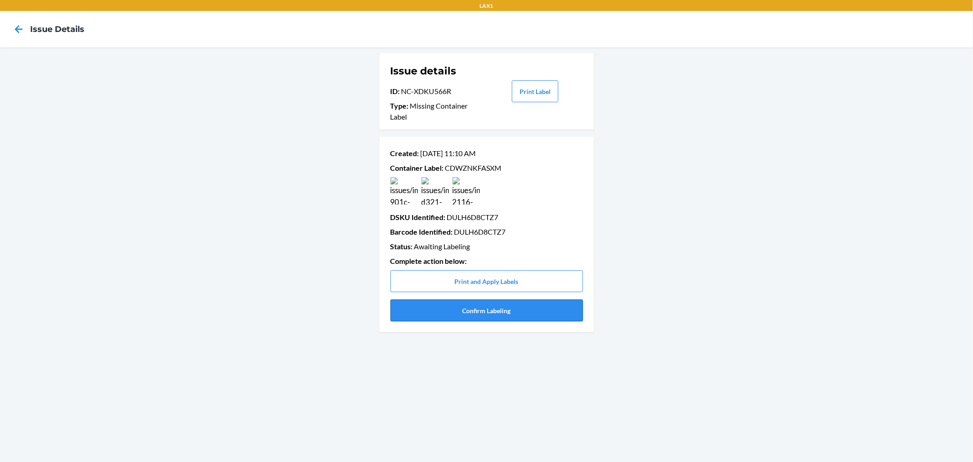
click at [451, 315] on button "Confirm Labeling" at bounding box center [487, 310] width 193 height 22
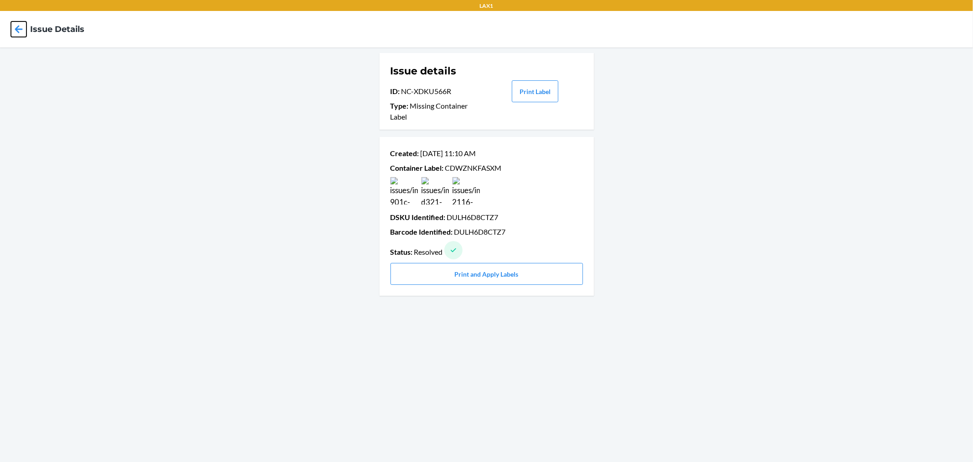
click at [23, 30] on icon at bounding box center [19, 29] width 16 height 16
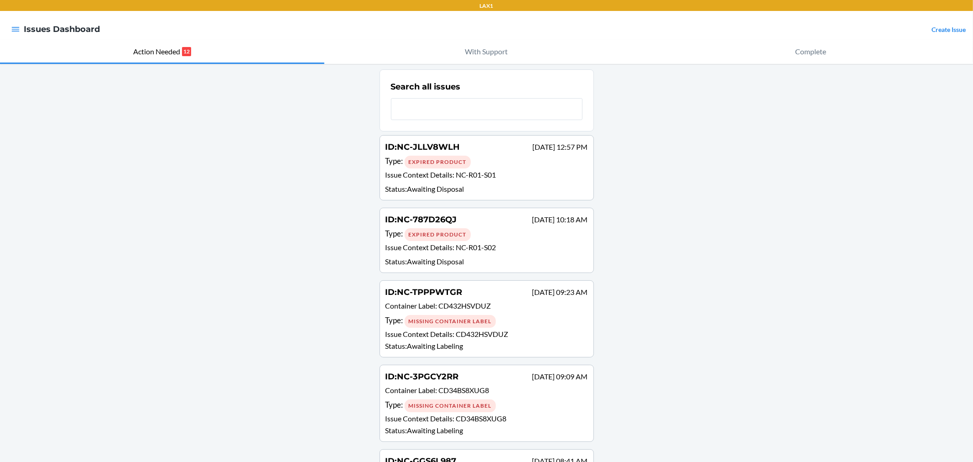
click at [494, 315] on div "Type : Missing Container Label" at bounding box center [487, 320] width 203 height 13
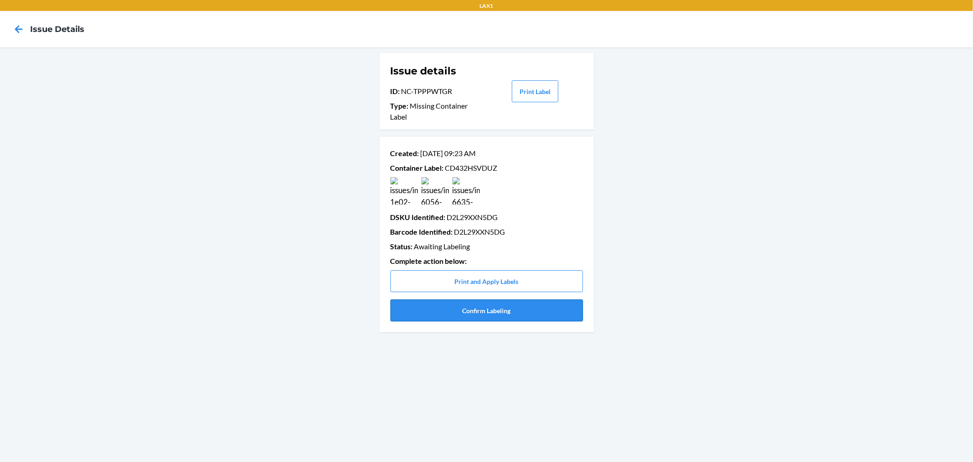
click at [485, 308] on button "Confirm Labeling" at bounding box center [487, 310] width 193 height 22
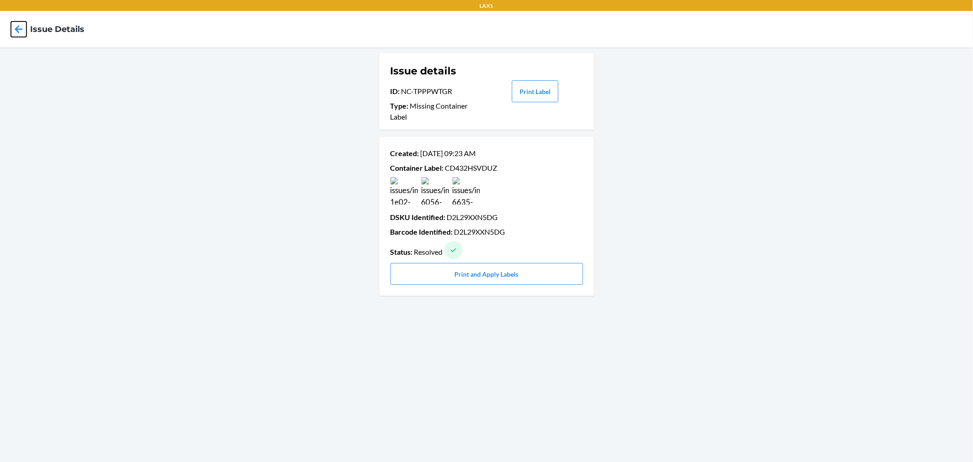
click at [21, 27] on icon at bounding box center [19, 29] width 16 height 16
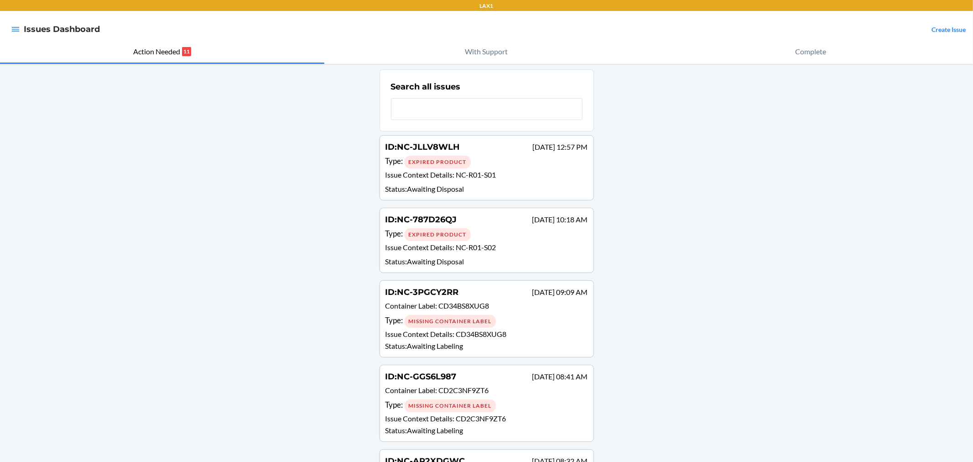
click at [548, 312] on p "Container Label : CD34BS8XUG8" at bounding box center [487, 306] width 203 height 13
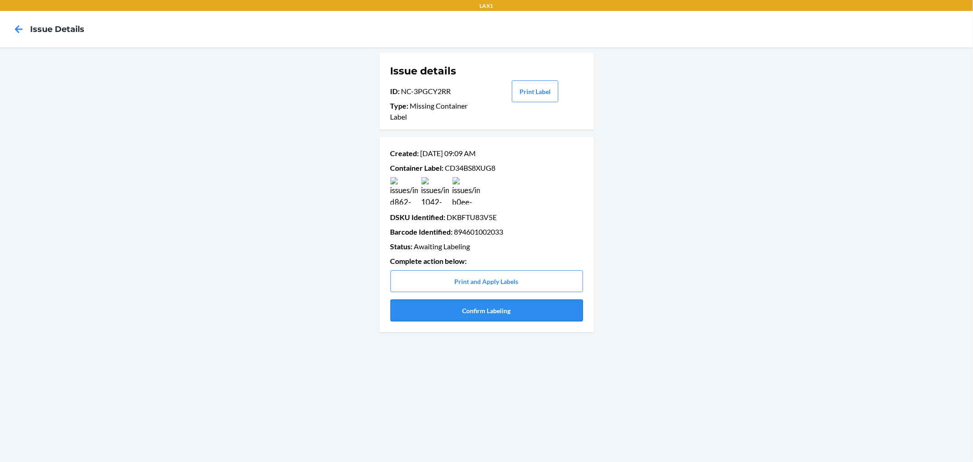
click at [520, 311] on button "Confirm Labeling" at bounding box center [487, 310] width 193 height 22
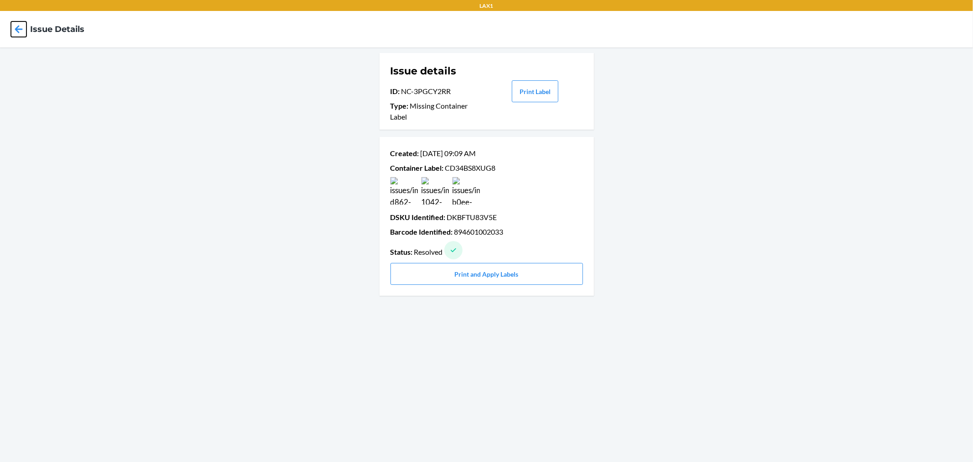
click at [21, 29] on icon at bounding box center [19, 29] width 8 height 8
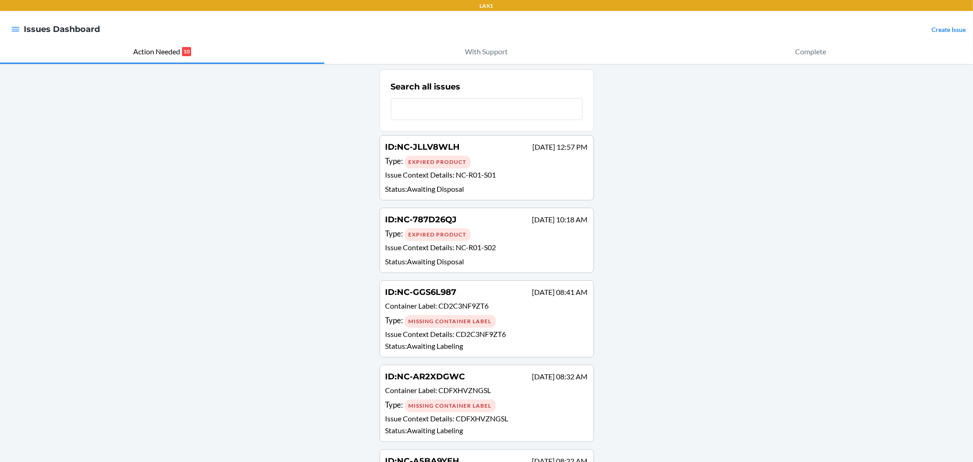
click at [477, 336] on span "CD2C3NF9ZT6" at bounding box center [481, 333] width 50 height 9
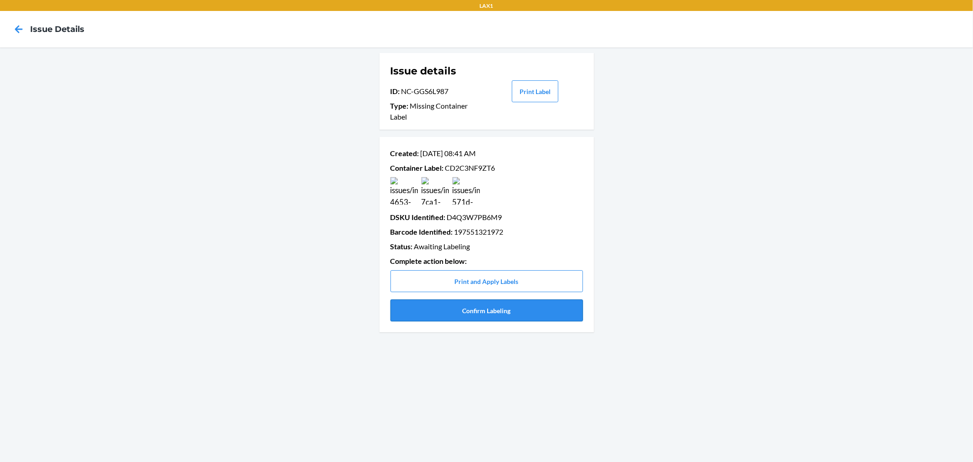
click at [496, 311] on button "Confirm Labeling" at bounding box center [487, 310] width 193 height 22
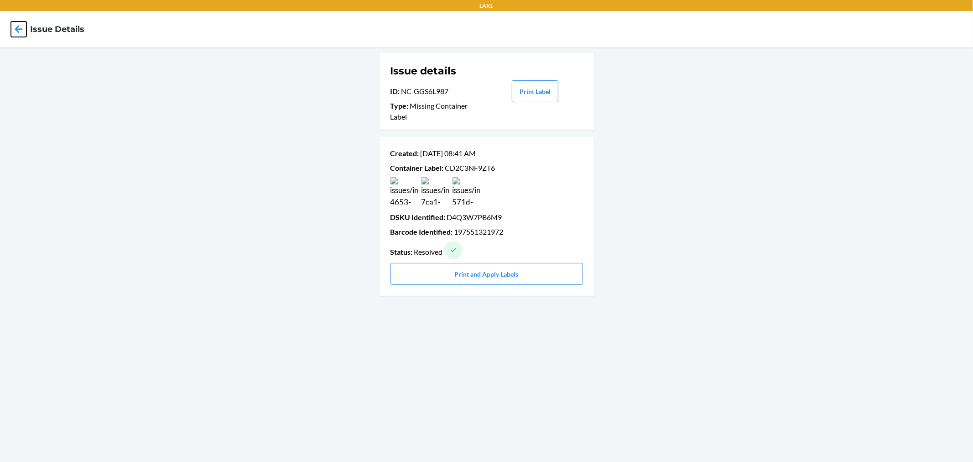
click at [20, 32] on icon at bounding box center [19, 29] width 16 height 16
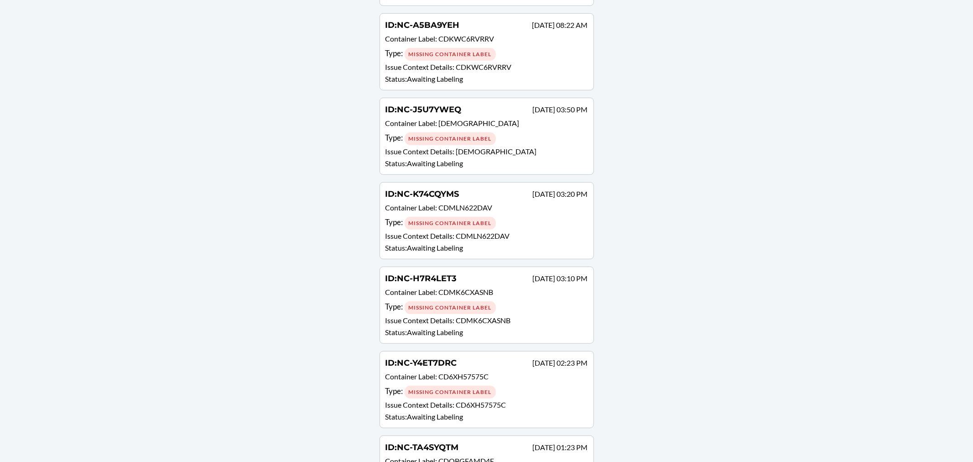
scroll to position [411, 0]
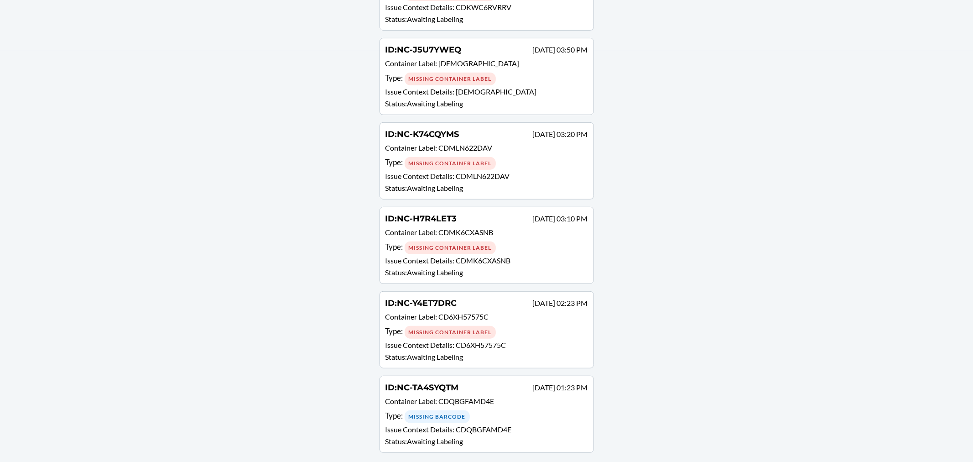
click at [516, 325] on div "Type : Missing Container Label" at bounding box center [487, 331] width 203 height 13
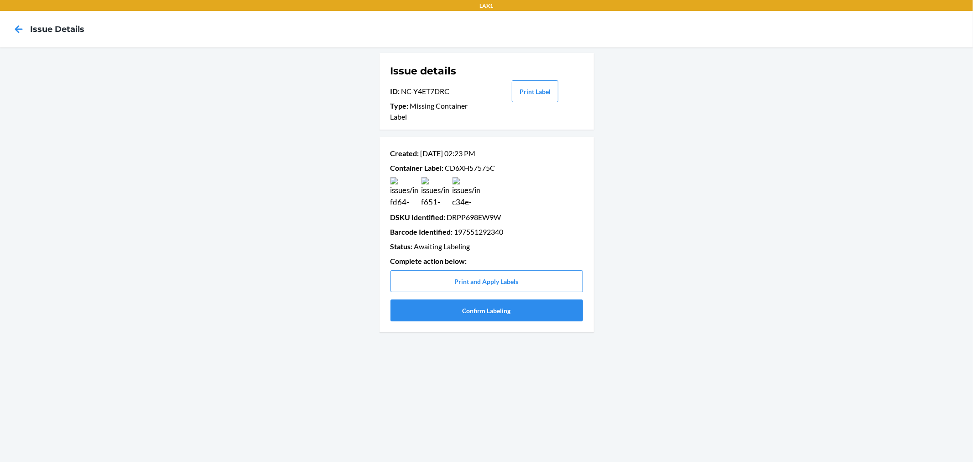
click at [516, 324] on div "Created : Sep 10 02:23 PM Container Label : CD6XH57575C DSKU Identified : DRPP6…" at bounding box center [487, 234] width 193 height 181
click at [516, 316] on button "Confirm Labeling" at bounding box center [487, 310] width 193 height 22
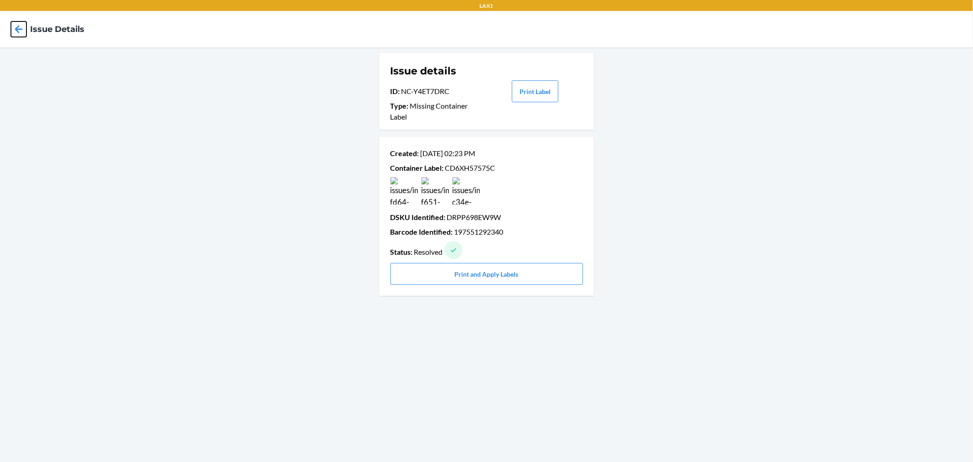
click at [25, 32] on icon at bounding box center [19, 29] width 16 height 16
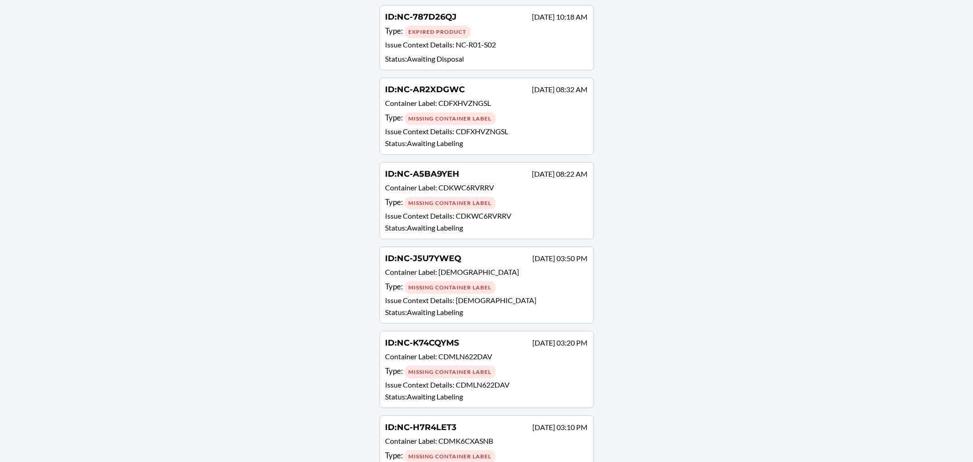
scroll to position [327, 0]
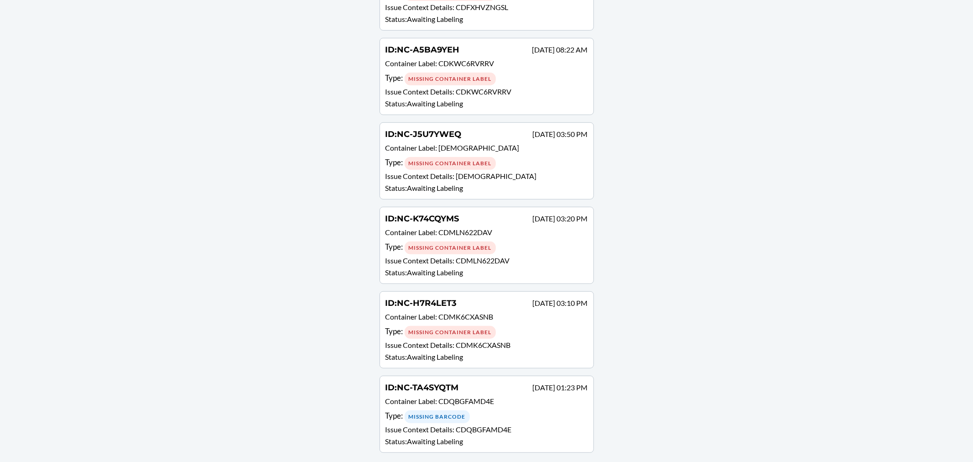
click at [473, 340] on span "CDMK6CXASNB" at bounding box center [483, 344] width 55 height 9
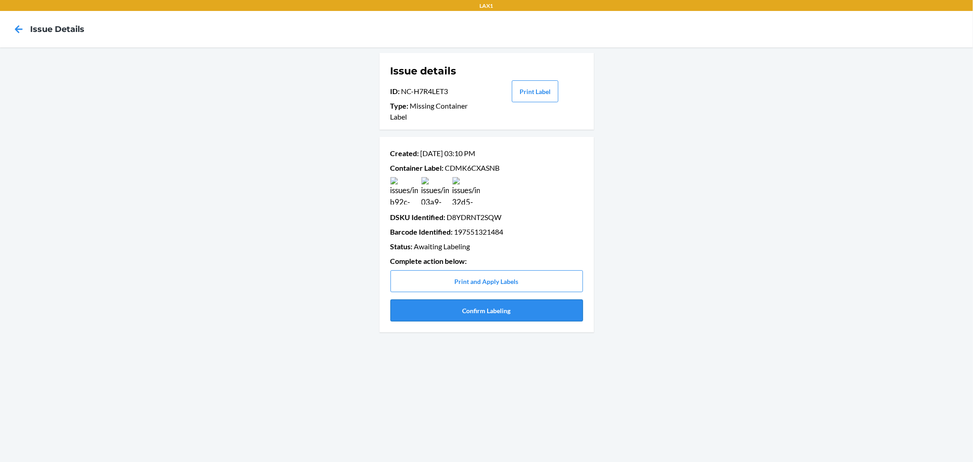
click at [434, 307] on button "Confirm Labeling" at bounding box center [487, 310] width 193 height 22
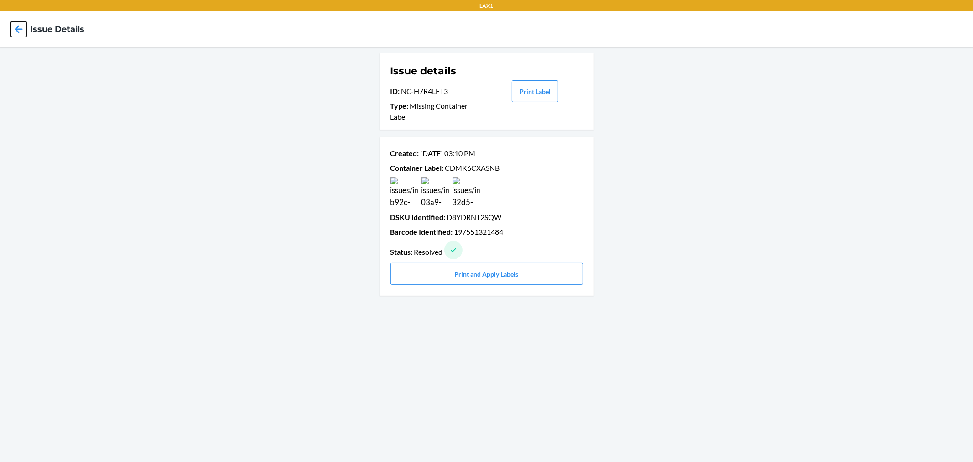
click at [16, 35] on icon at bounding box center [19, 29] width 16 height 16
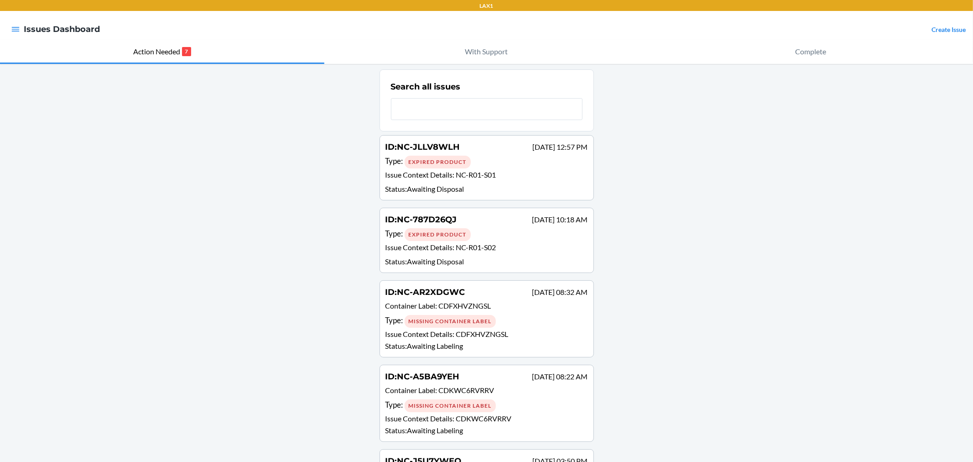
click at [483, 295] on div "ID : NC-AR2XDGWC Sep 11 08:32 AM" at bounding box center [487, 292] width 203 height 13
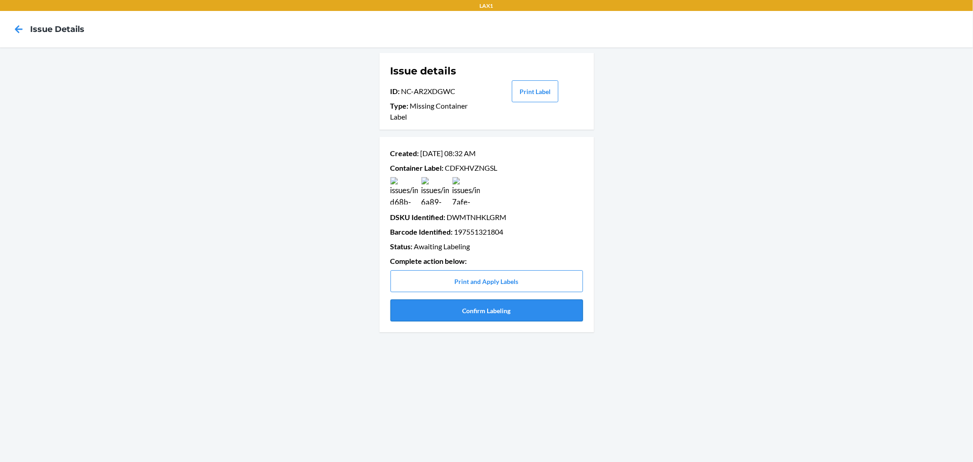
click at [518, 306] on button "Confirm Labeling" at bounding box center [487, 310] width 193 height 22
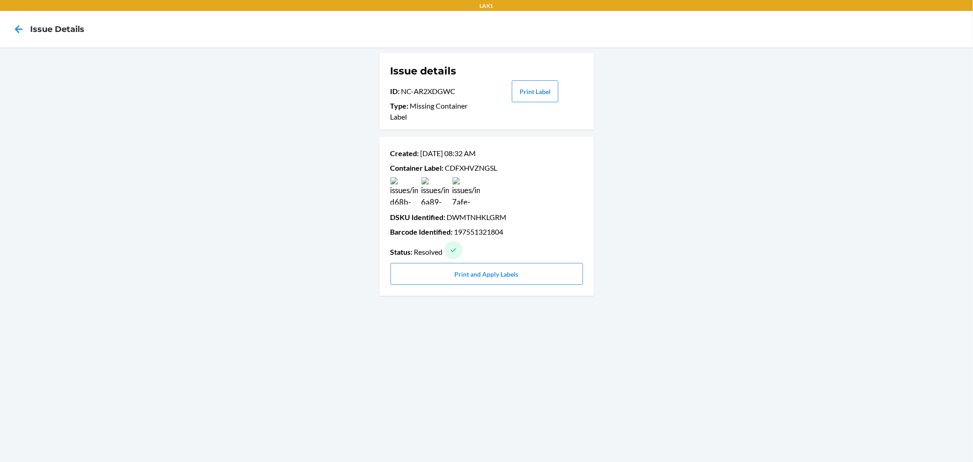
click at [10, 22] on div at bounding box center [18, 29] width 23 height 23
click at [26, 23] on icon at bounding box center [19, 29] width 16 height 16
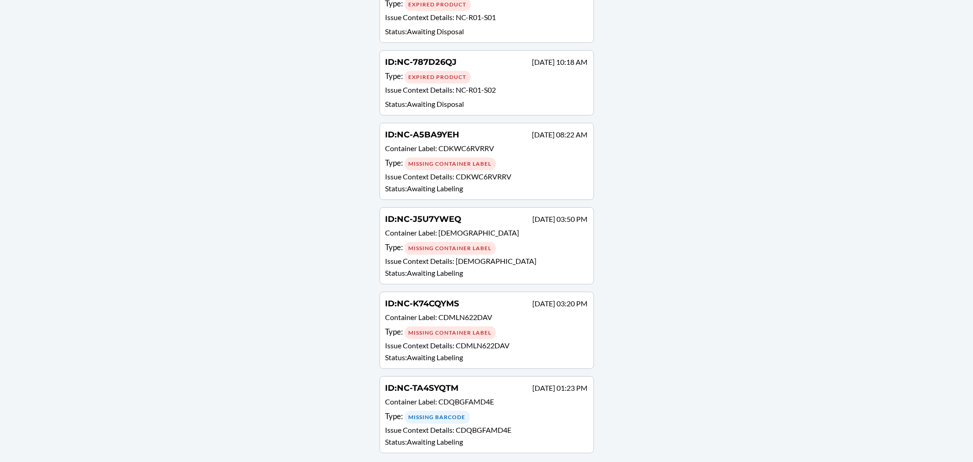
scroll to position [159, 0]
click at [514, 339] on p "Issue Context Details : CDMLN622DAV" at bounding box center [487, 344] width 203 height 11
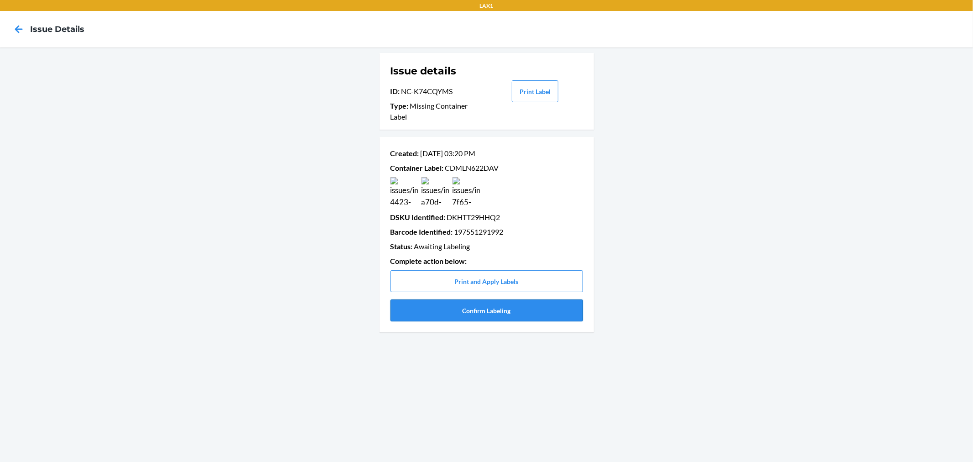
click at [479, 309] on button "Confirm Labeling" at bounding box center [487, 310] width 193 height 22
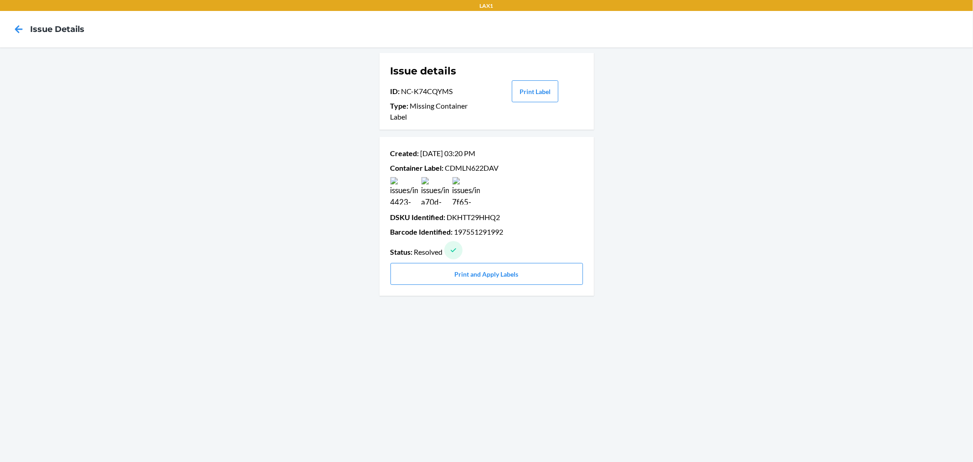
click at [16, 39] on div at bounding box center [18, 29] width 23 height 23
click at [13, 17] on nav "Issue details" at bounding box center [486, 29] width 973 height 37
click at [16, 24] on icon at bounding box center [19, 29] width 16 height 16
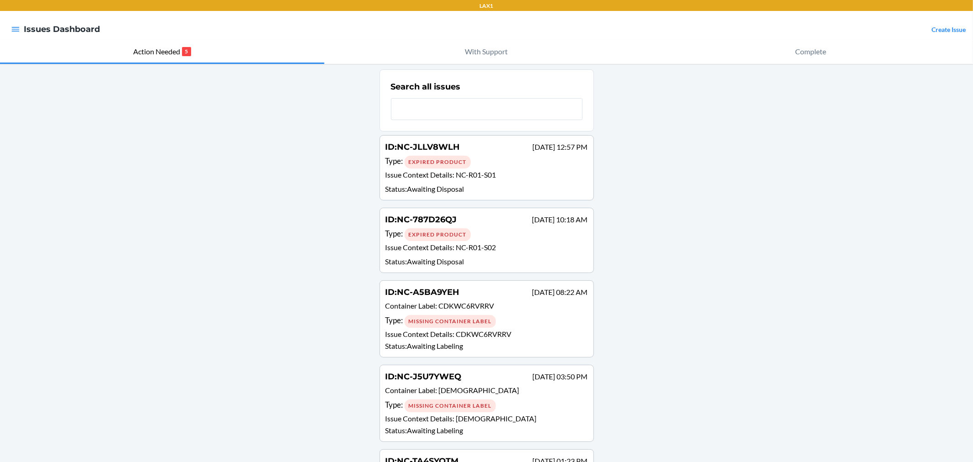
click at [490, 323] on div "Missing Container Label" at bounding box center [450, 321] width 91 height 13
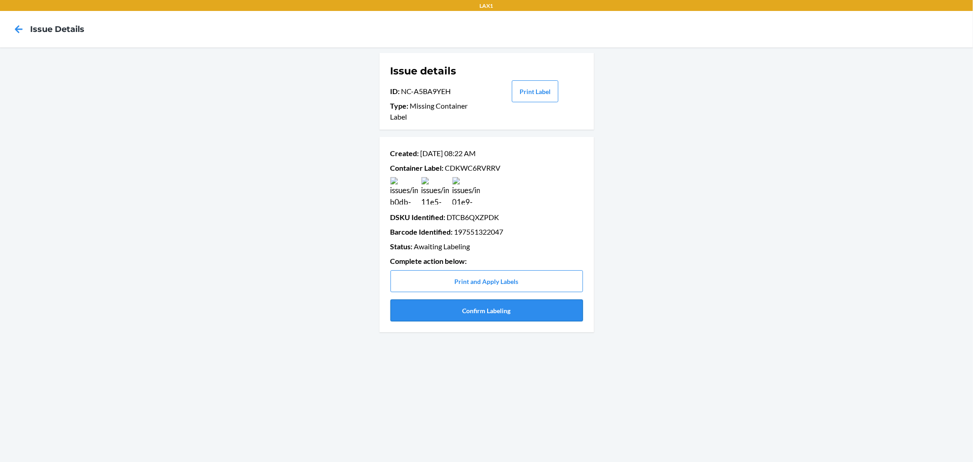
click at [499, 310] on button "Confirm Labeling" at bounding box center [487, 310] width 193 height 22
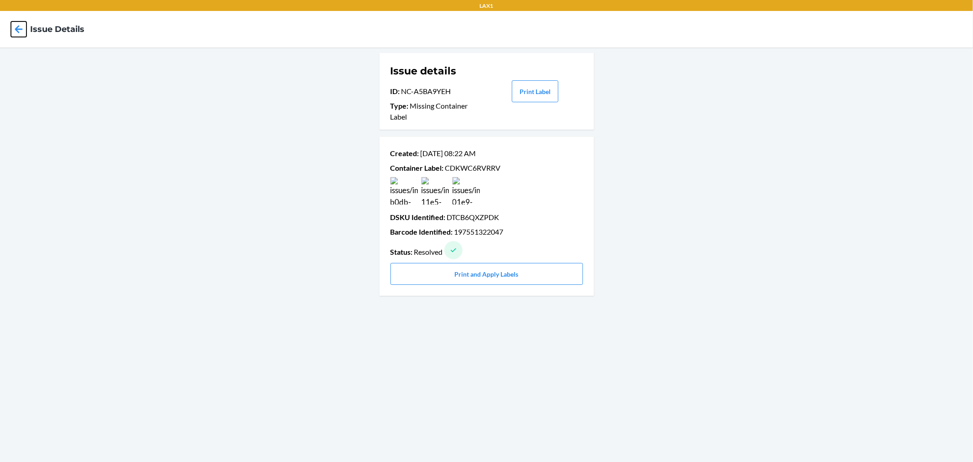
click at [23, 30] on icon at bounding box center [19, 29] width 16 height 16
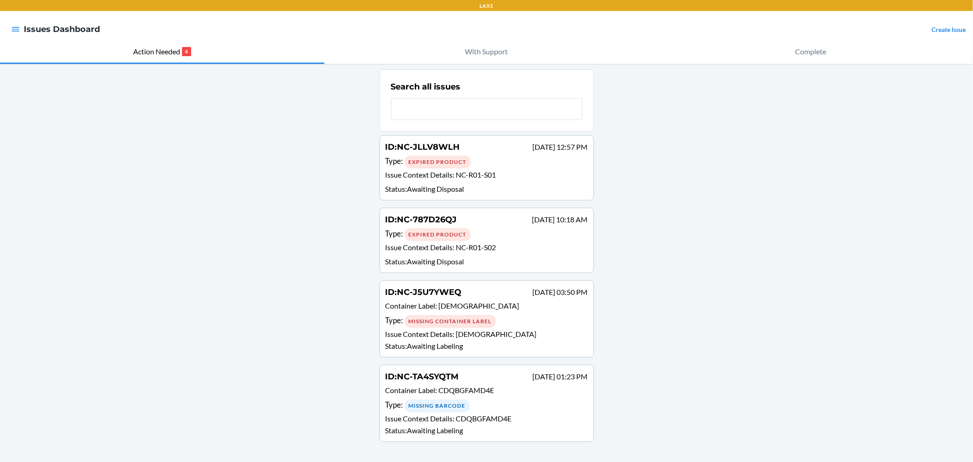
click at [531, 336] on p "Issue Context Details : CDUXAAG8VTQ" at bounding box center [487, 334] width 203 height 11
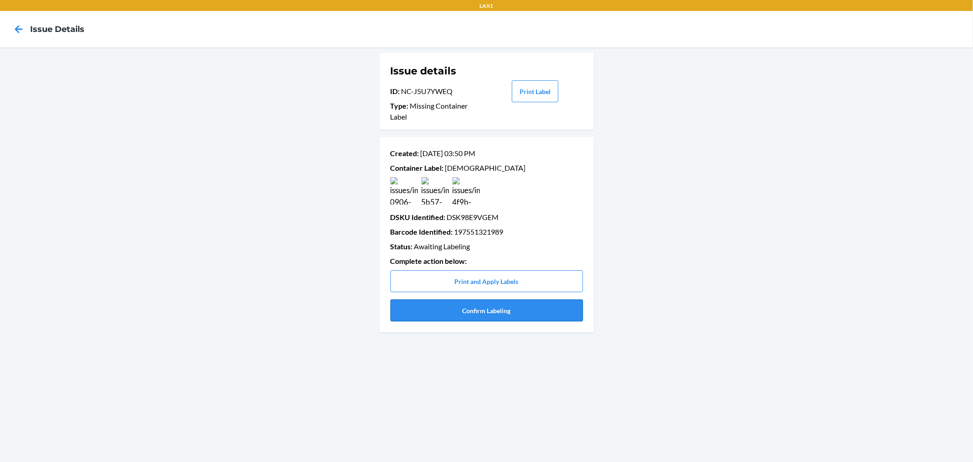
click at [458, 313] on button "Confirm Labeling" at bounding box center [487, 310] width 193 height 22
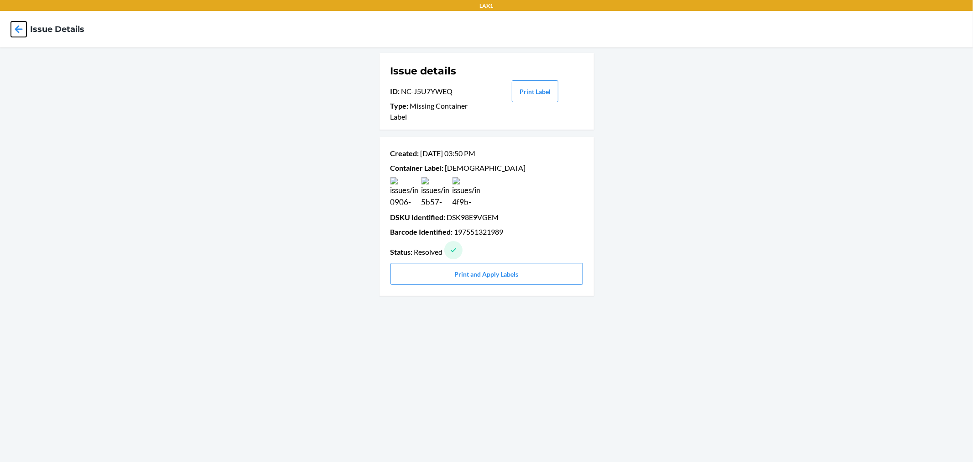
click at [17, 27] on icon at bounding box center [19, 29] width 8 height 8
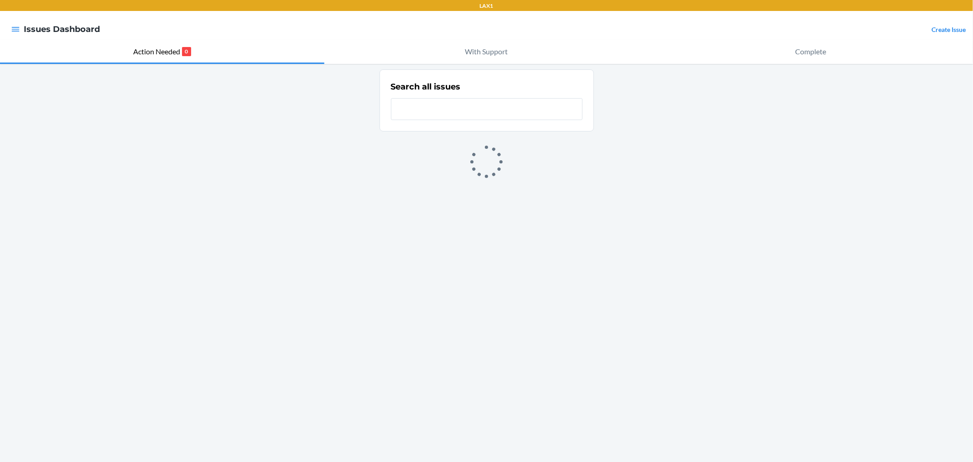
drag, startPoint x: 688, startPoint y: 372, endPoint x: 683, endPoint y: 376, distance: 6.5
click at [688, 372] on div "Search all issues" at bounding box center [486, 263] width 973 height 398
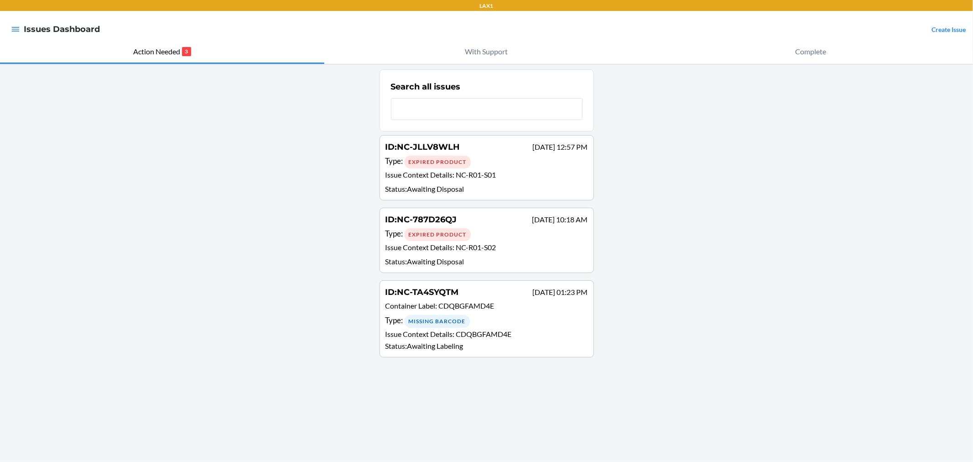
click at [957, 28] on link "Create Issue" at bounding box center [949, 30] width 34 height 8
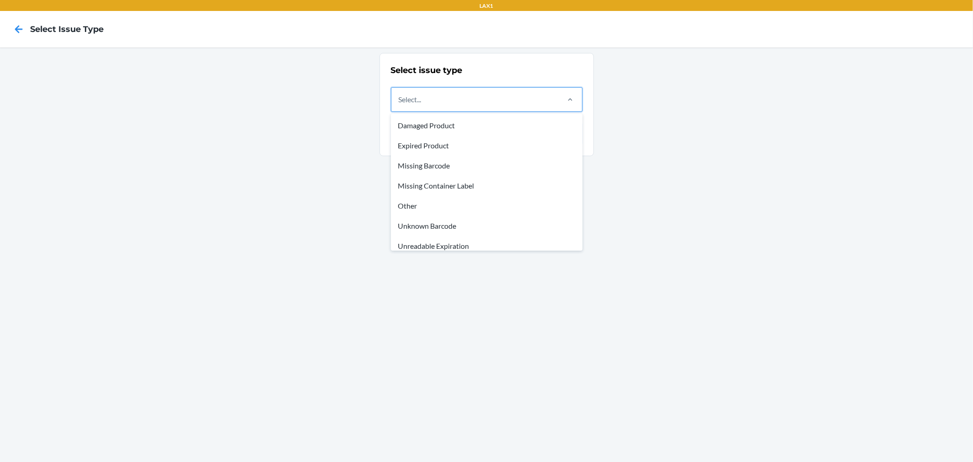
click at [534, 100] on div "Select..." at bounding box center [475, 100] width 167 height 24
click at [400, 100] on input "option Damaged Product focused, 1 of 8. 8 results available. Use Up and Down to…" at bounding box center [399, 99] width 1 height 11
click at [453, 193] on div "Missing Container Label" at bounding box center [487, 186] width 188 height 20
click at [400, 105] on input "option Missing Container Label focused, 4 of 8. 8 results available. Use Up and…" at bounding box center [399, 99] width 1 height 11
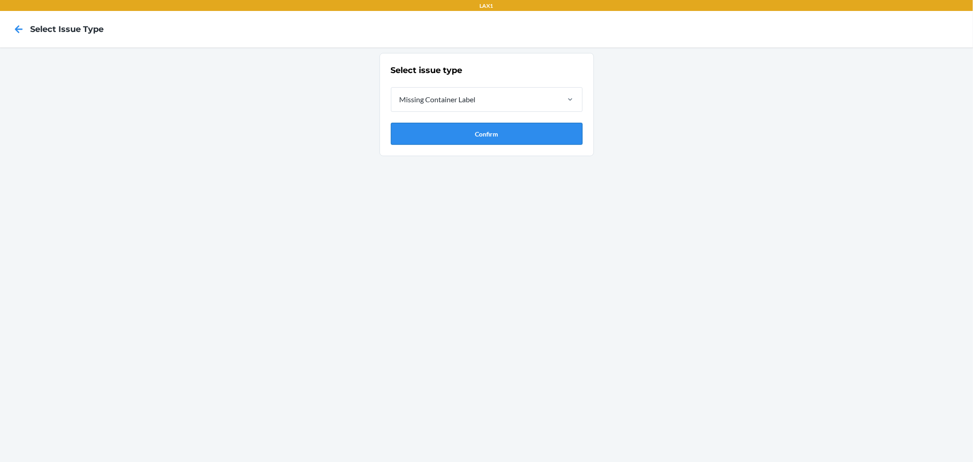
click at [482, 140] on button "Confirm" at bounding box center [487, 134] width 192 height 22
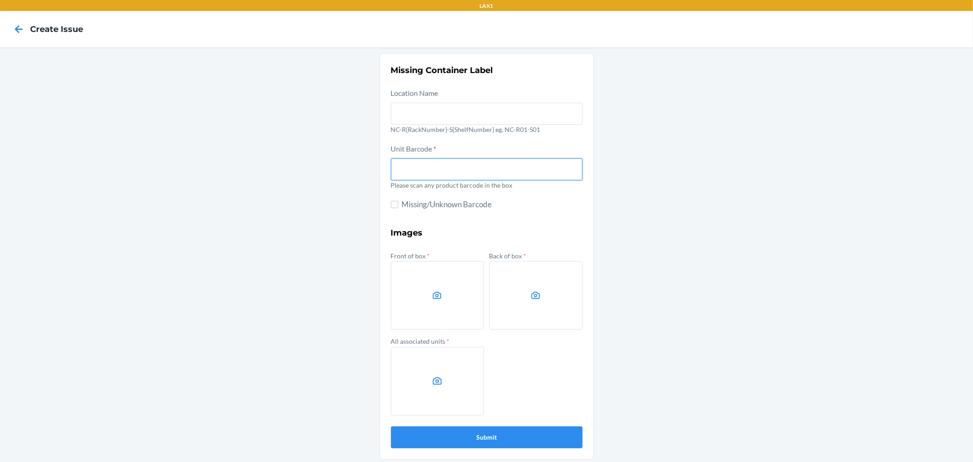
click at [452, 174] on input "text" at bounding box center [487, 169] width 192 height 22
type input "DWH47AYBUQV"
click at [780, 217] on div "Missing Container Label Location Name NC-R{RackNumber}-S{ShelfNumber} eg. NC-R0…" at bounding box center [486, 256] width 973 height 418
click at [425, 289] on label at bounding box center [437, 295] width 93 height 68
click at [0, 0] on input "file" at bounding box center [0, 0] width 0 height 0
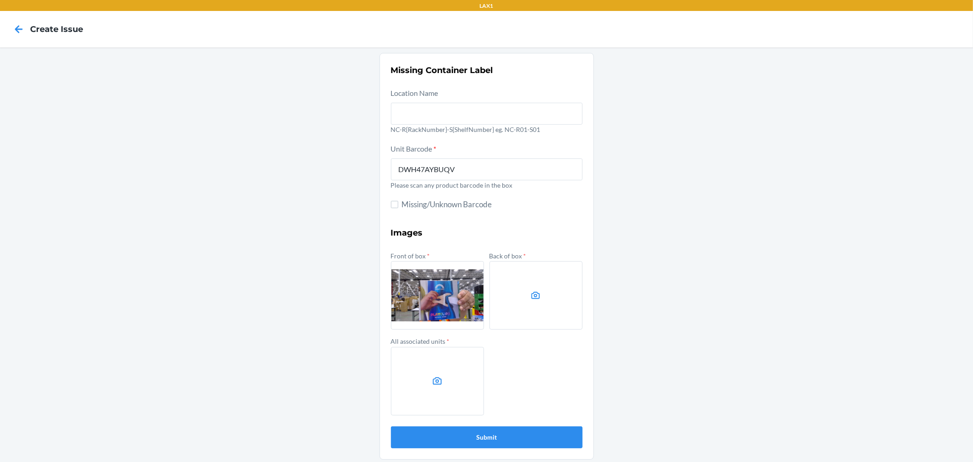
click at [536, 287] on label at bounding box center [536, 295] width 93 height 68
click at [0, 0] on input "file" at bounding box center [0, 0] width 0 height 0
click at [461, 363] on label at bounding box center [437, 381] width 93 height 68
click at [0, 0] on input "file" at bounding box center [0, 0] width 0 height 0
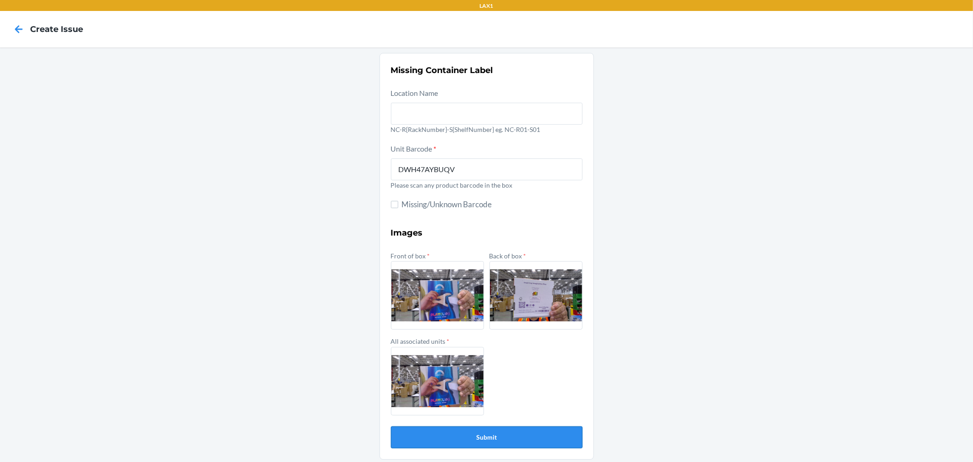
click at [528, 437] on button "Submit" at bounding box center [487, 437] width 192 height 22
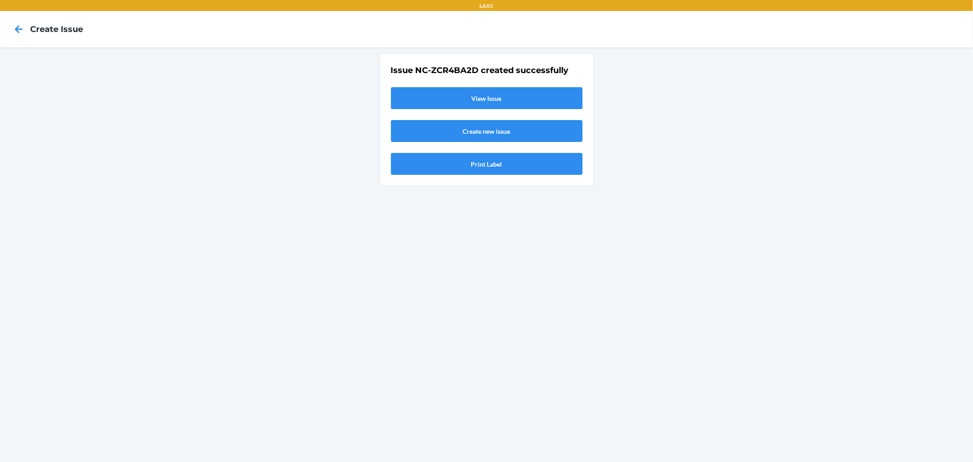
drag, startPoint x: 512, startPoint y: 83, endPoint x: 512, endPoint y: 93, distance: 10.1
click at [512, 83] on div "Issue NC-ZCR4BA2D created successfully View Issue Create new issue Print Label" at bounding box center [487, 119] width 192 height 110
click at [518, 104] on link "View Issue" at bounding box center [487, 98] width 192 height 22
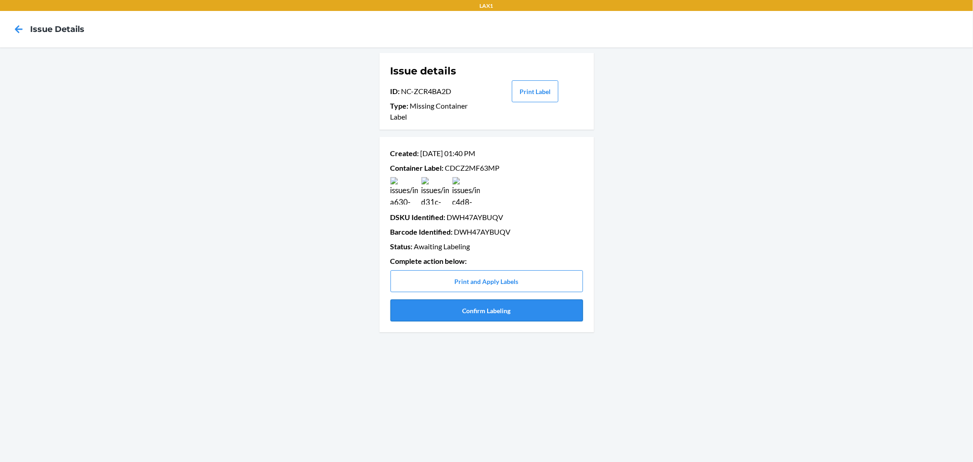
click at [487, 311] on button "Confirm Labeling" at bounding box center [487, 310] width 193 height 22
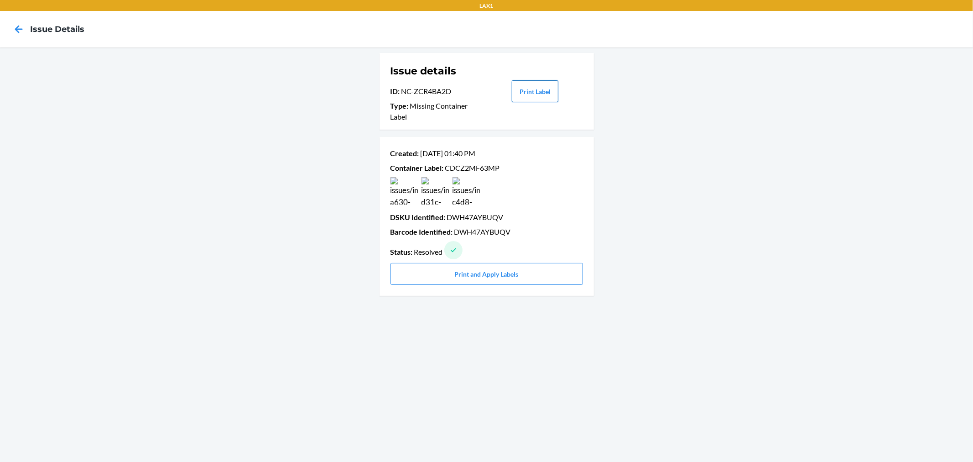
click at [546, 89] on button "Print Label" at bounding box center [535, 91] width 47 height 22
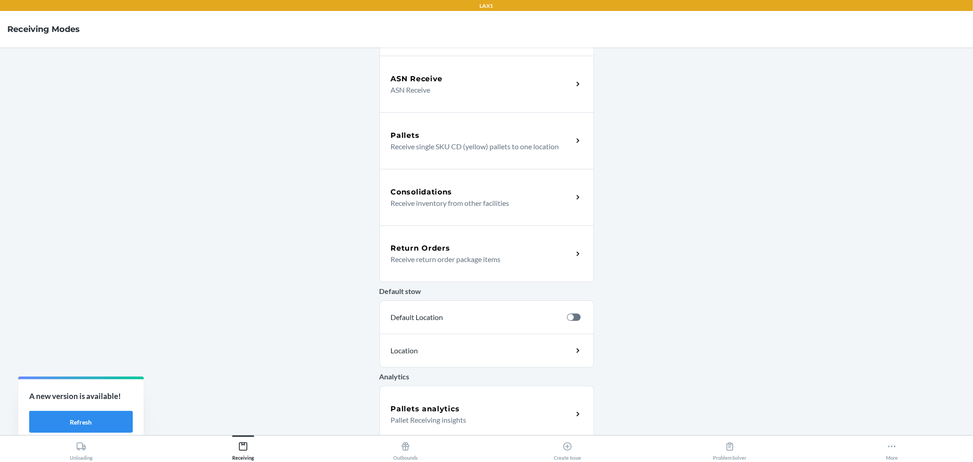
scroll to position [174, 0]
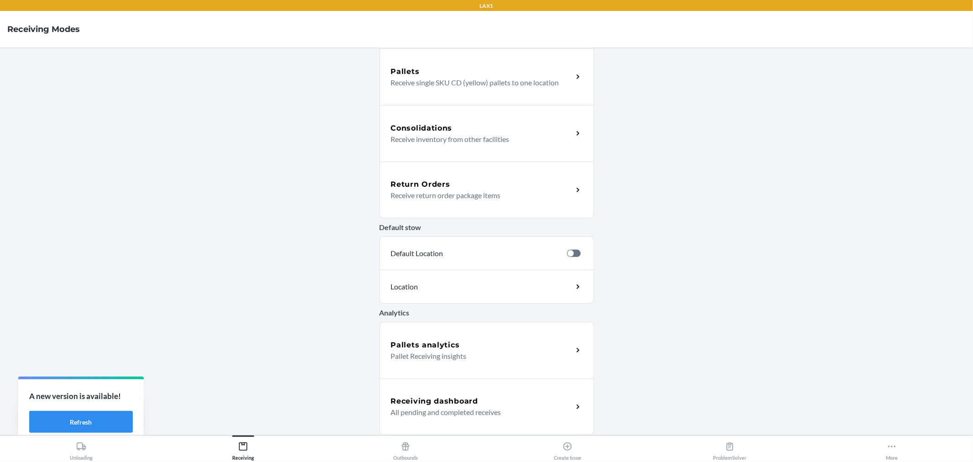
click at [473, 407] on p "All pending and completed receives" at bounding box center [478, 412] width 175 height 11
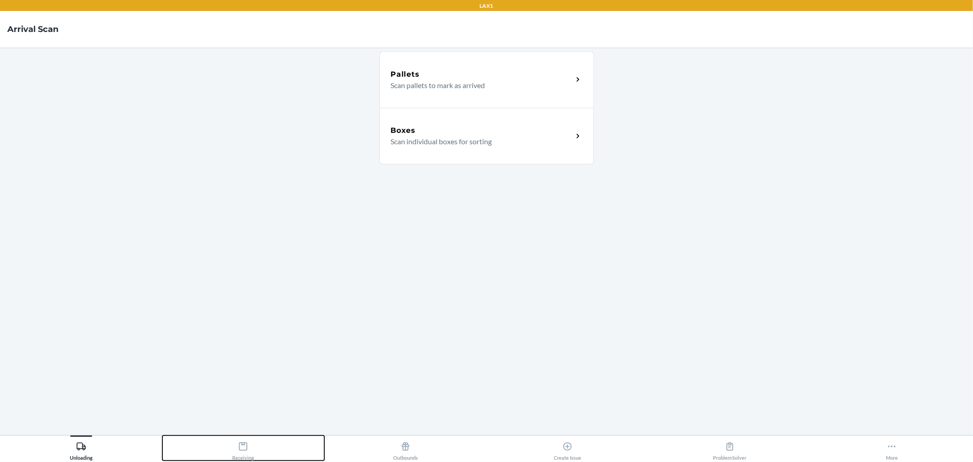
click at [268, 460] on button "Receiving" at bounding box center [243, 447] width 162 height 25
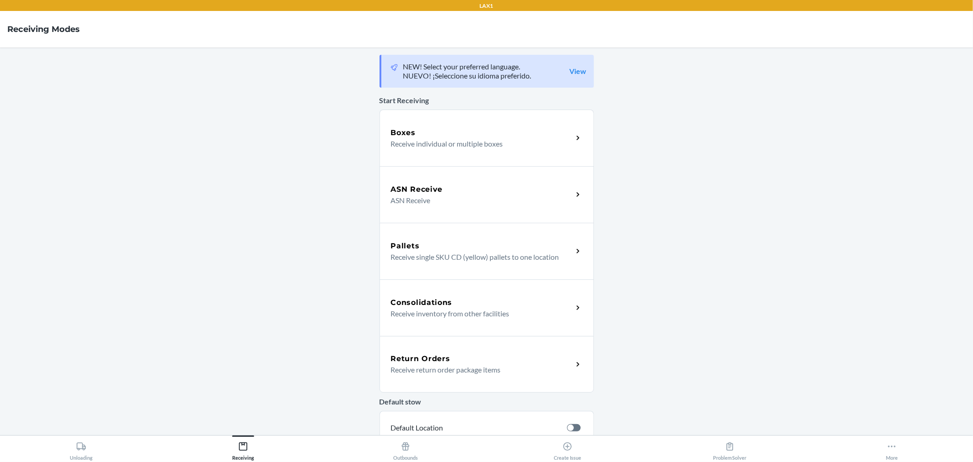
click at [463, 187] on div "ASN Receive" at bounding box center [482, 189] width 182 height 11
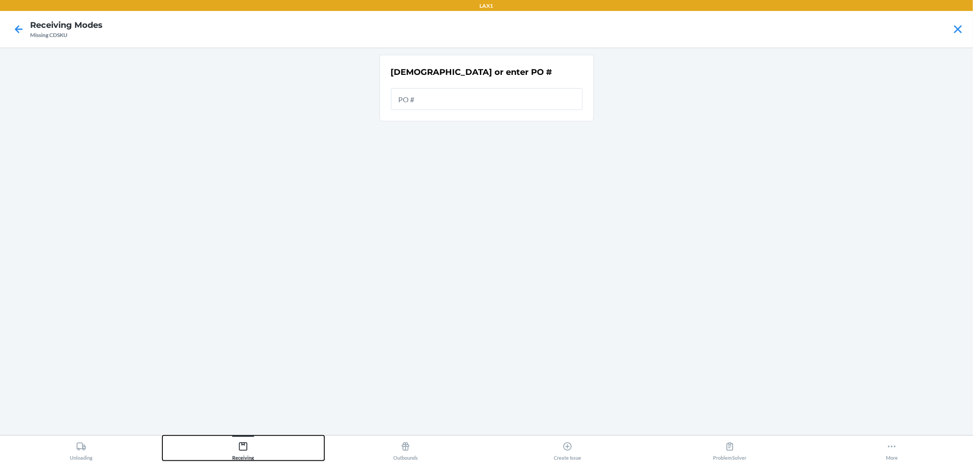
click at [253, 439] on div "Receiving" at bounding box center [243, 449] width 22 height 23
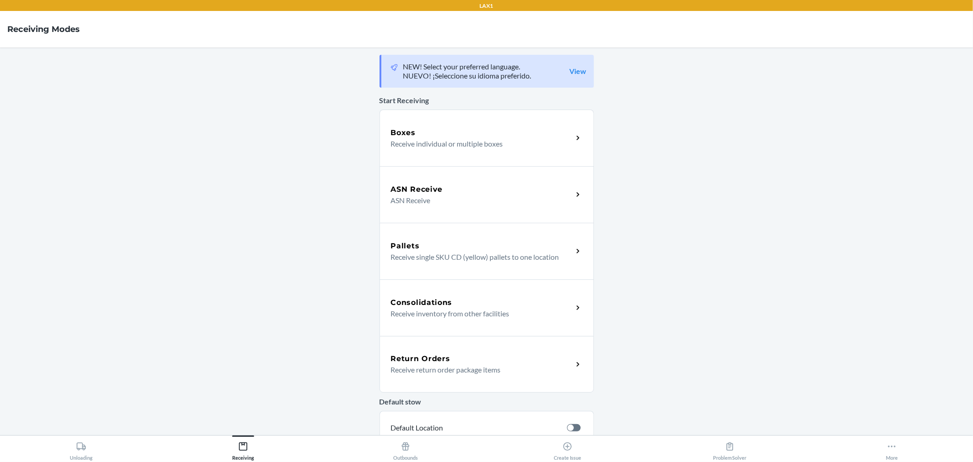
click at [449, 154] on div "Boxes Receive individual or multiple boxes" at bounding box center [487, 138] width 214 height 57
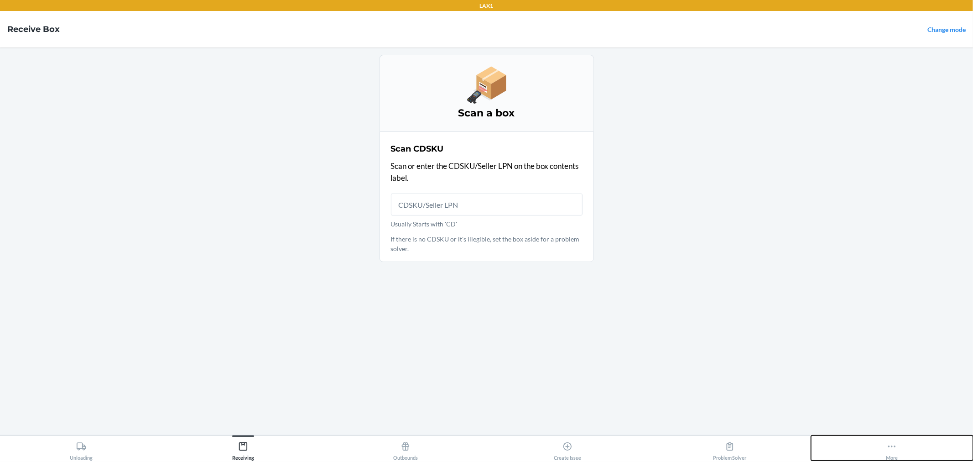
click at [892, 455] on div "More" at bounding box center [892, 449] width 12 height 23
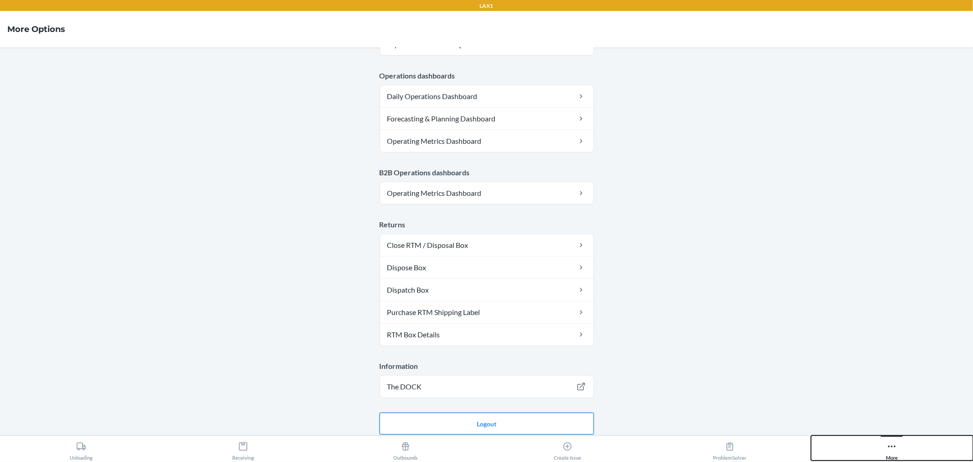
scroll to position [439, 0]
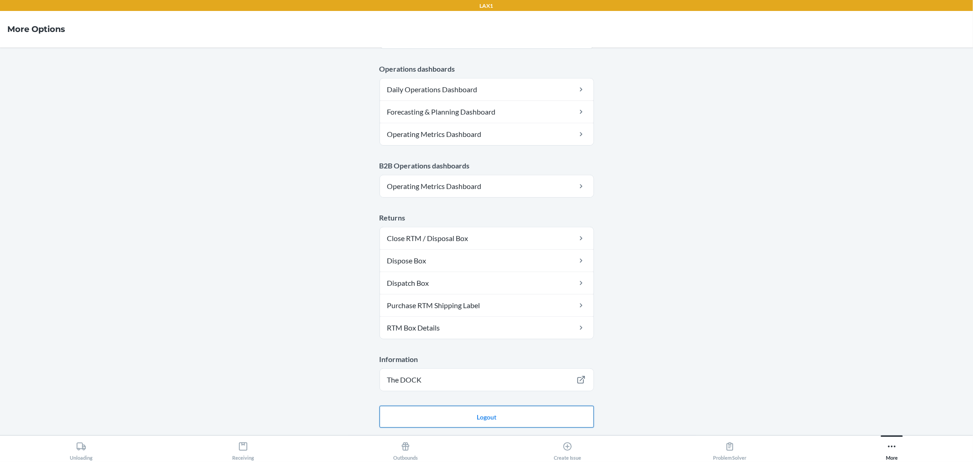
click at [474, 415] on button "Logout" at bounding box center [487, 417] width 214 height 22
